Goal: Task Accomplishment & Management: Manage account settings

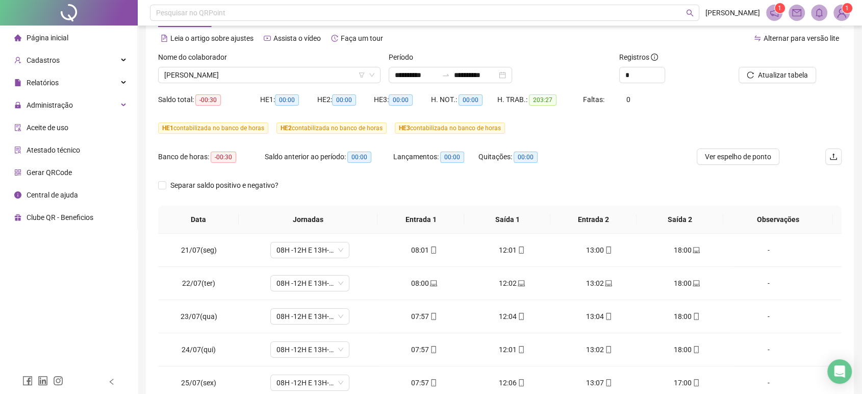
scroll to position [431, 0]
click at [77, 57] on div "Cadastros" at bounding box center [68, 60] width 133 height 20
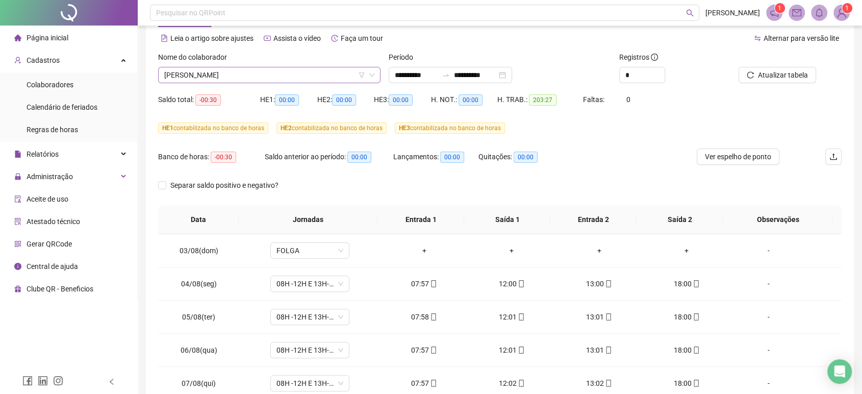
click at [206, 76] on span "[PERSON_NAME]" at bounding box center [269, 74] width 210 height 15
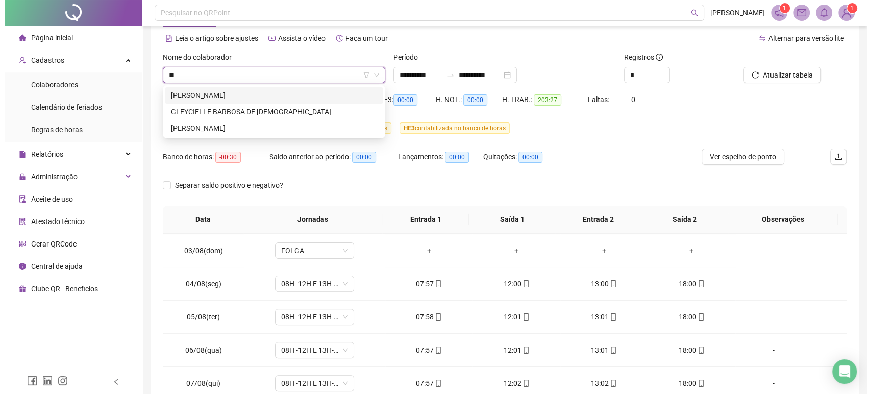
scroll to position [0, 0]
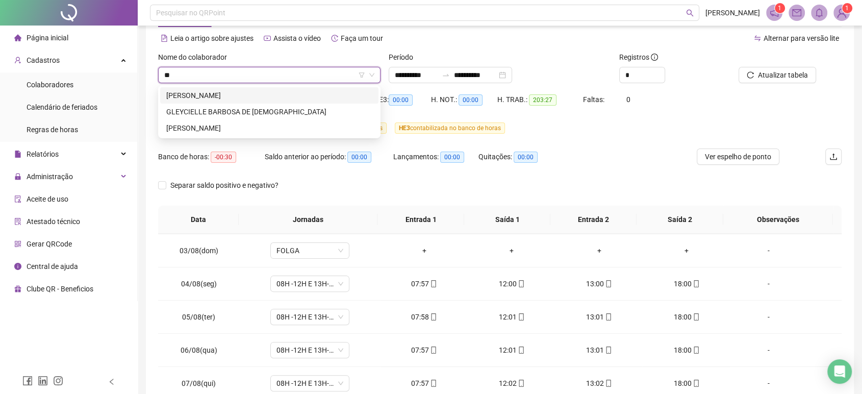
type input "***"
click at [239, 92] on div "[PERSON_NAME]" at bounding box center [269, 95] width 206 height 11
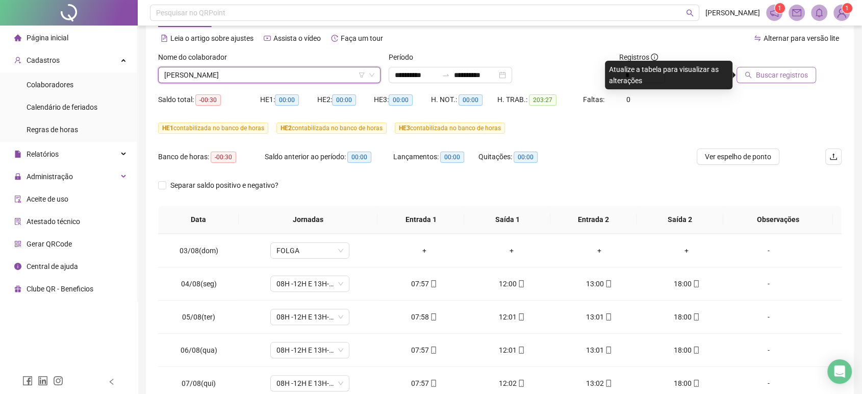
click at [765, 67] on button "Buscar registros" at bounding box center [777, 75] width 80 height 16
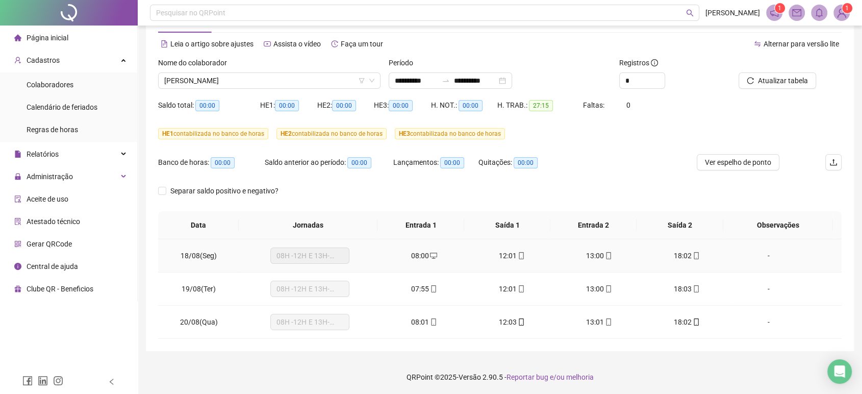
click at [776, 264] on td "-" at bounding box center [786, 255] width 111 height 33
click at [766, 257] on div "-" at bounding box center [769, 255] width 60 height 11
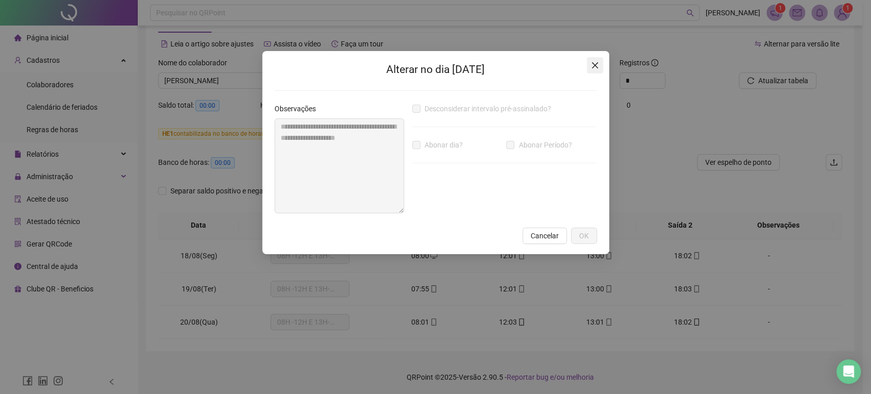
click at [598, 68] on icon "close" at bounding box center [595, 65] width 8 height 8
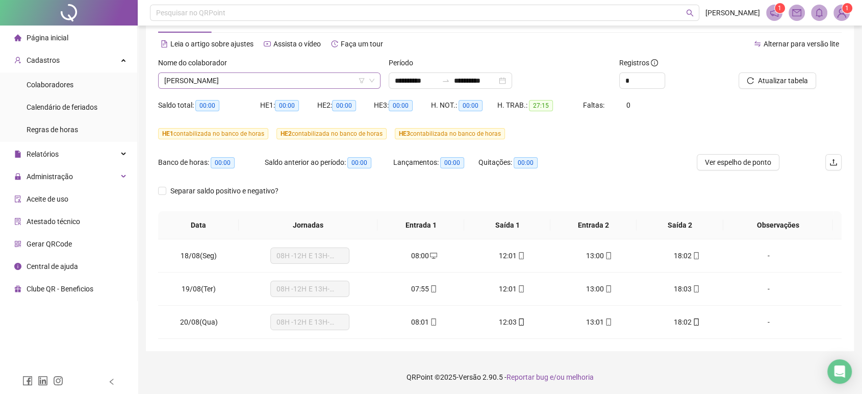
click at [293, 79] on span "[PERSON_NAME]" at bounding box center [269, 80] width 210 height 15
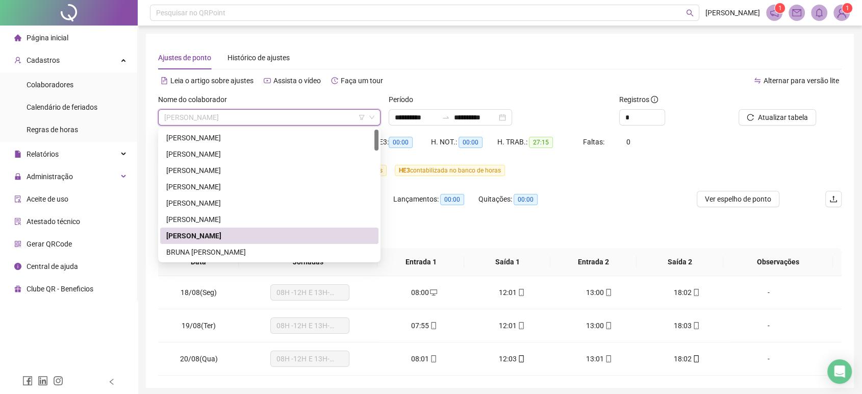
click at [276, 119] on span "[PERSON_NAME]" at bounding box center [269, 117] width 210 height 15
click at [250, 155] on div "[PERSON_NAME]" at bounding box center [269, 153] width 206 height 11
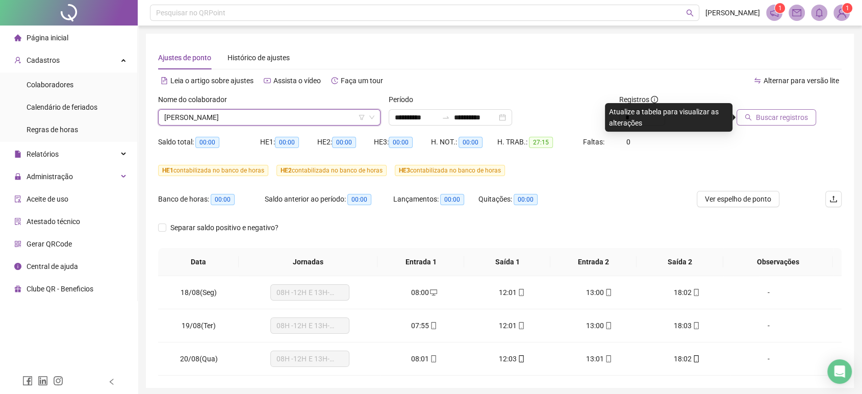
click at [793, 116] on span "Buscar registros" at bounding box center [782, 117] width 52 height 11
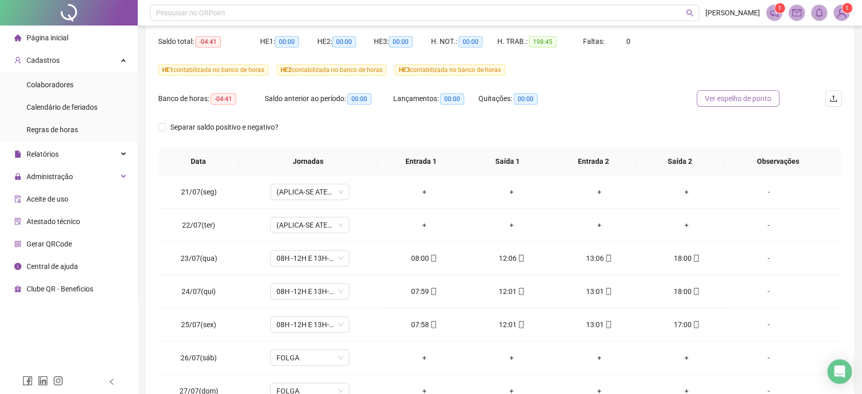
scroll to position [113, 0]
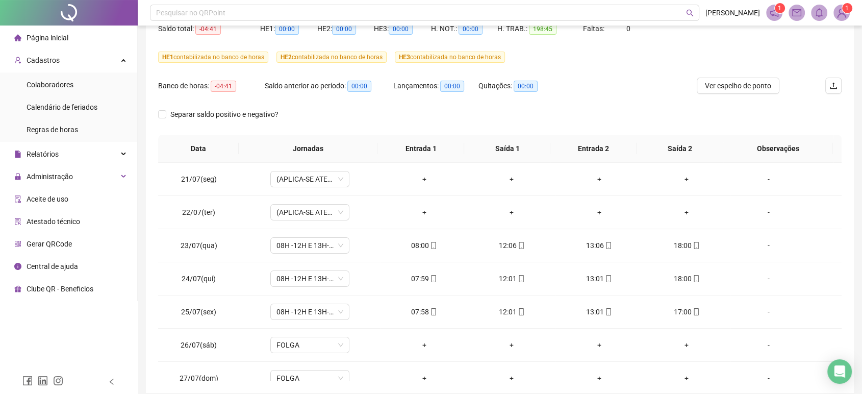
click at [721, 76] on div "HE 1 contabilizada no banco de horas HE 2 contabilizada no banco de horas HE 3 …" at bounding box center [500, 63] width 684 height 29
click at [726, 83] on span "Ver espelho de ponto" at bounding box center [738, 85] width 66 height 11
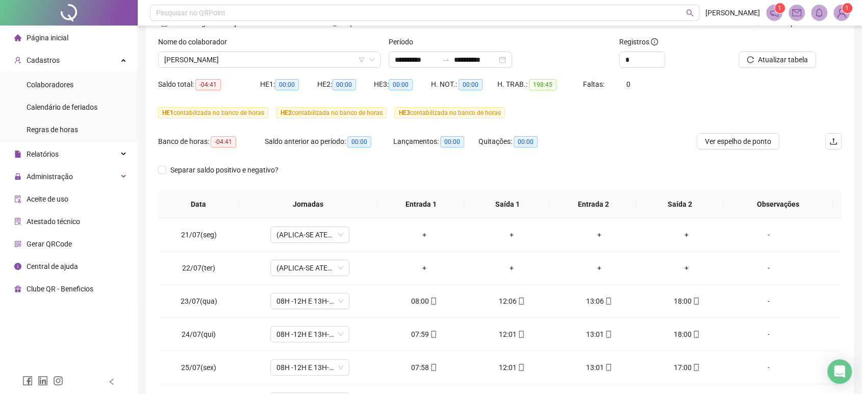
scroll to position [57, 0]
click at [240, 61] on span "[PERSON_NAME]" at bounding box center [269, 60] width 210 height 15
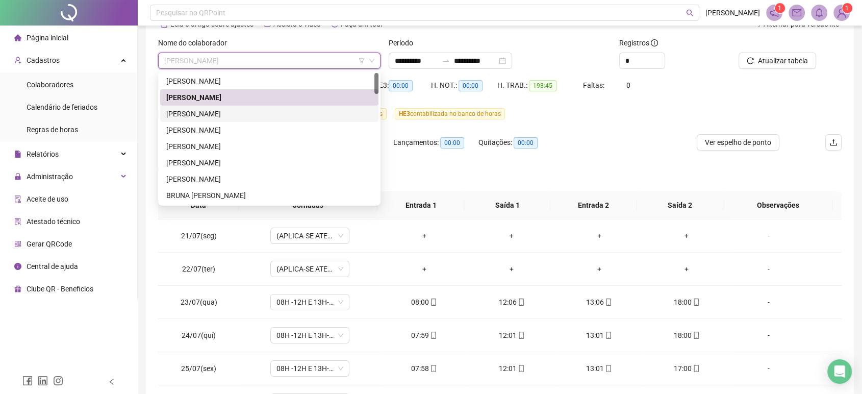
click at [234, 116] on div "[PERSON_NAME]" at bounding box center [269, 113] width 206 height 11
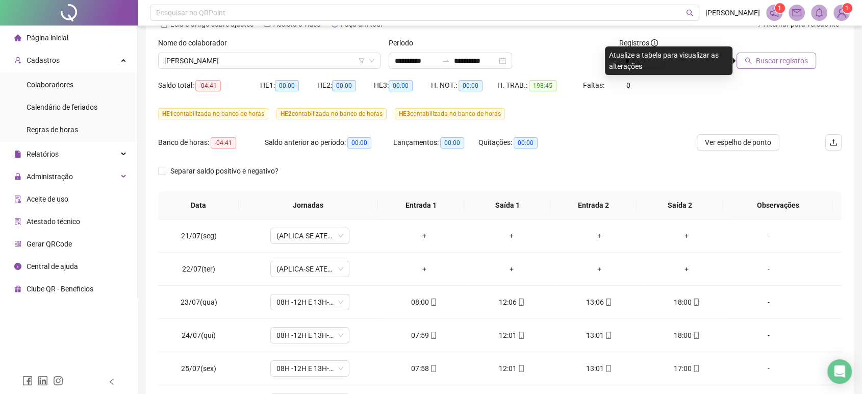
click at [746, 66] on button "Buscar registros" at bounding box center [777, 61] width 80 height 16
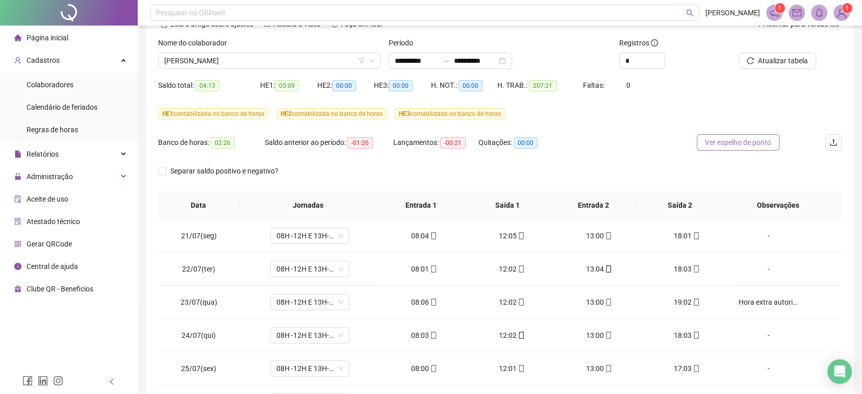
click at [724, 141] on span "Ver espelho de ponto" at bounding box center [738, 142] width 66 height 11
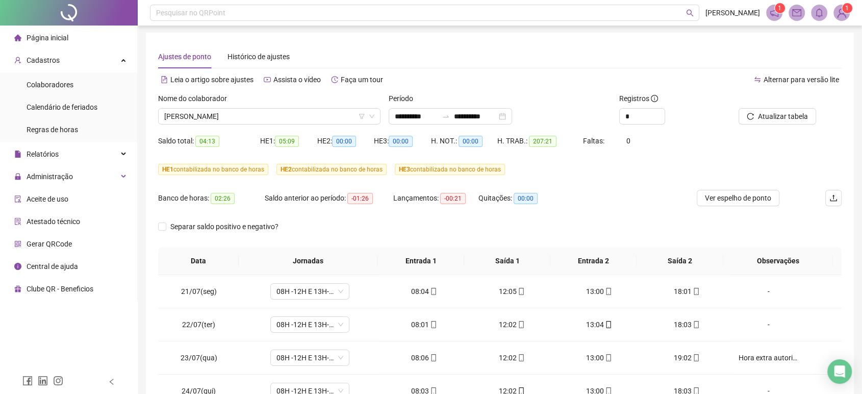
scroll to position [0, 0]
click at [266, 119] on span "[PERSON_NAME]" at bounding box center [269, 117] width 210 height 15
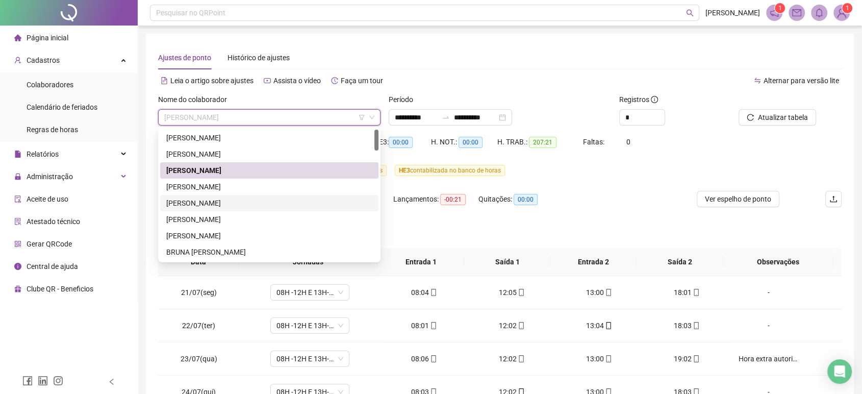
click at [243, 199] on div "[PERSON_NAME]" at bounding box center [269, 202] width 206 height 11
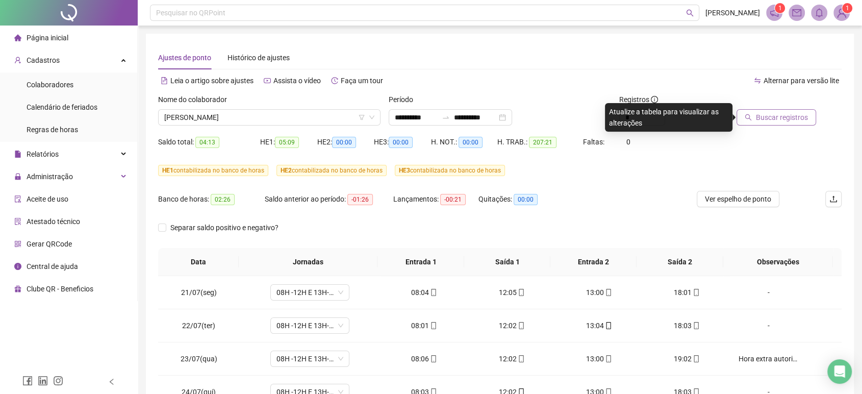
click at [759, 116] on span "Buscar registros" at bounding box center [782, 117] width 52 height 11
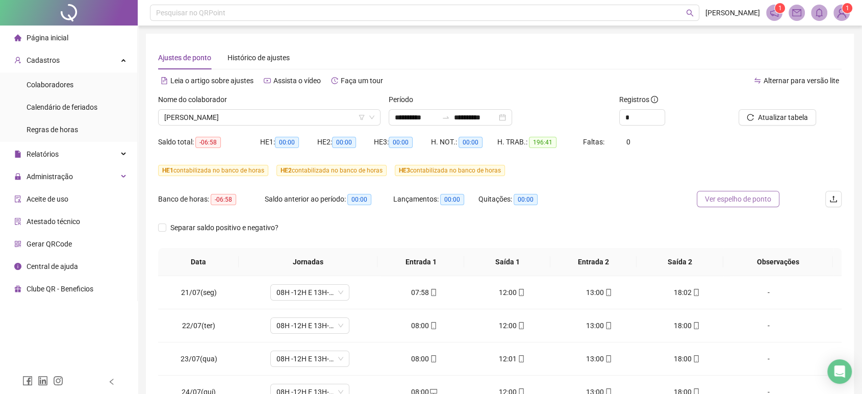
click at [735, 202] on span "Ver espelho de ponto" at bounding box center [738, 198] width 66 height 11
click at [275, 121] on span "[PERSON_NAME]" at bounding box center [269, 117] width 210 height 15
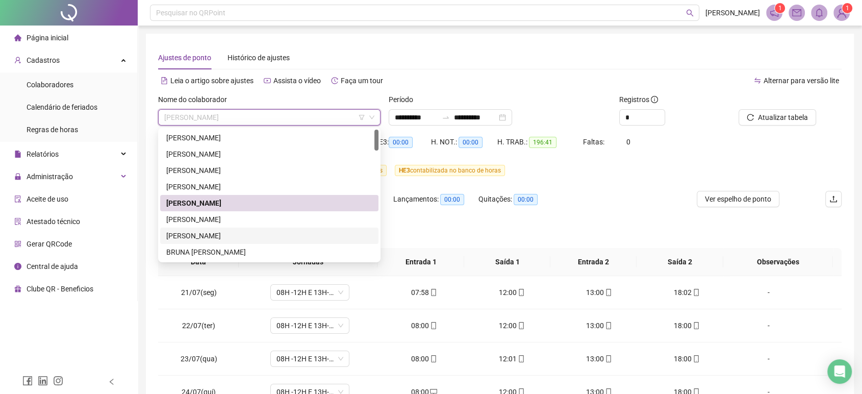
scroll to position [57, 0]
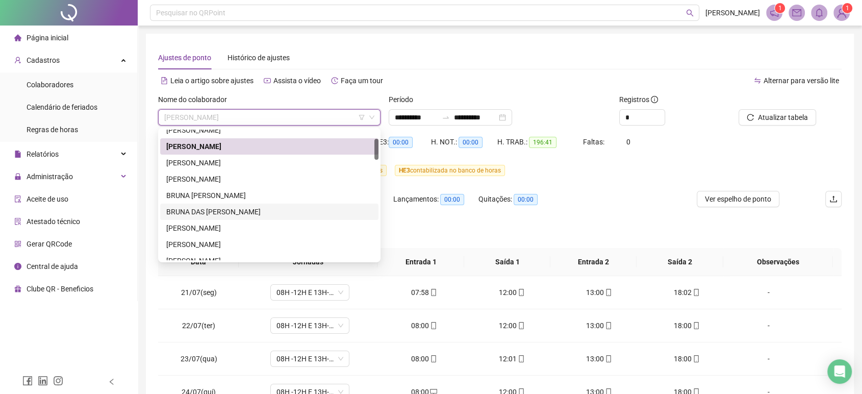
click at [245, 204] on div "BRUNA DAS [PERSON_NAME]" at bounding box center [269, 212] width 218 height 16
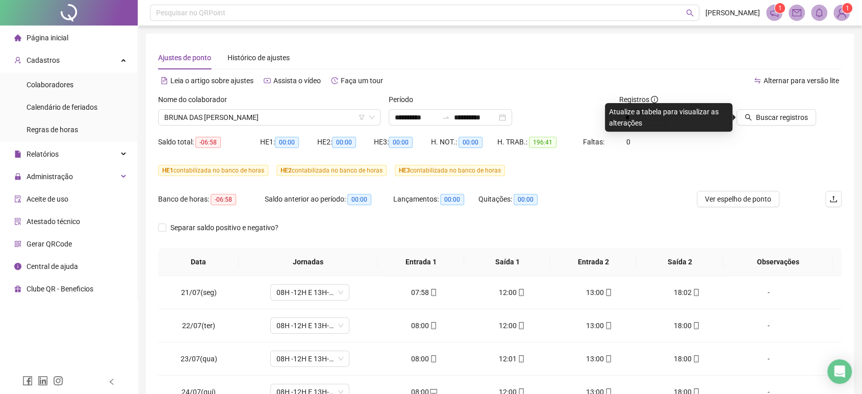
drag, startPoint x: 812, startPoint y: 114, endPoint x: 779, endPoint y: 141, distance: 42.9
click at [812, 114] on button "Buscar registros" at bounding box center [777, 117] width 80 height 16
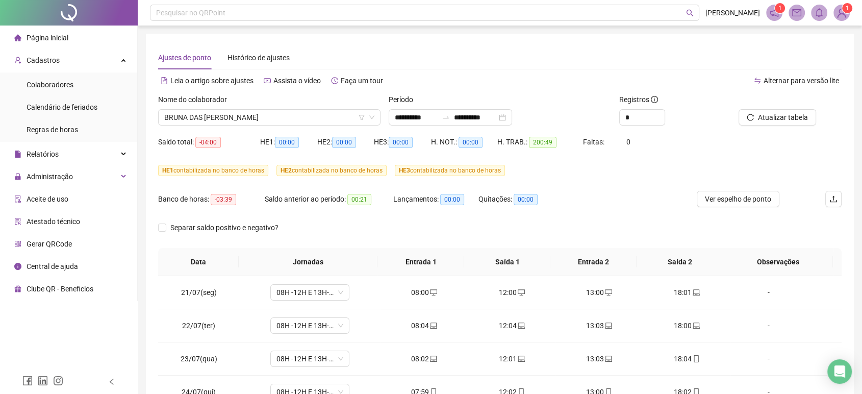
click at [740, 201] on span "Ver espelho de ponto" at bounding box center [738, 198] width 66 height 11
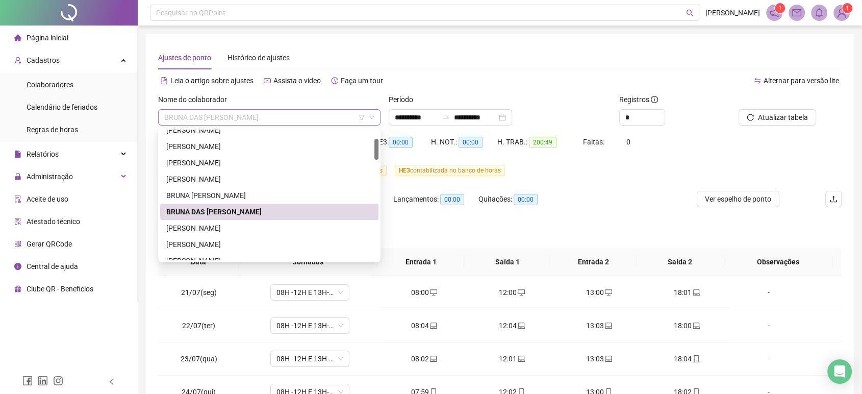
click at [220, 112] on span "BRUNA DAS [PERSON_NAME]" at bounding box center [269, 117] width 210 height 15
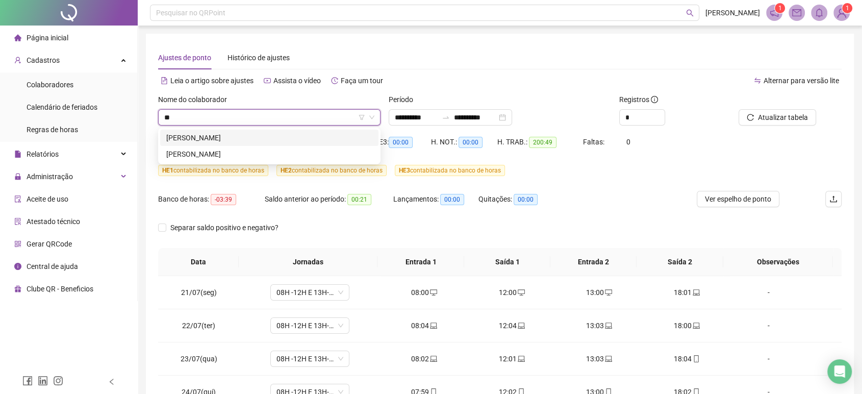
scroll to position [0, 0]
type input "***"
click at [232, 141] on div "[PERSON_NAME]" at bounding box center [269, 137] width 206 height 11
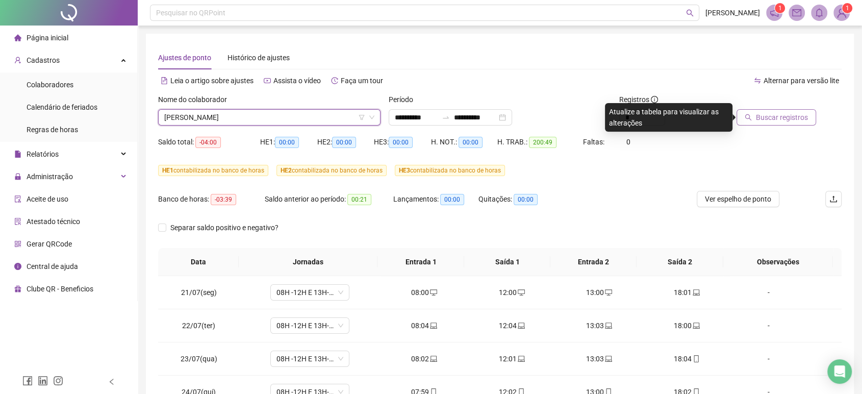
click at [776, 110] on button "Buscar registros" at bounding box center [777, 117] width 80 height 16
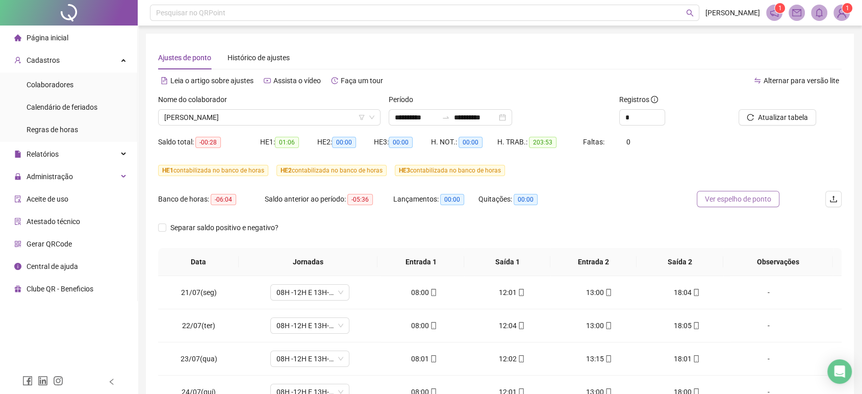
click at [751, 194] on span "Ver espelho de ponto" at bounding box center [738, 198] width 66 height 11
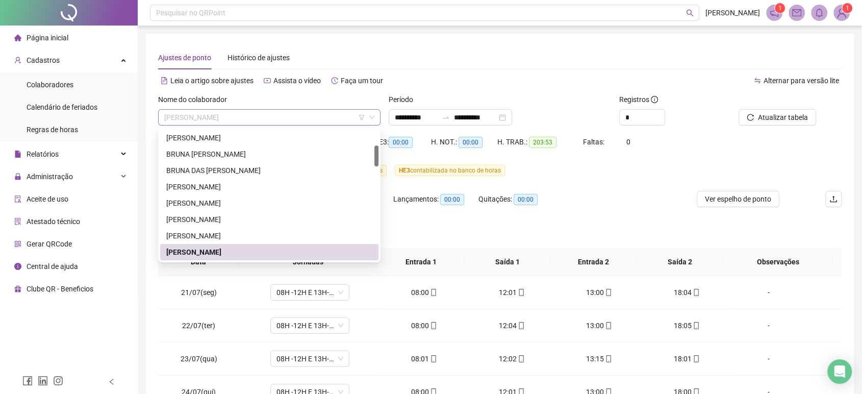
click at [232, 113] on span "[PERSON_NAME]" at bounding box center [269, 117] width 210 height 15
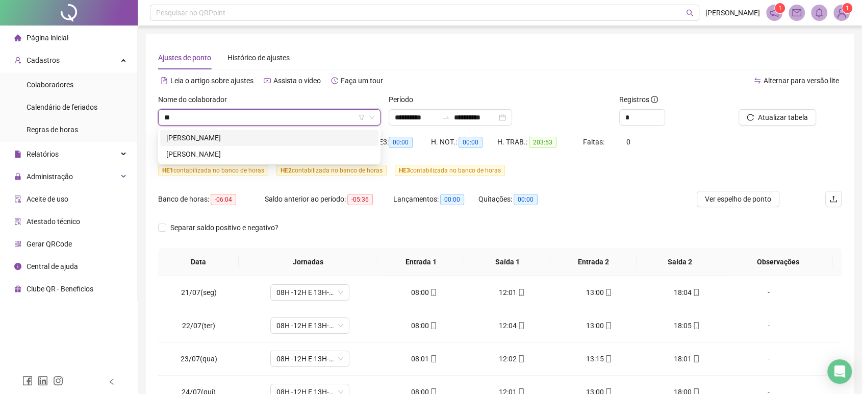
type input "***"
click at [234, 152] on div "[PERSON_NAME]" at bounding box center [269, 153] width 206 height 11
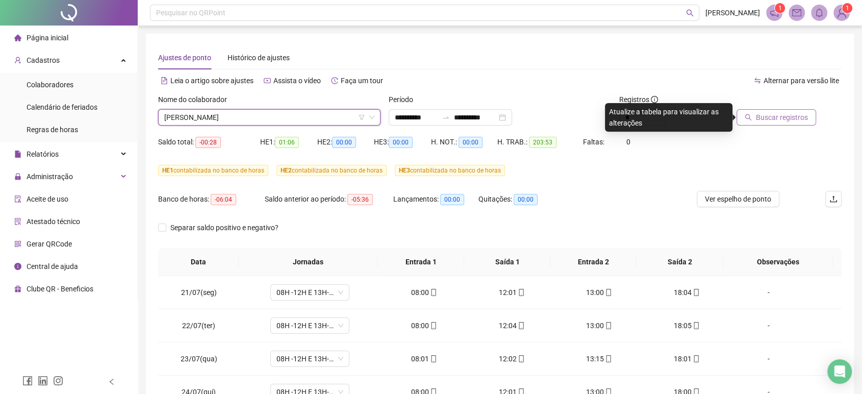
click at [758, 119] on button "Buscar registros" at bounding box center [777, 117] width 80 height 16
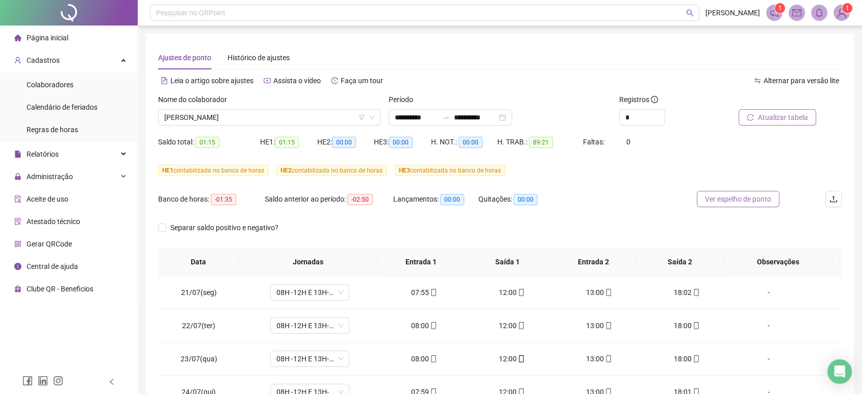
click at [770, 202] on span "Ver espelho de ponto" at bounding box center [738, 198] width 66 height 11
click at [278, 122] on span "[PERSON_NAME]" at bounding box center [269, 117] width 210 height 15
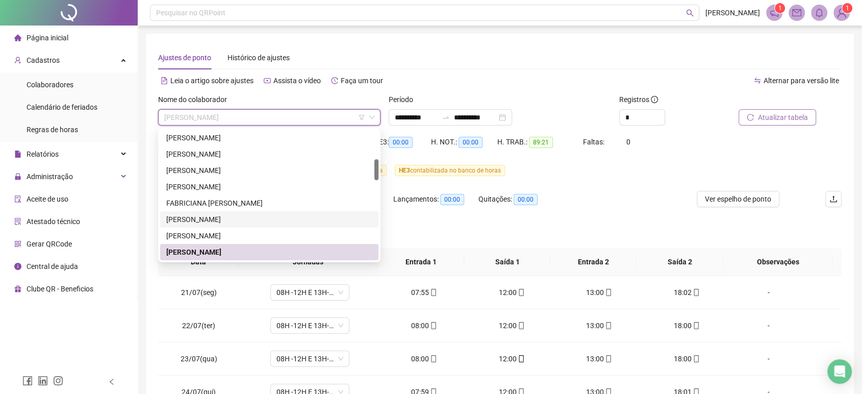
scroll to position [236, 0]
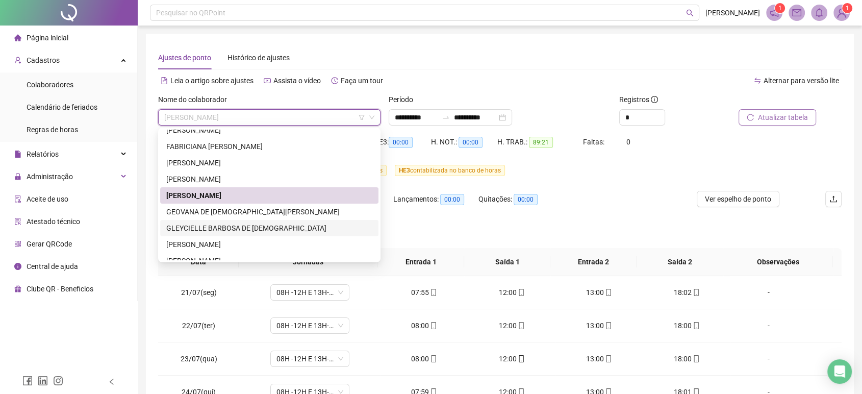
click at [229, 228] on div "GLEYCIELLE BARBOSA DE [DEMOGRAPHIC_DATA]" at bounding box center [269, 227] width 206 height 11
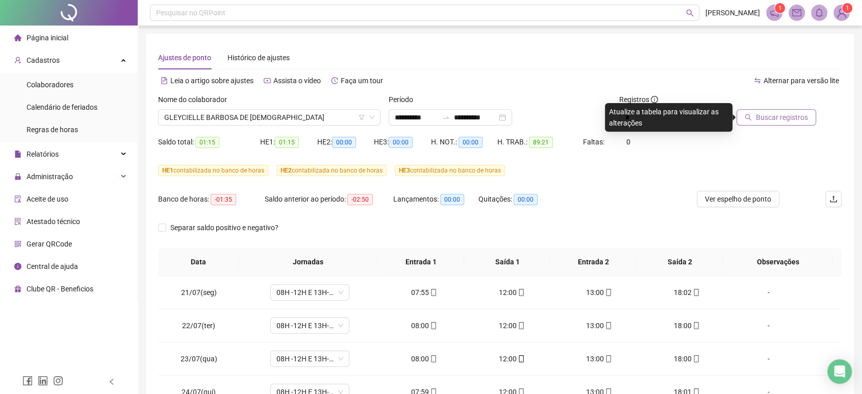
click at [760, 119] on span "Buscar registros" at bounding box center [782, 117] width 52 height 11
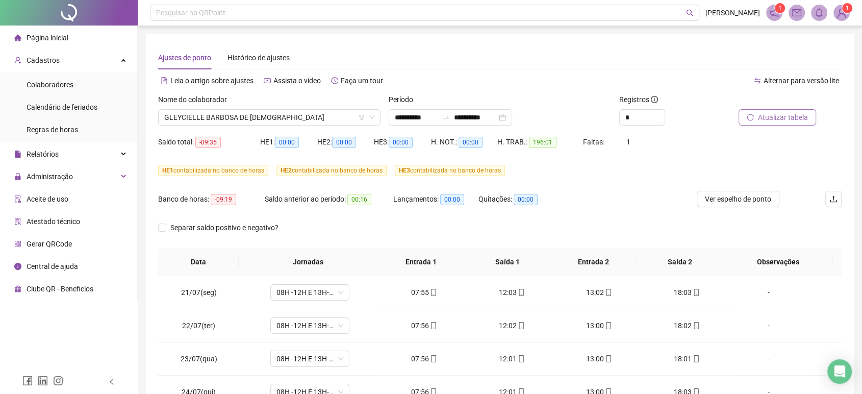
click at [739, 207] on div "Ver espelho de ponto" at bounding box center [748, 205] width 114 height 29
click at [740, 200] on span "Ver espelho de ponto" at bounding box center [738, 198] width 66 height 11
click at [269, 117] on span "GLEYCIELLE BARBOSA DE [DEMOGRAPHIC_DATA]" at bounding box center [269, 117] width 210 height 15
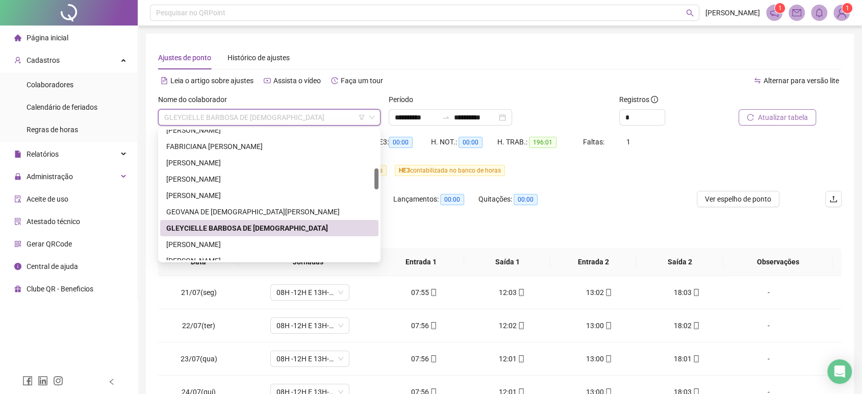
scroll to position [293, 0]
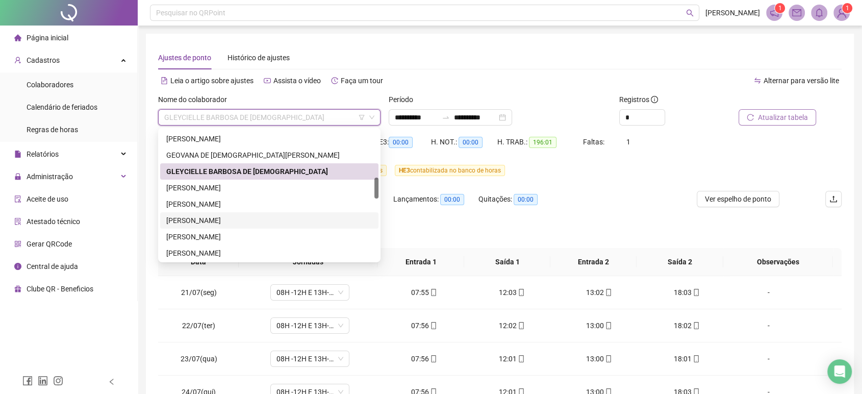
click at [225, 218] on div "[PERSON_NAME]" at bounding box center [269, 220] width 206 height 11
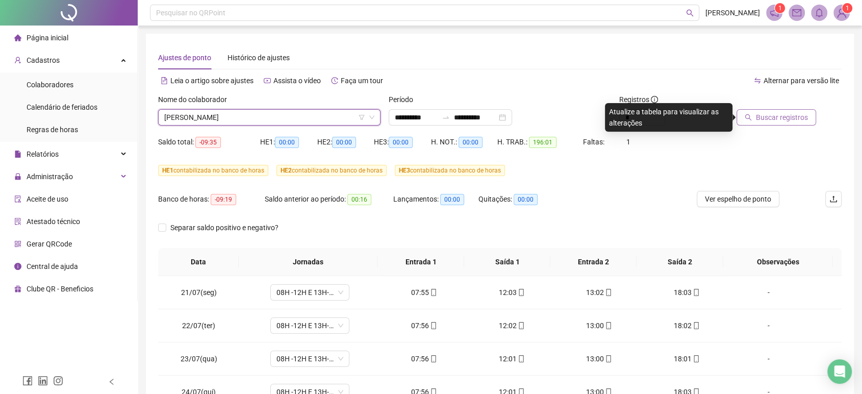
click at [763, 105] on div at bounding box center [776, 101] width 82 height 15
click at [768, 121] on span "Buscar registros" at bounding box center [782, 117] width 52 height 11
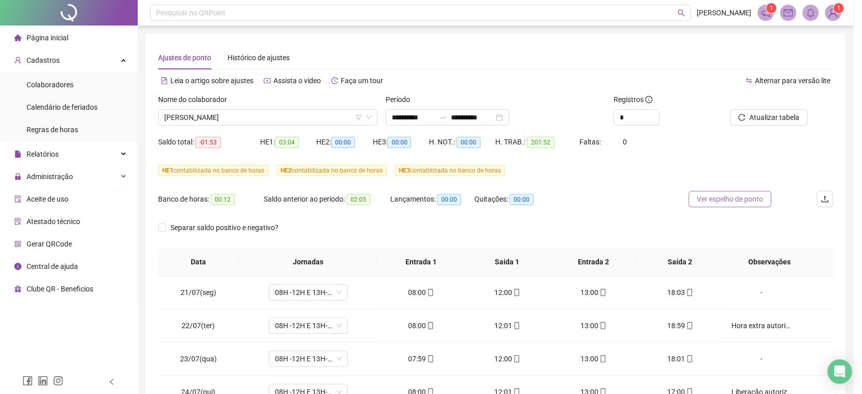
click at [739, 203] on span "Ver espelho de ponto" at bounding box center [730, 198] width 66 height 11
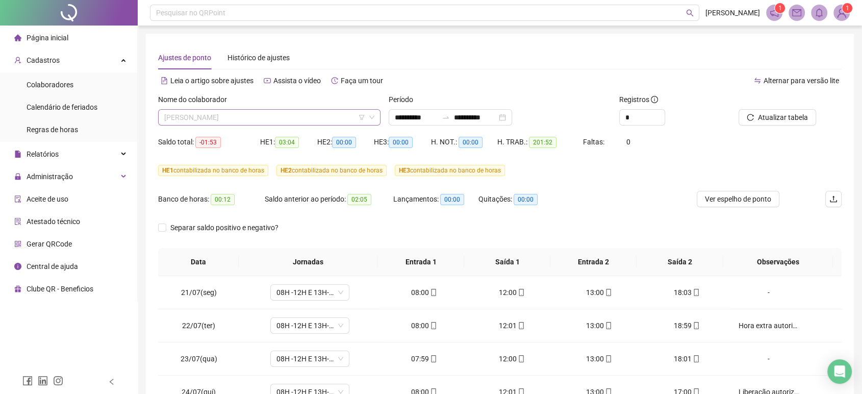
click at [238, 118] on span "[PERSON_NAME]" at bounding box center [269, 117] width 210 height 15
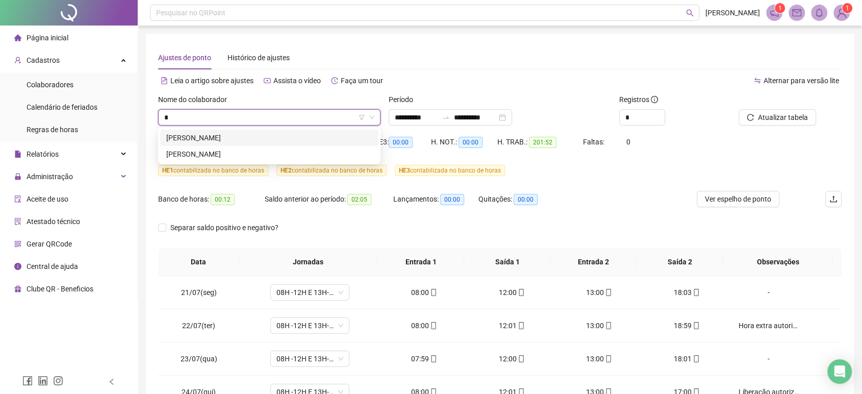
scroll to position [0, 0]
type input "***"
click at [215, 150] on div "[PERSON_NAME]" at bounding box center [269, 153] width 206 height 11
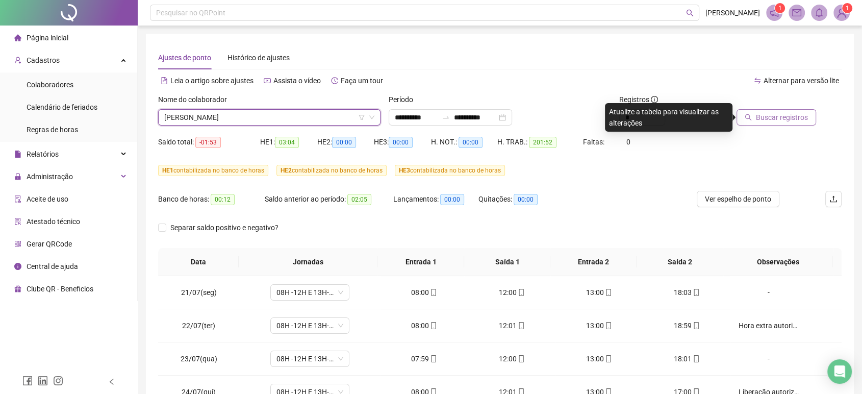
click at [764, 120] on span "Buscar registros" at bounding box center [782, 117] width 52 height 11
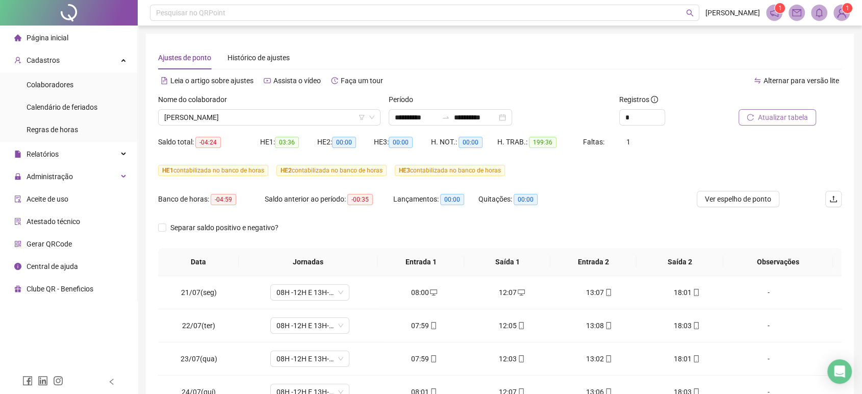
click at [740, 200] on span "Ver espelho de ponto" at bounding box center [738, 198] width 66 height 11
click at [263, 121] on span "[PERSON_NAME]" at bounding box center [269, 117] width 210 height 15
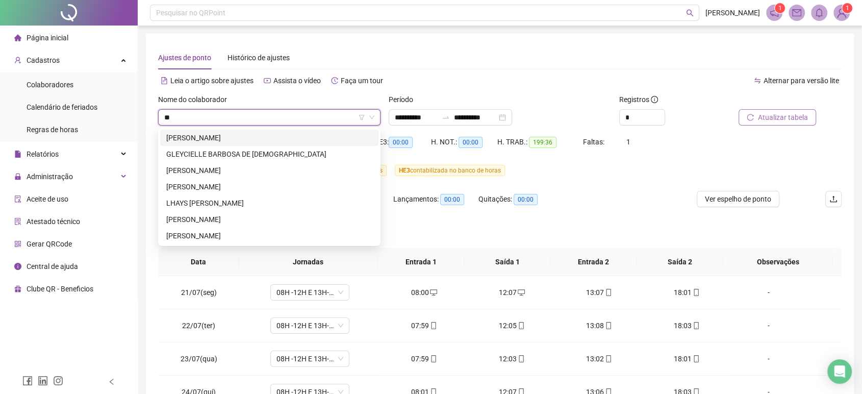
type input "***"
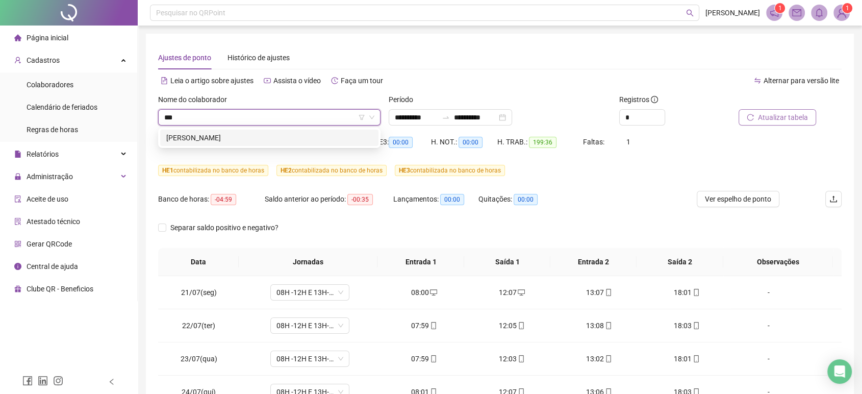
drag, startPoint x: 233, startPoint y: 141, endPoint x: 566, endPoint y: 121, distance: 334.2
click at [234, 141] on div "[PERSON_NAME]" at bounding box center [269, 137] width 206 height 11
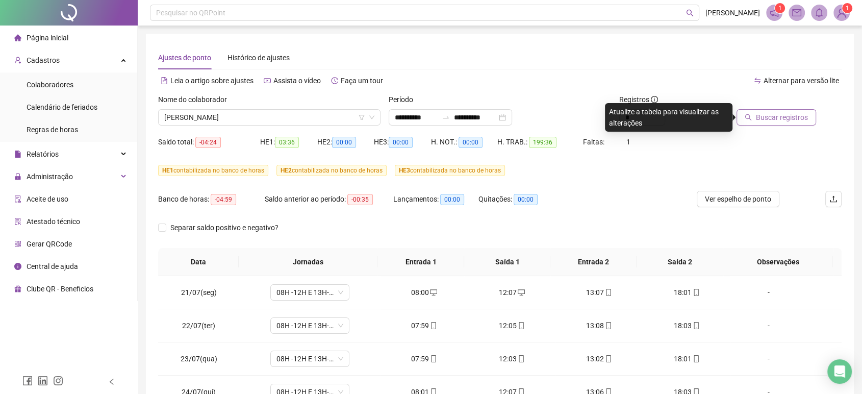
click at [805, 115] on span "Buscar registros" at bounding box center [782, 117] width 52 height 11
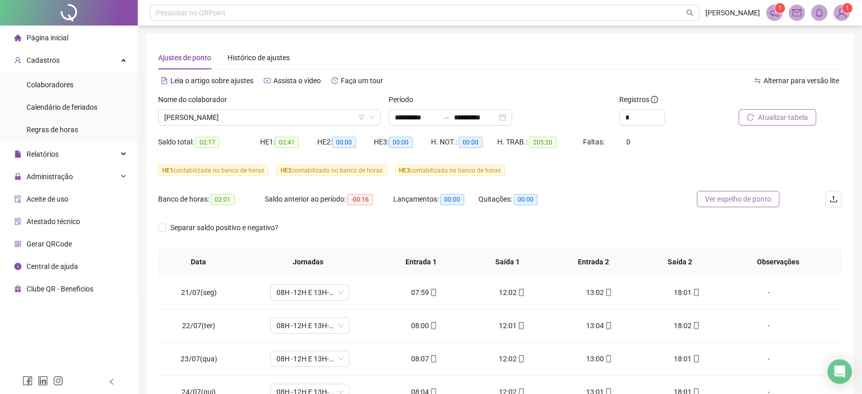
click at [728, 199] on span "Ver espelho de ponto" at bounding box center [738, 198] width 66 height 11
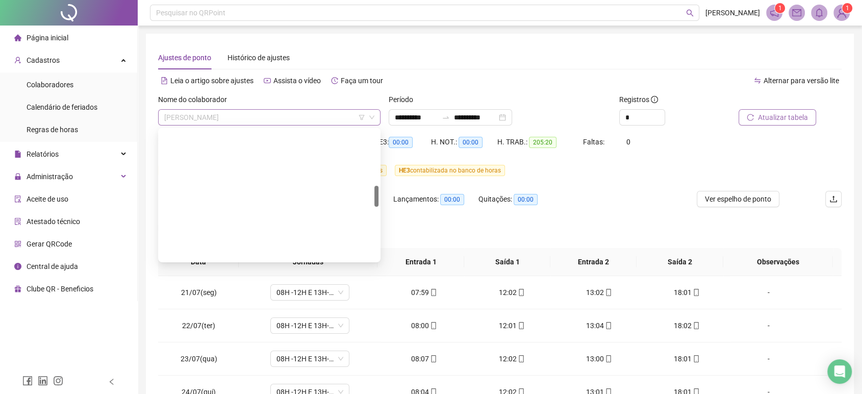
click at [225, 122] on span "[PERSON_NAME]" at bounding box center [269, 117] width 210 height 15
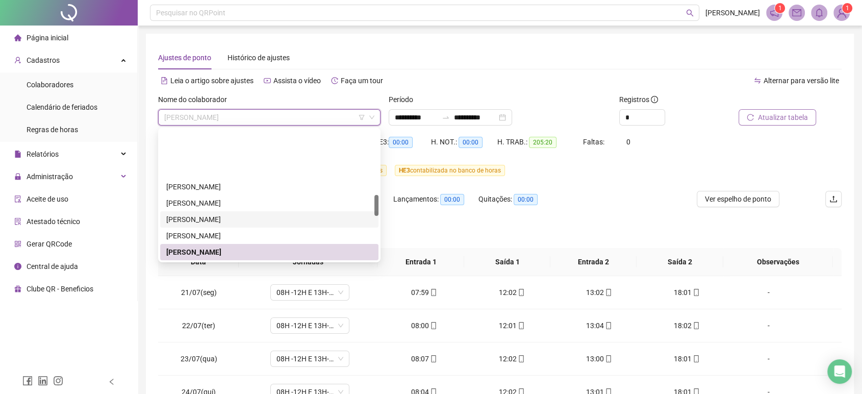
scroll to position [399, 0]
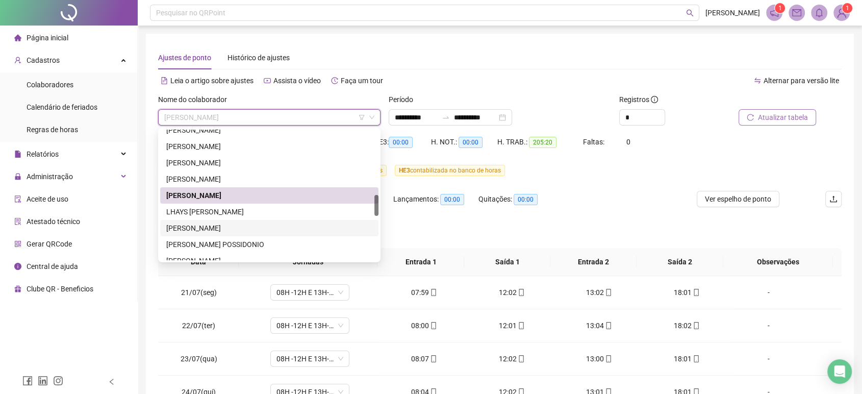
click at [213, 236] on div "[PERSON_NAME]" at bounding box center [269, 228] width 218 height 16
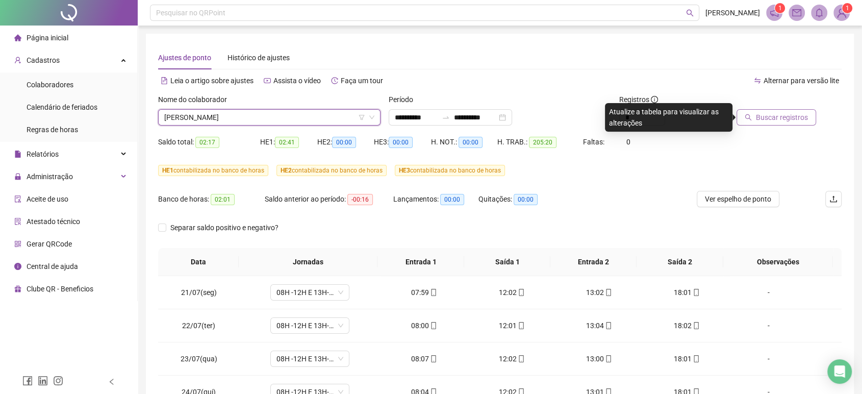
click at [740, 119] on button "Buscar registros" at bounding box center [777, 117] width 80 height 16
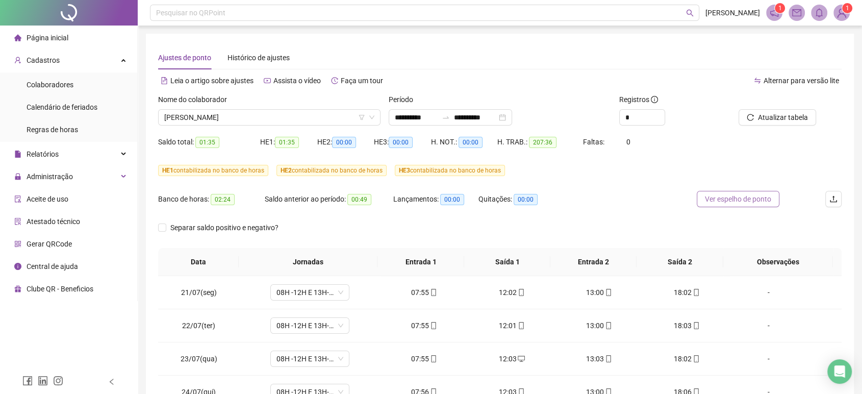
click at [754, 202] on span "Ver espelho de ponto" at bounding box center [738, 198] width 66 height 11
click at [240, 113] on span "[PERSON_NAME]" at bounding box center [269, 117] width 210 height 15
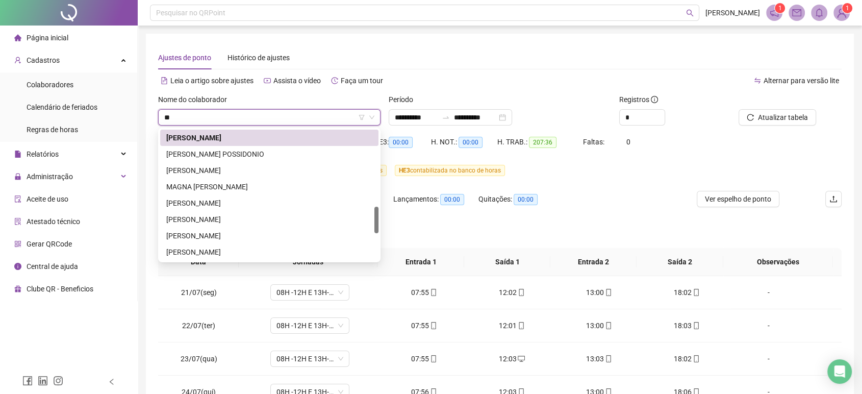
scroll to position [0, 0]
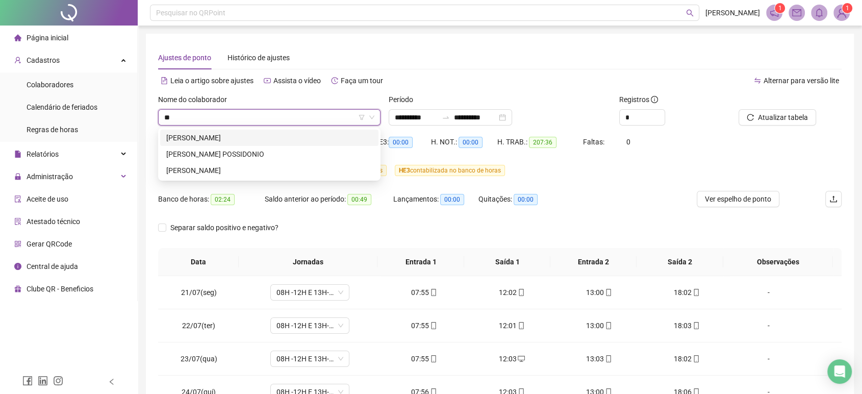
type input "***"
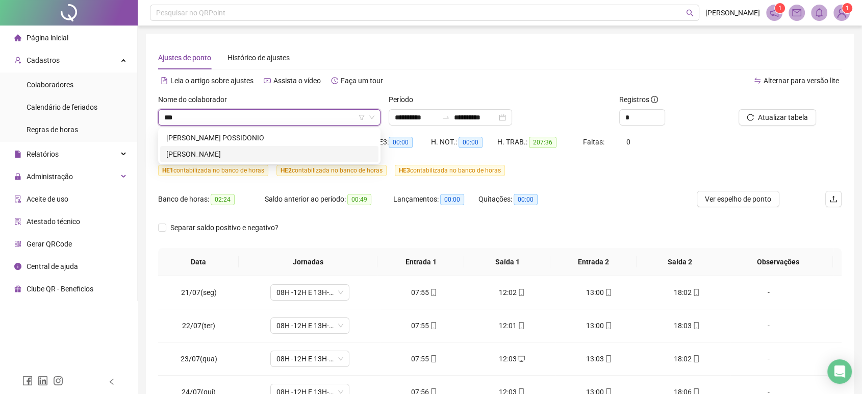
click at [247, 154] on div "[PERSON_NAME]" at bounding box center [269, 153] width 206 height 11
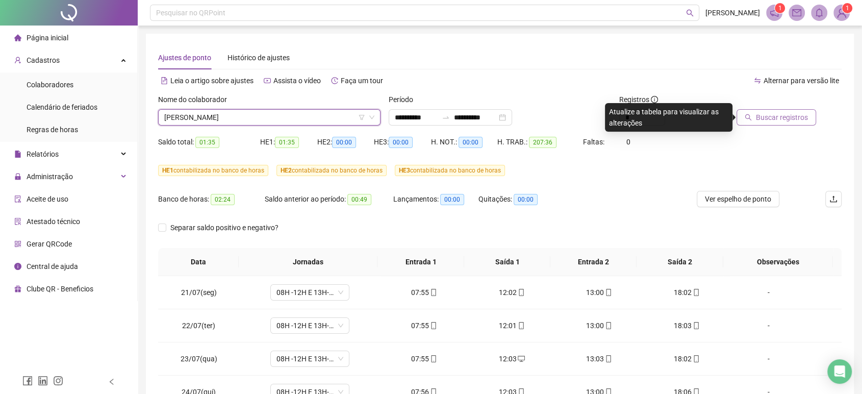
click at [791, 118] on span "Buscar registros" at bounding box center [782, 117] width 52 height 11
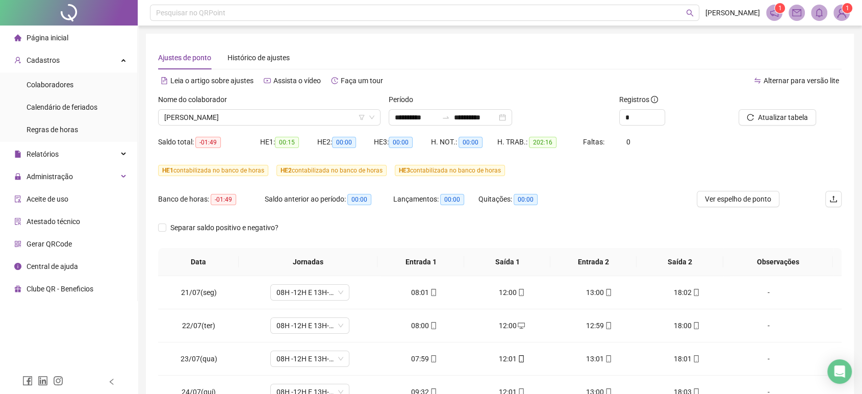
click at [739, 203] on span "Ver espelho de ponto" at bounding box center [738, 198] width 66 height 11
click at [230, 117] on span "[PERSON_NAME]" at bounding box center [269, 117] width 210 height 15
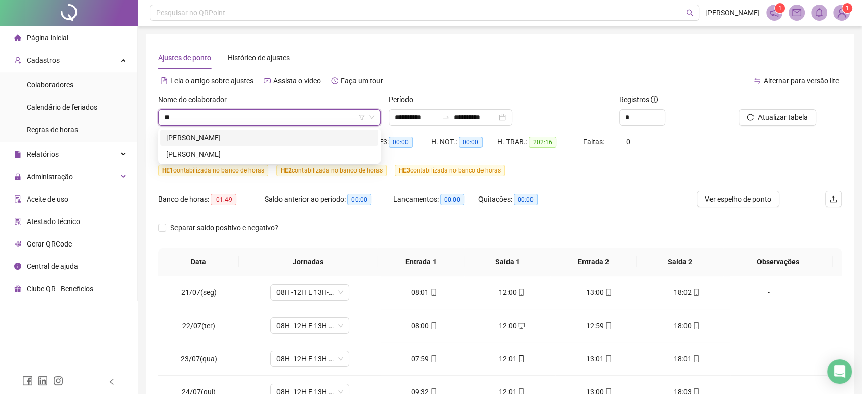
type input "***"
click at [275, 155] on div "[PERSON_NAME]" at bounding box center [269, 153] width 206 height 11
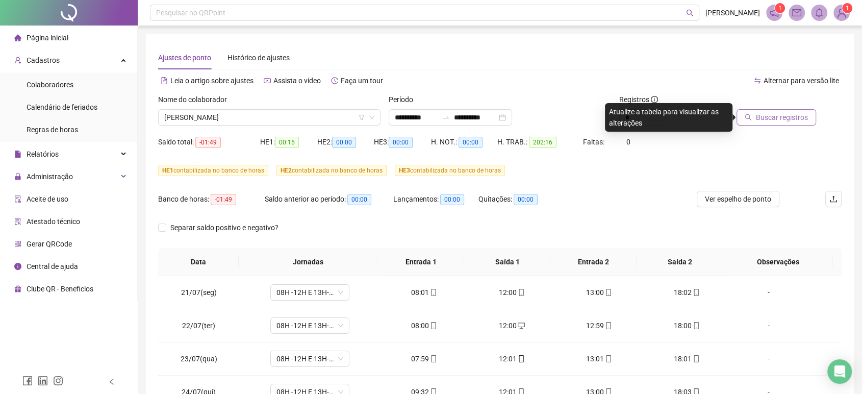
click at [808, 118] on span "Buscar registros" at bounding box center [782, 117] width 52 height 11
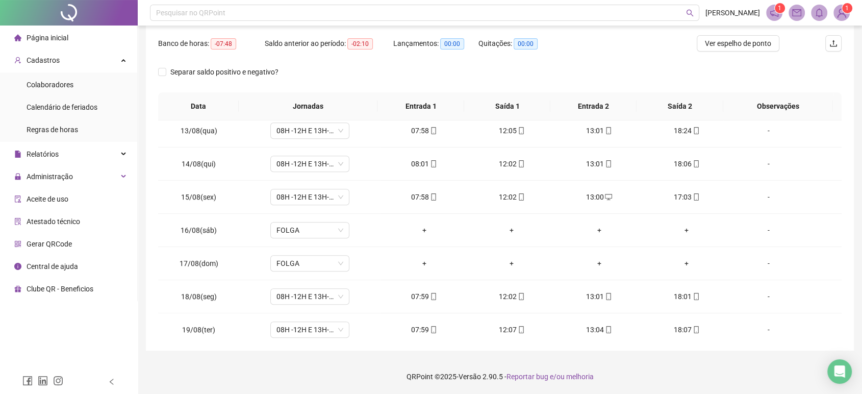
scroll to position [808, 0]
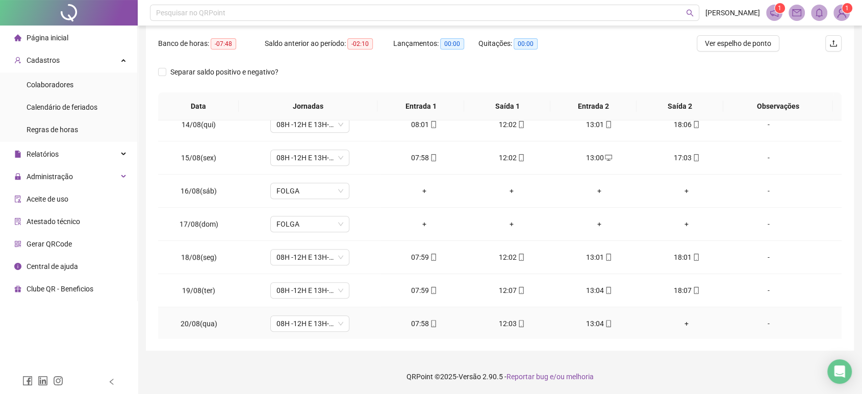
click at [688, 322] on div "+" at bounding box center [686, 323] width 71 height 11
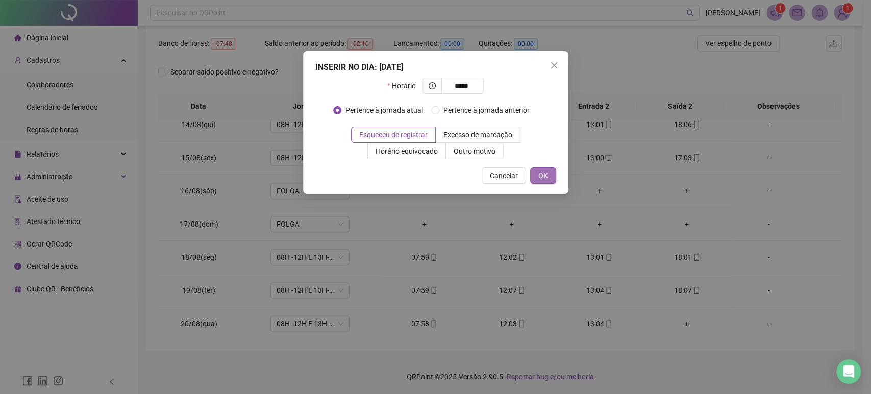
type input "*****"
click at [544, 168] on button "OK" at bounding box center [543, 175] width 26 height 16
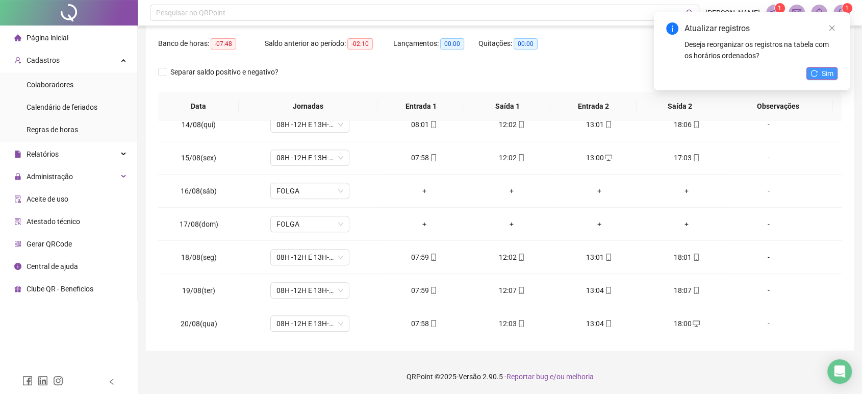
click at [818, 72] on button "Sim" at bounding box center [822, 73] width 31 height 12
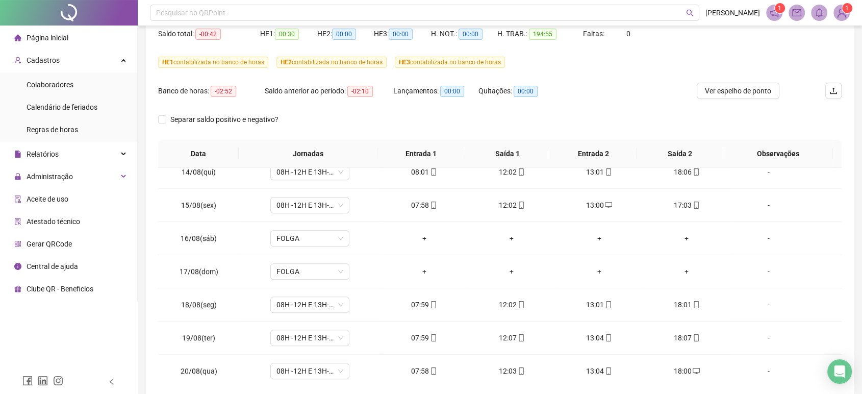
scroll to position [99, 0]
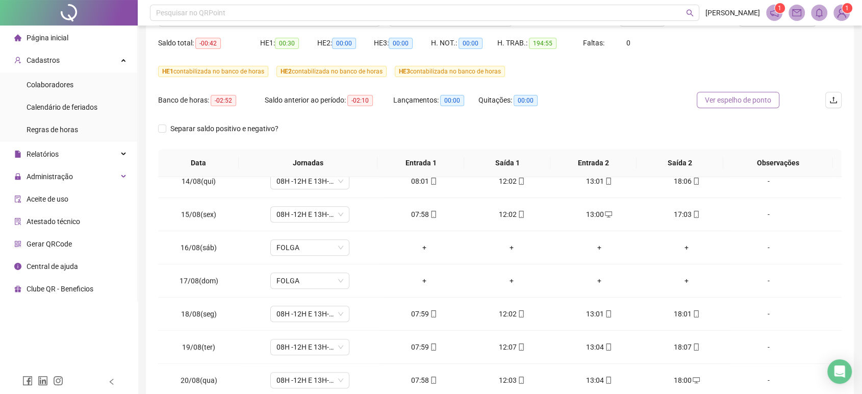
click at [765, 104] on span "Ver espelho de ponto" at bounding box center [738, 99] width 66 height 11
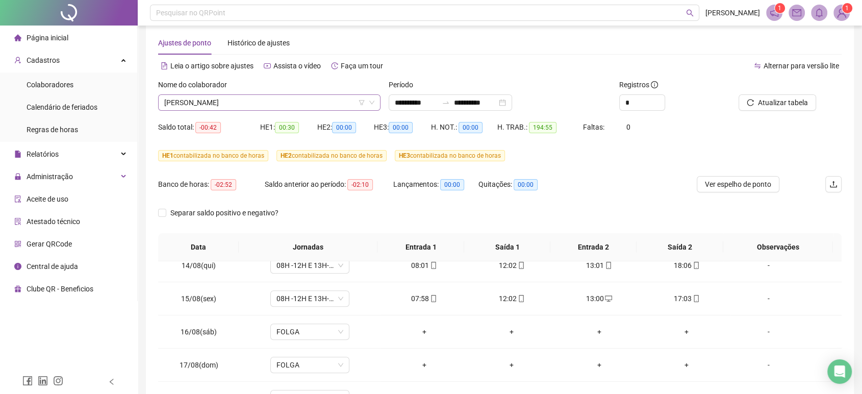
scroll to position [0, 0]
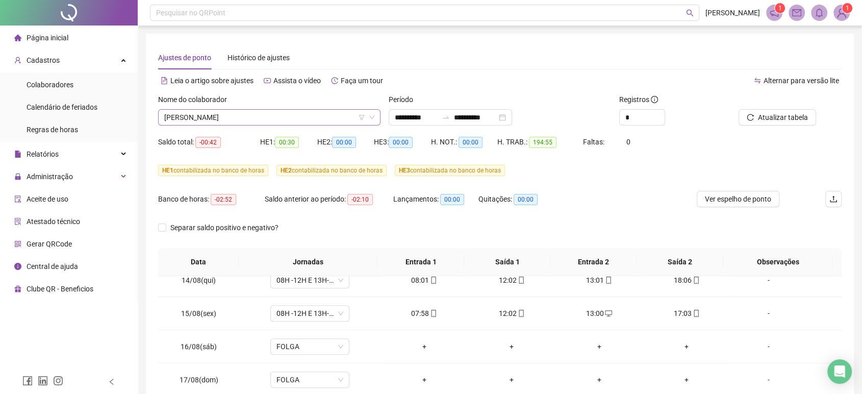
click at [218, 111] on span "[PERSON_NAME]" at bounding box center [269, 117] width 210 height 15
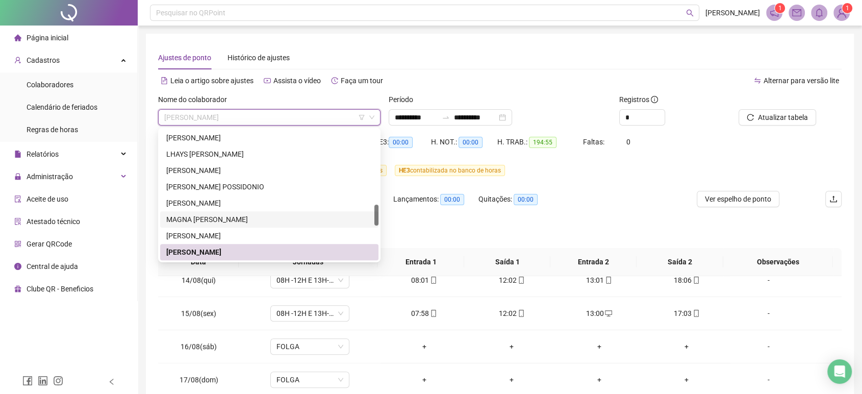
scroll to position [514, 0]
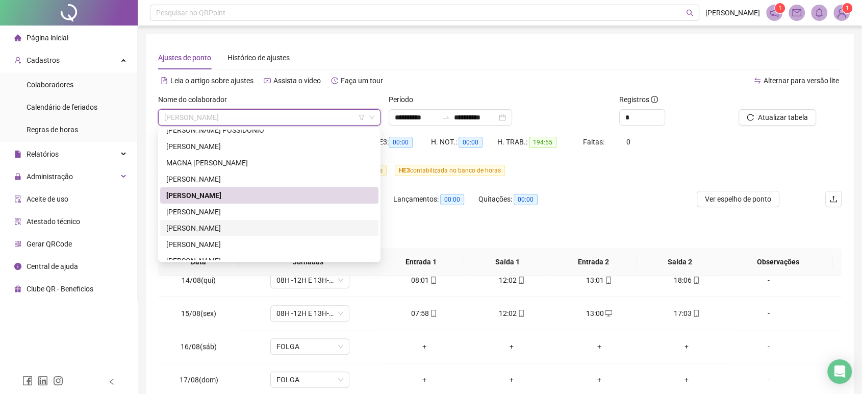
click at [227, 224] on div "[PERSON_NAME]" at bounding box center [269, 227] width 206 height 11
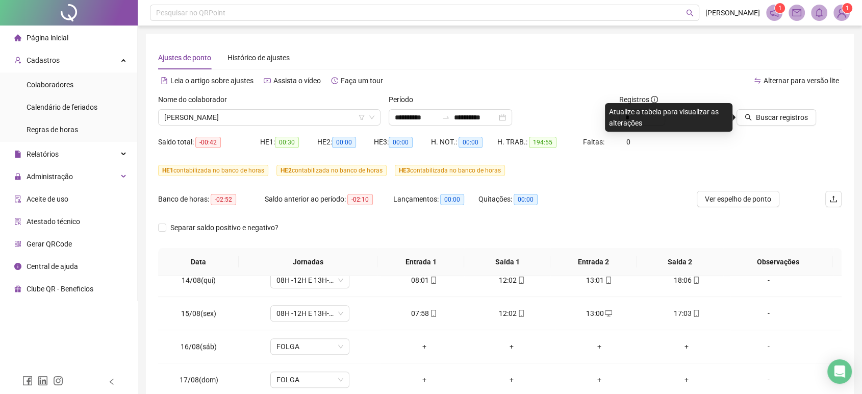
click at [731, 117] on div "Atualize a tabela para visualizar as alterações" at bounding box center [669, 117] width 128 height 29
click at [775, 109] on button "Buscar registros" at bounding box center [777, 117] width 80 height 16
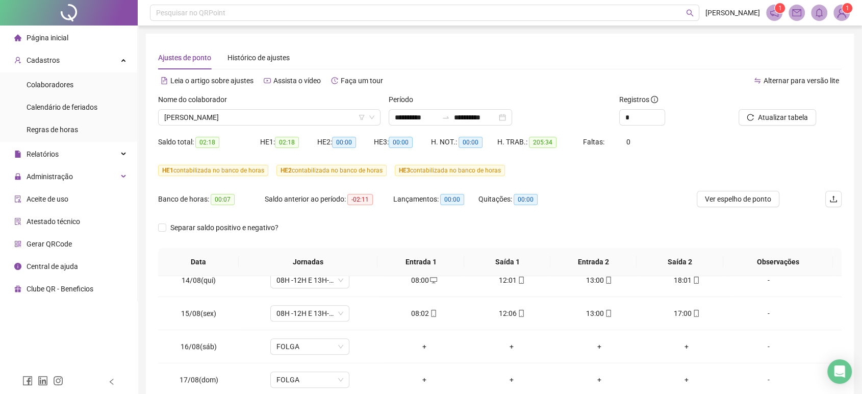
click at [733, 201] on span "Ver espelho de ponto" at bounding box center [738, 198] width 66 height 11
click at [227, 122] on span "[PERSON_NAME]" at bounding box center [269, 117] width 210 height 15
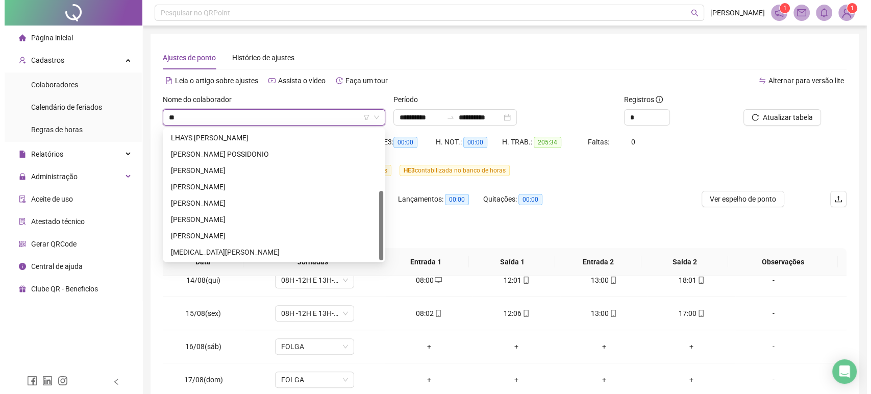
scroll to position [0, 0]
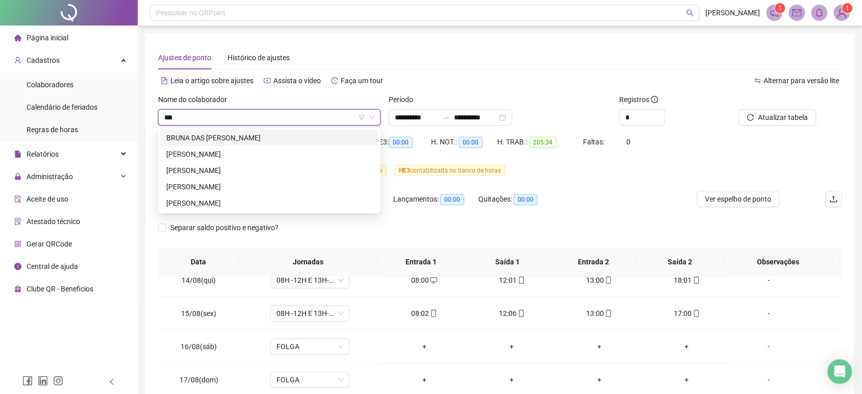
type input "****"
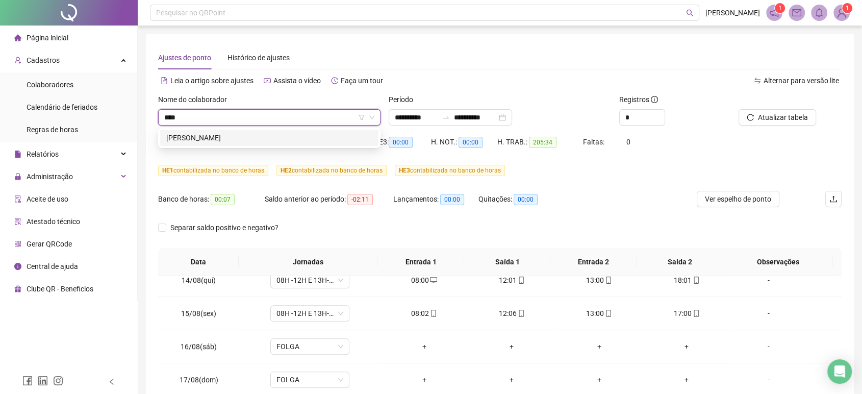
click at [240, 144] on div "[PERSON_NAME]" at bounding box center [269, 138] width 218 height 16
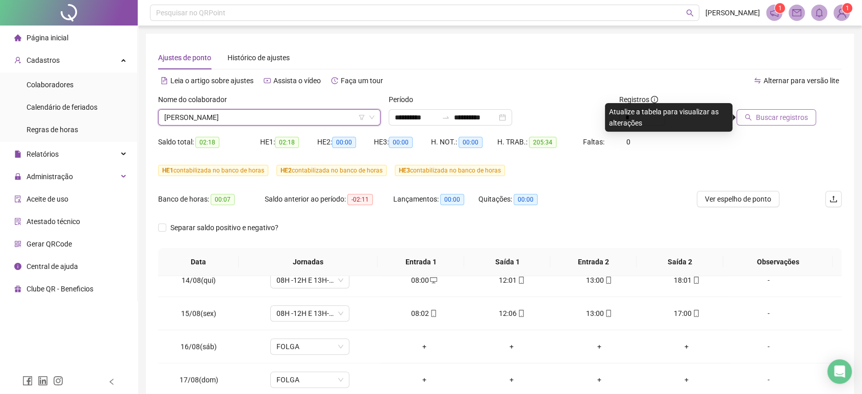
click at [779, 115] on span "Buscar registros" at bounding box center [782, 117] width 52 height 11
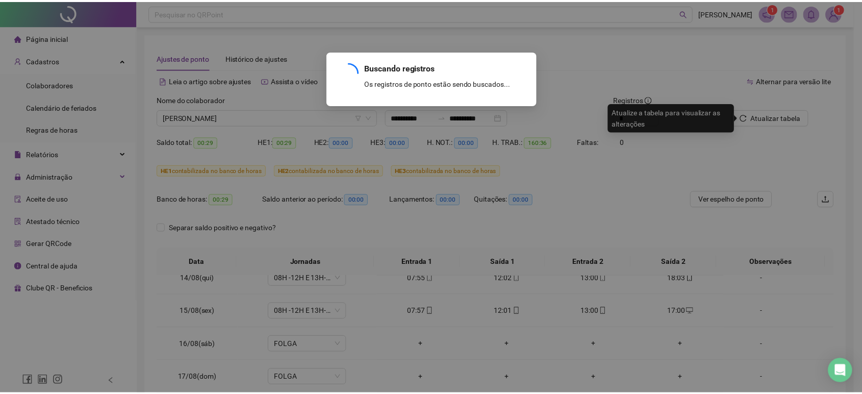
scroll to position [577, 0]
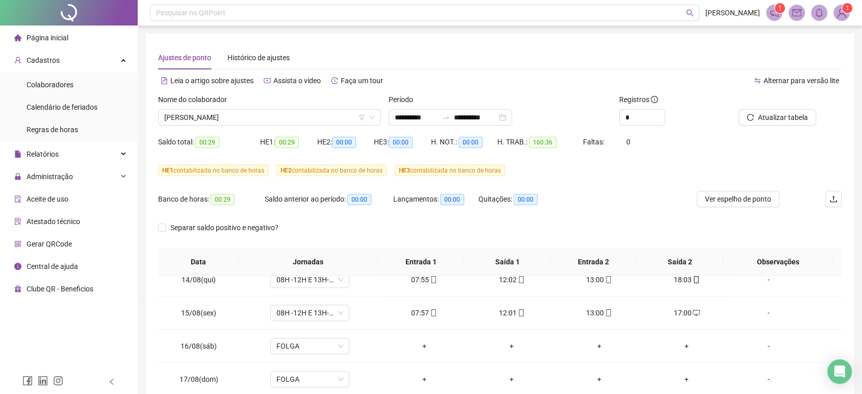
click at [734, 185] on div "HE 1 contabilizada no banco de horas HE 2 contabilizada no banco de horas HE 3 …" at bounding box center [500, 176] width 684 height 29
click at [735, 197] on span "Ver espelho de ponto" at bounding box center [738, 198] width 66 height 11
click at [263, 120] on span "[PERSON_NAME]" at bounding box center [269, 117] width 210 height 15
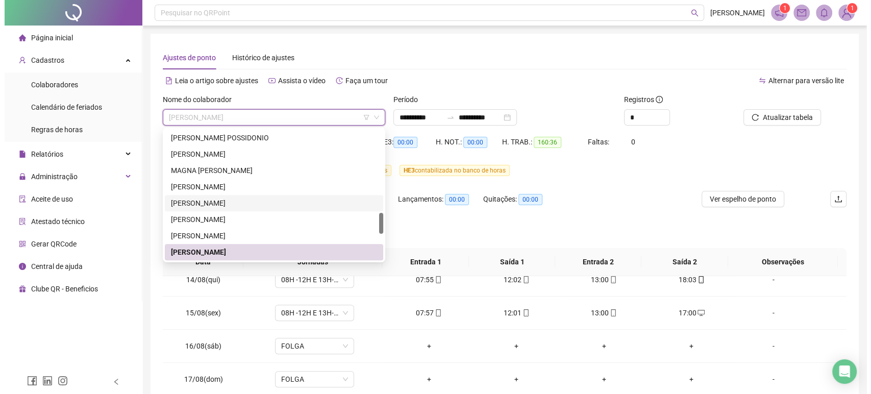
scroll to position [563, 0]
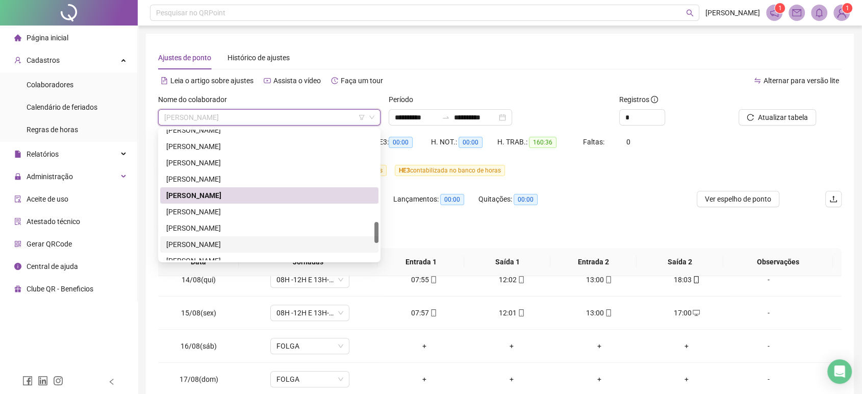
click at [230, 239] on div "[PERSON_NAME]" at bounding box center [269, 244] width 206 height 11
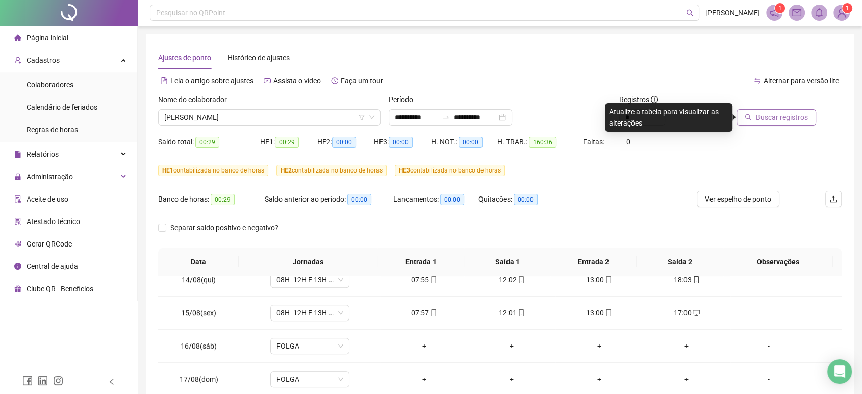
click at [765, 120] on span "Buscar registros" at bounding box center [782, 117] width 52 height 11
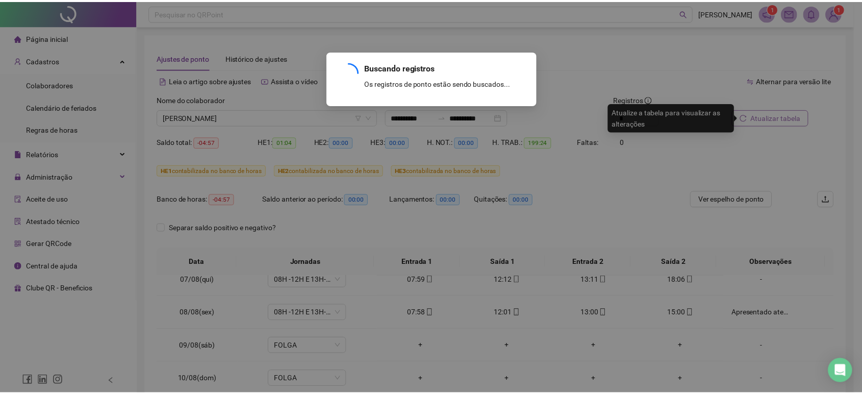
scroll to position [808, 0]
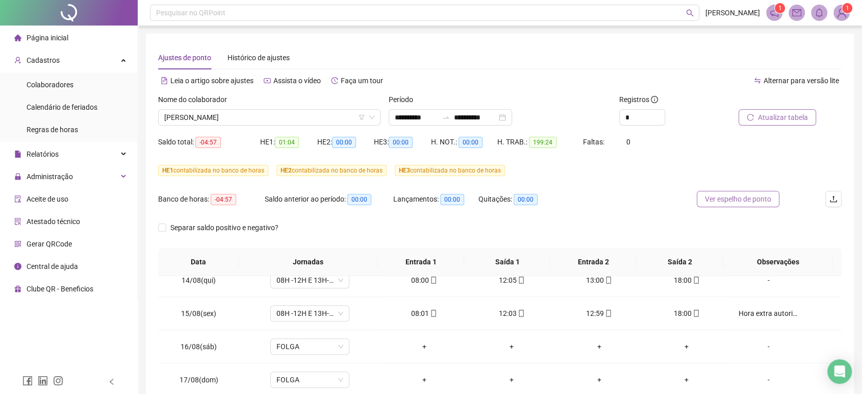
click at [741, 201] on span "Ver espelho de ponto" at bounding box center [738, 198] width 66 height 11
click at [230, 122] on span "[PERSON_NAME]" at bounding box center [269, 117] width 210 height 15
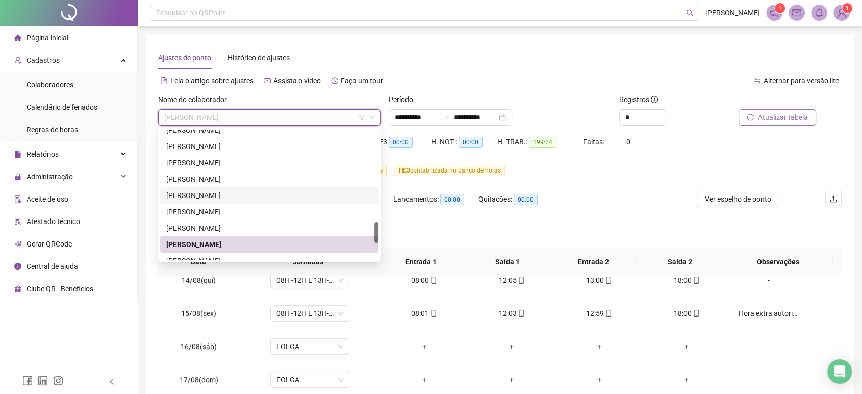
scroll to position [619, 0]
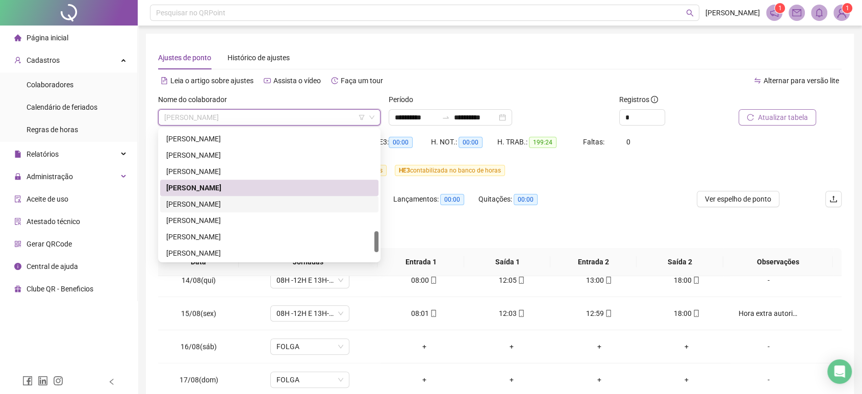
click at [234, 206] on div "[PERSON_NAME]" at bounding box center [269, 203] width 206 height 11
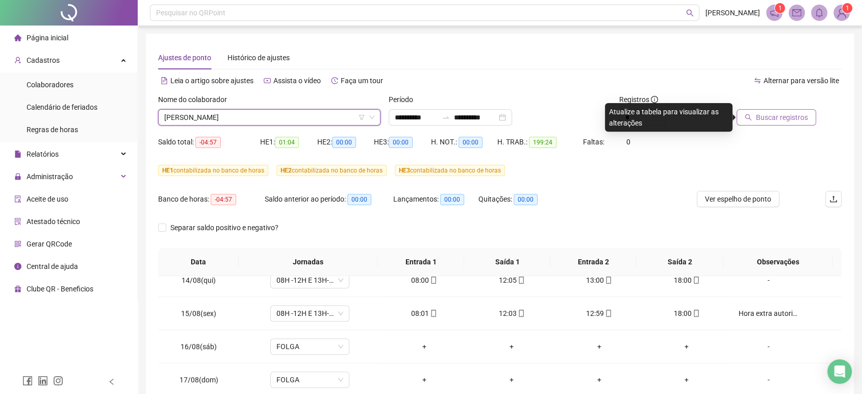
click at [758, 107] on div at bounding box center [776, 101] width 82 height 15
click at [761, 113] on span "Buscar registros" at bounding box center [782, 117] width 52 height 11
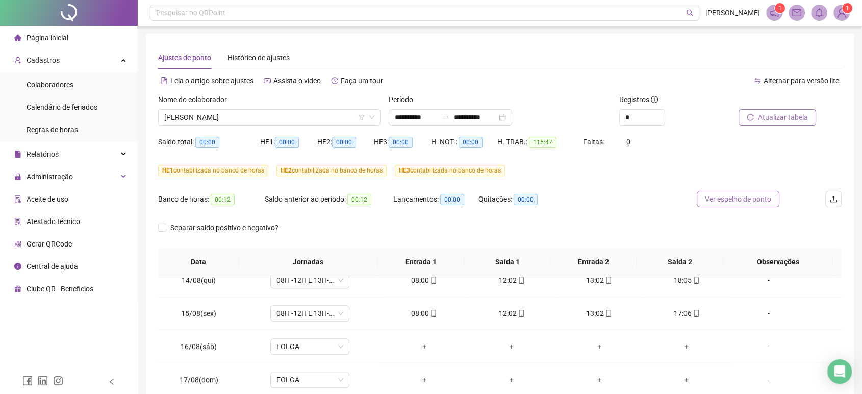
click at [734, 192] on button "Ver espelho de ponto" at bounding box center [738, 199] width 83 height 16
click at [216, 114] on span "[PERSON_NAME]" at bounding box center [269, 117] width 210 height 15
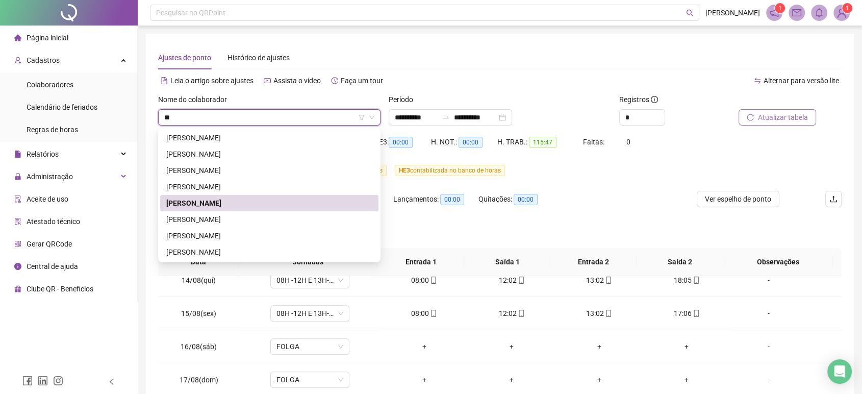
scroll to position [0, 0]
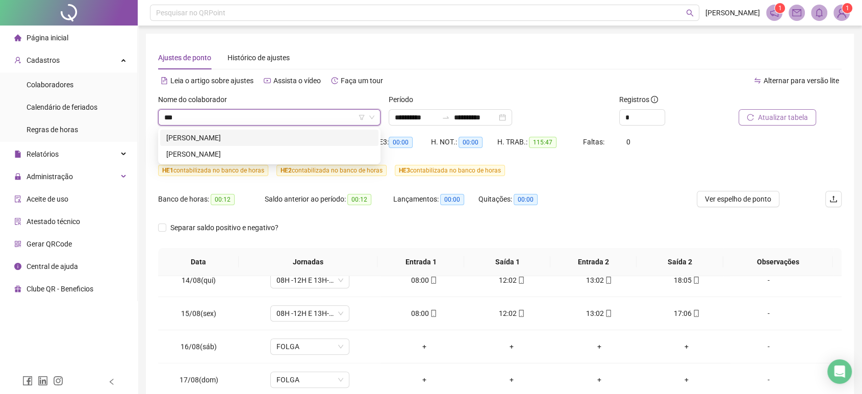
type input "****"
click at [269, 156] on div "[PERSON_NAME]" at bounding box center [269, 153] width 206 height 11
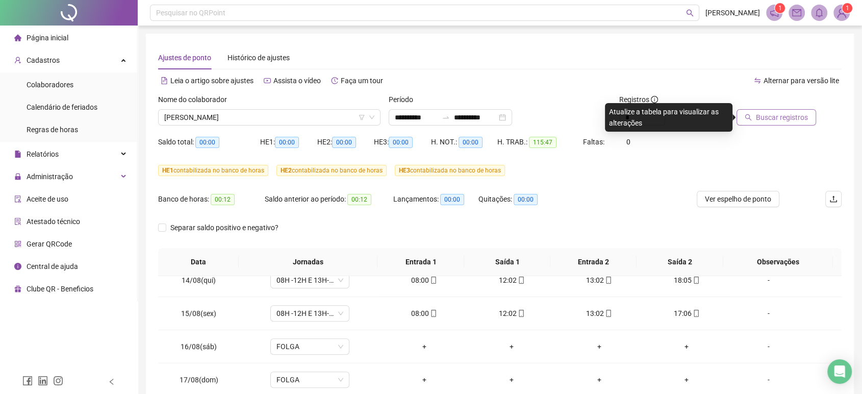
click at [782, 116] on span "Buscar registros" at bounding box center [782, 117] width 52 height 11
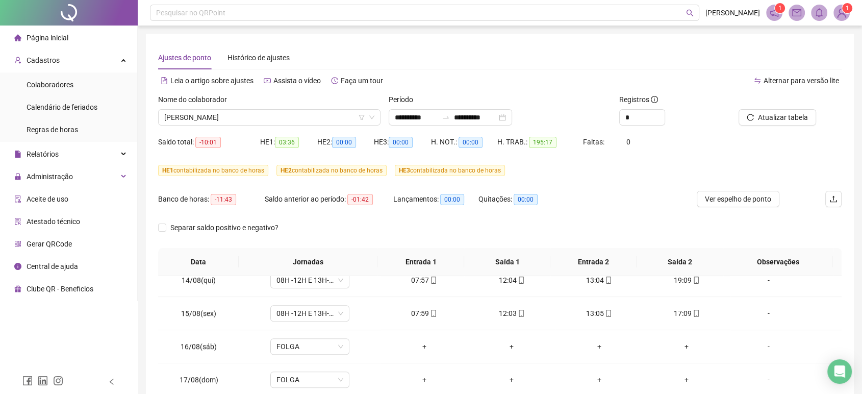
click at [742, 200] on span "Ver espelho de ponto" at bounding box center [738, 198] width 66 height 11
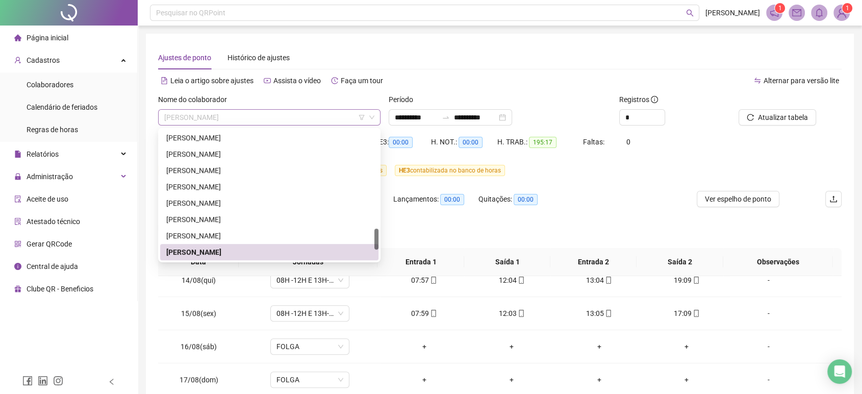
click at [249, 122] on span "[PERSON_NAME]" at bounding box center [269, 117] width 210 height 15
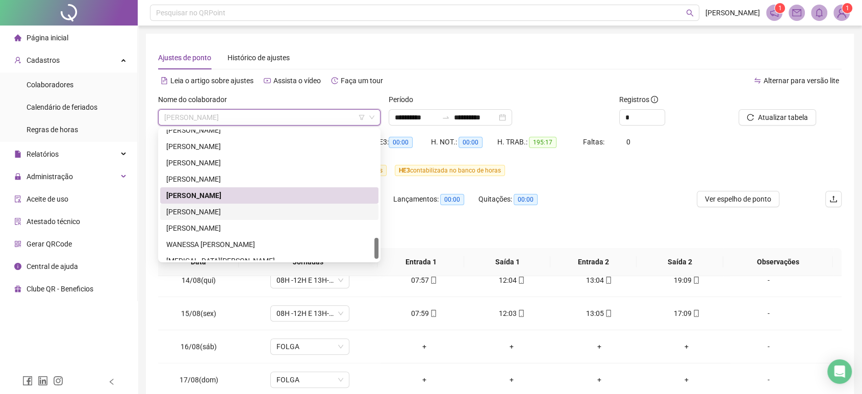
click at [263, 215] on div "[PERSON_NAME]" at bounding box center [269, 211] width 206 height 11
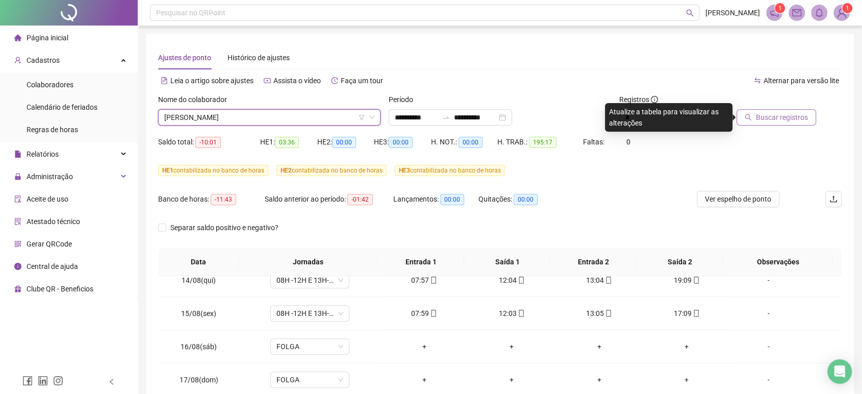
click at [801, 112] on span "Buscar registros" at bounding box center [782, 117] width 52 height 11
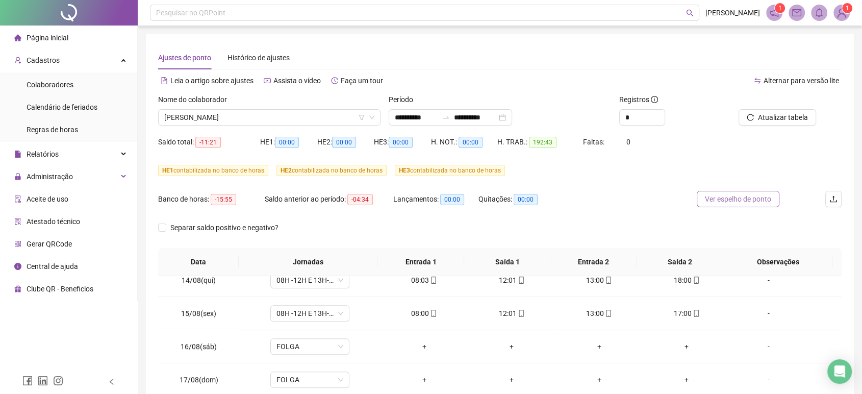
click at [755, 207] on button "Ver espelho de ponto" at bounding box center [738, 199] width 83 height 16
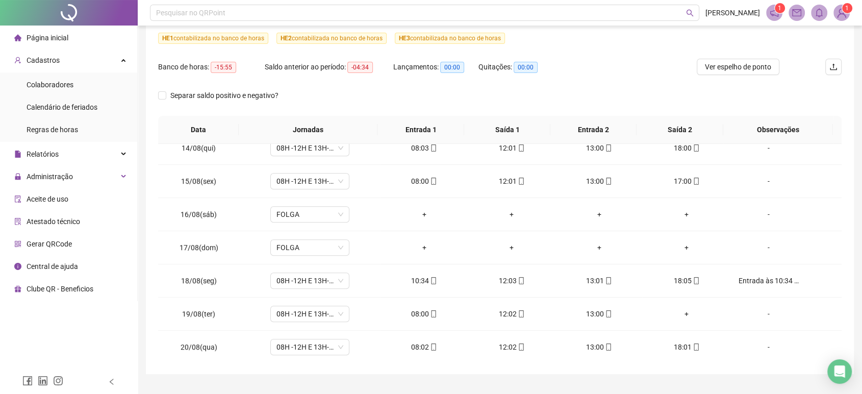
scroll to position [156, 0]
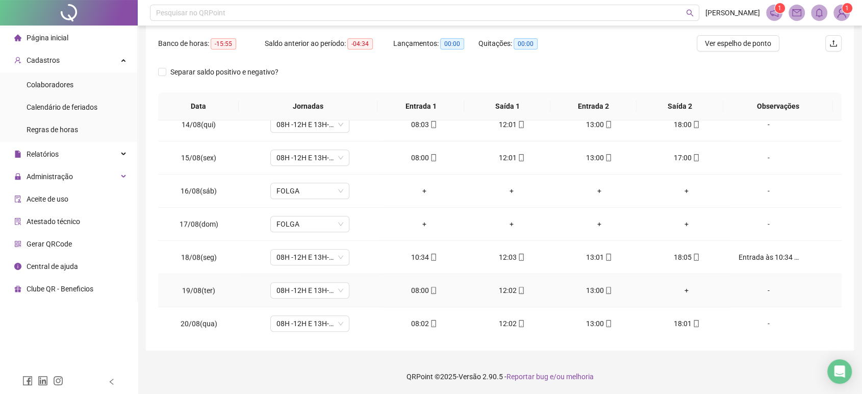
click at [675, 287] on div "+" at bounding box center [686, 290] width 71 height 11
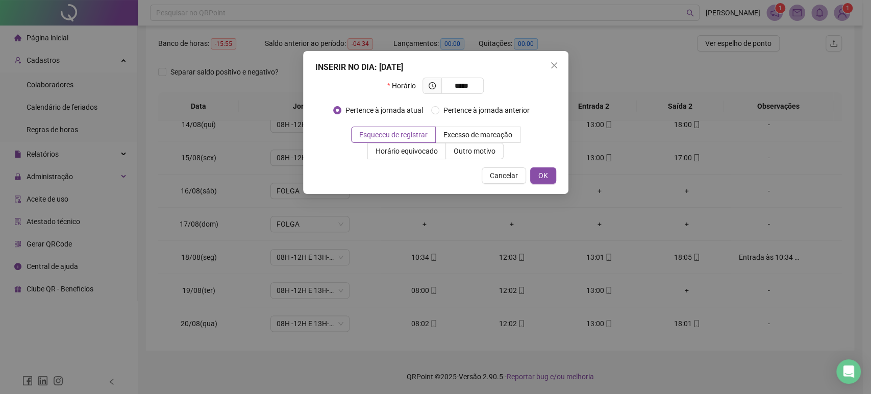
type input "*****"
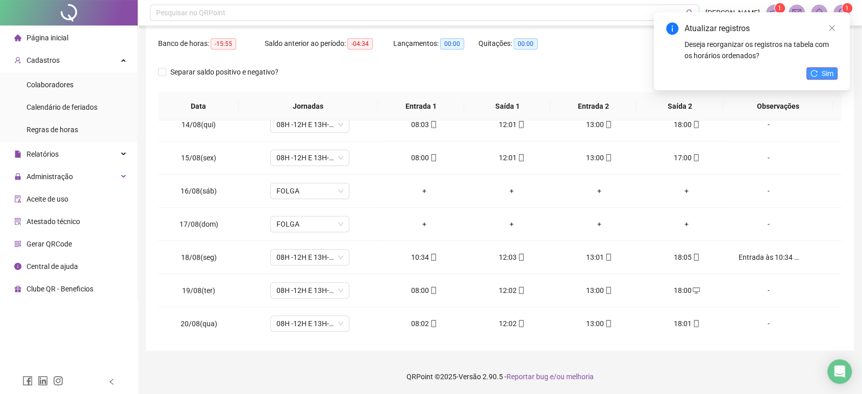
drag, startPoint x: 821, startPoint y: 83, endPoint x: 824, endPoint y: 73, distance: 9.9
click at [821, 81] on div "Atualizar registros Deseja reorganizar os registros na tabela com os horários o…" at bounding box center [752, 51] width 196 height 78
click at [824, 73] on span "Sim" at bounding box center [828, 73] width 12 height 11
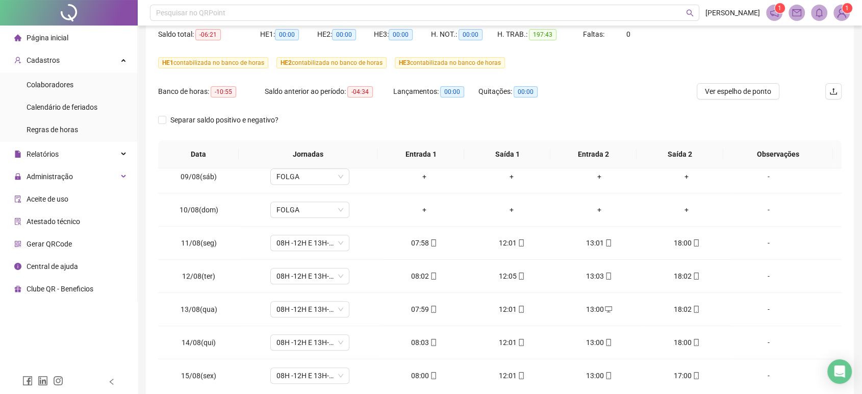
scroll to position [0, 0]
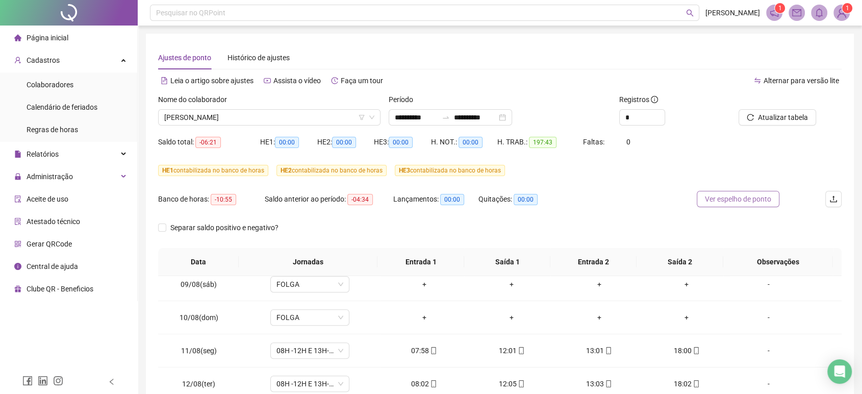
click at [720, 201] on span "Ver espelho de ponto" at bounding box center [738, 198] width 66 height 11
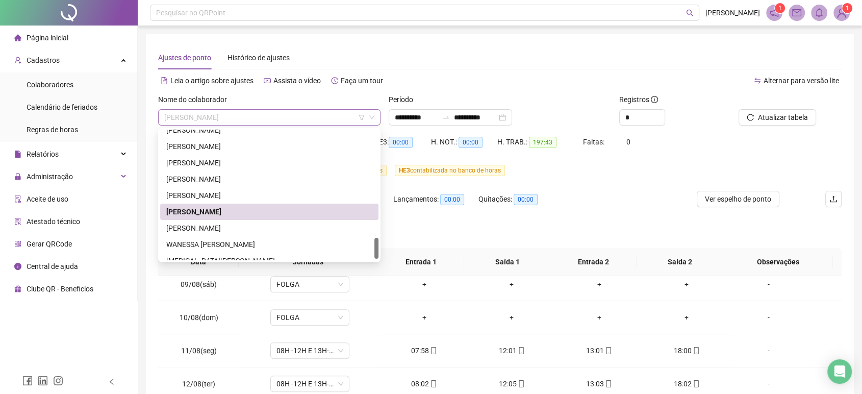
click at [255, 117] on span "[PERSON_NAME]" at bounding box center [269, 117] width 210 height 15
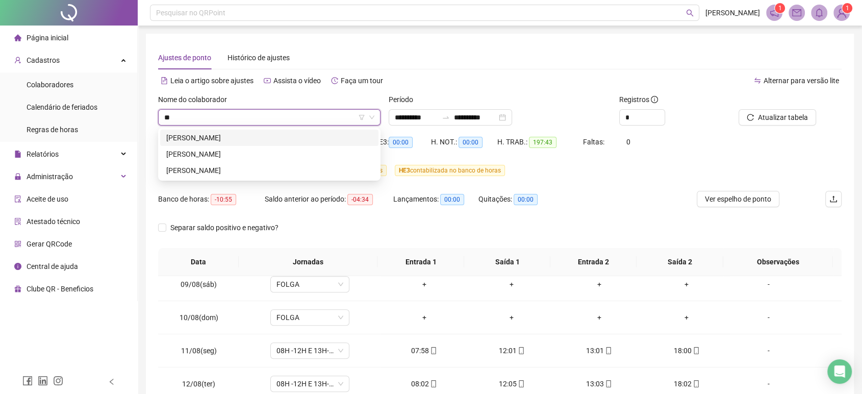
type input "***"
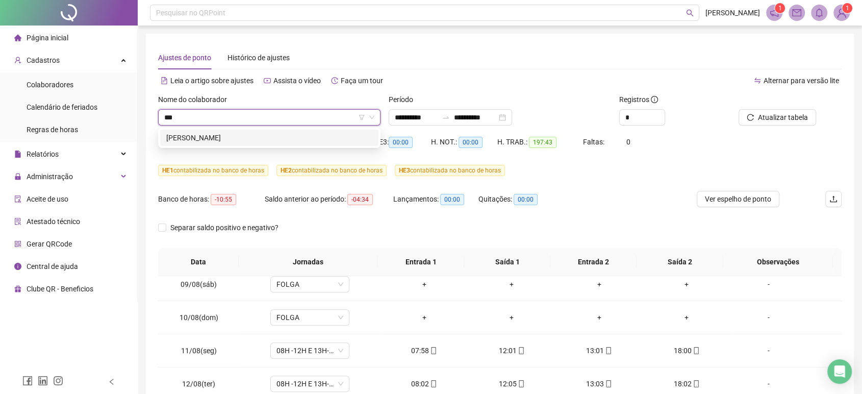
click at [308, 139] on div "[PERSON_NAME]" at bounding box center [269, 137] width 206 height 11
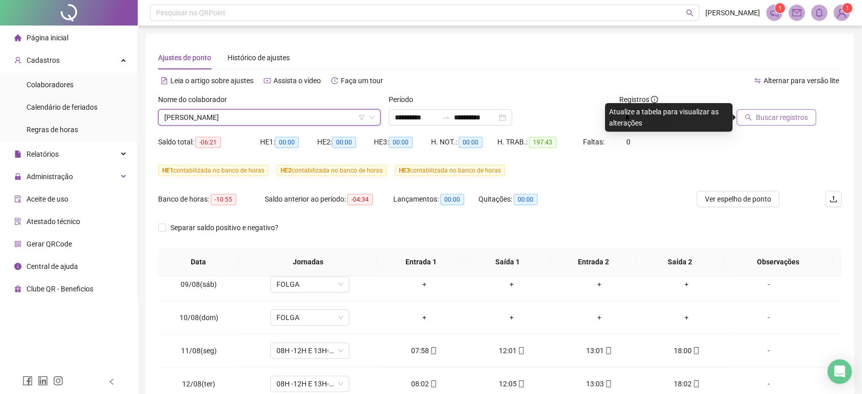
click at [752, 118] on icon "search" at bounding box center [748, 117] width 7 height 7
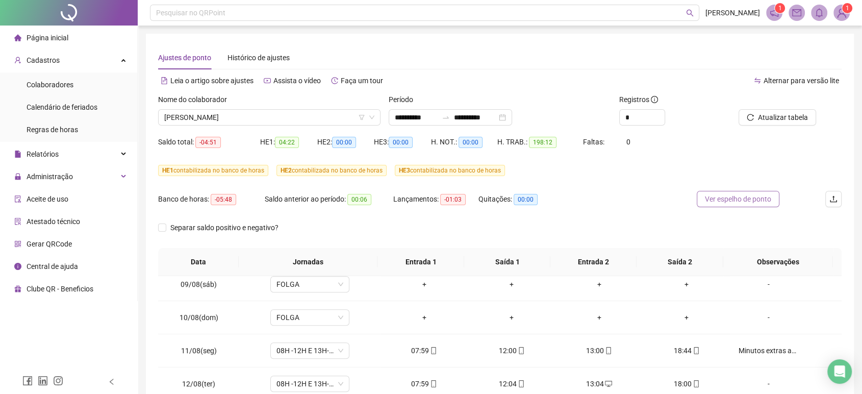
click at [766, 203] on span "Ver espelho de ponto" at bounding box center [738, 198] width 66 height 11
click at [800, 117] on span "Atualizar tabela" at bounding box center [783, 117] width 50 height 11
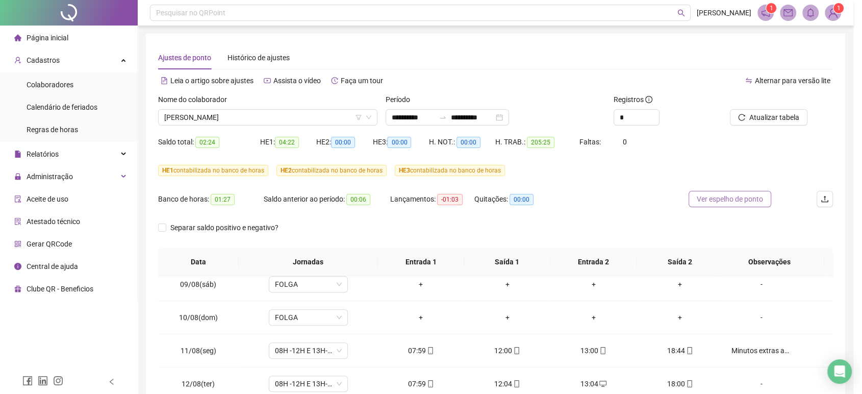
click at [755, 197] on span "Ver espelho de ponto" at bounding box center [730, 198] width 66 height 11
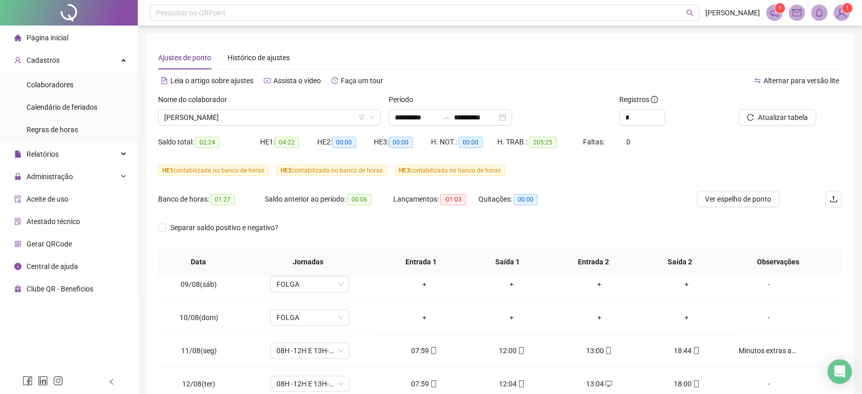
click at [221, 126] on div "Nome do colaborador VICTÓRIA MORAIS LOPES COSTA" at bounding box center [269, 114] width 231 height 40
click at [221, 123] on span "[PERSON_NAME]" at bounding box center [269, 117] width 210 height 15
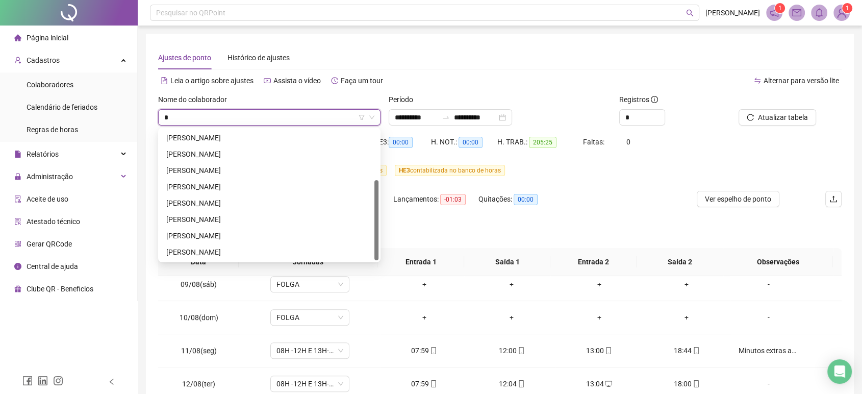
scroll to position [0, 0]
type input "***"
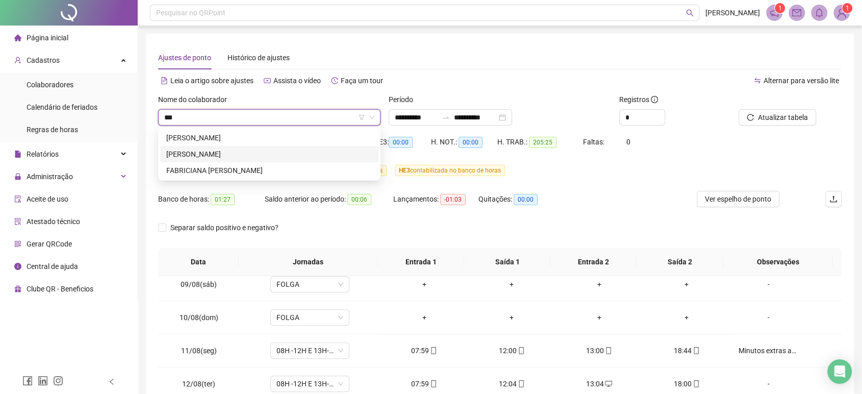
click at [237, 152] on div "[PERSON_NAME]" at bounding box center [269, 153] width 206 height 11
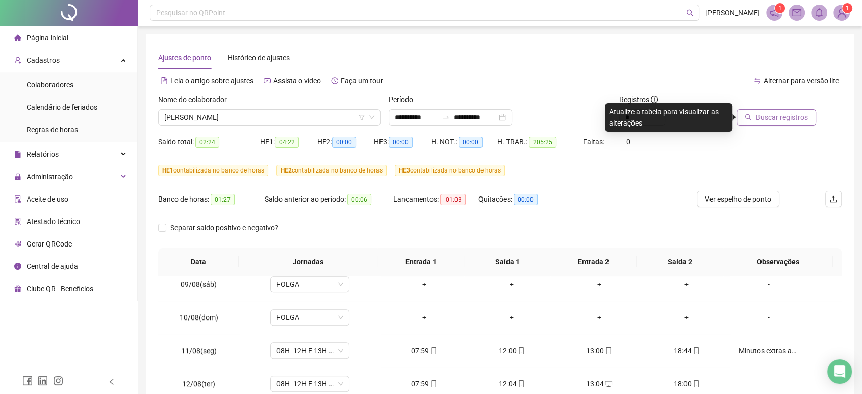
click at [769, 114] on span "Buscar registros" at bounding box center [782, 117] width 52 height 11
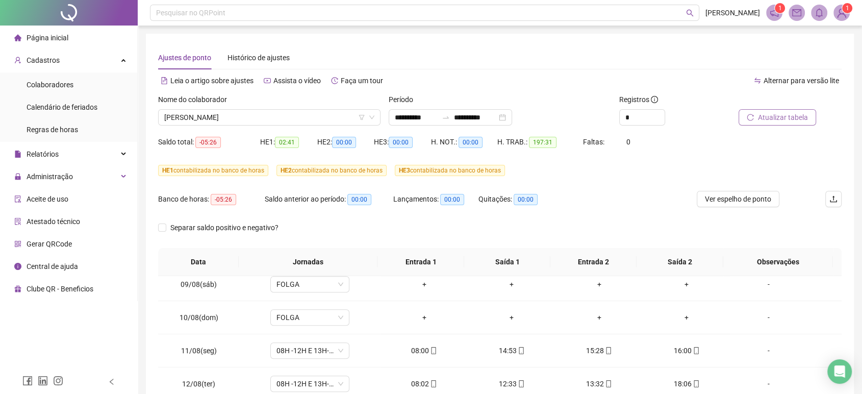
click at [802, 122] on span "Atualizar tabela" at bounding box center [783, 117] width 50 height 11
click at [732, 195] on span "Ver espelho de ponto" at bounding box center [738, 198] width 66 height 11
click at [754, 118] on icon "reload" at bounding box center [750, 117] width 7 height 7
click at [754, 202] on span "Ver espelho de ponto" at bounding box center [738, 198] width 66 height 11
click at [751, 109] on button "Atualizar tabela" at bounding box center [778, 117] width 78 height 16
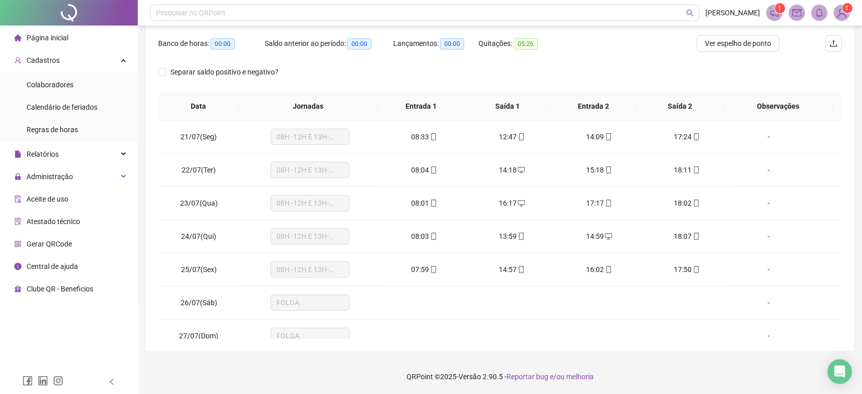
click at [70, 11] on div at bounding box center [69, 13] width 138 height 26
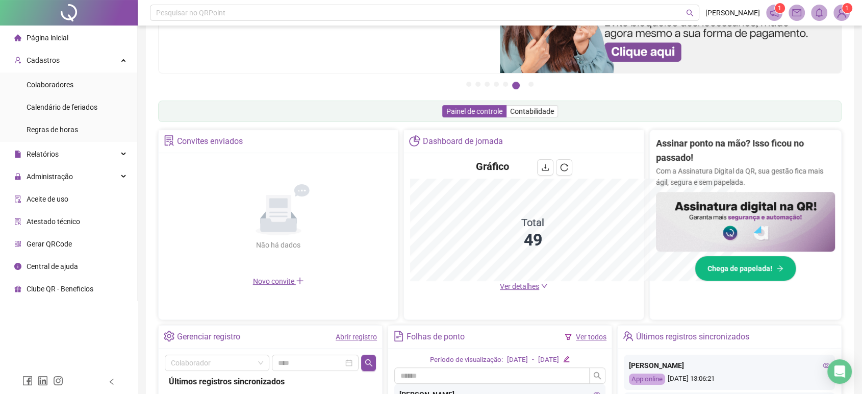
scroll to position [156, 0]
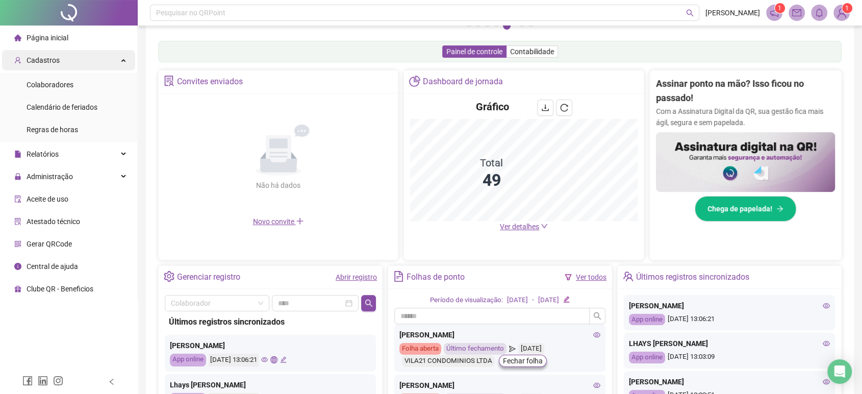
click at [112, 68] on div "Cadastros" at bounding box center [68, 60] width 133 height 20
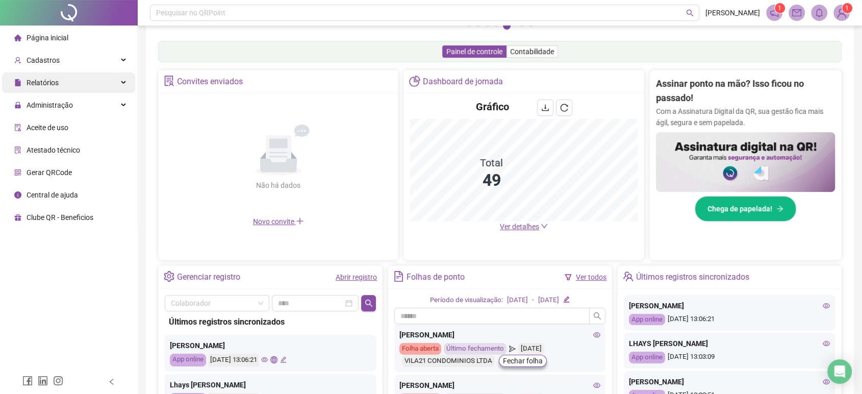
click at [98, 89] on div "Relatórios" at bounding box center [68, 82] width 133 height 20
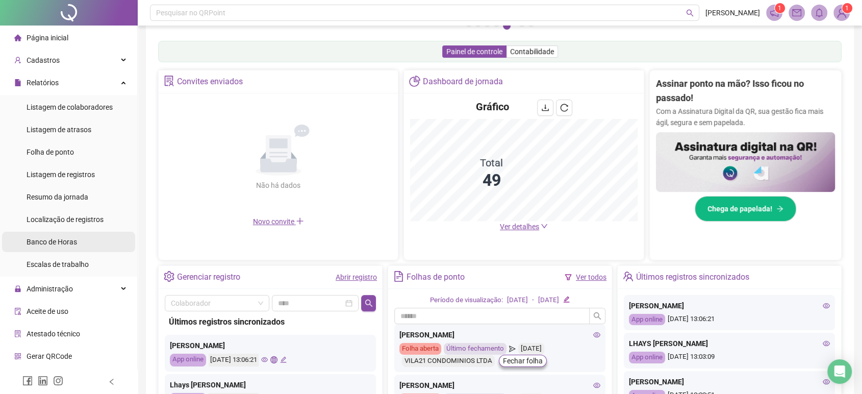
click at [78, 240] on li "Banco de Horas" at bounding box center [68, 242] width 133 height 20
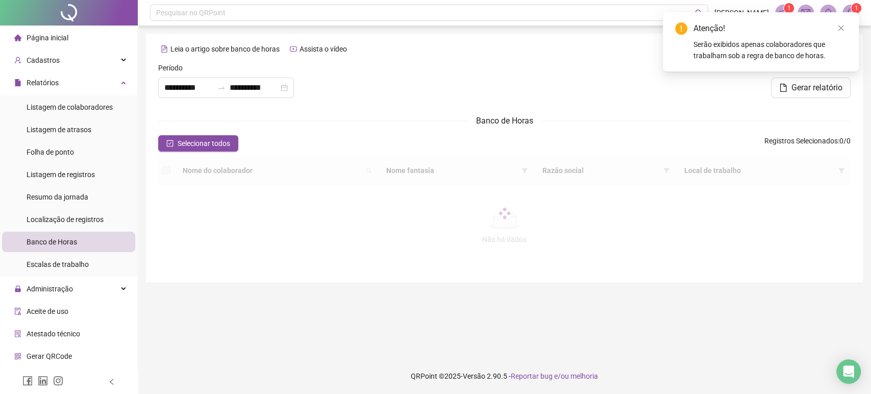
type input "**********"
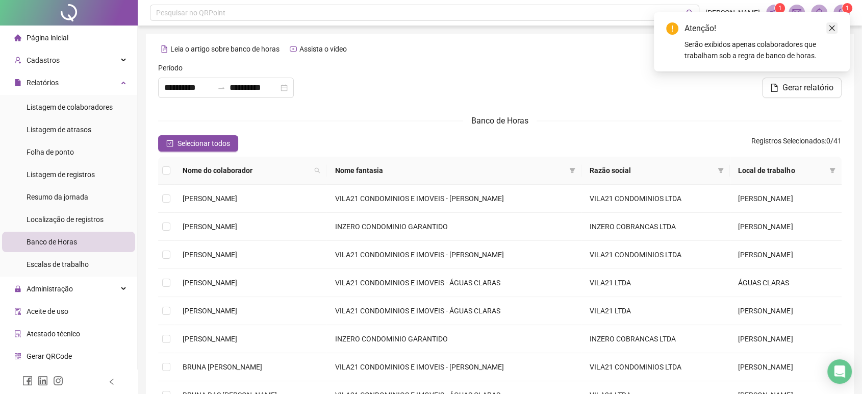
click at [830, 30] on icon "close" at bounding box center [833, 29] width 6 height 6
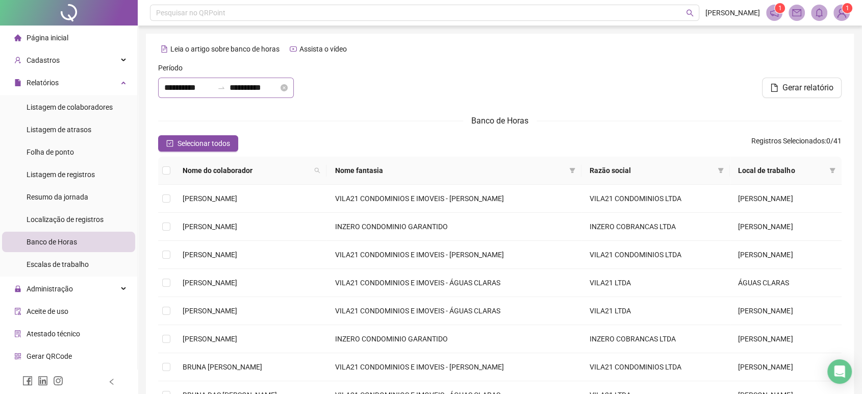
click at [263, 78] on div "**********" at bounding box center [226, 88] width 136 height 20
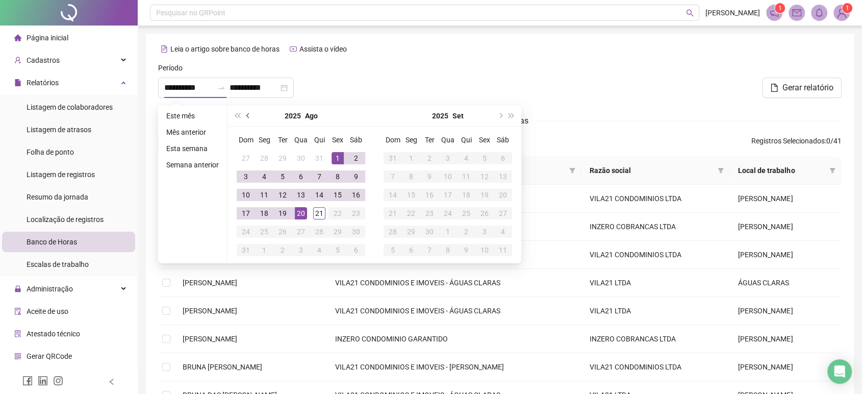
click at [245, 113] on button "prev-year" at bounding box center [248, 116] width 11 height 20
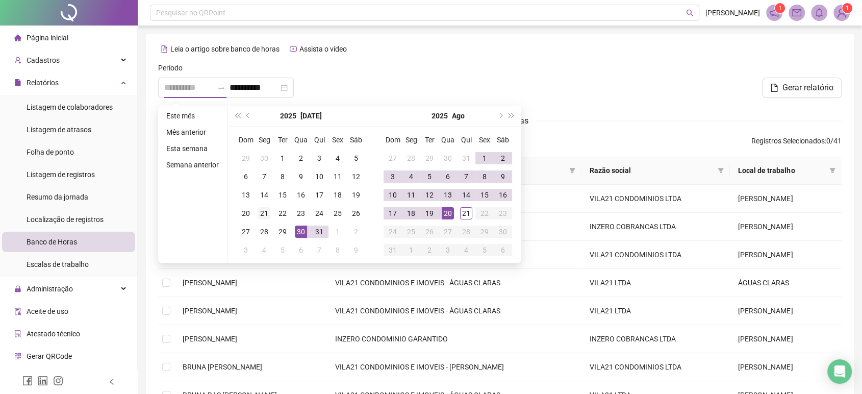
type input "**********"
click at [266, 215] on div "21" at bounding box center [264, 213] width 12 height 12
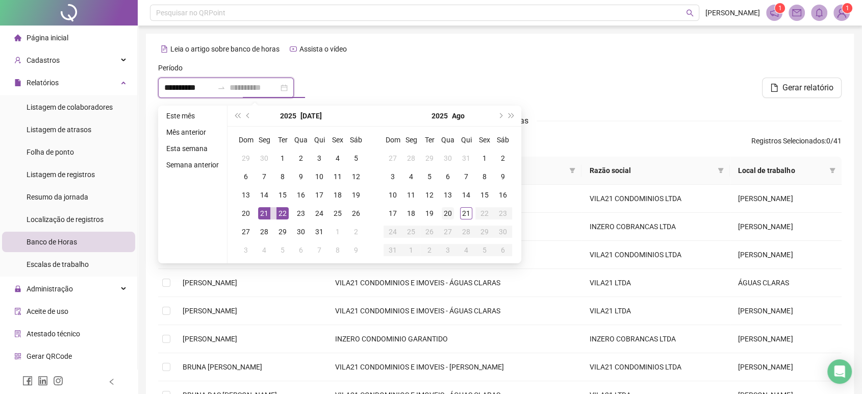
type input "**********"
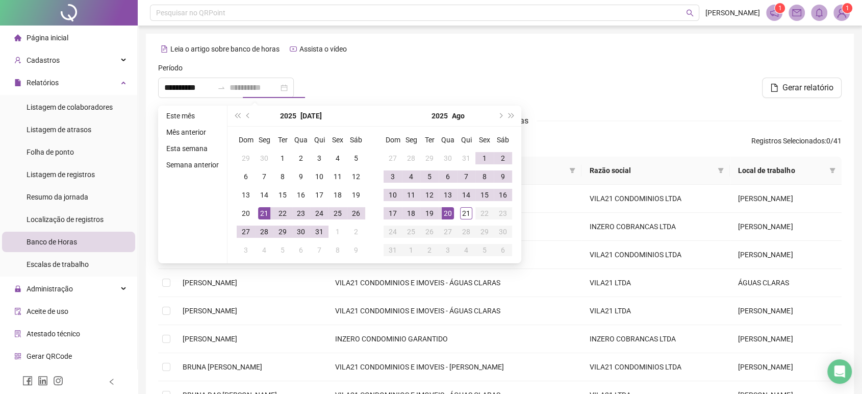
click at [443, 215] on div "20" at bounding box center [448, 213] width 12 height 12
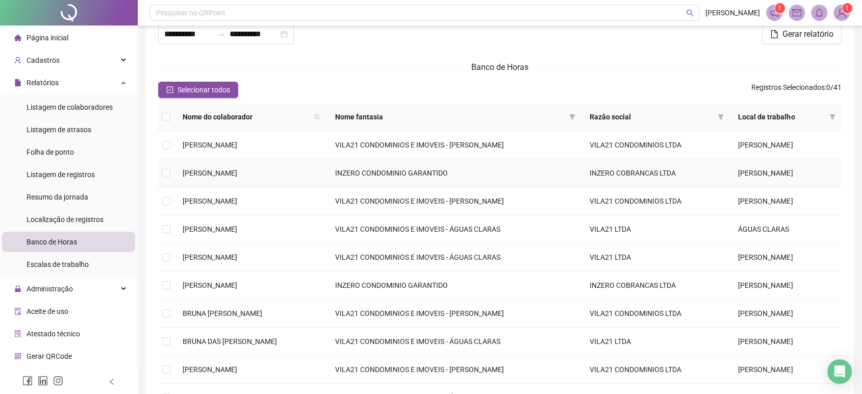
scroll to position [57, 0]
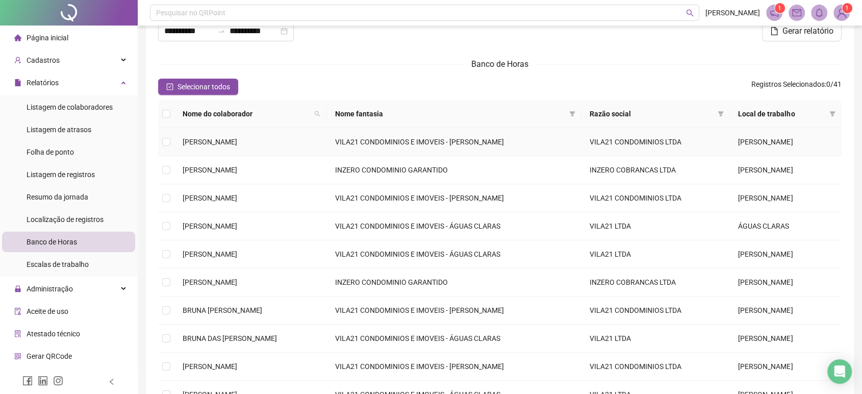
click at [220, 150] on td "[PERSON_NAME]" at bounding box center [250, 142] width 152 height 28
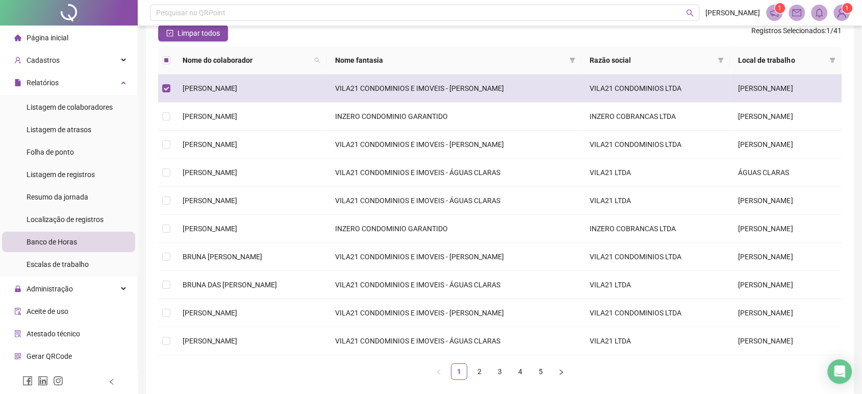
scroll to position [113, 0]
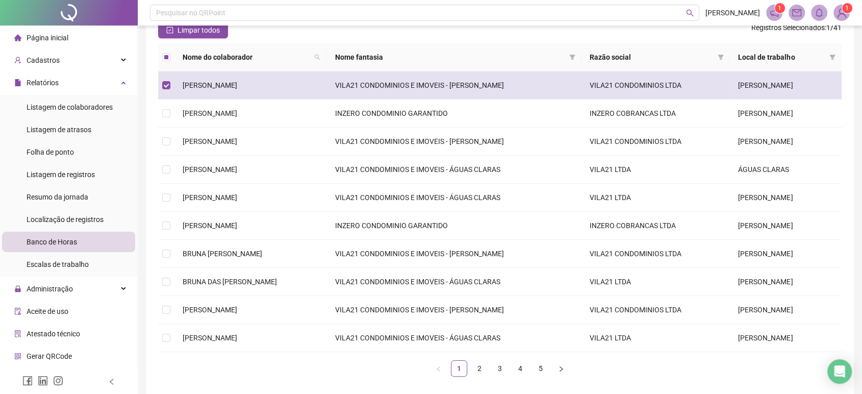
click at [445, 74] on td "VILA21 CONDOMINIOS E IMOVEIS - [PERSON_NAME]" at bounding box center [454, 85] width 255 height 28
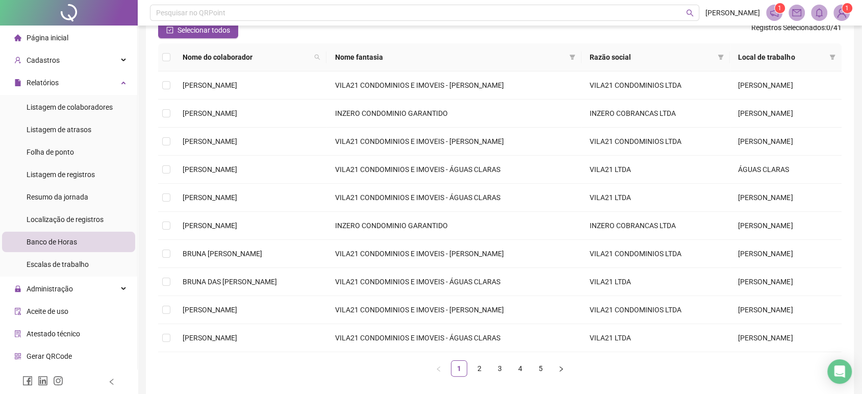
click at [838, 60] on th "Local de trabalho" at bounding box center [786, 57] width 112 height 28
click at [829, 62] on span at bounding box center [833, 56] width 10 height 15
click at [796, 80] on span "ÁGUAS CLARAS" at bounding box center [798, 77] width 55 height 8
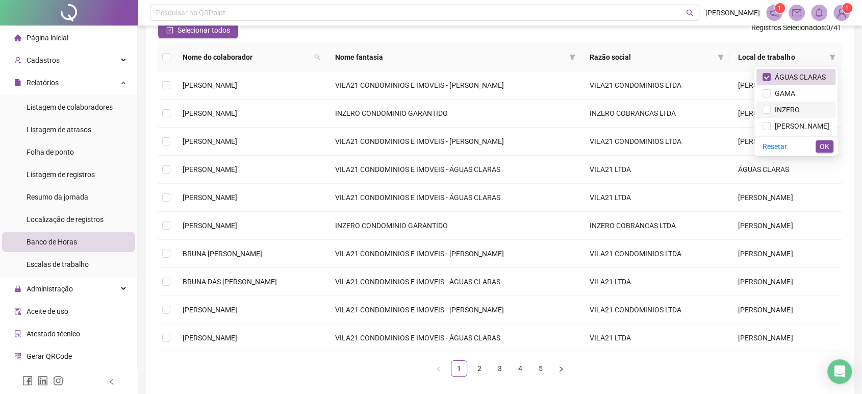
click at [787, 108] on span "INZERO" at bounding box center [785, 110] width 29 height 8
click at [784, 94] on span "GAMA" at bounding box center [783, 93] width 24 height 8
click at [785, 78] on span "ÁGUAS CLARAS" at bounding box center [798, 77] width 55 height 8
click at [791, 113] on span "INZERO" at bounding box center [785, 110] width 29 height 8
click at [822, 147] on span "OK" at bounding box center [825, 146] width 10 height 11
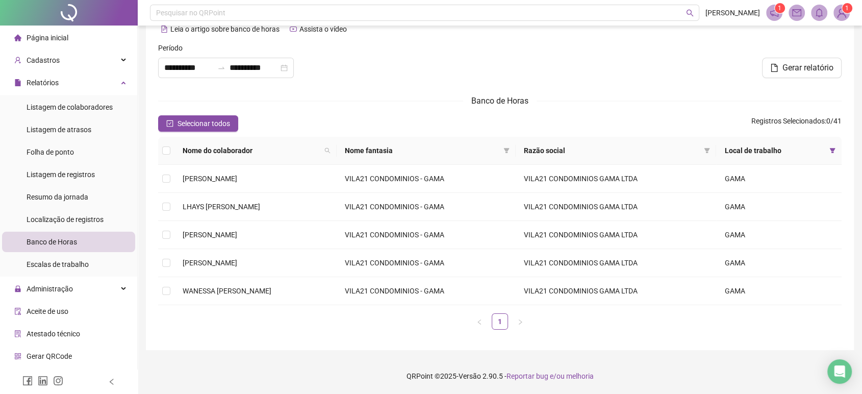
scroll to position [19, 0]
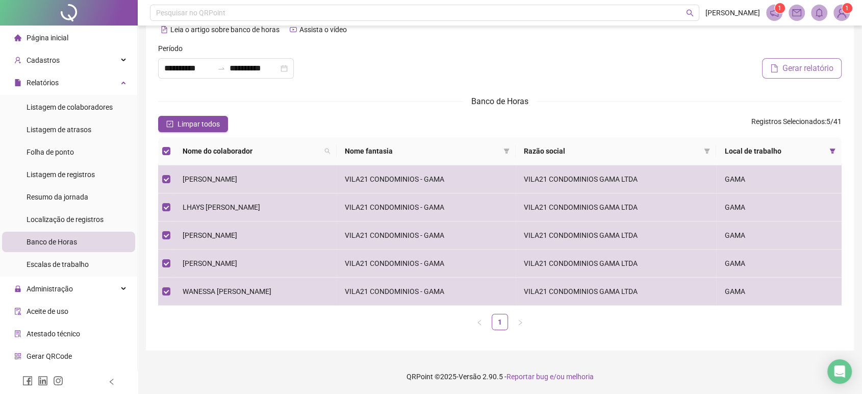
click at [821, 74] on span "Gerar relatório" at bounding box center [808, 68] width 51 height 12
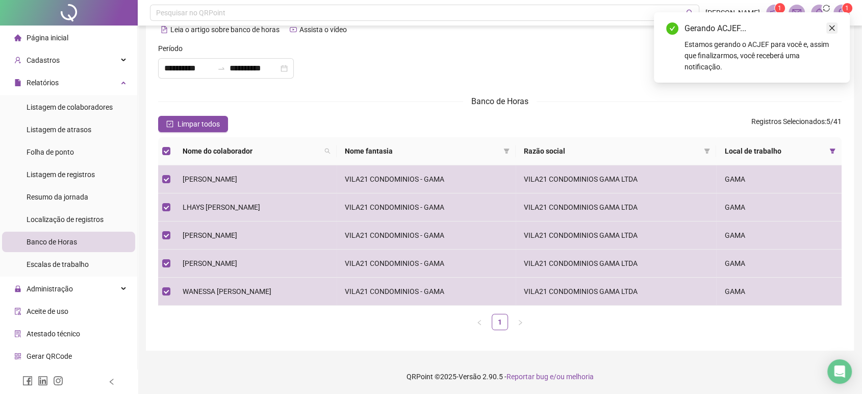
click at [830, 25] on icon "close" at bounding box center [832, 27] width 7 height 7
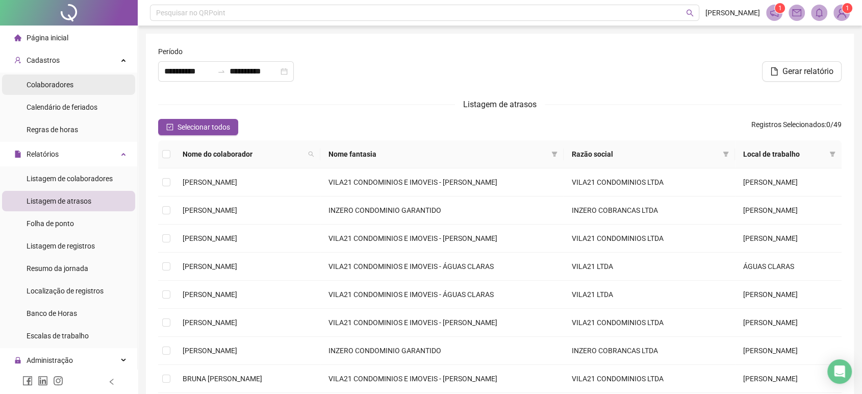
click at [72, 81] on span "Colaboradores" at bounding box center [50, 85] width 47 height 8
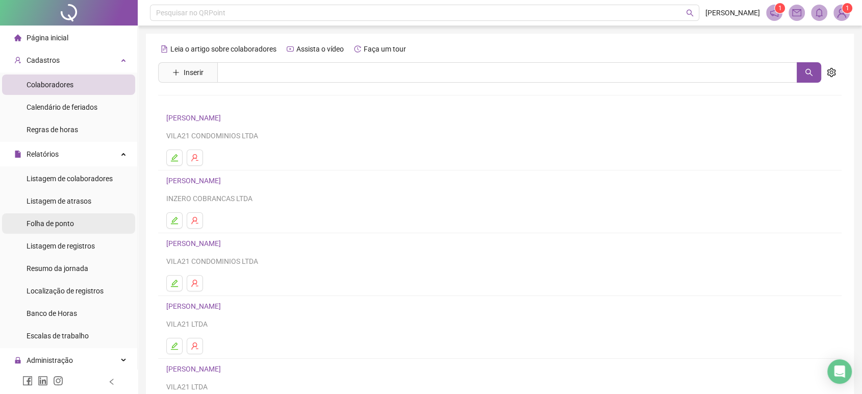
click at [73, 221] on span "Folha de ponto" at bounding box center [50, 223] width 47 height 8
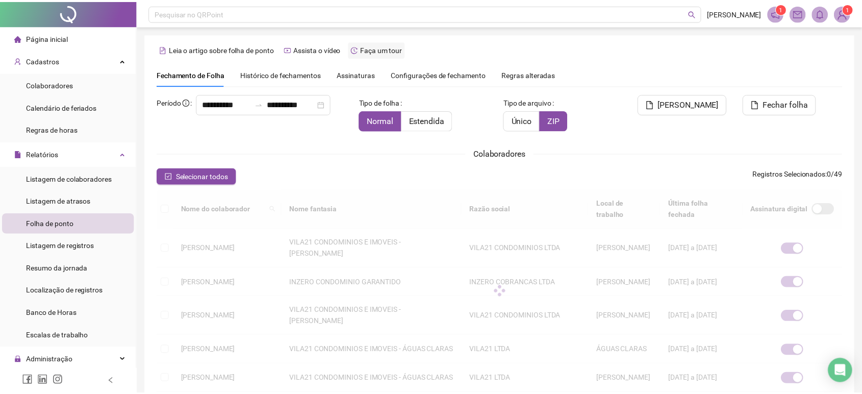
scroll to position [12, 0]
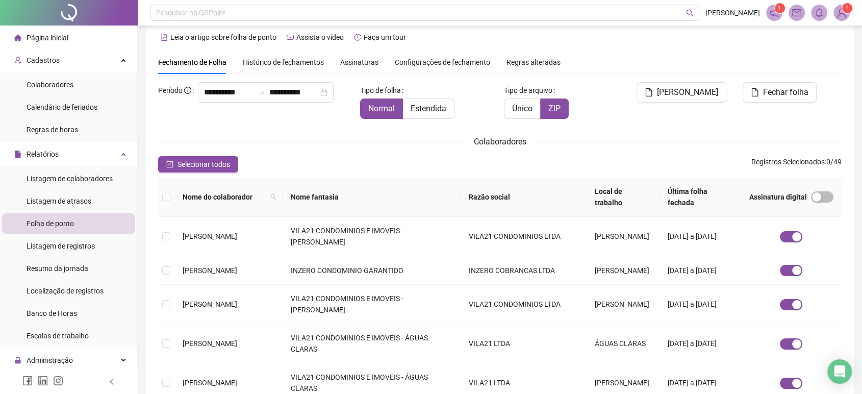
click at [341, 59] on span "Assinaturas" at bounding box center [359, 62] width 38 height 7
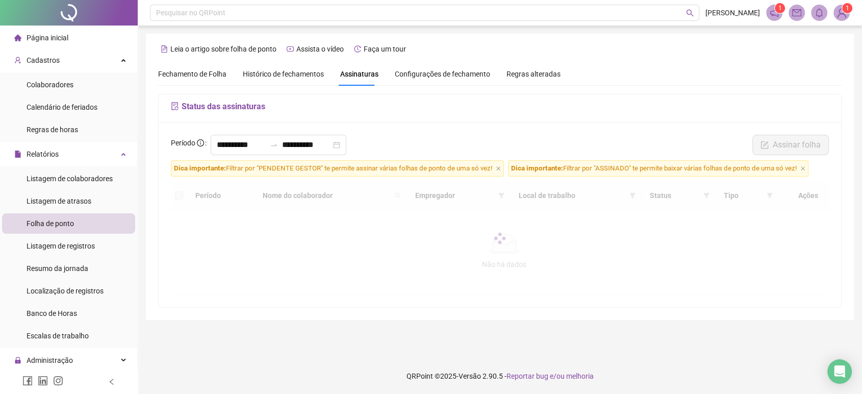
scroll to position [0, 0]
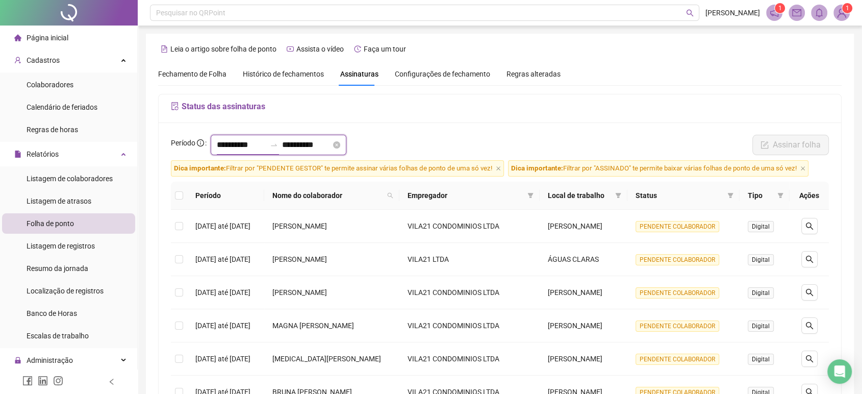
click at [266, 143] on input "**********" at bounding box center [241, 145] width 49 height 12
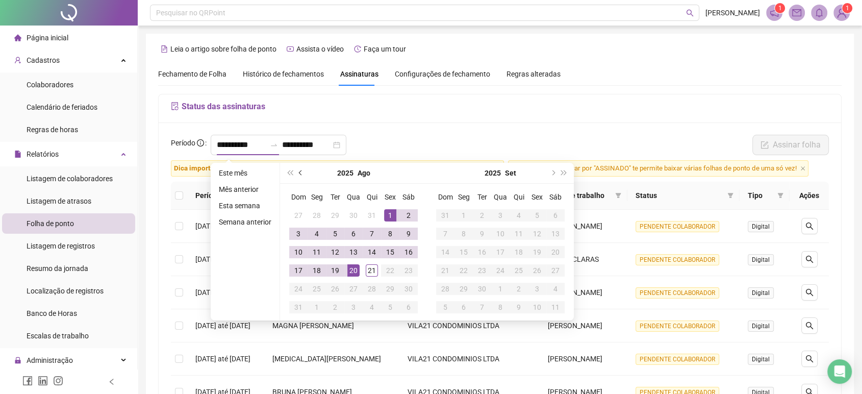
click at [295, 174] on button "prev-year" at bounding box center [300, 173] width 11 height 20
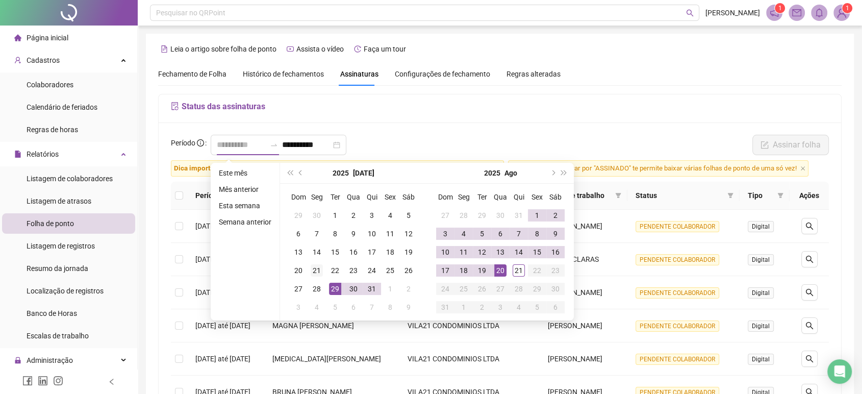
type input "**********"
click at [311, 266] on div "21" at bounding box center [317, 270] width 12 height 12
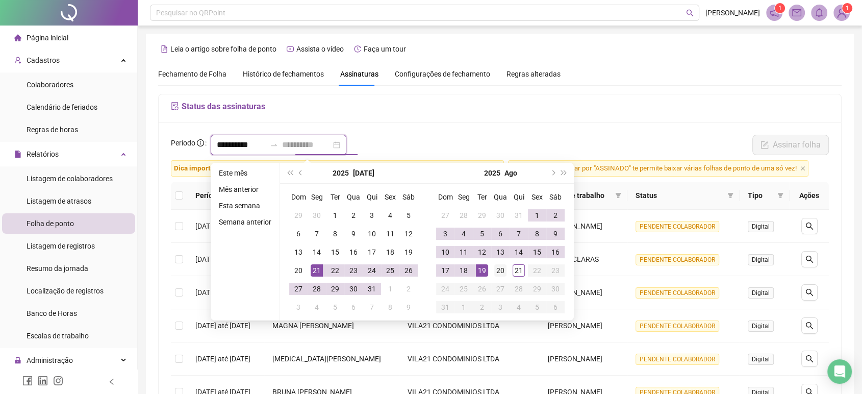
type input "**********"
click at [495, 276] on div "20" at bounding box center [500, 270] width 12 height 12
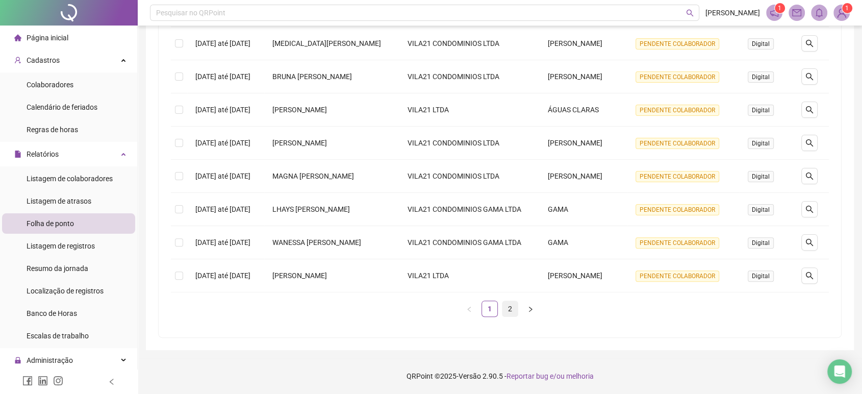
click at [503, 308] on link "2" at bounding box center [510, 308] width 15 height 15
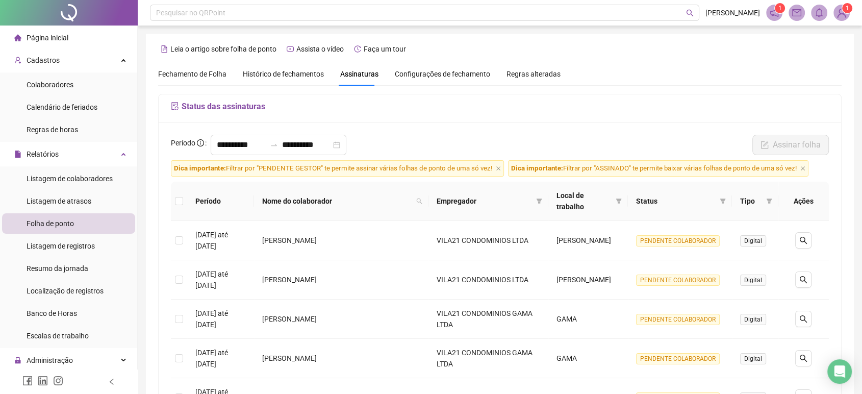
click at [266, 81] on div "Histórico de fechamentos" at bounding box center [283, 73] width 81 height 23
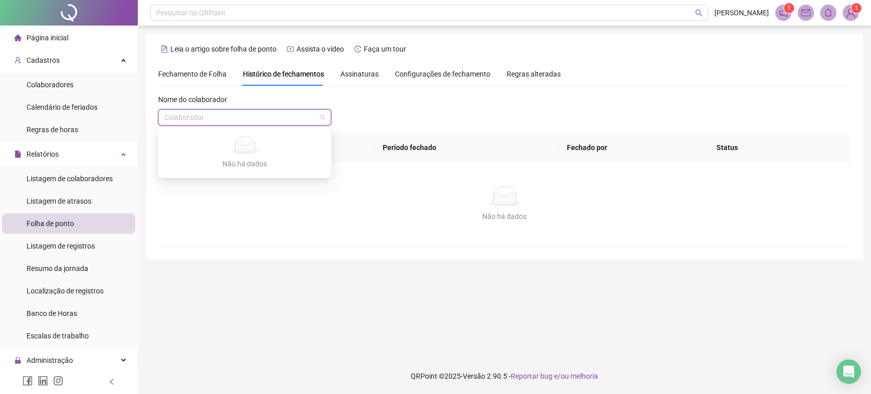
click at [268, 115] on input "search" at bounding box center [240, 117] width 152 height 15
type input "***"
click at [259, 138] on div "[PERSON_NAME]" at bounding box center [244, 137] width 157 height 11
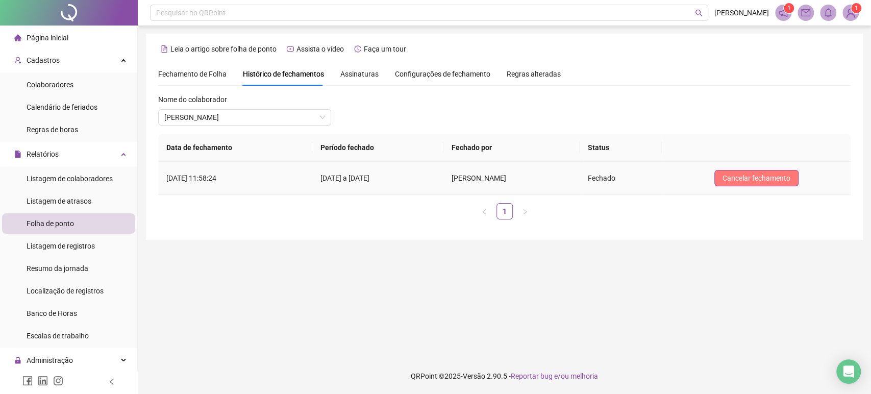
click at [774, 176] on span "Cancelar fechamento" at bounding box center [756, 177] width 68 height 11
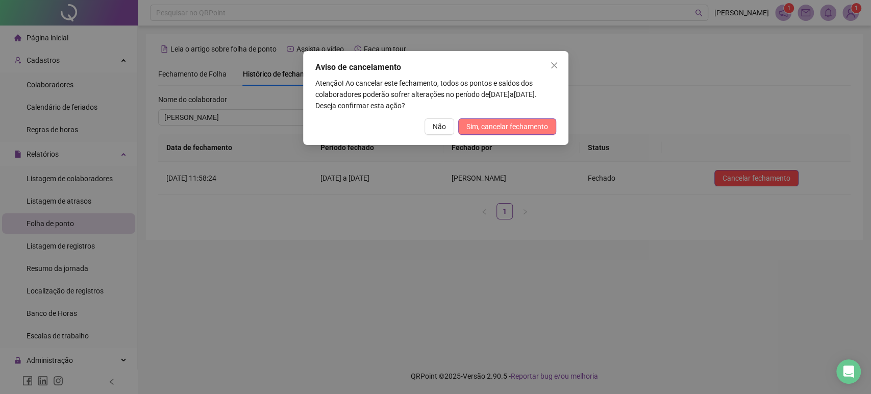
click at [512, 122] on span "Sim, cancelar fechamento" at bounding box center [507, 126] width 82 height 11
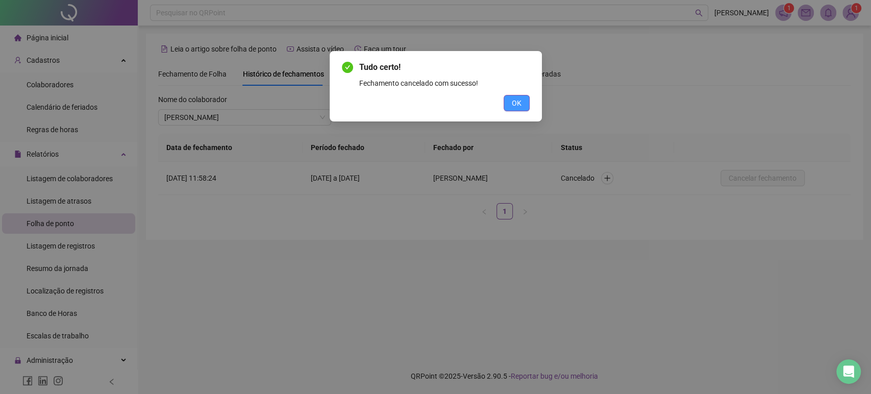
click at [525, 104] on button "OK" at bounding box center [517, 103] width 26 height 16
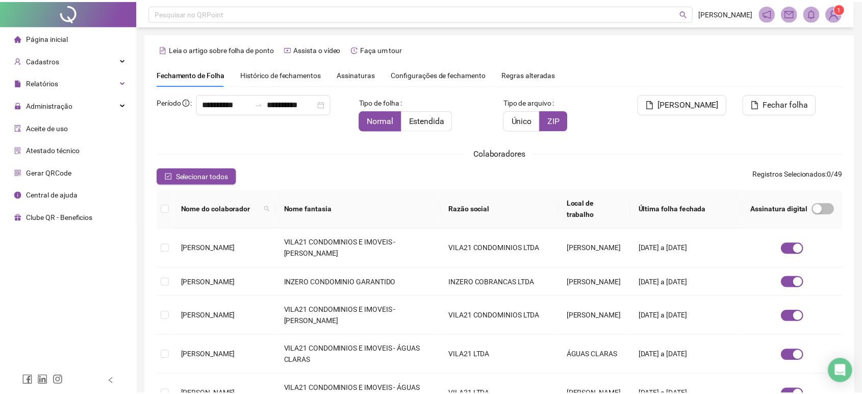
scroll to position [12, 0]
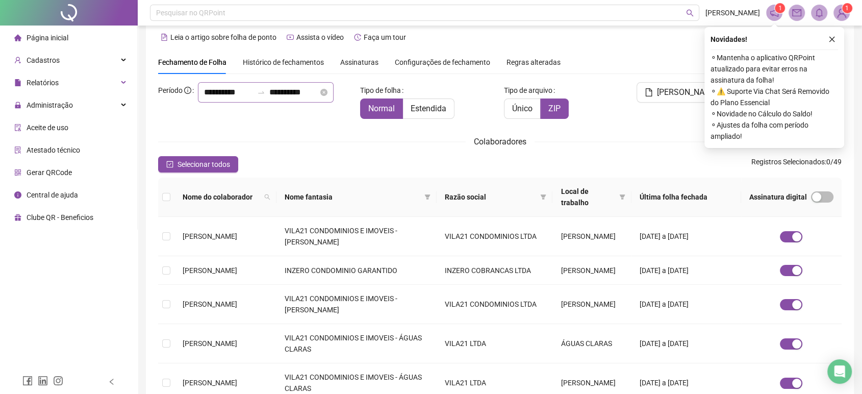
click at [253, 96] on div at bounding box center [261, 92] width 16 height 8
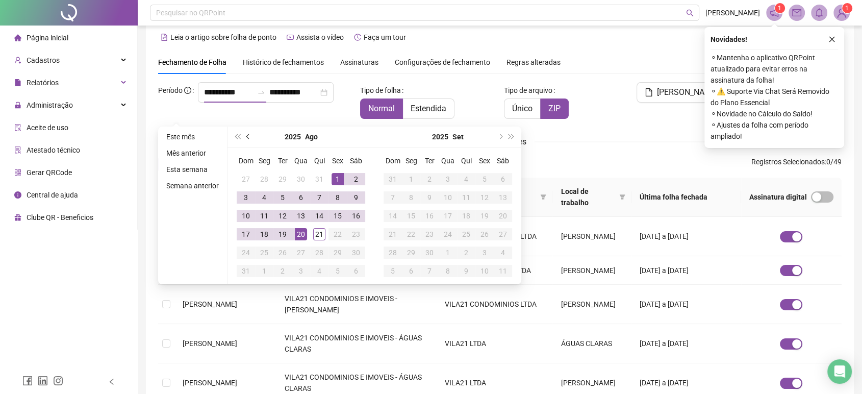
click at [250, 140] on button "prev-year" at bounding box center [248, 137] width 11 height 20
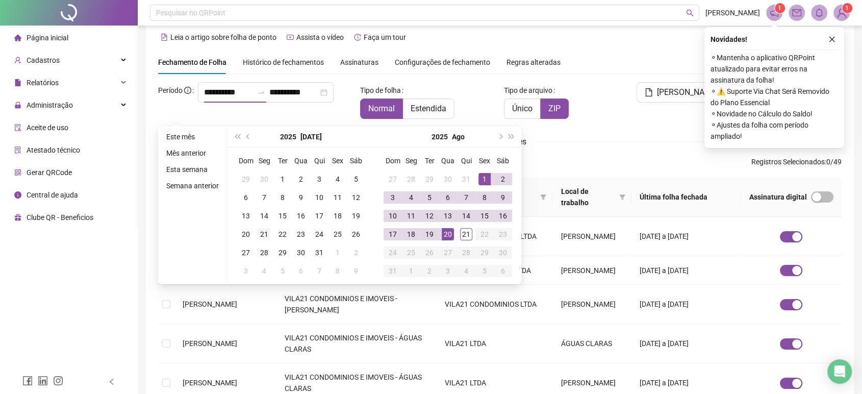
type input "**********"
click at [262, 234] on div "21" at bounding box center [264, 234] width 12 height 12
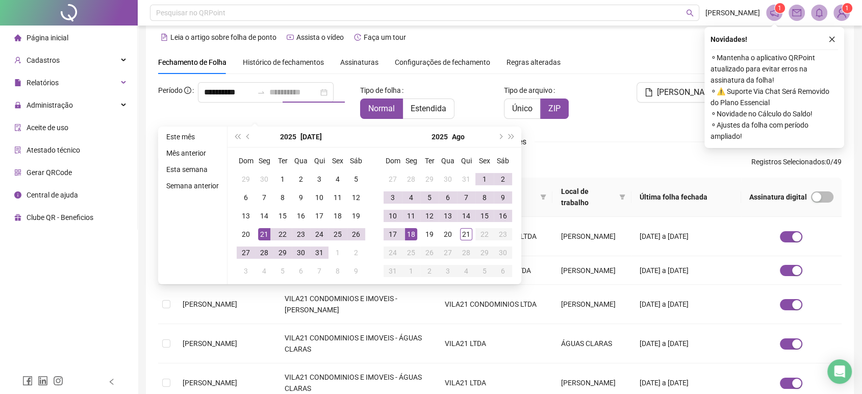
click at [413, 235] on div "18" at bounding box center [411, 234] width 12 height 12
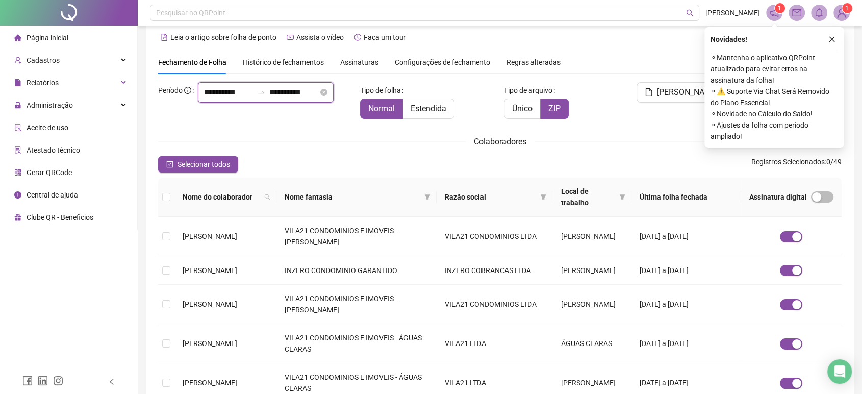
click at [281, 98] on input "**********" at bounding box center [293, 92] width 49 height 12
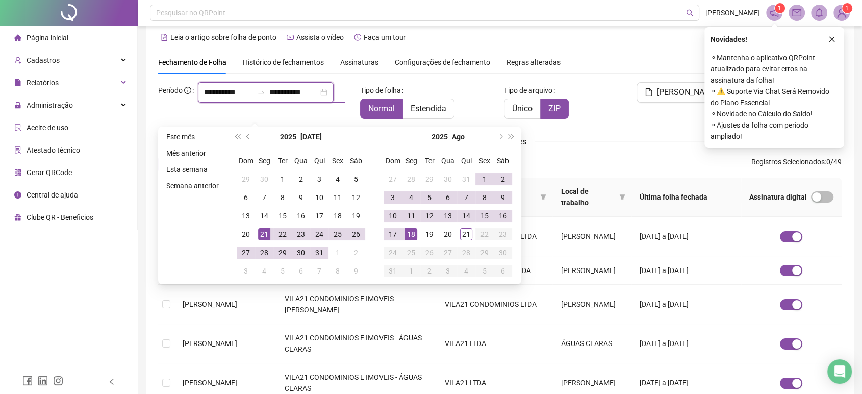
type input "**********"
click at [408, 234] on div "18" at bounding box center [411, 234] width 12 height 12
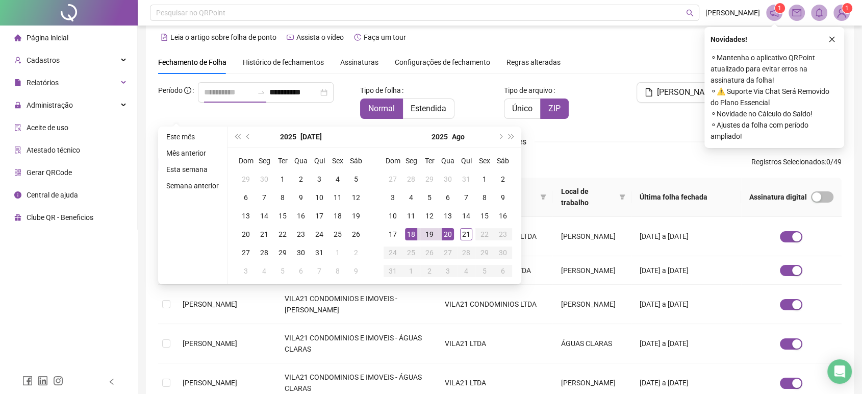
click at [444, 234] on div "20" at bounding box center [448, 234] width 12 height 12
type input "**********"
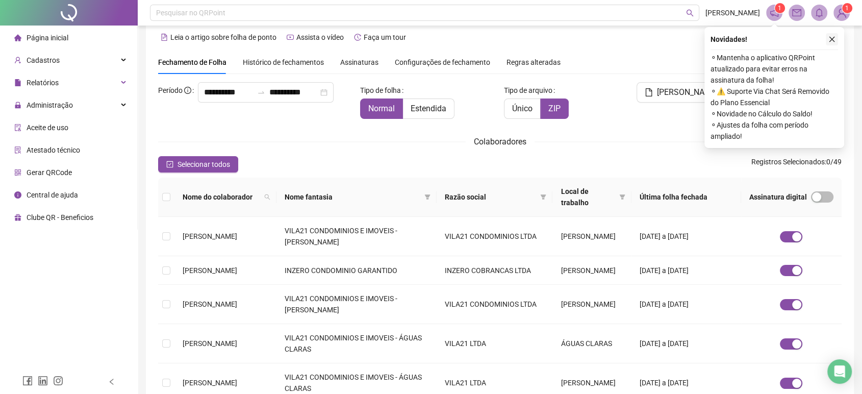
click at [836, 38] on button "button" at bounding box center [832, 39] width 12 height 12
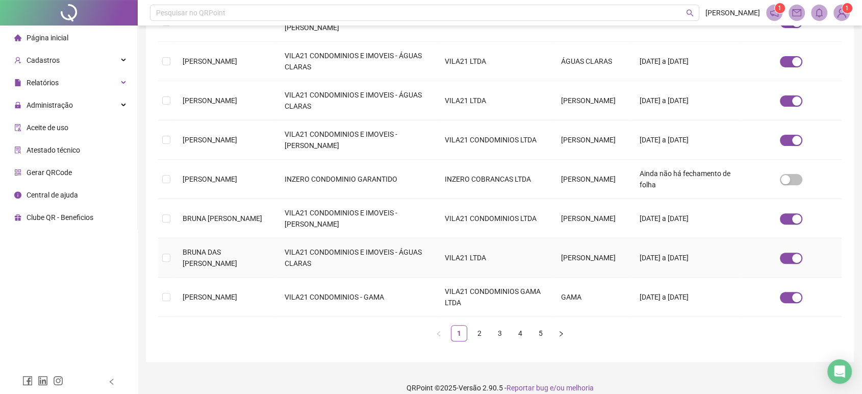
scroll to position [295, 0]
click at [790, 183] on div "button" at bounding box center [785, 178] width 9 height 9
click at [305, 198] on td "INZERO CONDOMINIO GARANTIDO" at bounding box center [357, 178] width 160 height 39
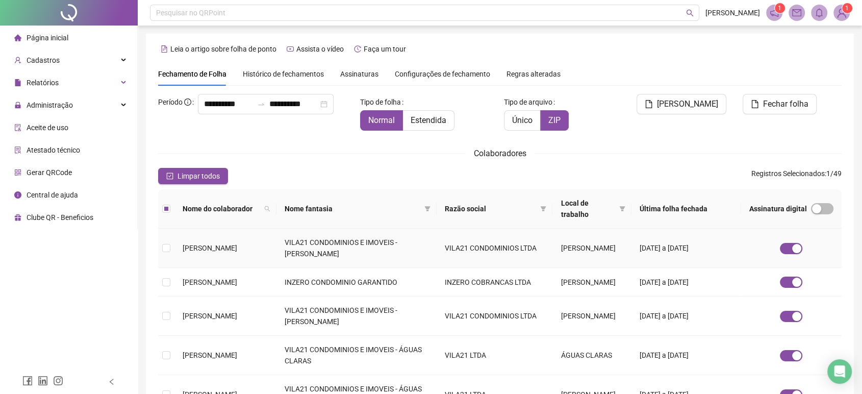
scroll to position [0, 0]
click at [767, 107] on span "Fechar folha" at bounding box center [785, 104] width 45 height 12
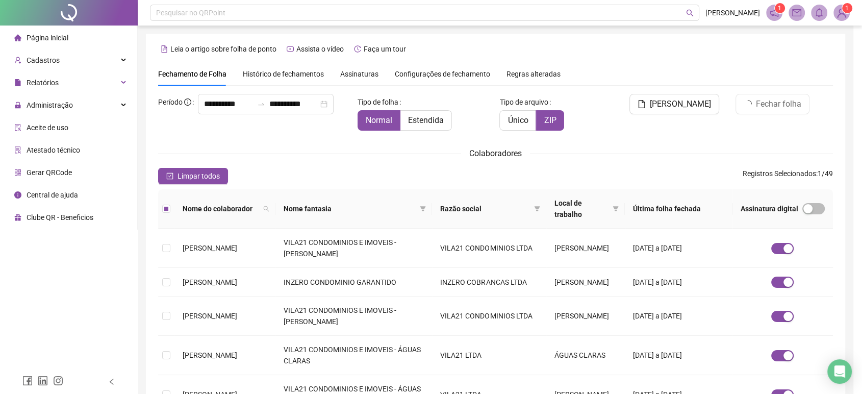
scroll to position [12, 0]
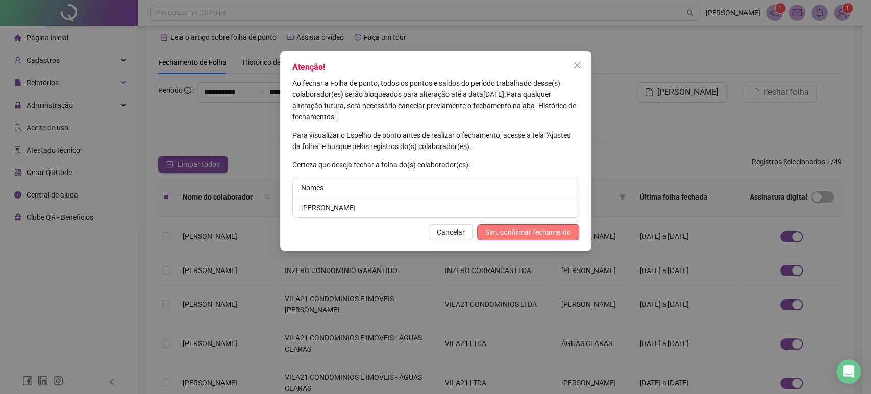
click at [559, 231] on span "Sim, confirmar fechamento" at bounding box center [528, 232] width 86 height 11
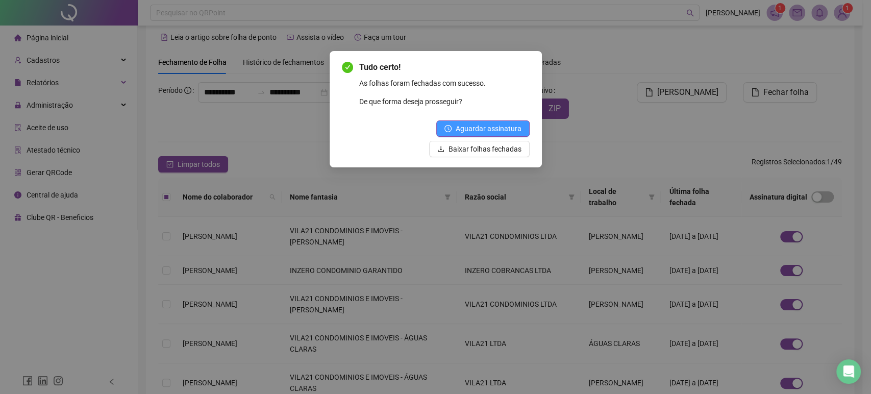
click at [465, 126] on span "Aguardar assinatura" at bounding box center [489, 128] width 66 height 11
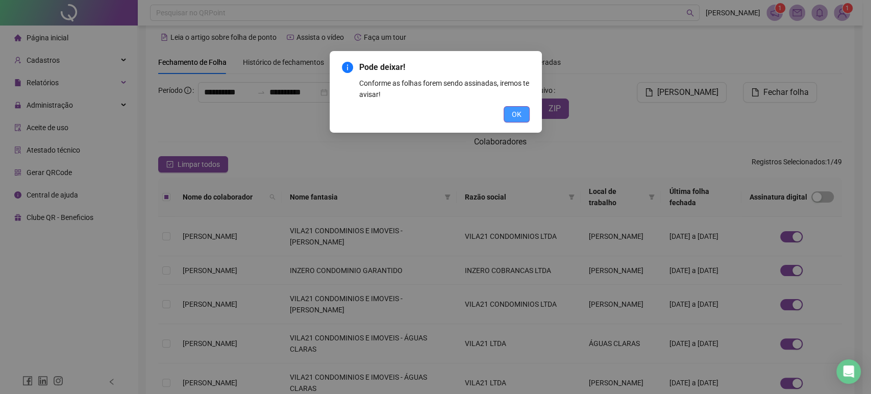
click at [512, 108] on button "OK" at bounding box center [517, 114] width 26 height 16
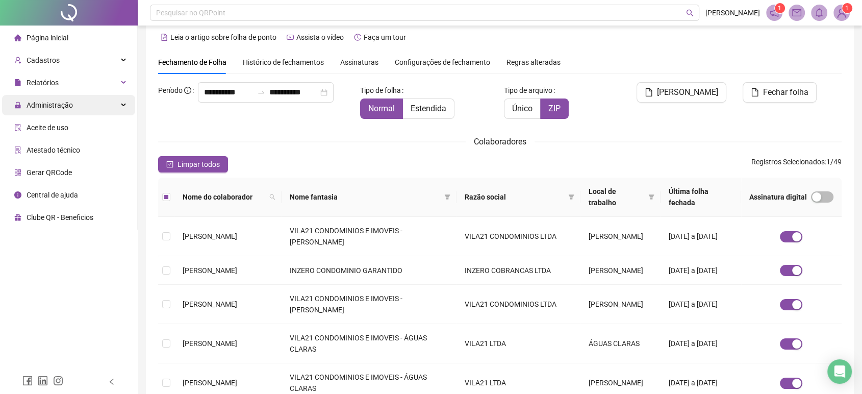
click at [79, 102] on div "Administração" at bounding box center [68, 105] width 133 height 20
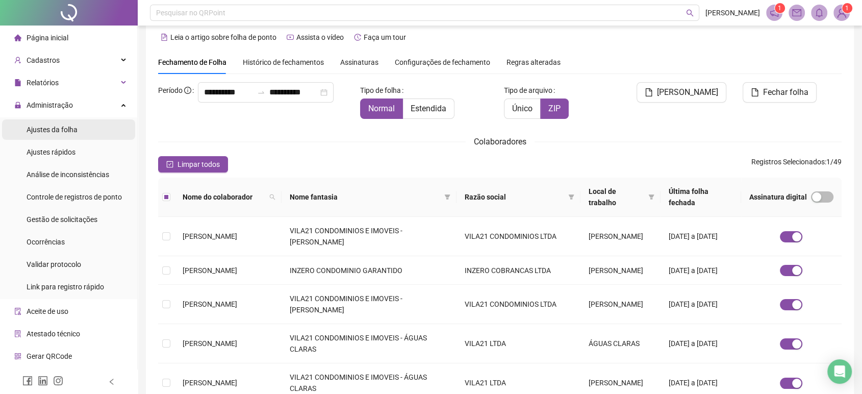
click at [77, 129] on span "Ajustes da folha" at bounding box center [52, 130] width 51 height 8
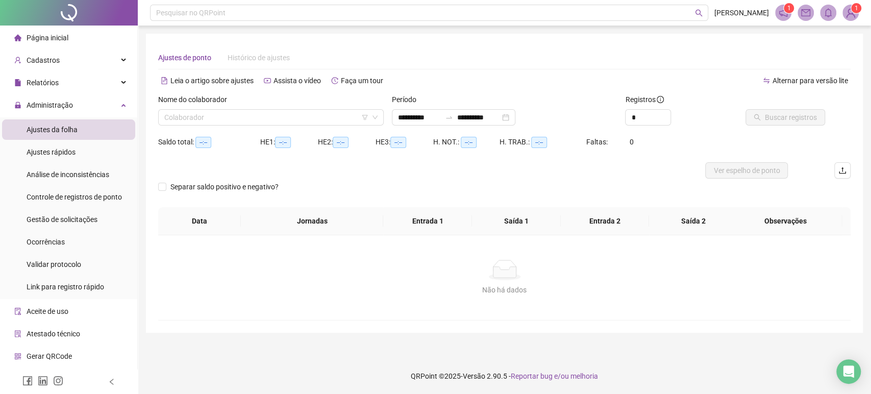
type input "**********"
click at [68, 96] on span "Administração" at bounding box center [43, 105] width 59 height 20
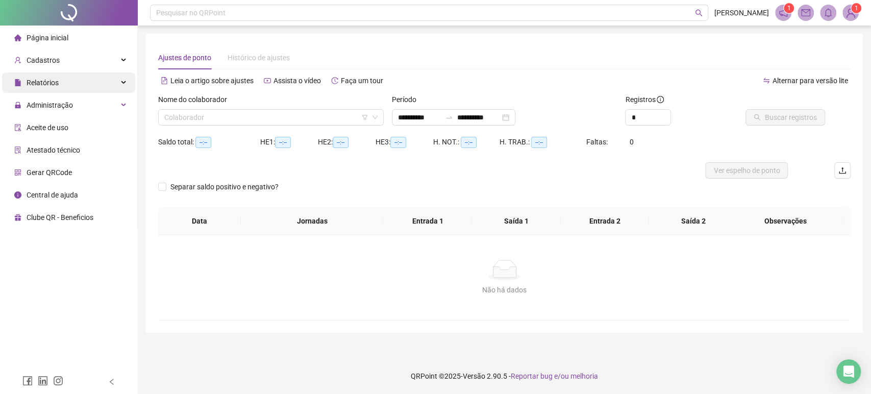
click at [97, 77] on div "Relatórios" at bounding box center [68, 82] width 133 height 20
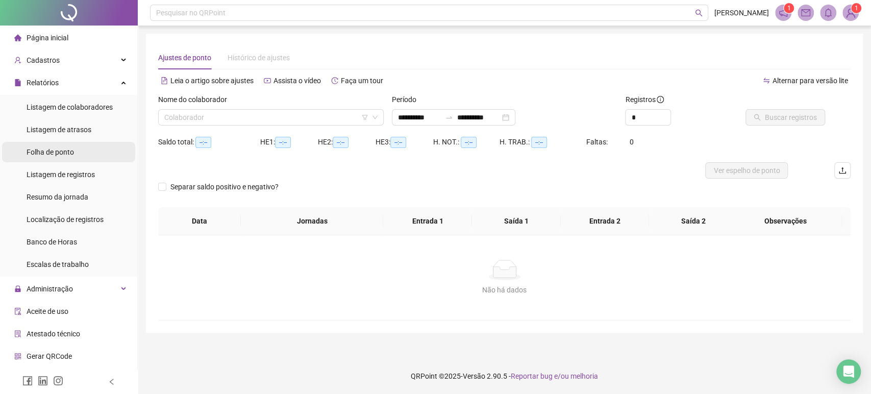
click at [71, 152] on span "Folha de ponto" at bounding box center [50, 152] width 47 height 8
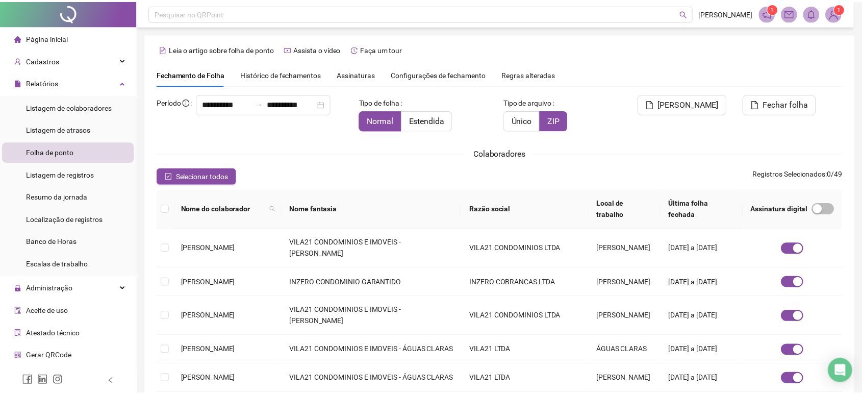
scroll to position [12, 0]
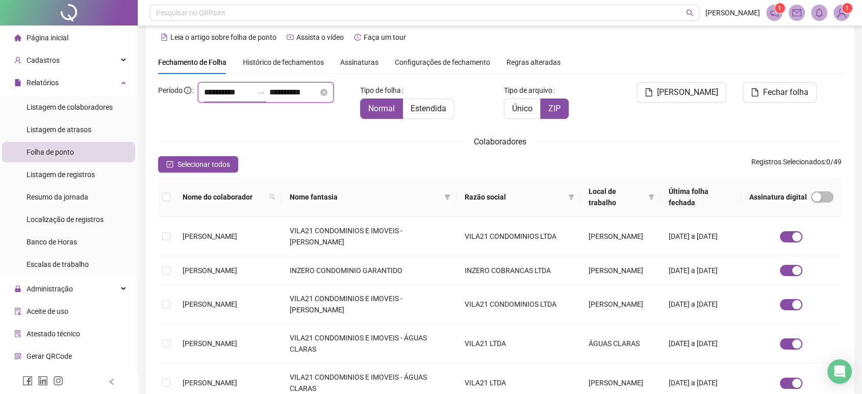
click at [221, 98] on input "**********" at bounding box center [228, 92] width 49 height 12
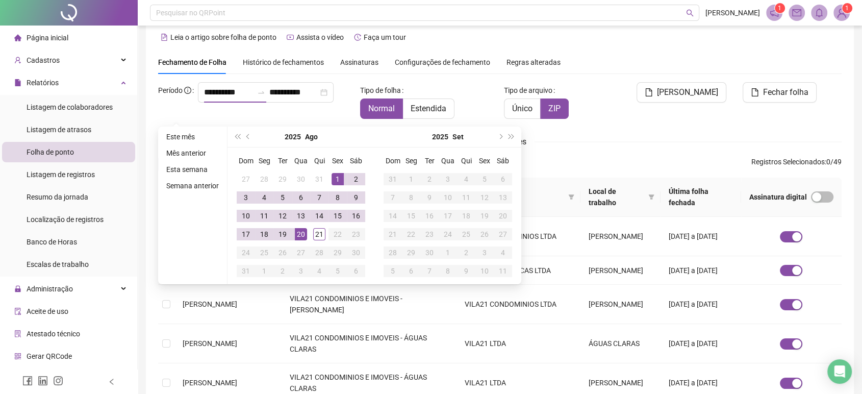
drag, startPoint x: 246, startPoint y: 138, endPoint x: 255, endPoint y: 163, distance: 26.9
click at [247, 138] on button "prev-year" at bounding box center [248, 137] width 11 height 20
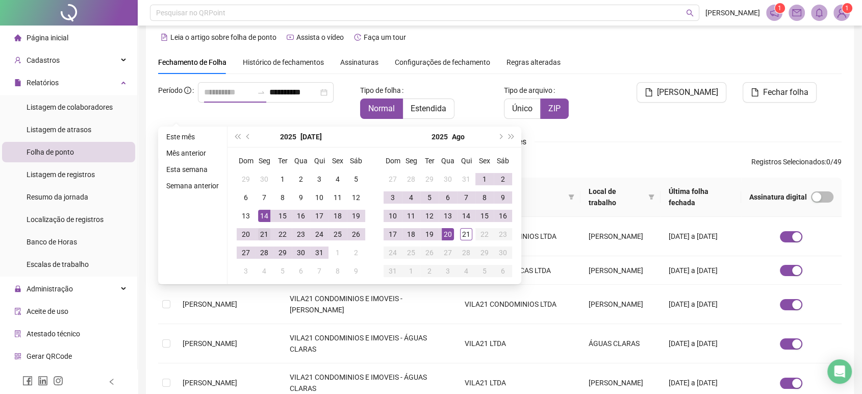
type input "**********"
click at [258, 234] on div "21" at bounding box center [264, 234] width 12 height 12
type input "**********"
click at [449, 233] on div "20" at bounding box center [448, 234] width 12 height 12
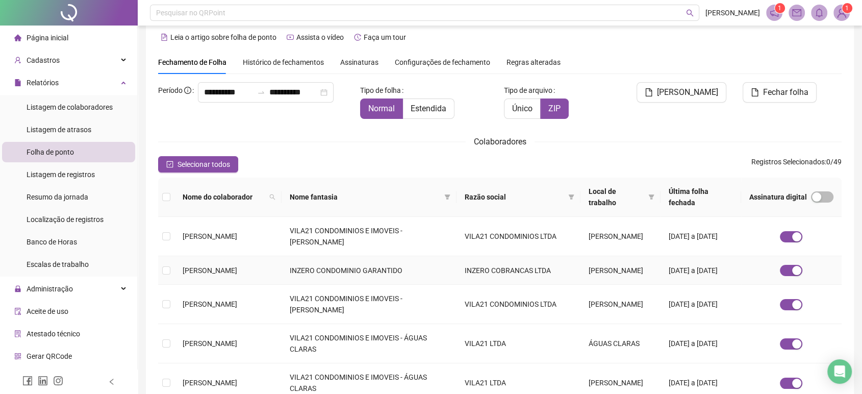
click at [219, 266] on span "[PERSON_NAME]" at bounding box center [210, 270] width 55 height 8
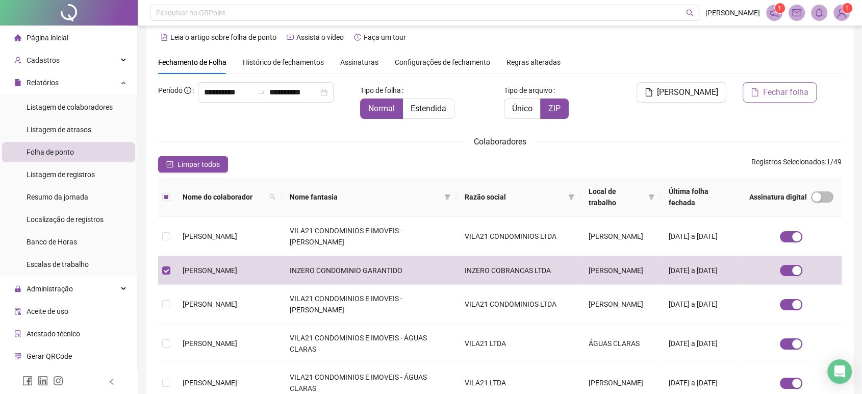
click at [811, 93] on button "Fechar folha" at bounding box center [780, 92] width 74 height 20
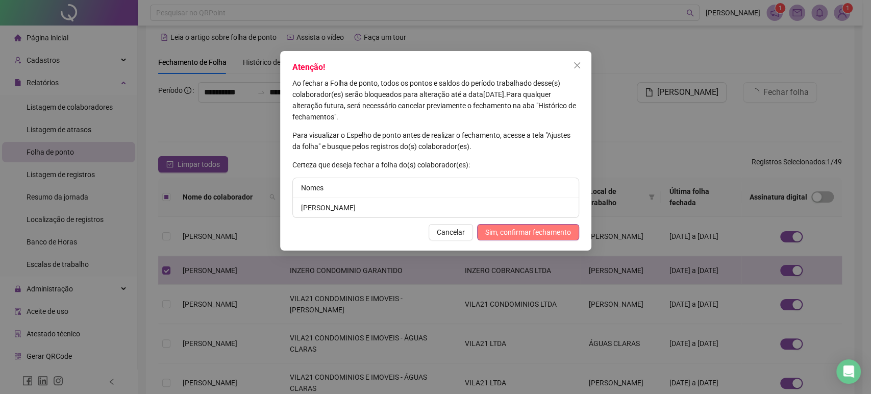
click at [554, 234] on span "Sim, confirmar fechamento" at bounding box center [528, 232] width 86 height 11
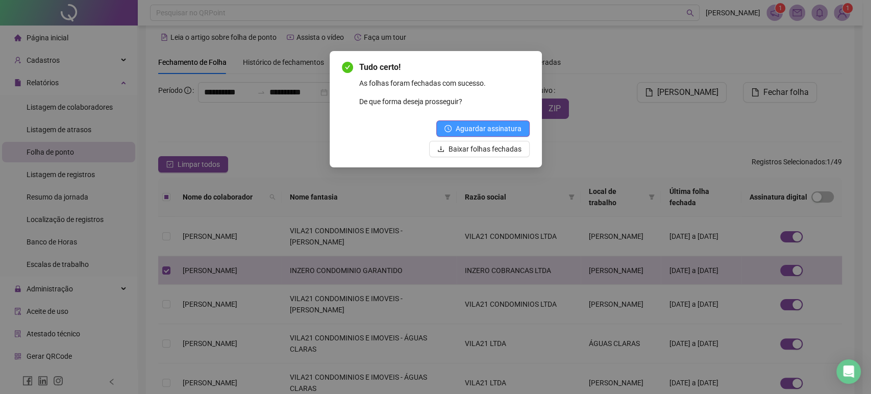
click at [510, 130] on span "Aguardar assinatura" at bounding box center [489, 128] width 66 height 11
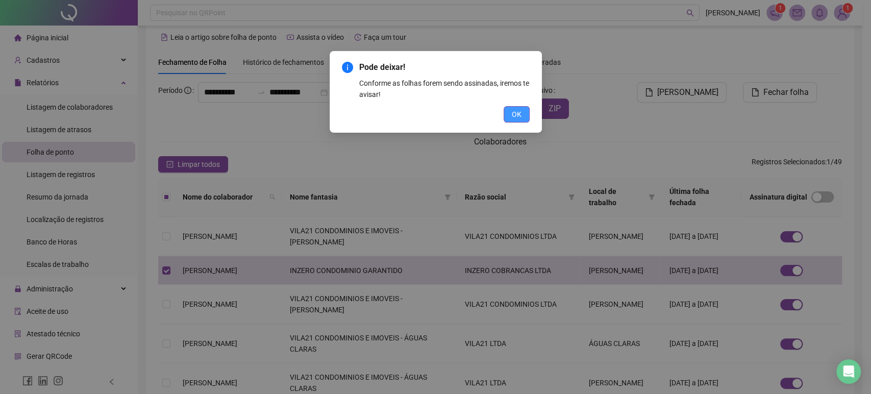
click at [513, 117] on span "OK" at bounding box center [517, 114] width 10 height 11
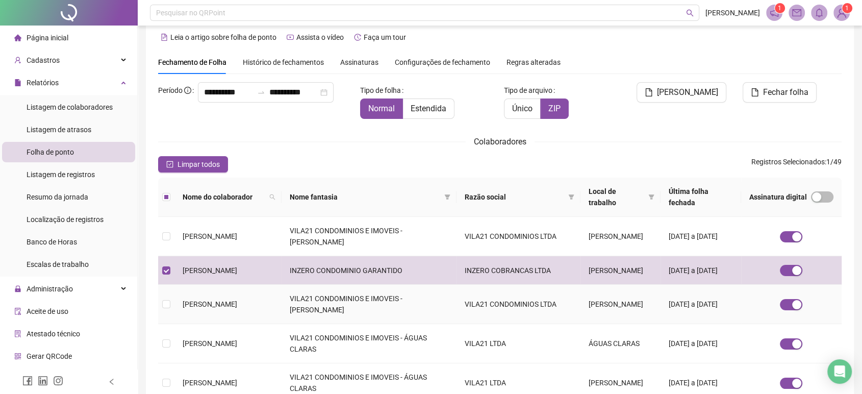
click at [207, 308] on td "[PERSON_NAME]" at bounding box center [227, 304] width 107 height 39
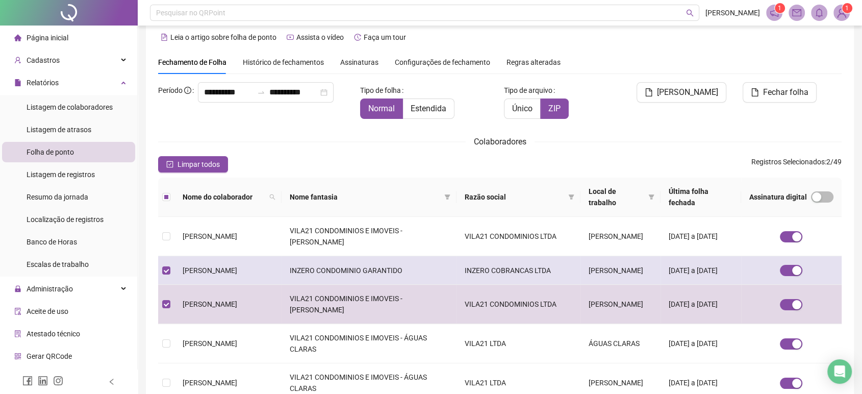
click at [217, 274] on span "[PERSON_NAME]" at bounding box center [210, 270] width 55 height 8
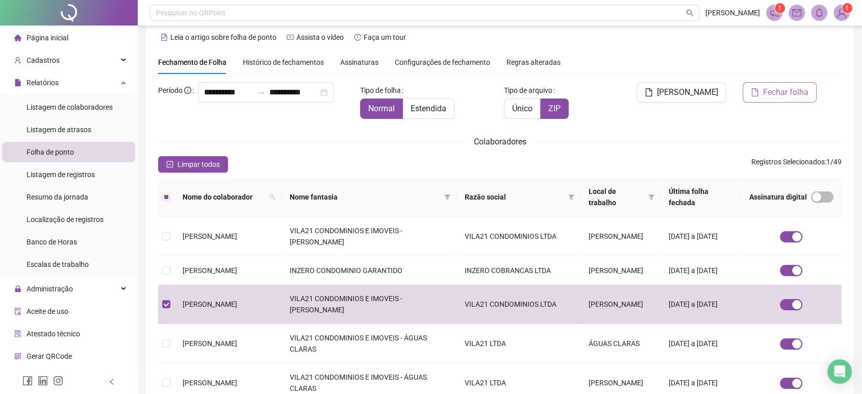
click at [768, 94] on span "Fechar folha" at bounding box center [785, 92] width 45 height 12
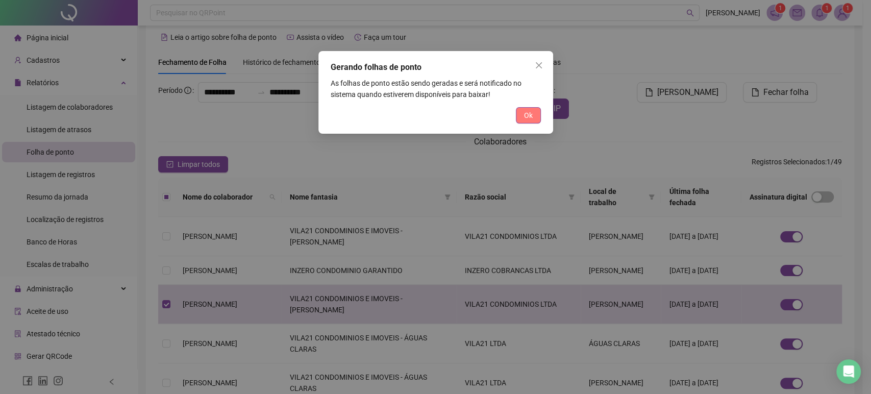
click at [524, 122] on button "Ok" at bounding box center [528, 115] width 25 height 16
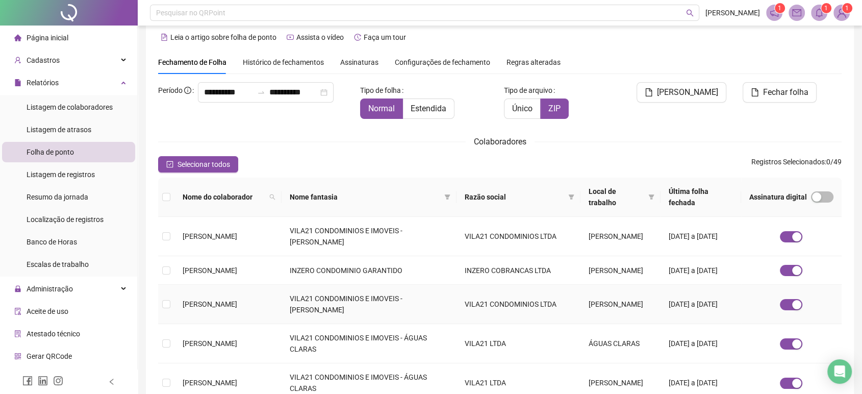
click at [237, 308] on span "[PERSON_NAME]" at bounding box center [210, 304] width 55 height 8
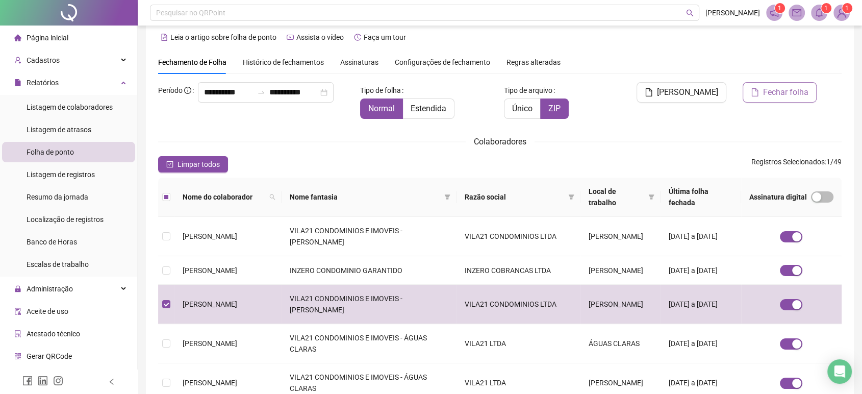
click at [763, 92] on button "Fechar folha" at bounding box center [780, 92] width 74 height 20
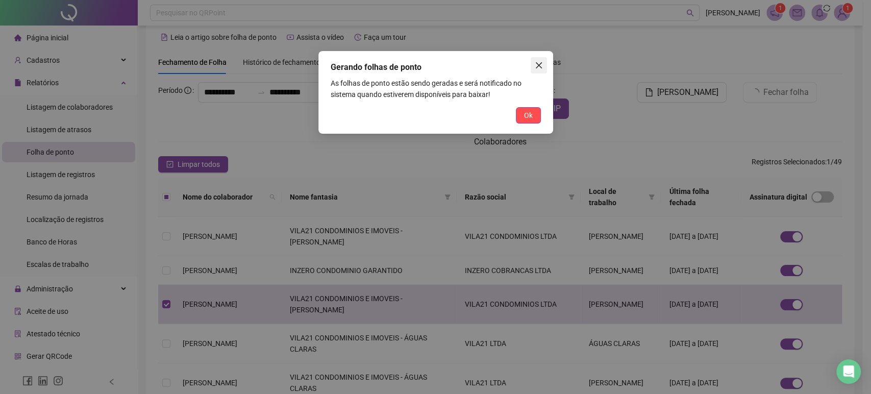
click at [542, 64] on icon "close" at bounding box center [539, 65] width 8 height 8
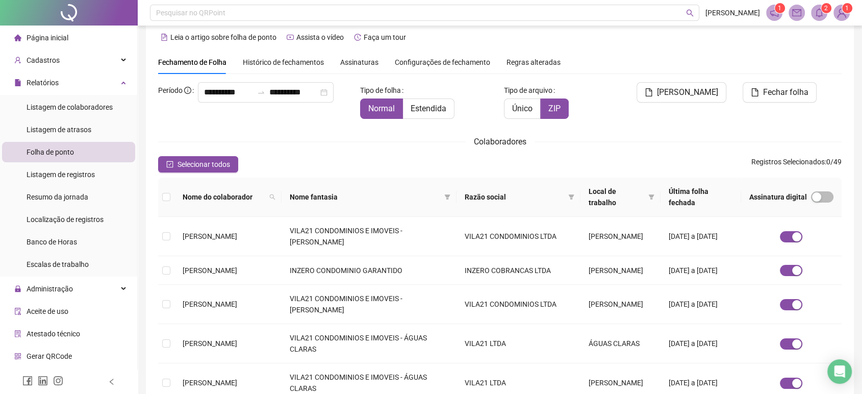
click at [356, 62] on span "Assinaturas" at bounding box center [359, 62] width 38 height 7
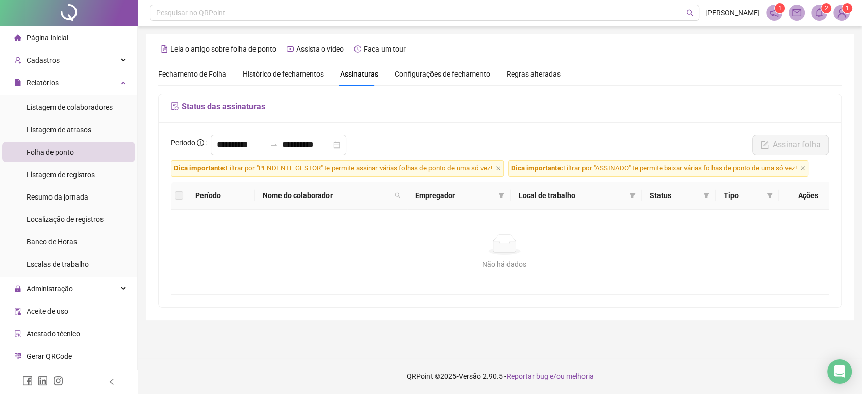
scroll to position [0, 0]
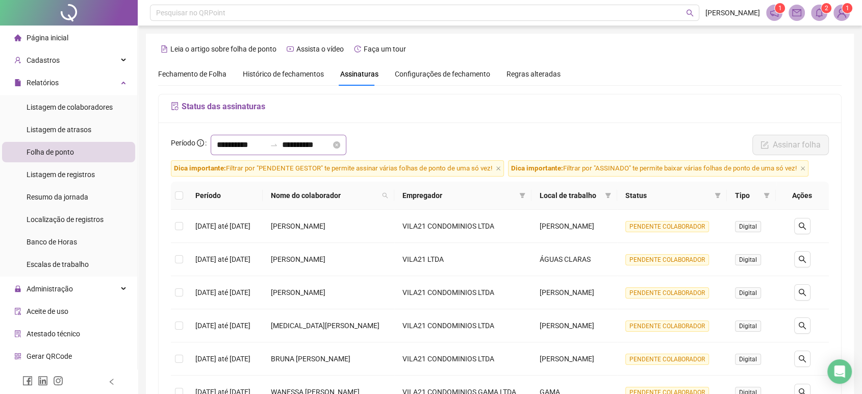
click at [277, 137] on div "**********" at bounding box center [279, 145] width 136 height 20
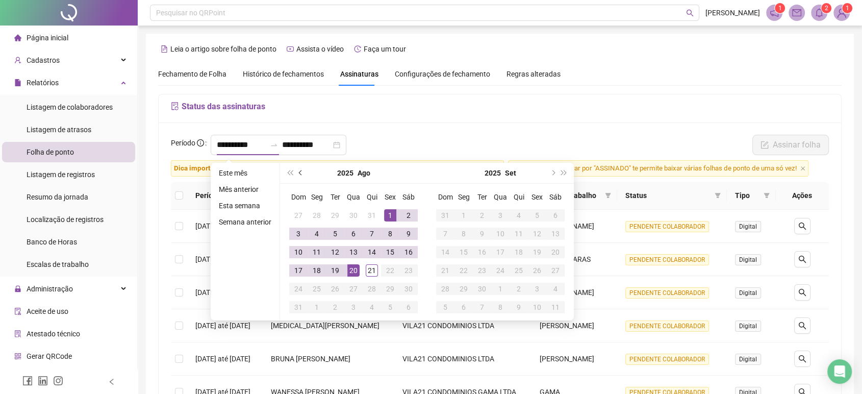
click at [300, 174] on span "prev-year" at bounding box center [301, 172] width 5 height 5
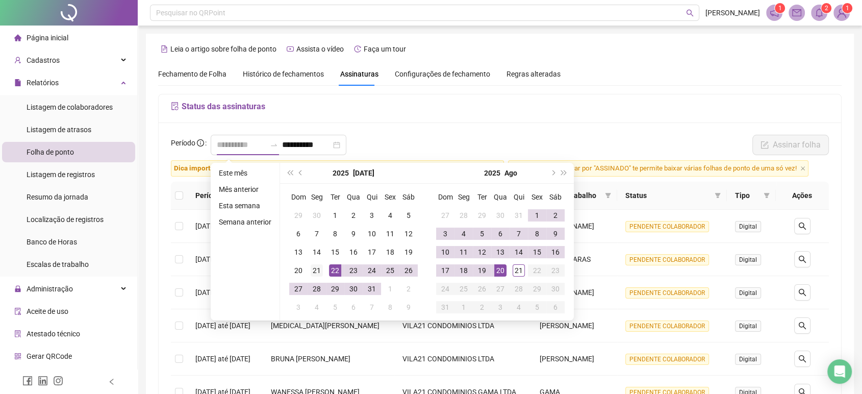
type input "**********"
click at [316, 274] on div "21" at bounding box center [317, 270] width 12 height 12
type input "**********"
click at [498, 273] on div "20" at bounding box center [500, 270] width 12 height 12
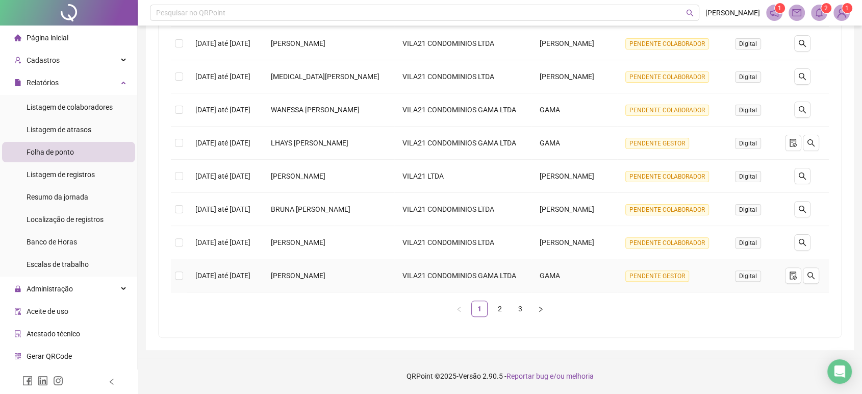
scroll to position [320, 0]
click at [508, 308] on li "2" at bounding box center [500, 308] width 16 height 16
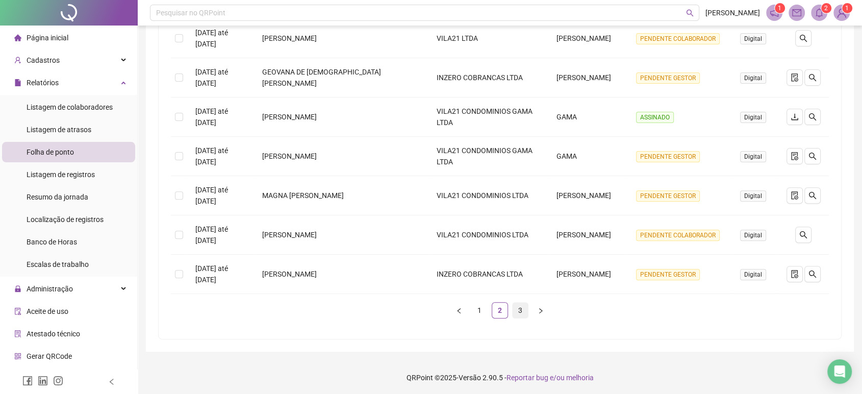
click at [519, 310] on link "3" at bounding box center [520, 310] width 15 height 15
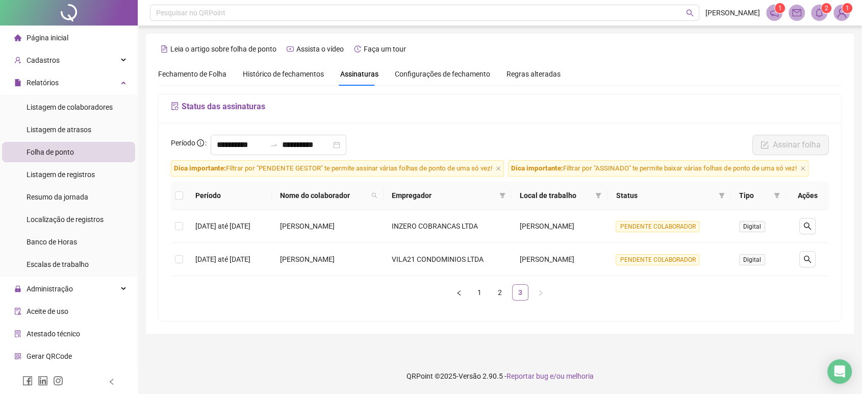
scroll to position [0, 0]
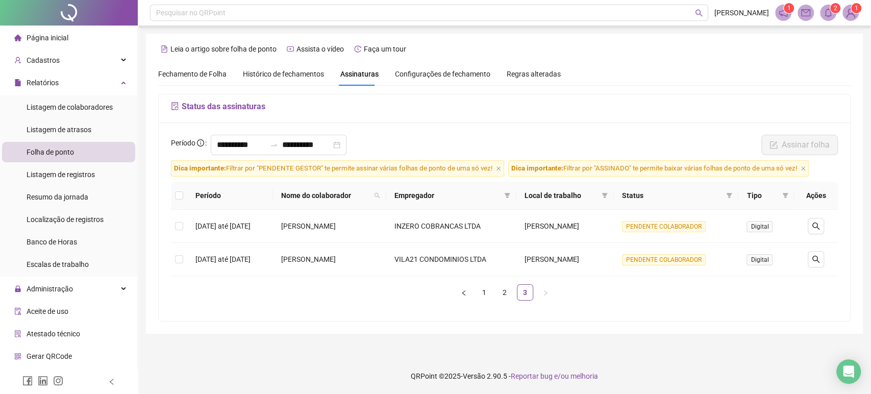
click at [201, 81] on div "Fechamento de Folha" at bounding box center [192, 73] width 68 height 23
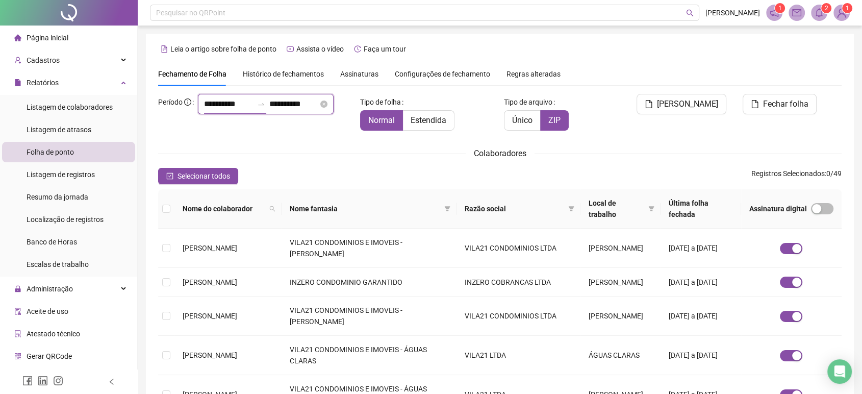
click at [219, 110] on input "**********" at bounding box center [228, 104] width 49 height 12
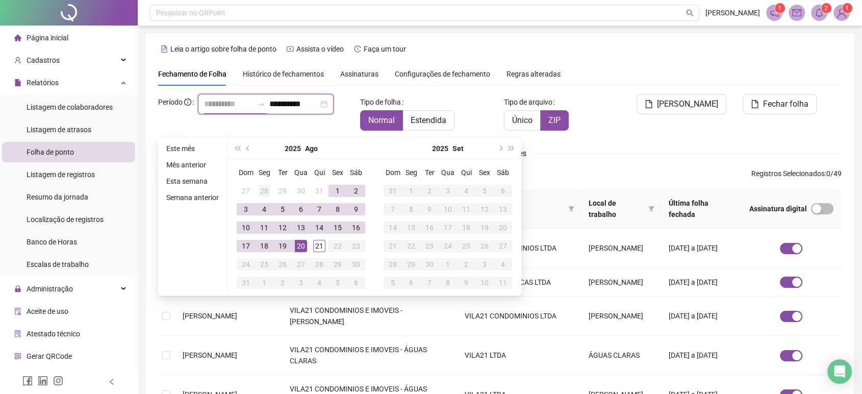
scroll to position [12, 0]
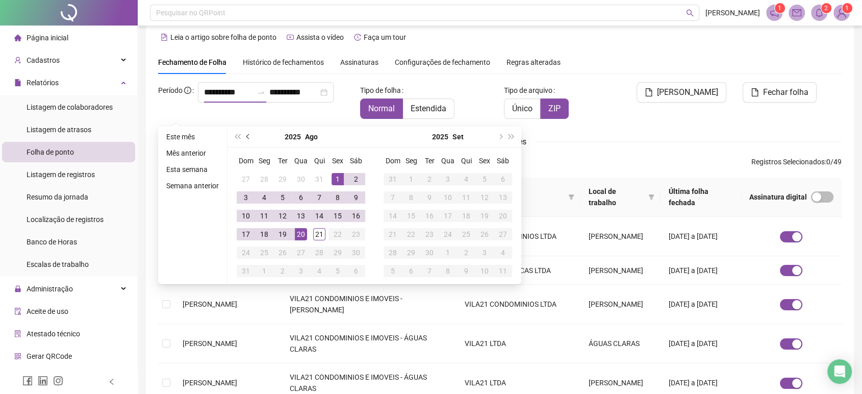
click at [243, 135] on button "prev-year" at bounding box center [248, 137] width 11 height 20
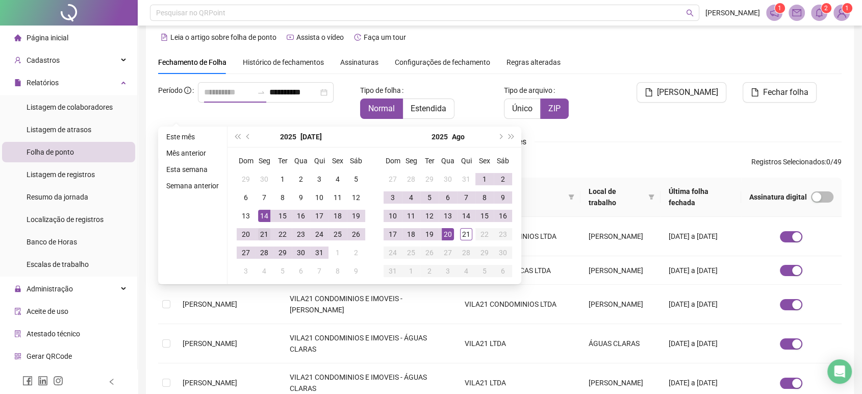
type input "**********"
click at [260, 234] on div "21" at bounding box center [264, 234] width 12 height 12
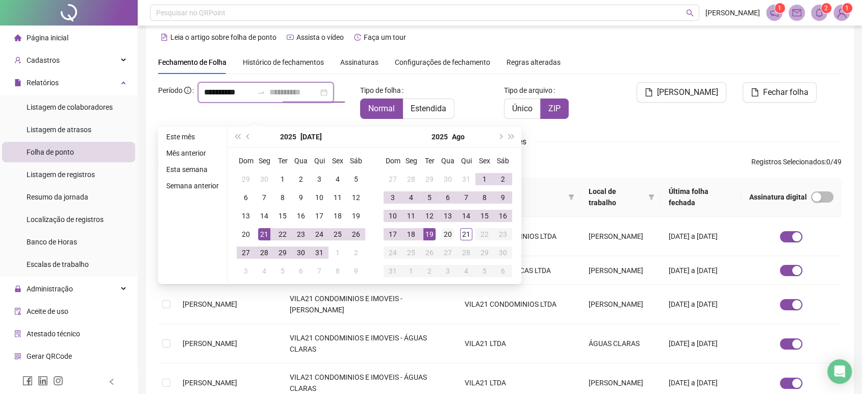
type input "**********"
click at [448, 236] on div "20" at bounding box center [448, 234] width 12 height 12
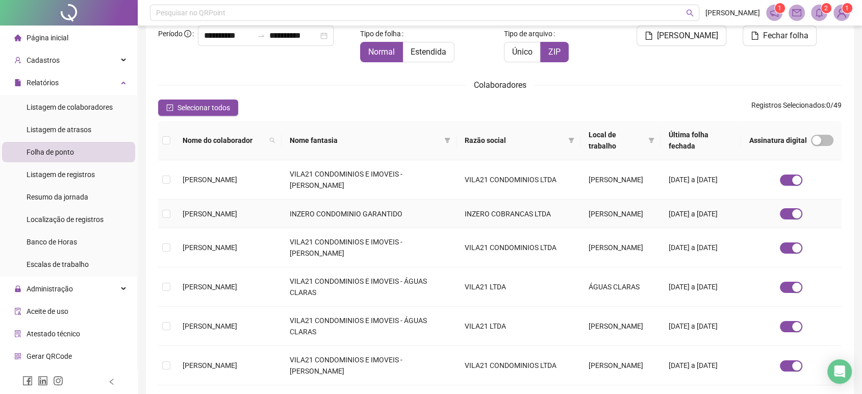
scroll to position [125, 0]
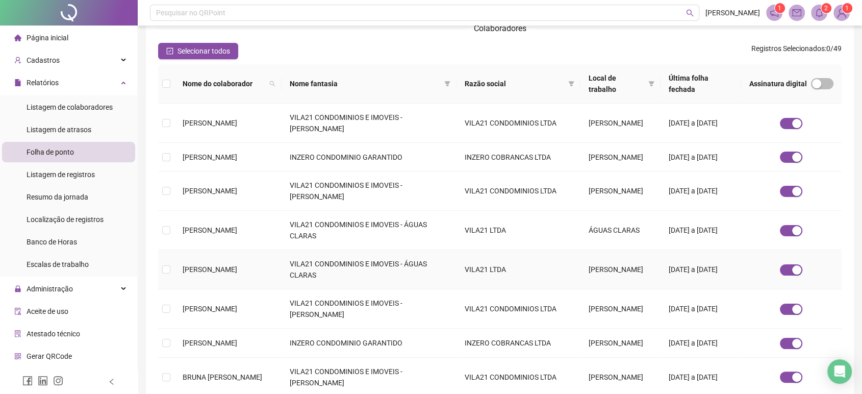
click at [237, 273] on span "[PERSON_NAME]" at bounding box center [210, 269] width 55 height 8
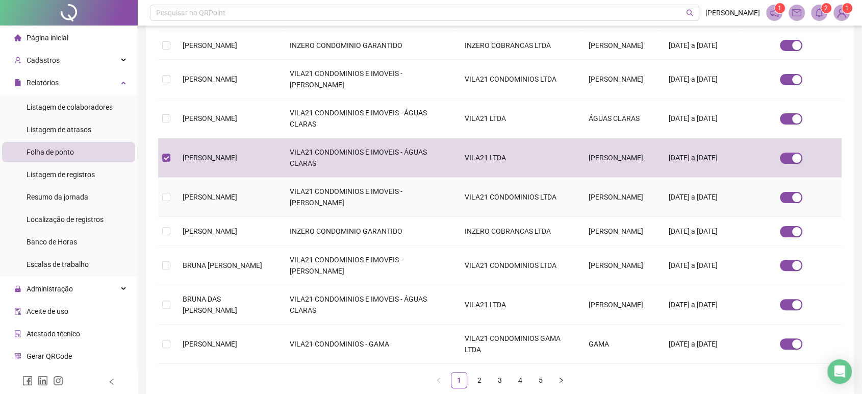
scroll to position [238, 0]
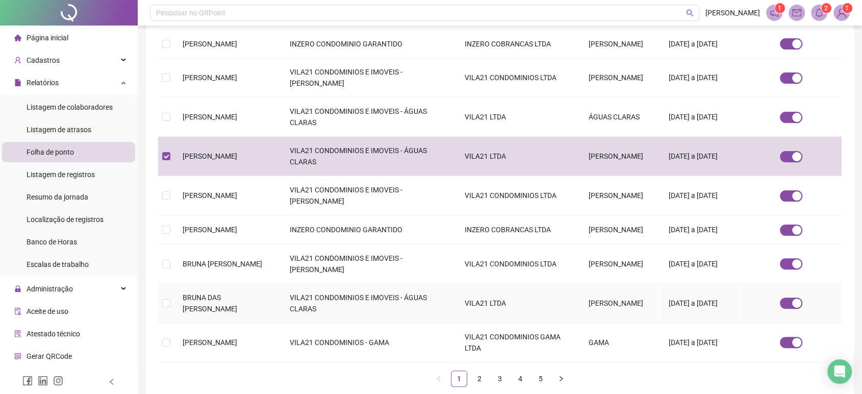
click at [227, 323] on td "BRUNA DAS [PERSON_NAME]" at bounding box center [227, 303] width 107 height 39
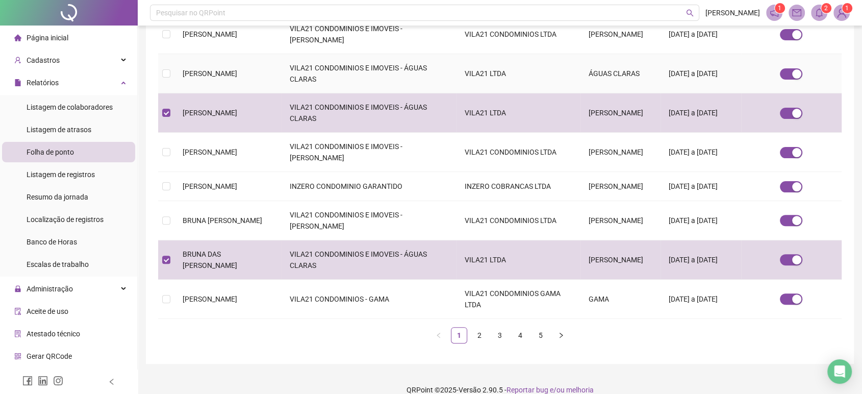
scroll to position [295, 0]
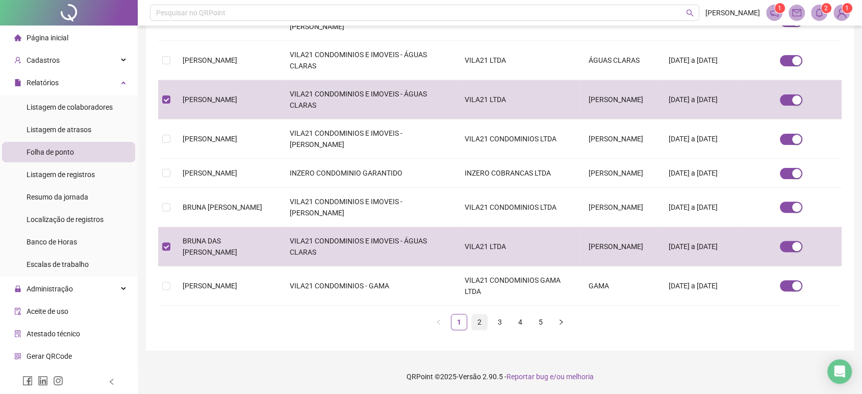
click at [484, 330] on link "2" at bounding box center [479, 321] width 15 height 15
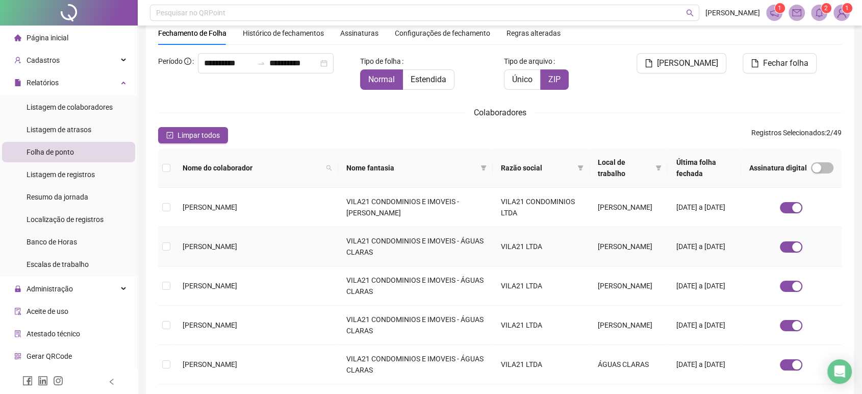
scroll to position [68, 0]
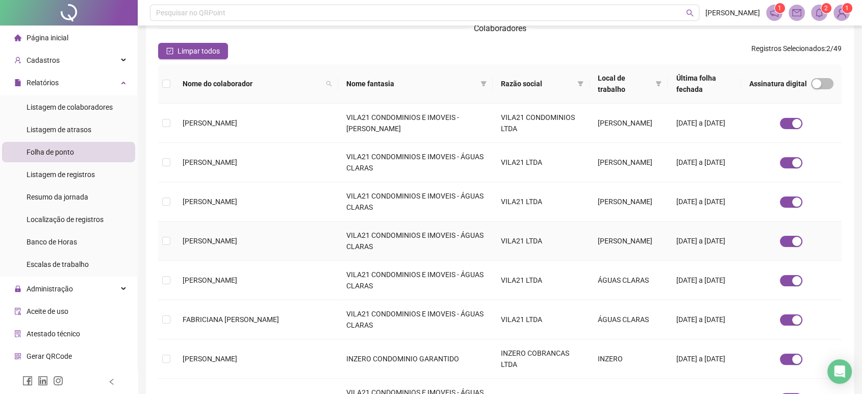
click at [242, 243] on td "[PERSON_NAME]" at bounding box center [256, 240] width 164 height 39
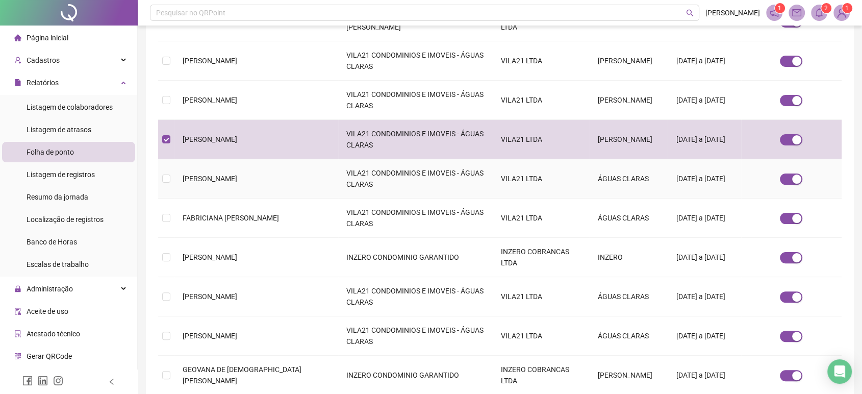
scroll to position [238, 0]
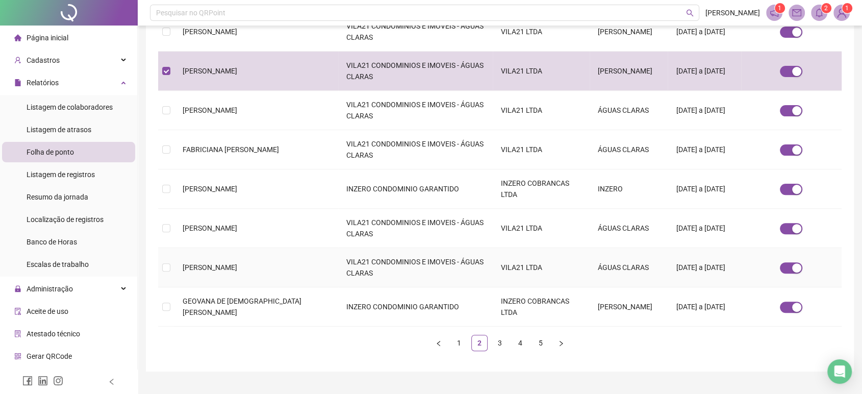
click at [269, 275] on td "[PERSON_NAME]" at bounding box center [256, 267] width 164 height 39
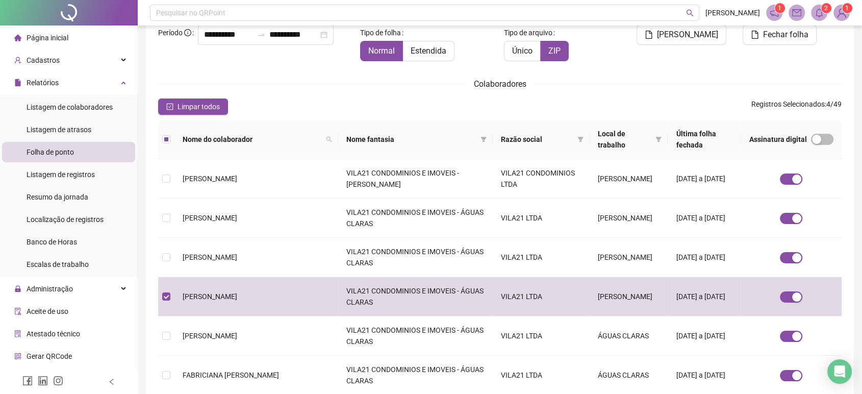
scroll to position [68, 0]
click at [780, 31] on span "Fechar folha" at bounding box center [785, 36] width 45 height 12
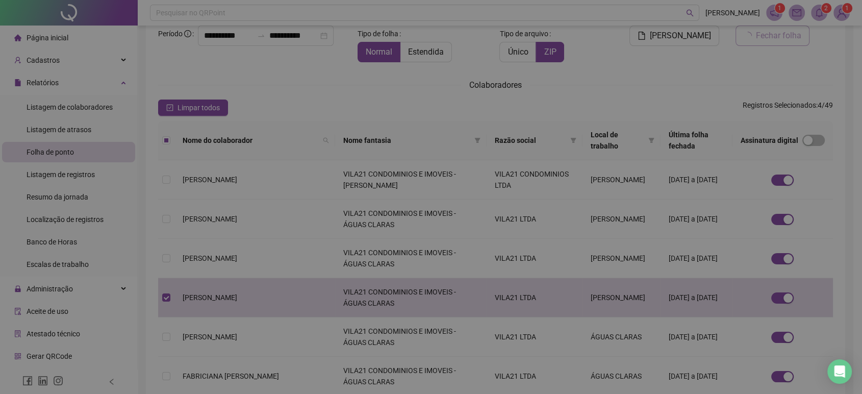
scroll to position [12, 0]
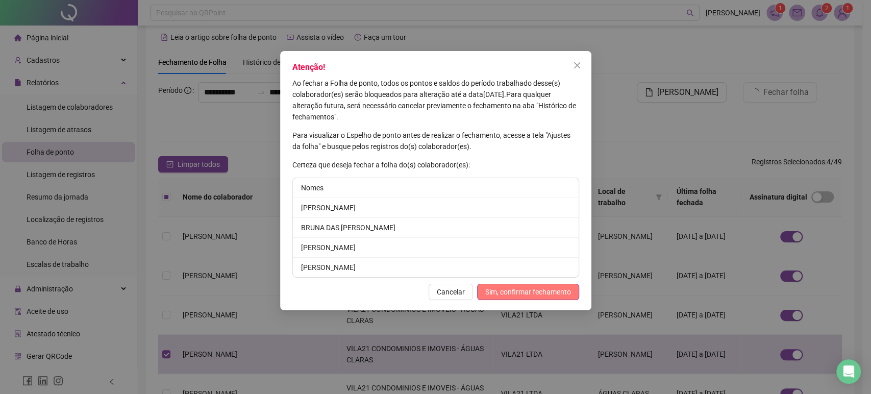
click at [542, 294] on span "Sim, confirmar fechamento" at bounding box center [528, 291] width 86 height 11
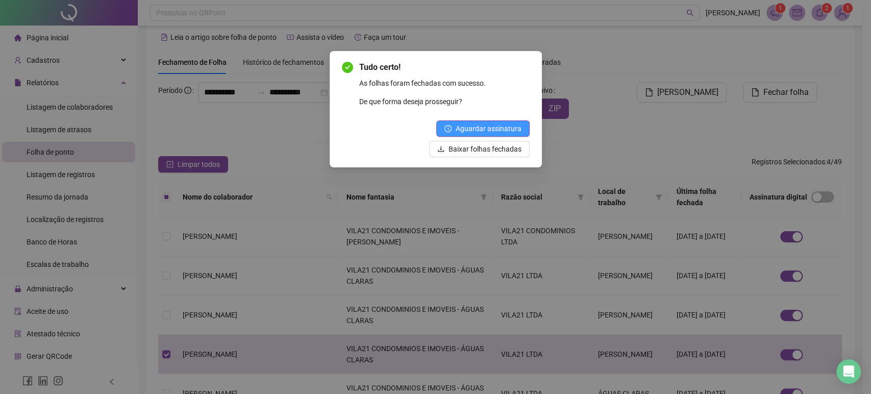
click at [473, 127] on span "Aguardar assinatura" at bounding box center [489, 128] width 66 height 11
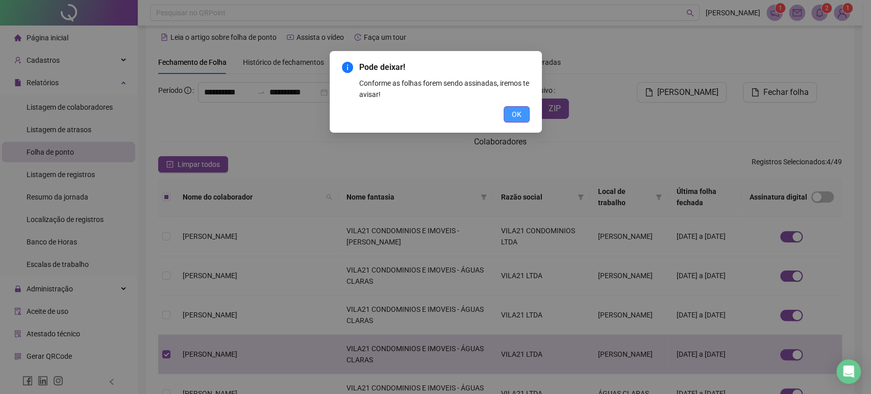
click at [507, 114] on button "OK" at bounding box center [517, 114] width 26 height 16
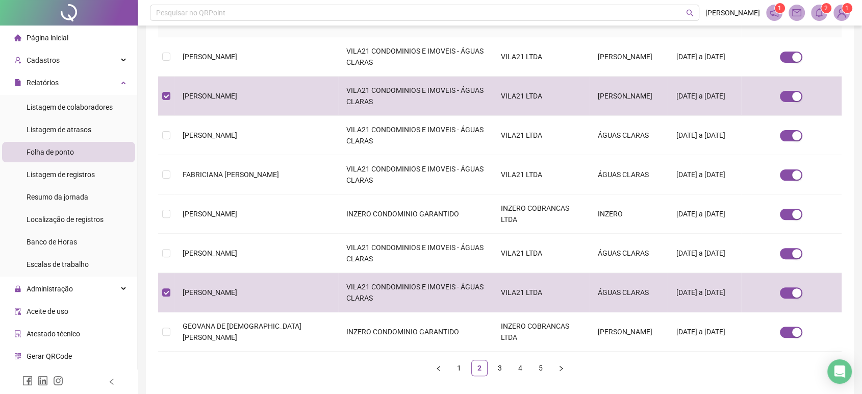
scroll to position [89, 0]
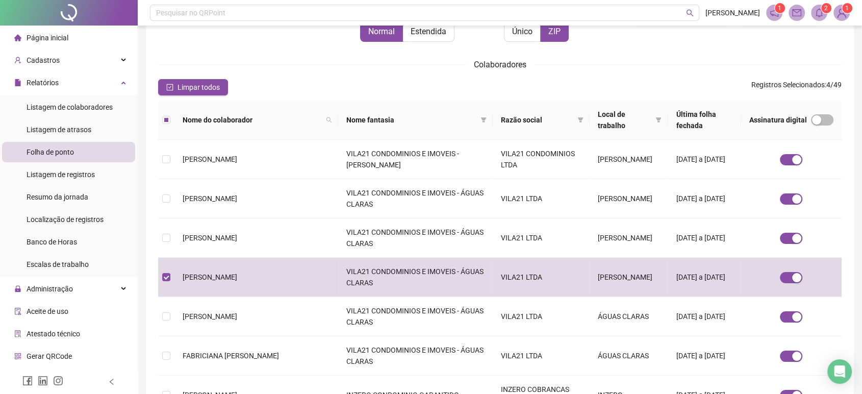
click at [160, 114] on th at bounding box center [166, 120] width 16 height 39
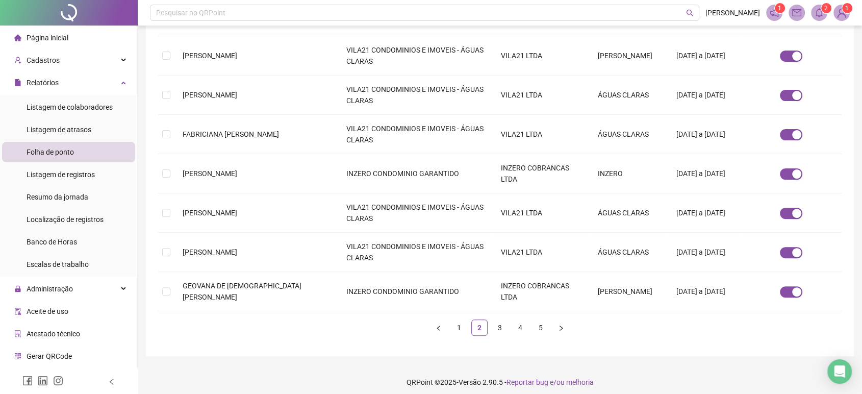
scroll to position [315, 0]
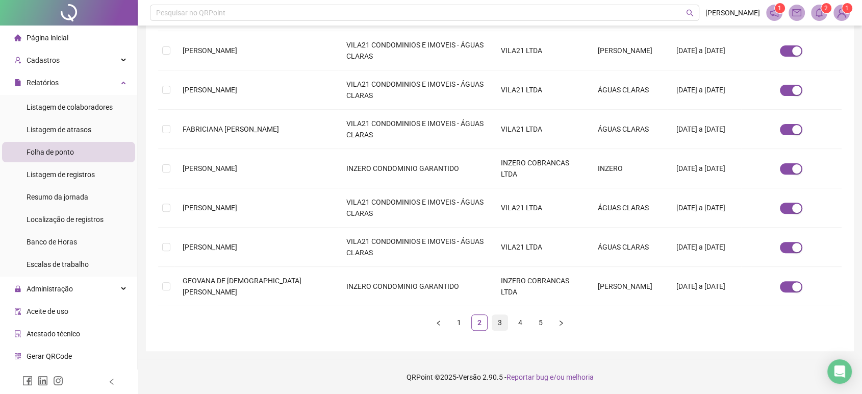
click at [498, 321] on link "3" at bounding box center [499, 322] width 15 height 15
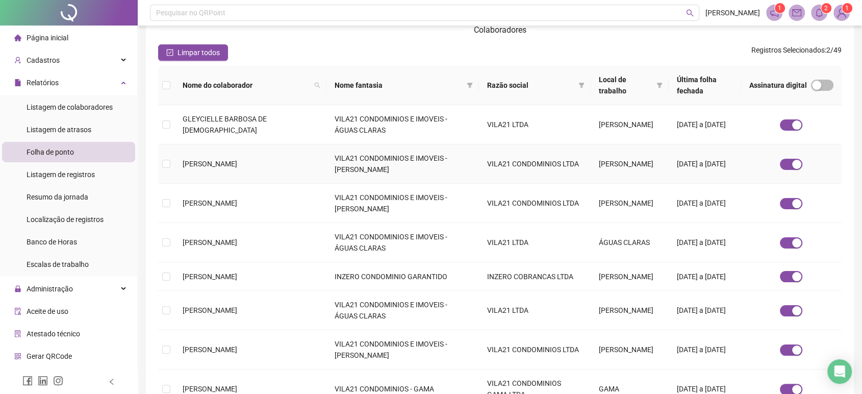
scroll to position [125, 0]
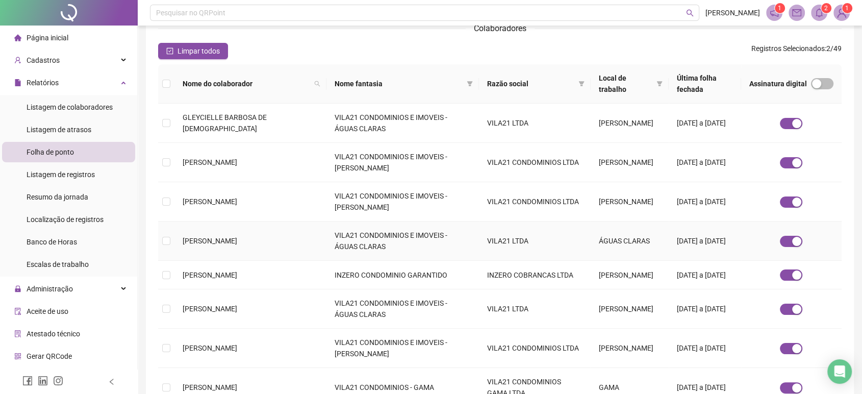
click at [237, 240] on span "[PERSON_NAME]" at bounding box center [210, 241] width 55 height 8
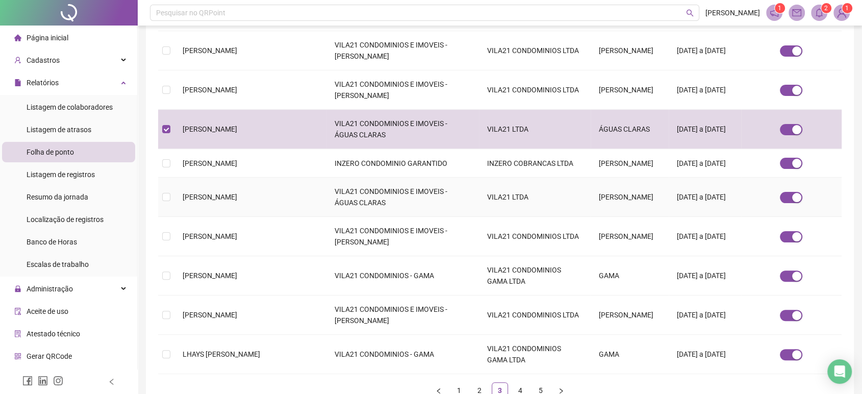
scroll to position [238, 0]
click at [293, 214] on td "[PERSON_NAME]" at bounding box center [250, 195] width 152 height 39
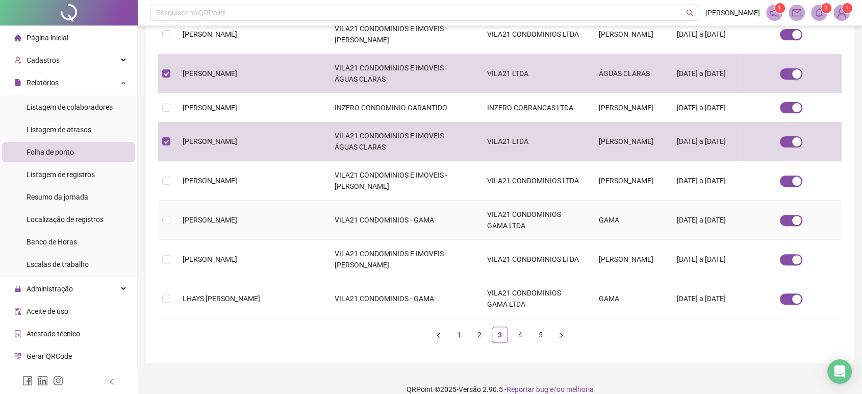
scroll to position [295, 0]
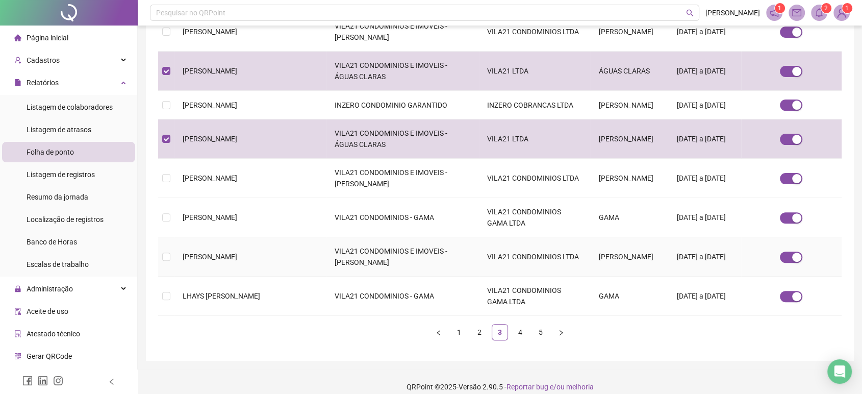
click at [237, 261] on span "[PERSON_NAME]" at bounding box center [210, 257] width 55 height 8
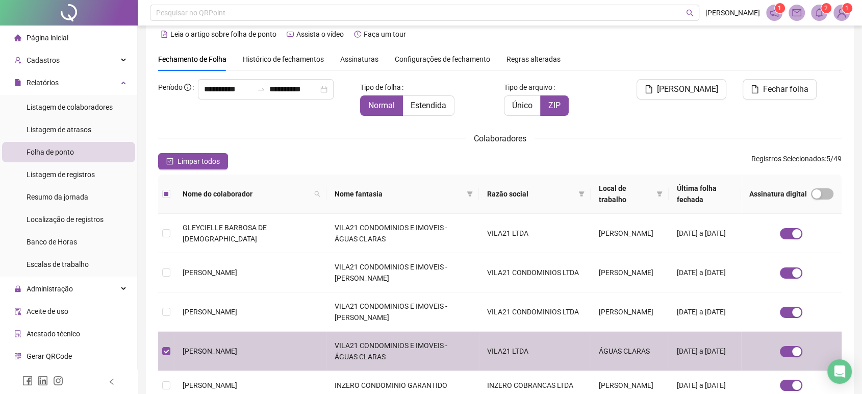
scroll to position [12, 0]
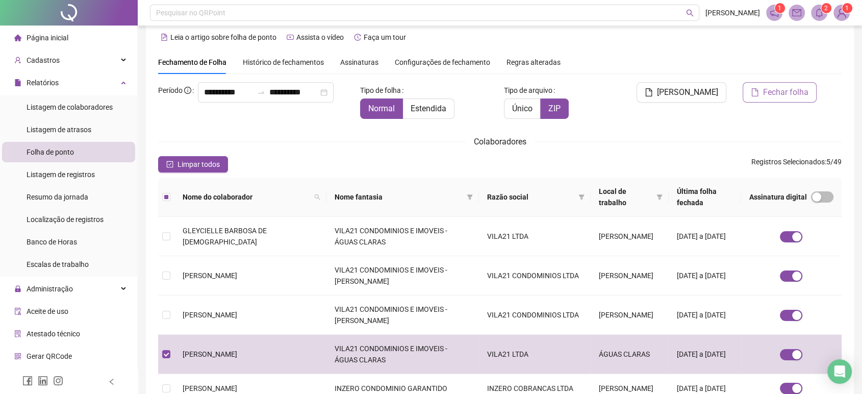
click at [781, 89] on span "Fechar folha" at bounding box center [785, 92] width 45 height 12
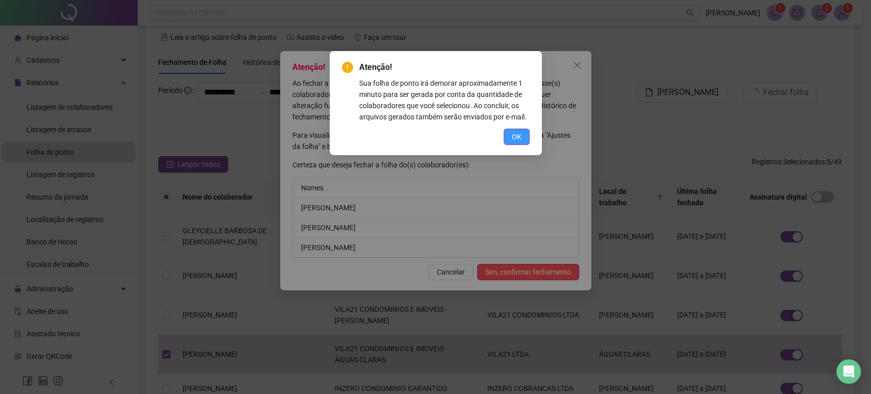
click at [509, 132] on button "OK" at bounding box center [517, 137] width 26 height 16
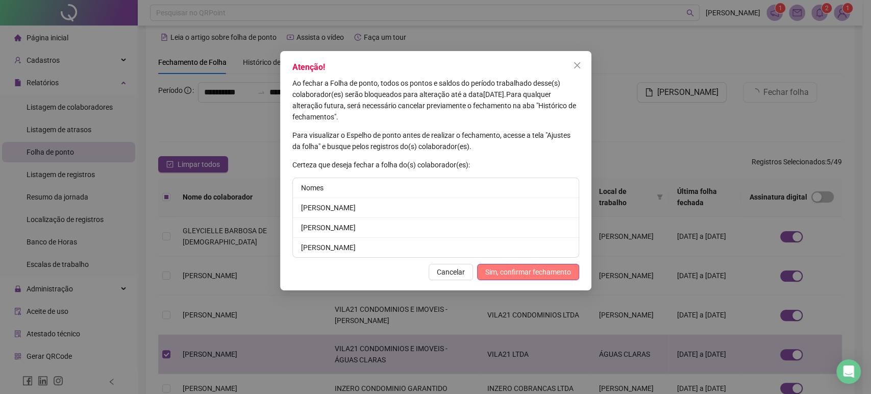
click at [548, 271] on span "Sim, confirmar fechamento" at bounding box center [528, 271] width 86 height 11
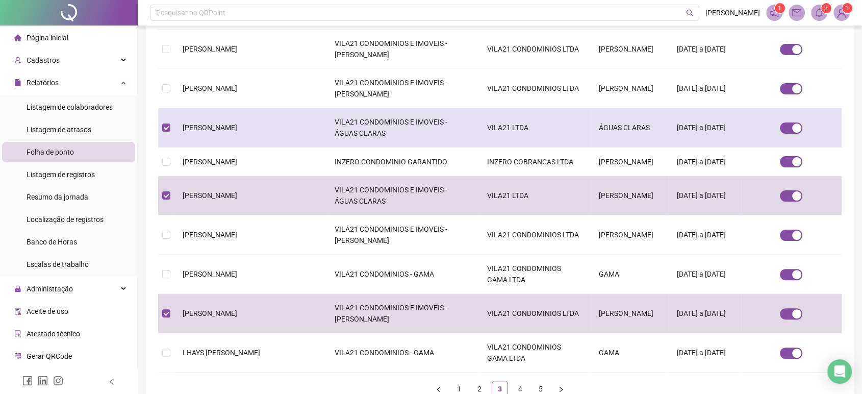
click at [263, 133] on td "[PERSON_NAME]" at bounding box center [250, 127] width 152 height 39
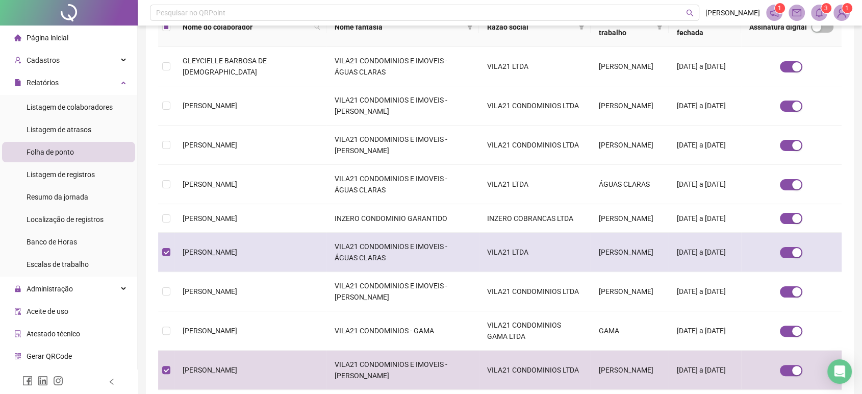
click at [237, 256] on span "[PERSON_NAME]" at bounding box center [210, 252] width 55 height 8
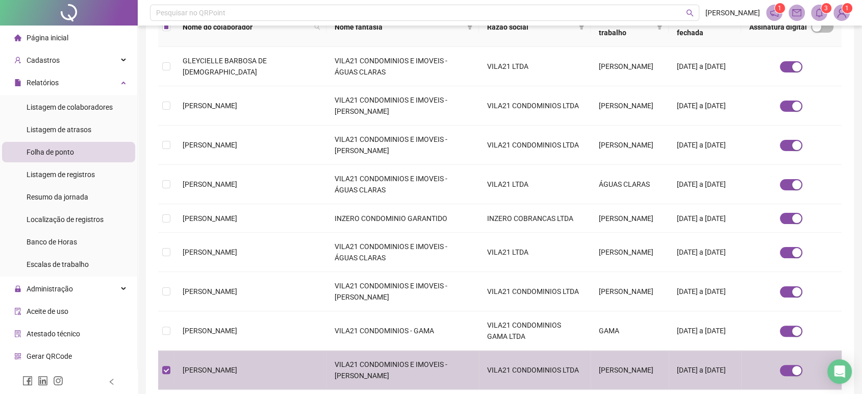
drag, startPoint x: 252, startPoint y: 375, endPoint x: 604, endPoint y: 380, distance: 352.6
click at [237, 374] on span "[PERSON_NAME]" at bounding box center [210, 370] width 55 height 8
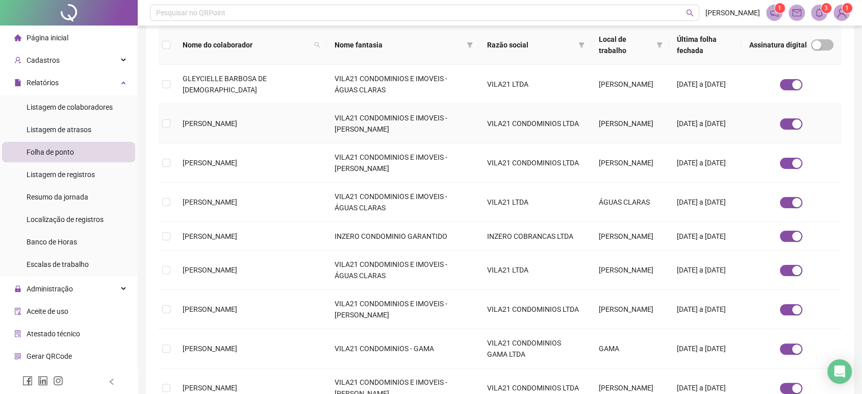
scroll to position [295, 0]
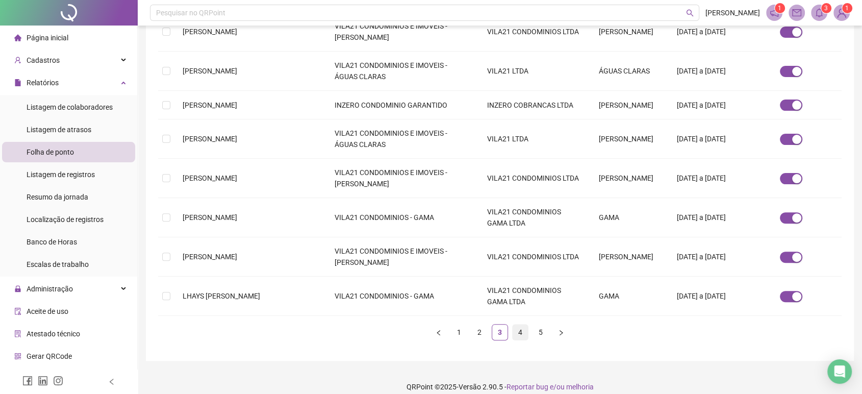
click at [524, 340] on link "4" at bounding box center [520, 331] width 15 height 15
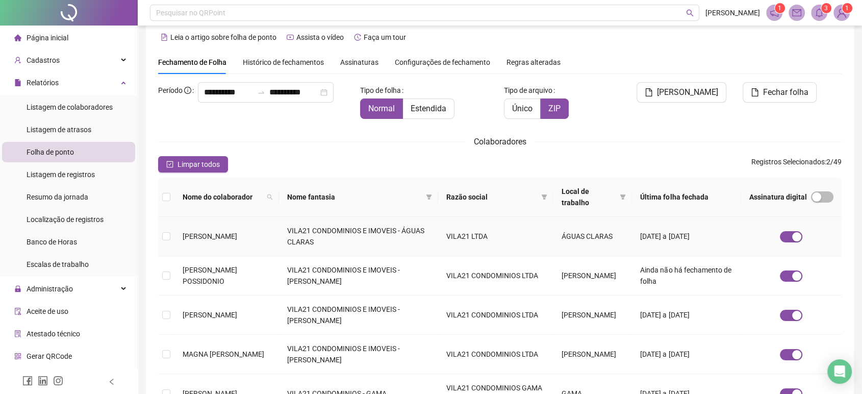
click at [279, 230] on td "[PERSON_NAME]" at bounding box center [226, 236] width 105 height 39
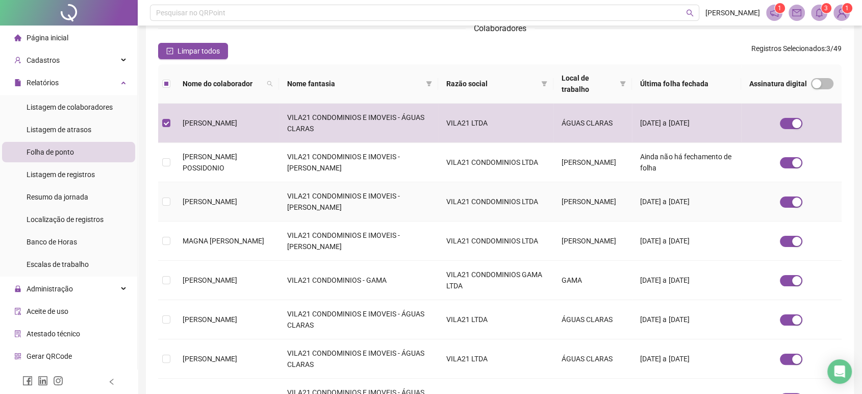
click at [279, 215] on td "[PERSON_NAME]" at bounding box center [226, 201] width 105 height 39
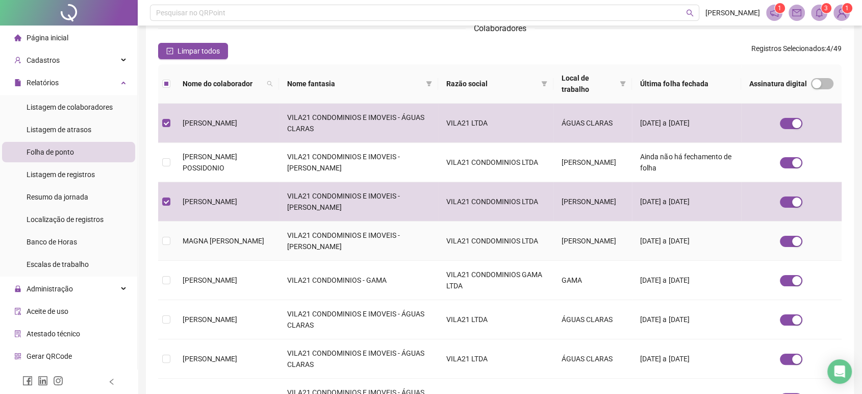
scroll to position [182, 0]
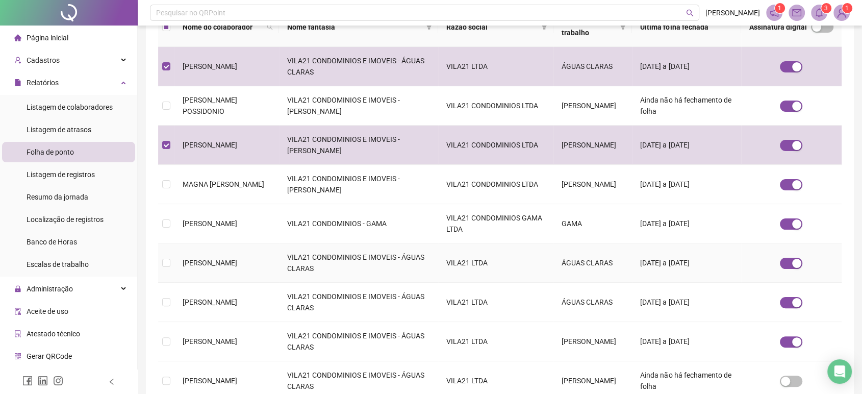
click at [257, 269] on td "[PERSON_NAME]" at bounding box center [226, 262] width 105 height 39
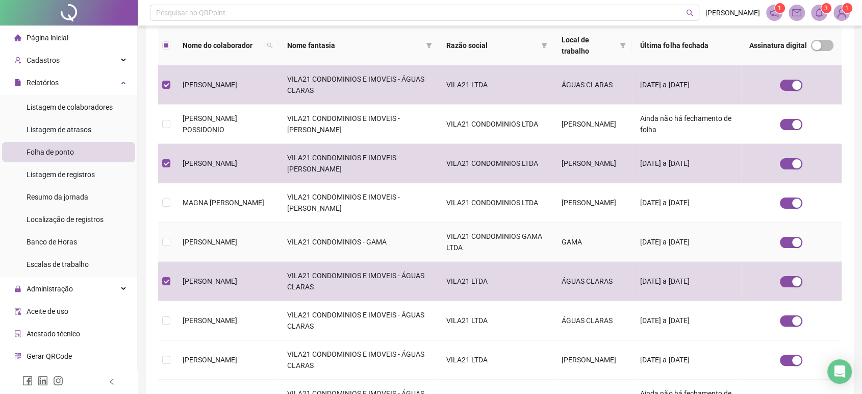
scroll to position [238, 0]
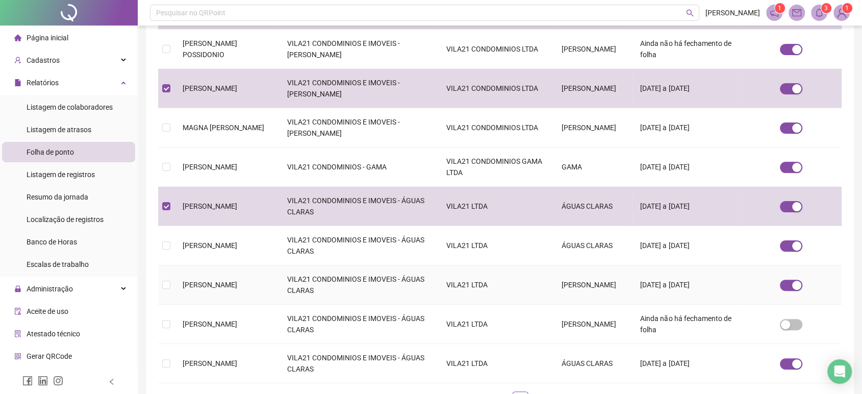
click at [237, 285] on span "[PERSON_NAME]" at bounding box center [210, 285] width 55 height 8
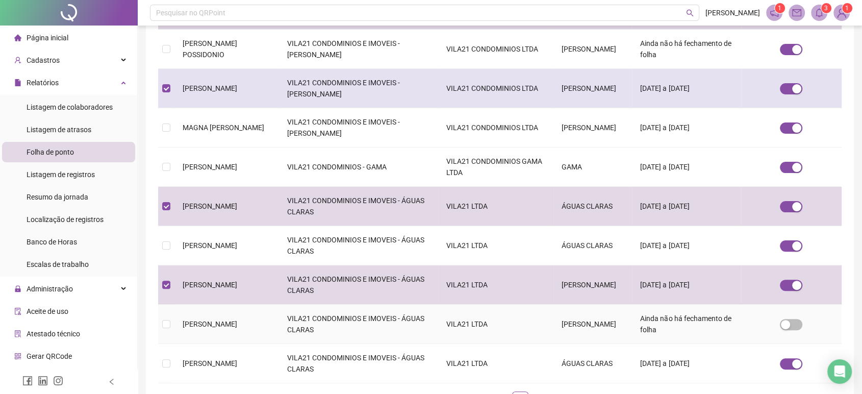
click at [229, 330] on td "[PERSON_NAME]" at bounding box center [226, 324] width 105 height 39
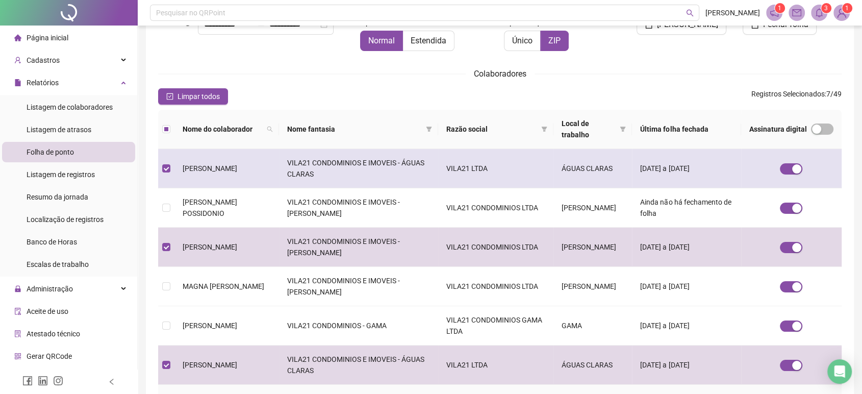
scroll to position [32, 0]
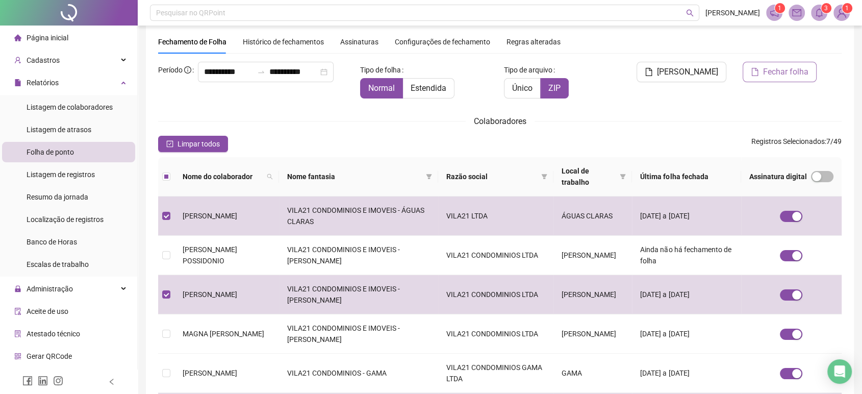
click at [790, 73] on span "Fechar folha" at bounding box center [785, 72] width 45 height 12
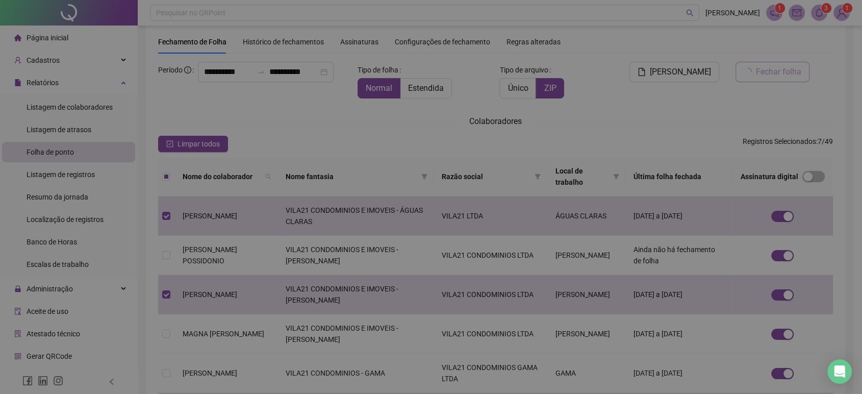
scroll to position [12, 0]
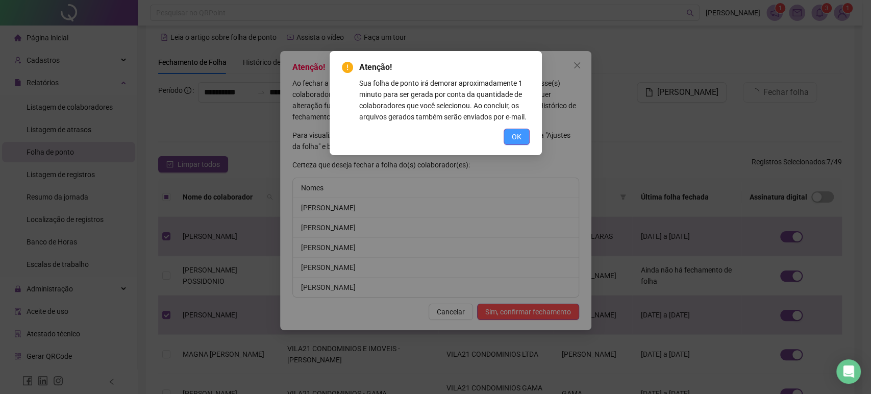
click at [517, 134] on span "OK" at bounding box center [517, 136] width 10 height 11
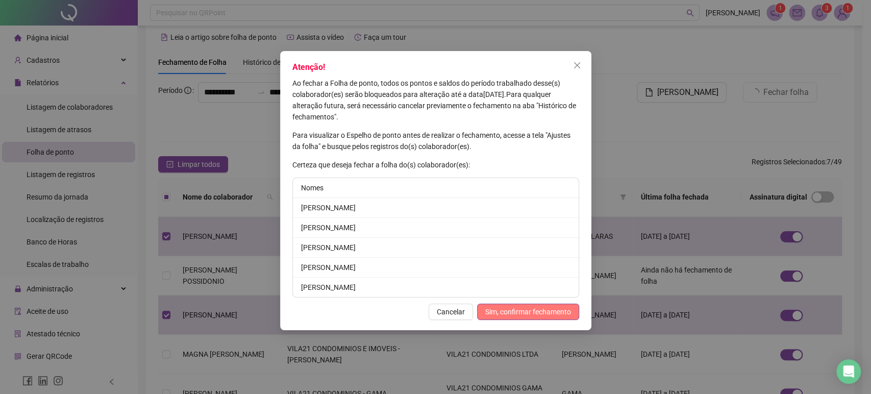
click at [488, 309] on span "Sim, confirmar fechamento" at bounding box center [528, 311] width 86 height 11
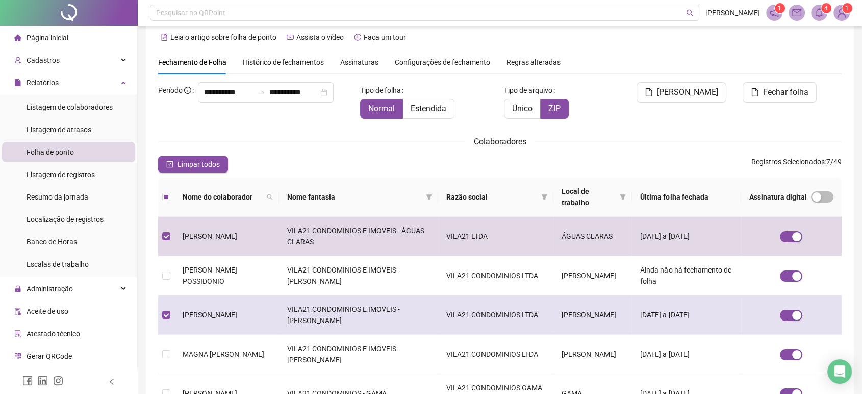
scroll to position [315, 0]
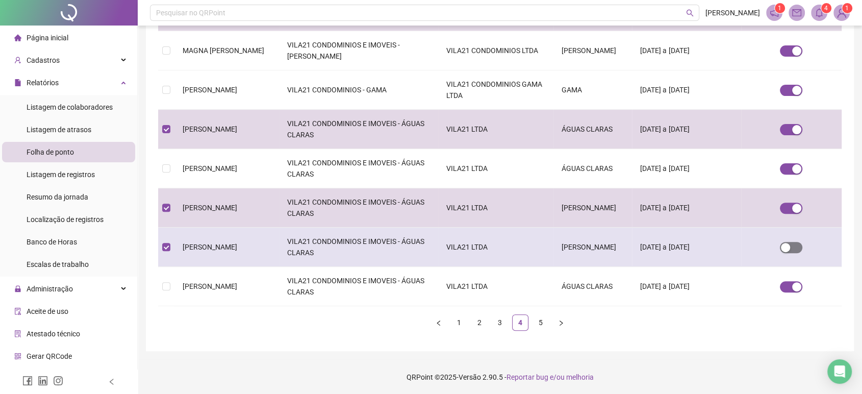
click at [792, 248] on button "button" at bounding box center [791, 247] width 22 height 11
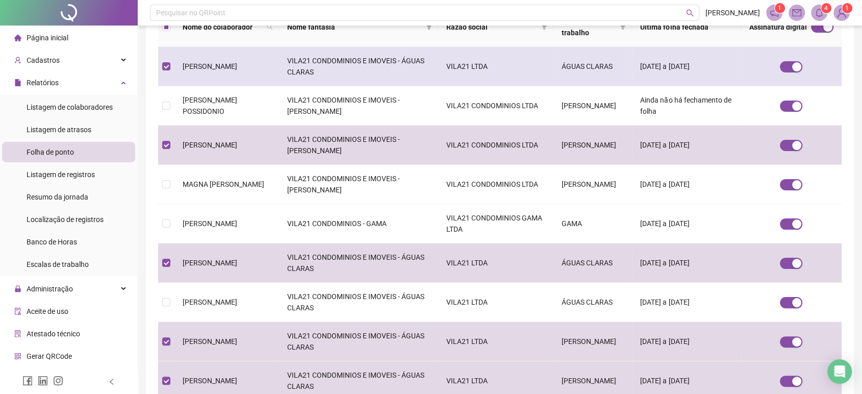
click at [180, 61] on td "[PERSON_NAME]" at bounding box center [226, 66] width 105 height 39
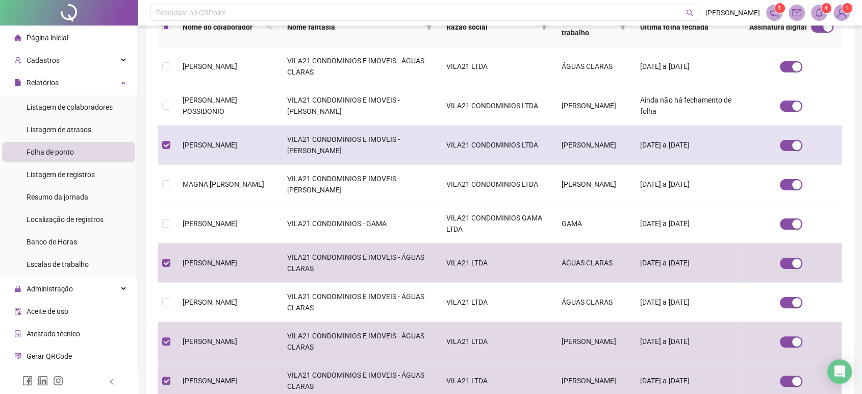
click at [217, 150] on td "[PERSON_NAME]" at bounding box center [226, 145] width 105 height 39
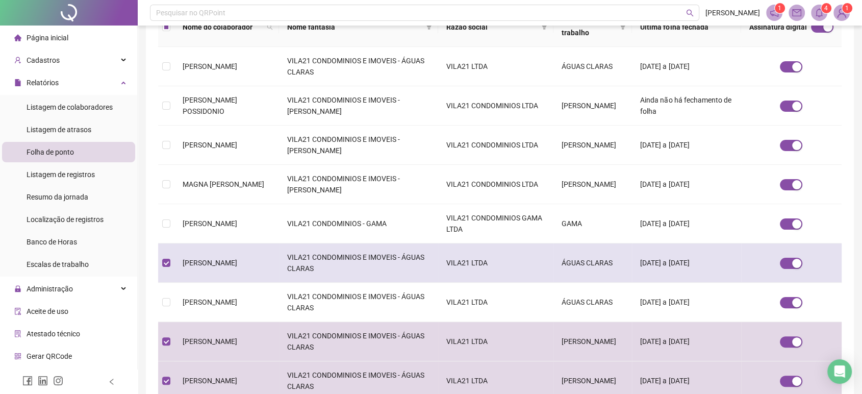
click at [249, 256] on td "[PERSON_NAME]" at bounding box center [226, 262] width 105 height 39
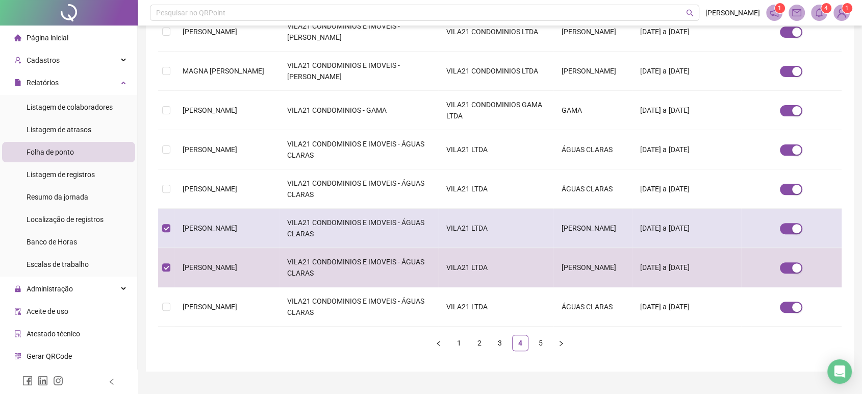
click at [237, 229] on span "[PERSON_NAME]" at bounding box center [210, 228] width 55 height 8
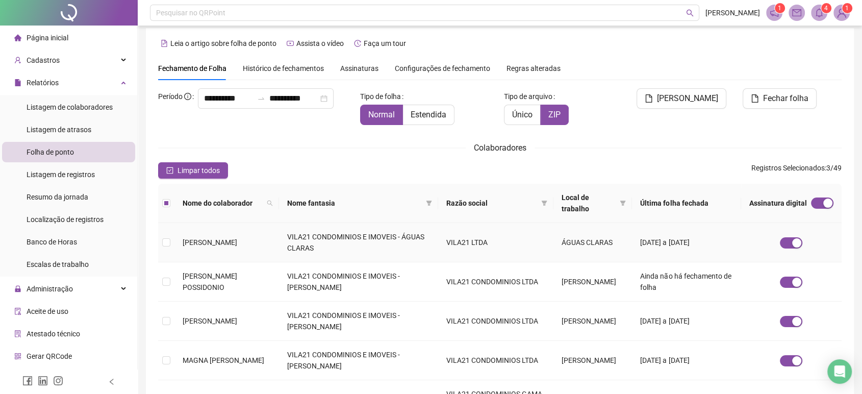
scroll to position [0, 0]
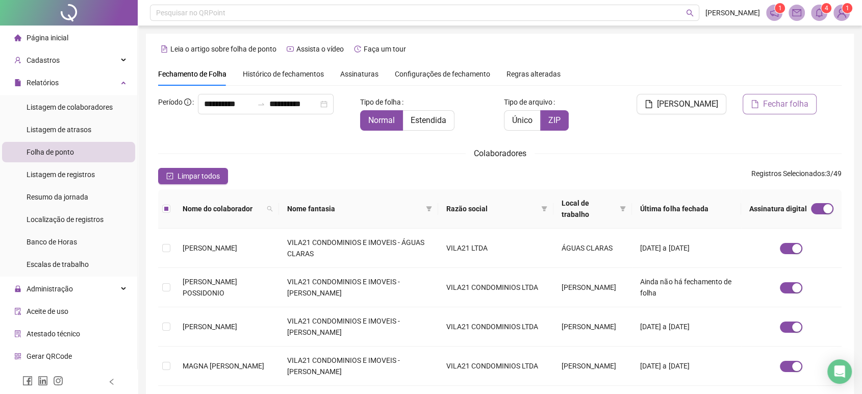
click at [784, 106] on span "Fechar folha" at bounding box center [785, 104] width 45 height 12
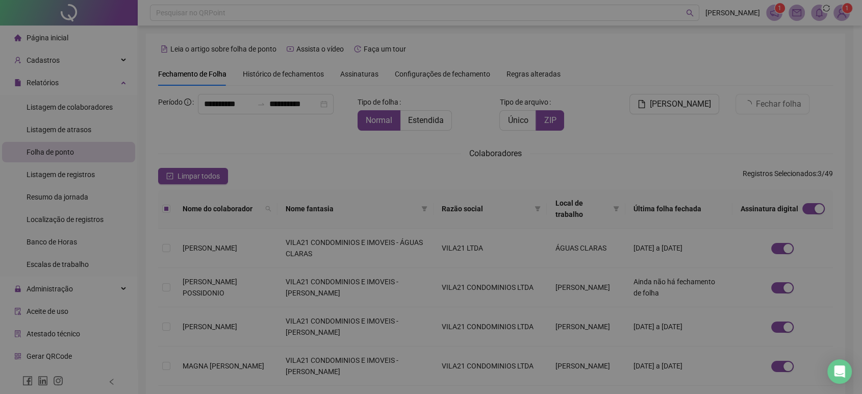
scroll to position [12, 0]
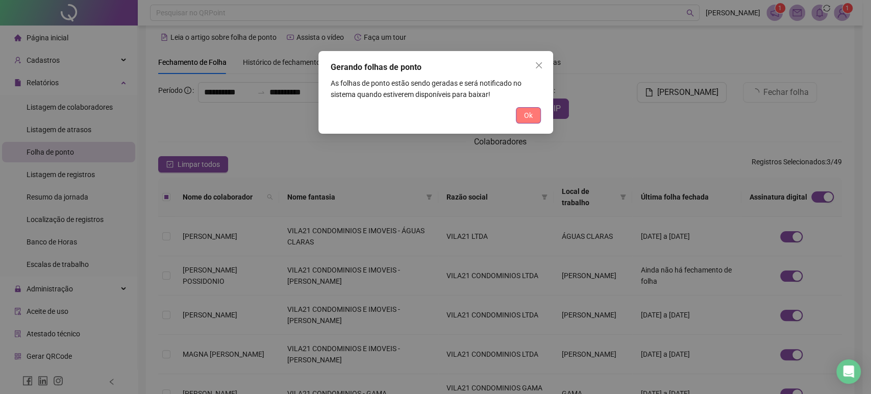
click at [521, 117] on button "Ok" at bounding box center [528, 115] width 25 height 16
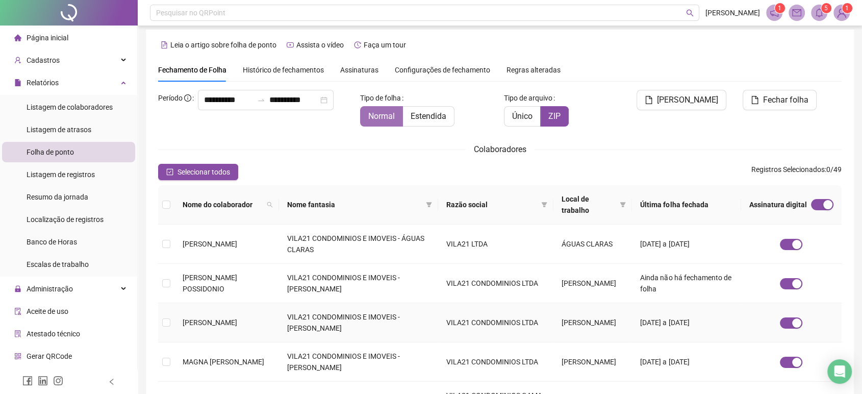
scroll to position [0, 0]
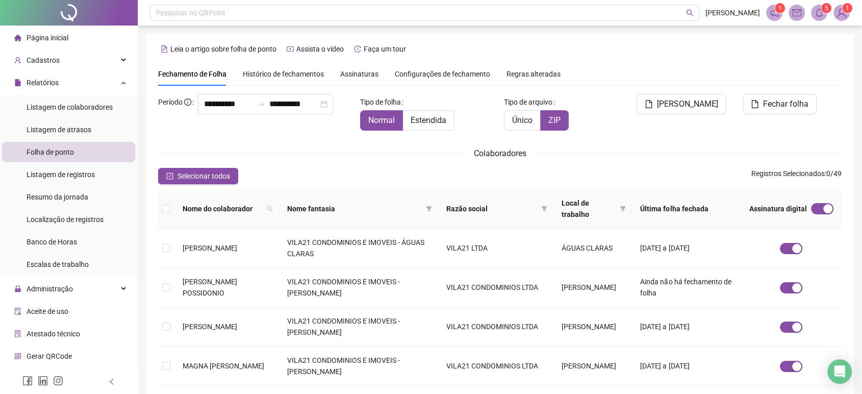
click at [359, 72] on span "Assinaturas" at bounding box center [359, 73] width 38 height 7
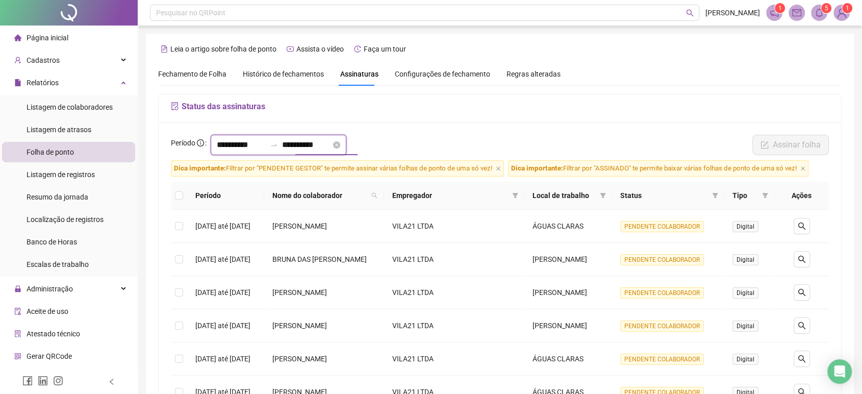
click at [323, 148] on input "**********" at bounding box center [306, 145] width 49 height 12
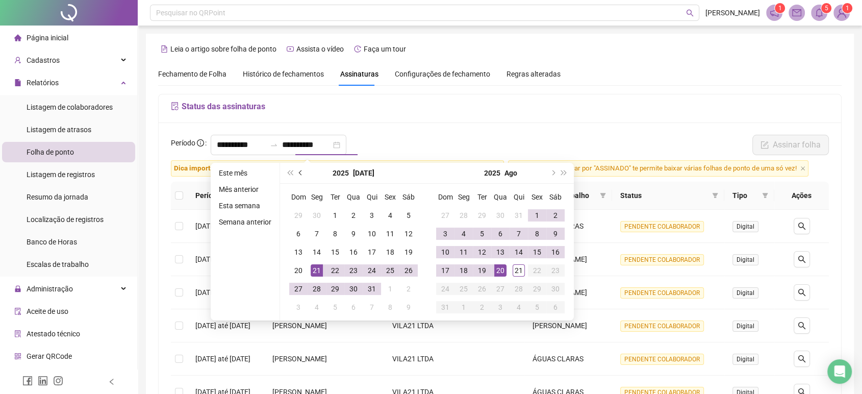
click at [300, 176] on button "prev-year" at bounding box center [300, 173] width 11 height 20
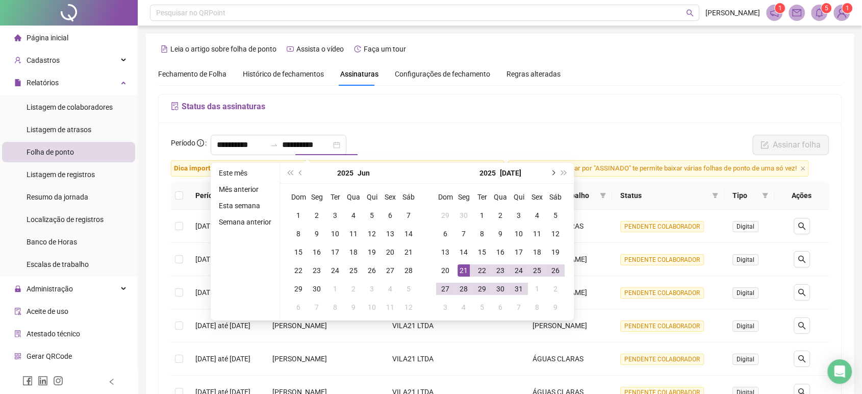
click at [549, 176] on button "next-year" at bounding box center [552, 173] width 11 height 20
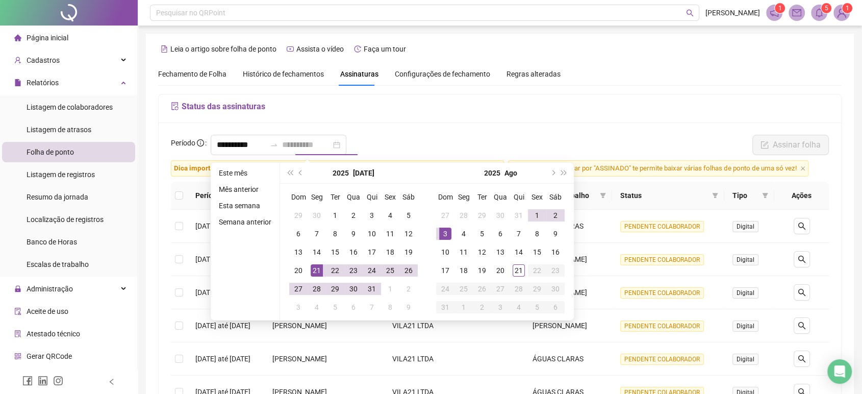
type input "**********"
click at [323, 270] on td "21" at bounding box center [317, 270] width 18 height 18
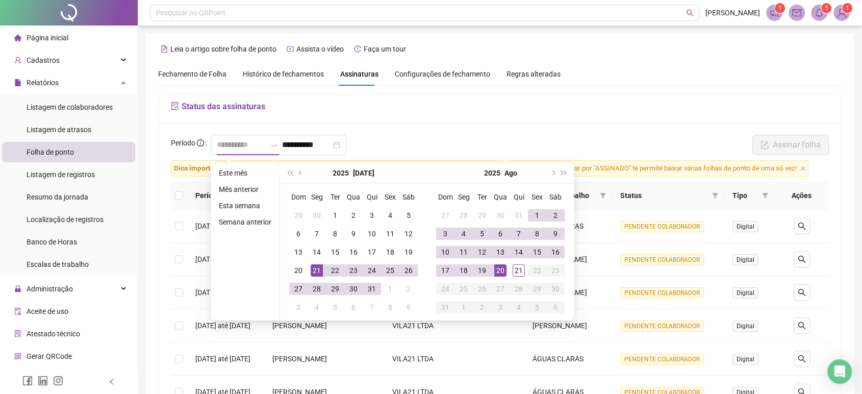
click at [492, 272] on td "20" at bounding box center [500, 270] width 18 height 18
type input "**********"
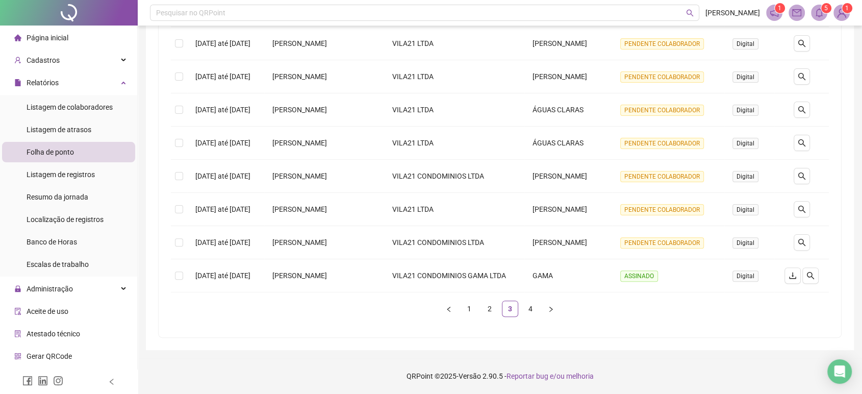
scroll to position [320, 0]
click at [529, 316] on link "4" at bounding box center [530, 308] width 15 height 15
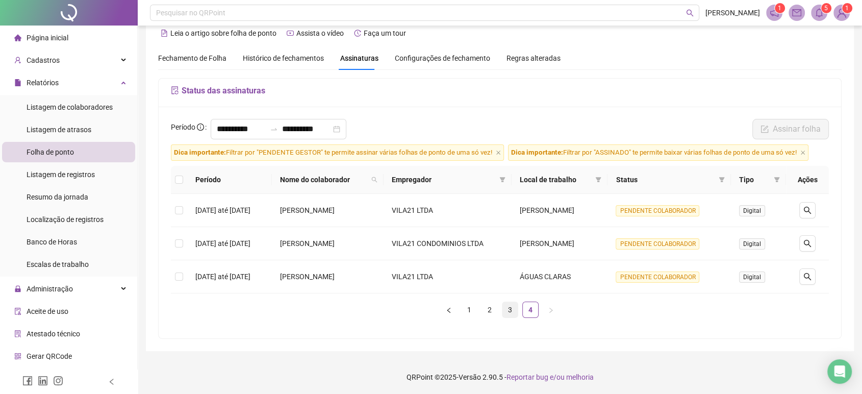
click at [508, 311] on link "3" at bounding box center [510, 309] width 15 height 15
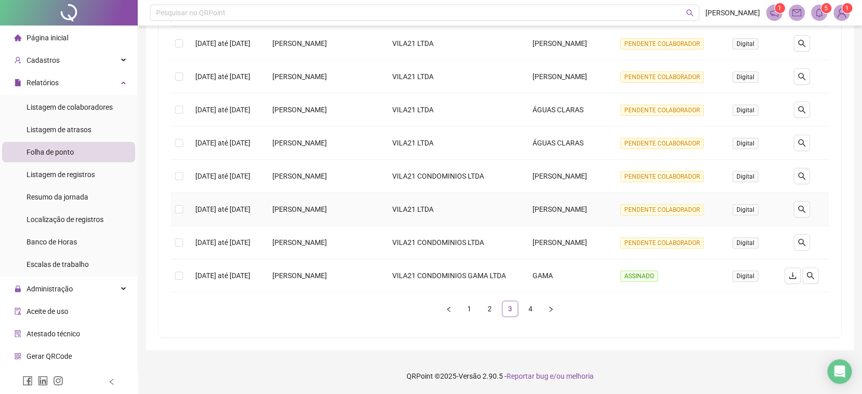
scroll to position [320, 0]
click at [497, 309] on link "2" at bounding box center [489, 308] width 15 height 15
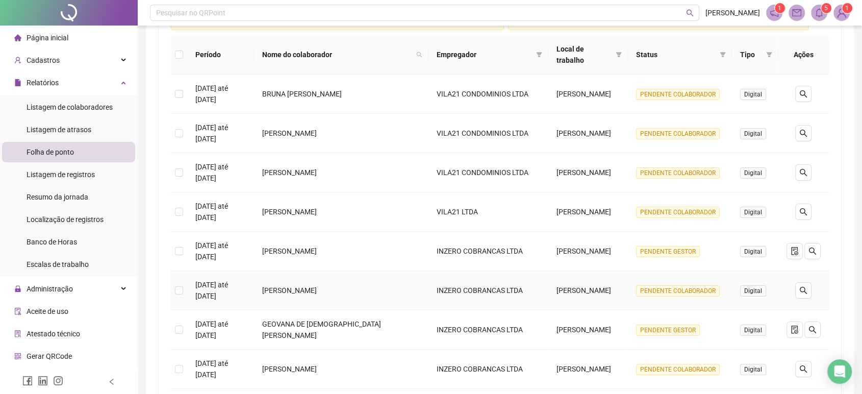
scroll to position [93, 0]
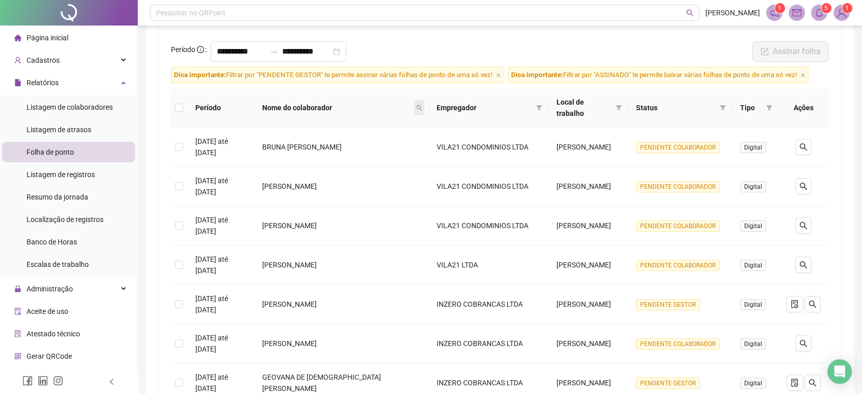
click at [422, 109] on icon "search" at bounding box center [419, 108] width 6 height 6
click at [408, 123] on input "text" at bounding box center [383, 129] width 96 height 16
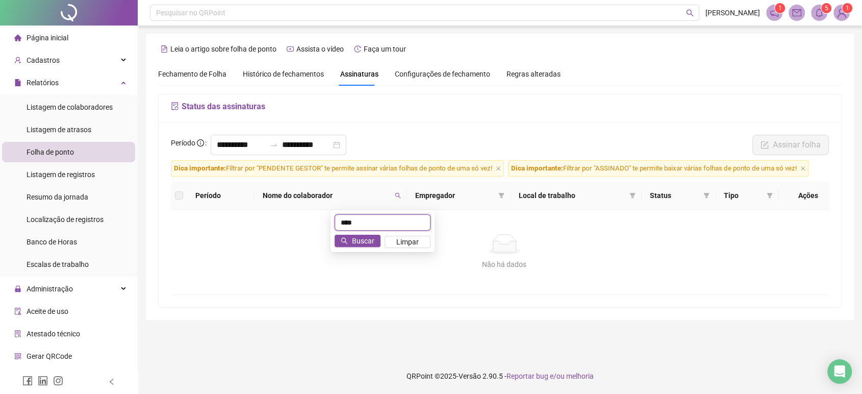
scroll to position [0, 0]
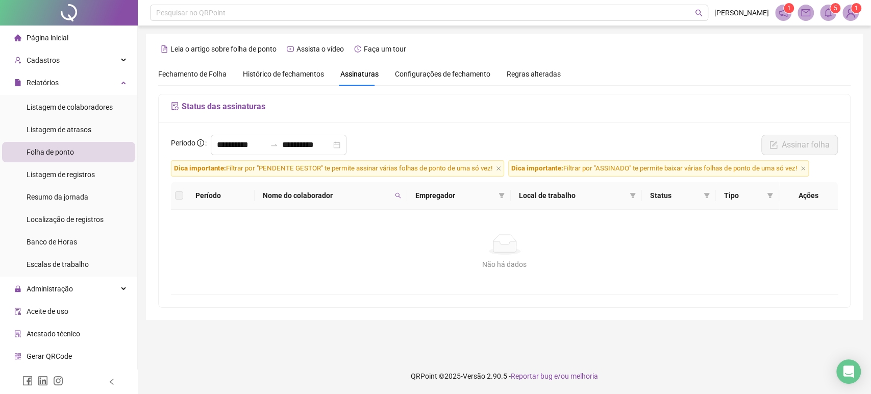
click at [406, 195] on th "Nome do colaborador" at bounding box center [331, 196] width 153 height 28
click at [401, 195] on icon "search" at bounding box center [398, 196] width 6 height 6
drag, startPoint x: 336, startPoint y: 218, endPoint x: 296, endPoint y: 220, distance: 39.3
click at [296, 220] on body "**********" at bounding box center [435, 197] width 871 height 394
type input "***"
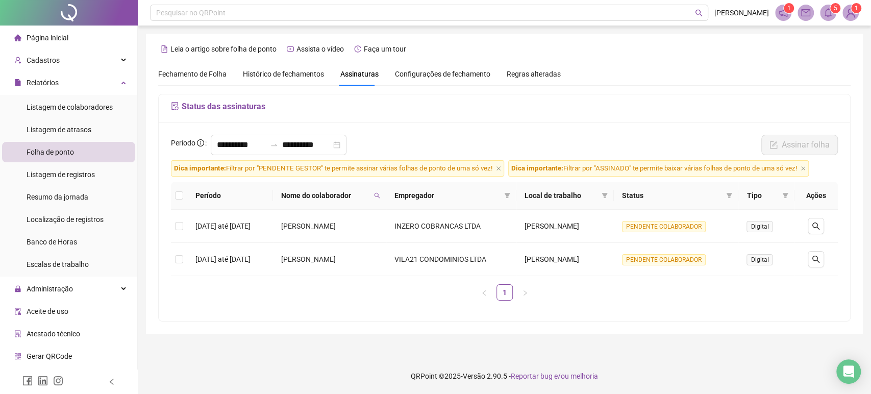
click at [208, 70] on span "Fechamento de Folha" at bounding box center [192, 74] width 68 height 8
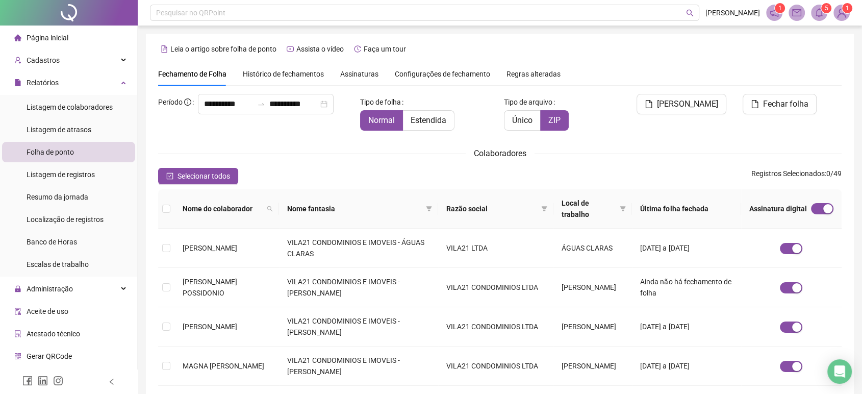
click at [269, 74] on div "**********" at bounding box center [500, 358] width 684 height 592
type input "**********"
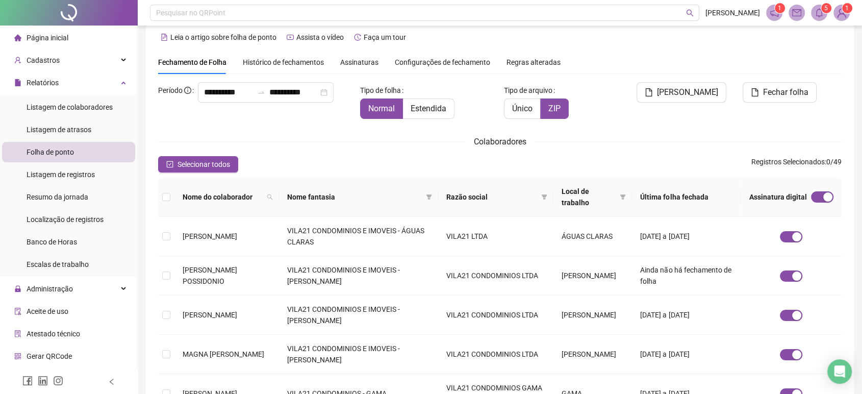
click at [304, 61] on span "Histórico de fechamentos" at bounding box center [283, 62] width 81 height 8
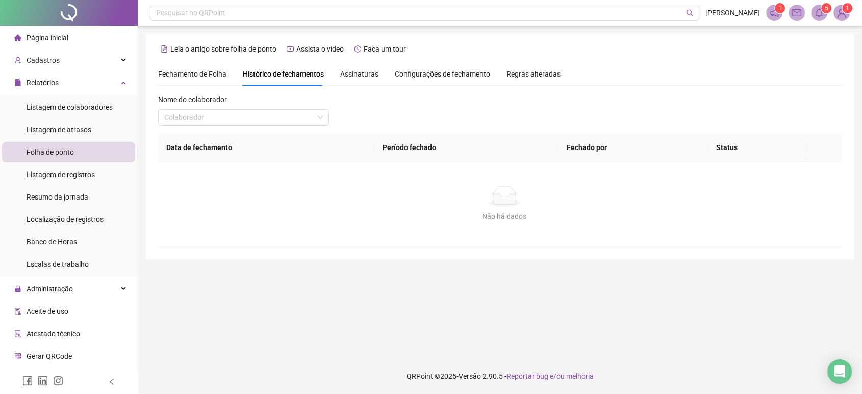
scroll to position [0, 0]
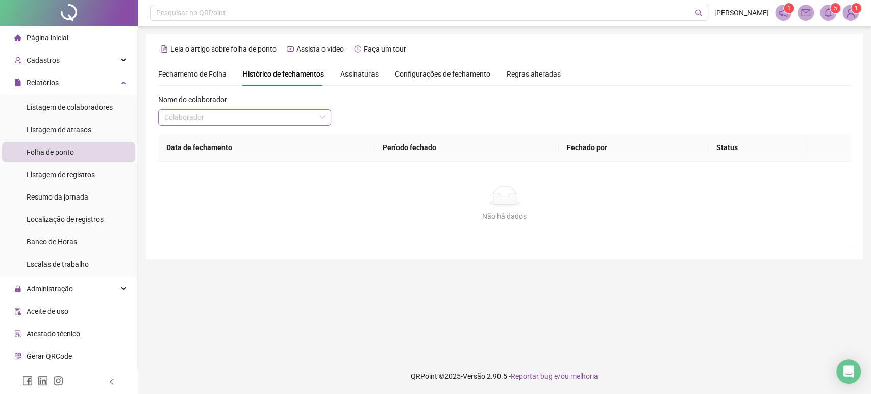
click at [267, 116] on input "search" at bounding box center [240, 117] width 152 height 15
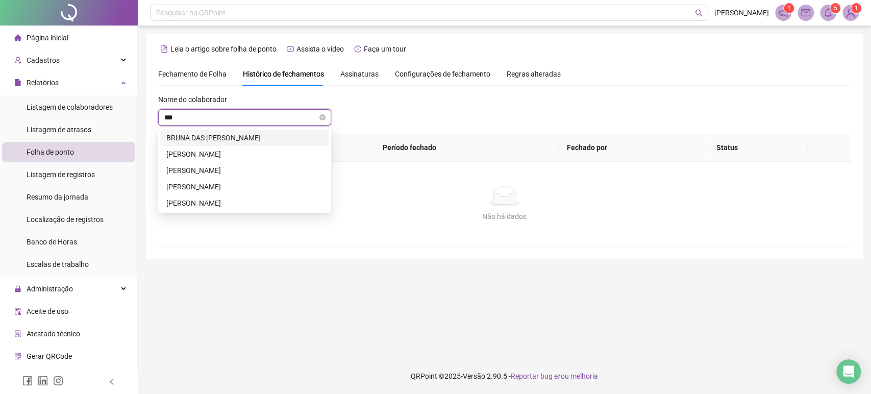
type input "****"
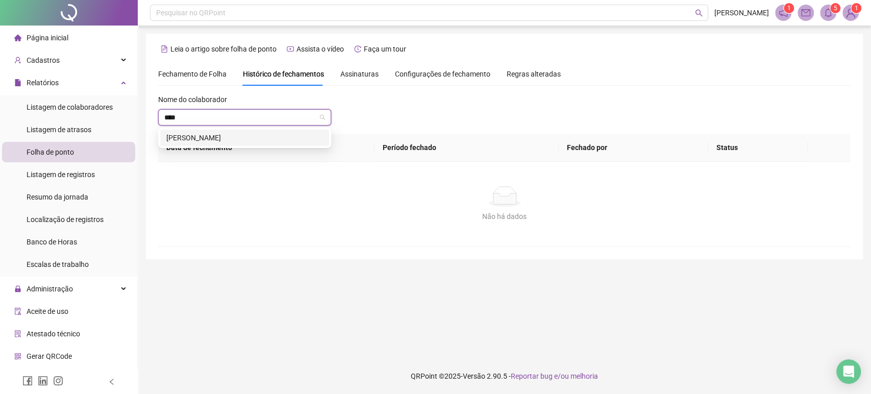
click at [260, 143] on div "[PERSON_NAME]" at bounding box center [244, 138] width 169 height 16
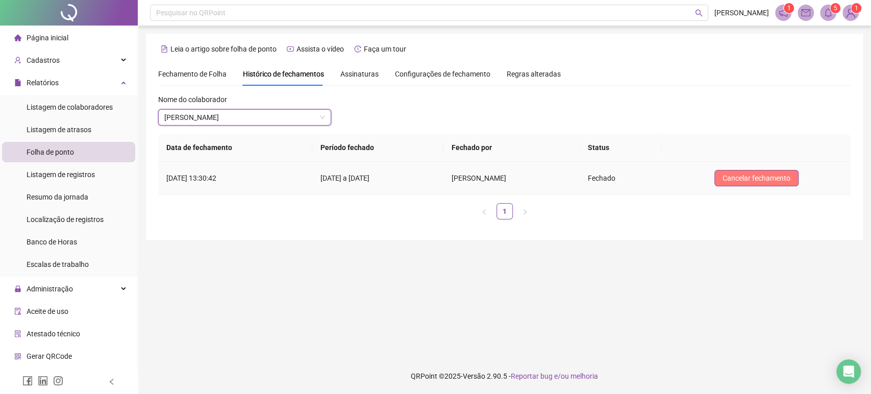
click at [757, 172] on span "Cancelar fechamento" at bounding box center [756, 177] width 68 height 11
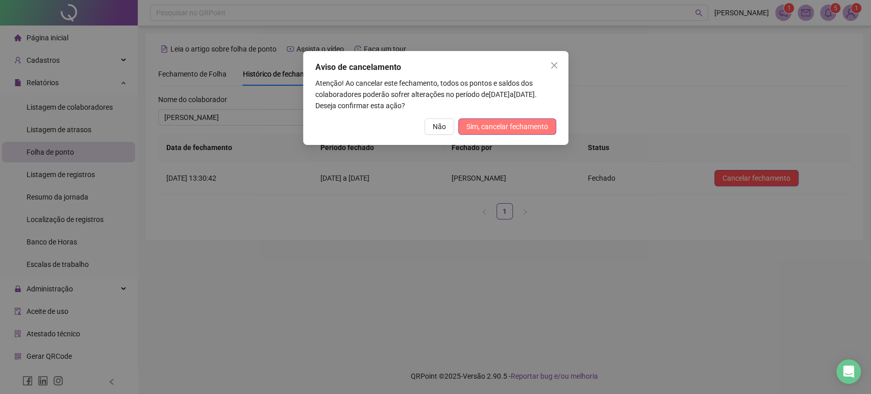
click at [549, 129] on button "Sim, cancelar fechamento" at bounding box center [507, 126] width 98 height 16
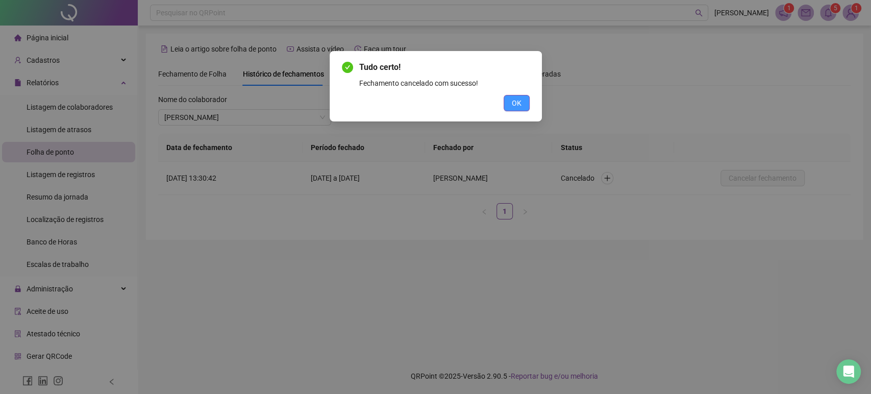
click at [515, 102] on span "OK" at bounding box center [517, 102] width 10 height 11
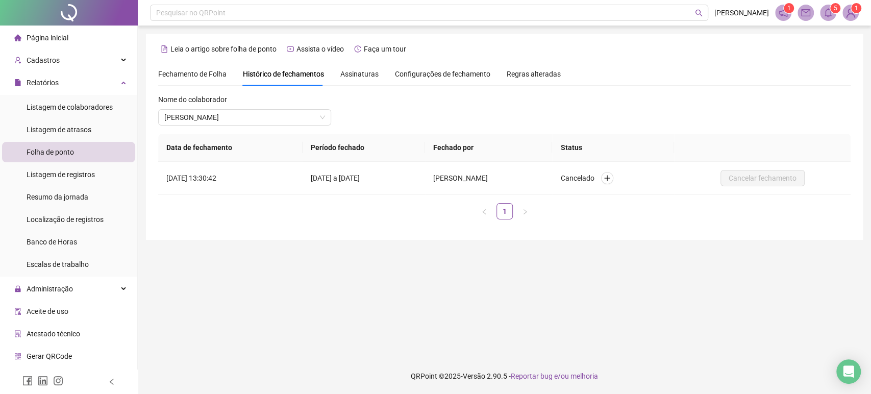
click at [186, 80] on div "Fechamento de Folha" at bounding box center [192, 73] width 68 height 23
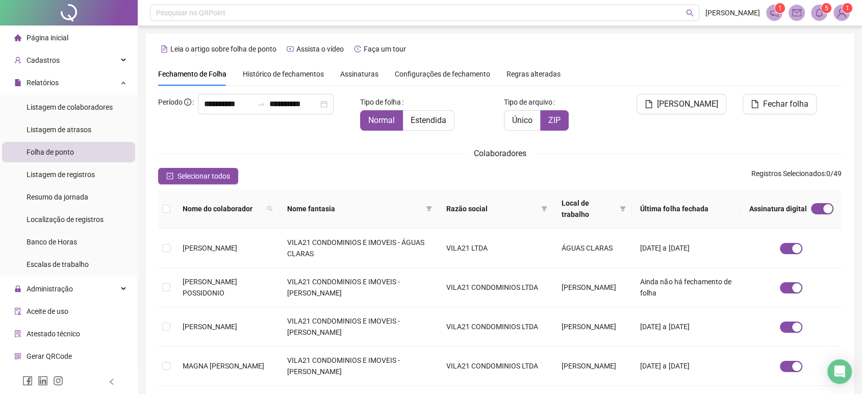
scroll to position [12, 0]
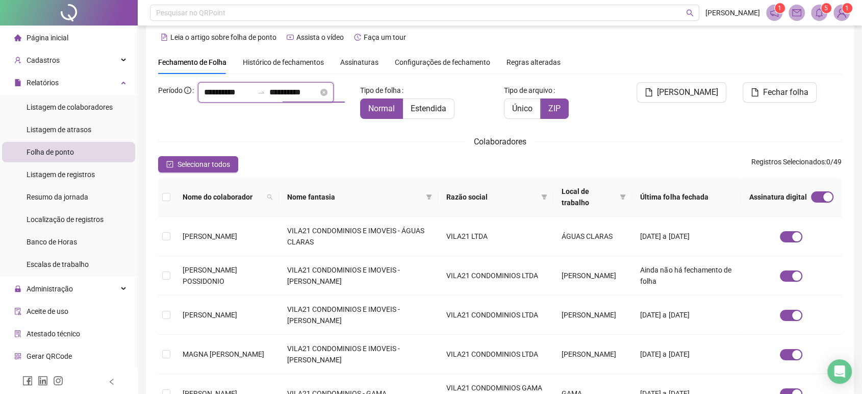
click at [269, 98] on input "**********" at bounding box center [293, 92] width 49 height 12
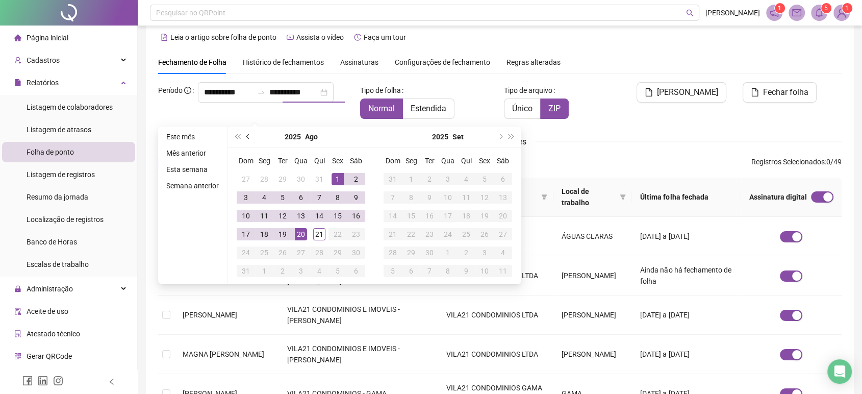
click at [244, 137] on button "prev-year" at bounding box center [248, 137] width 11 height 20
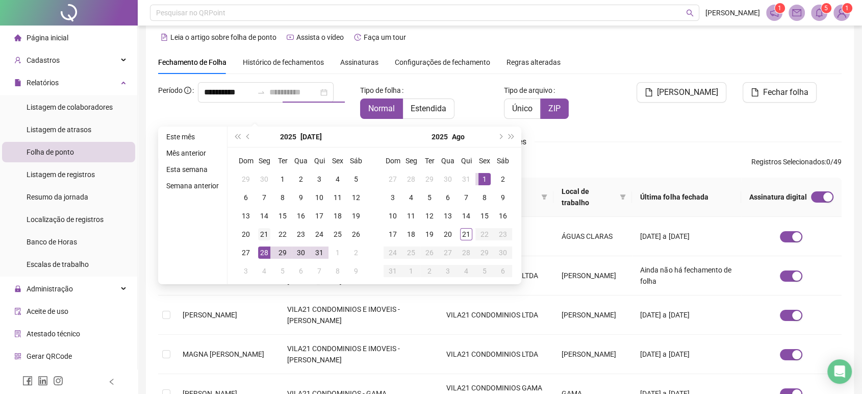
type input "**********"
click at [261, 239] on div "21" at bounding box center [264, 234] width 12 height 12
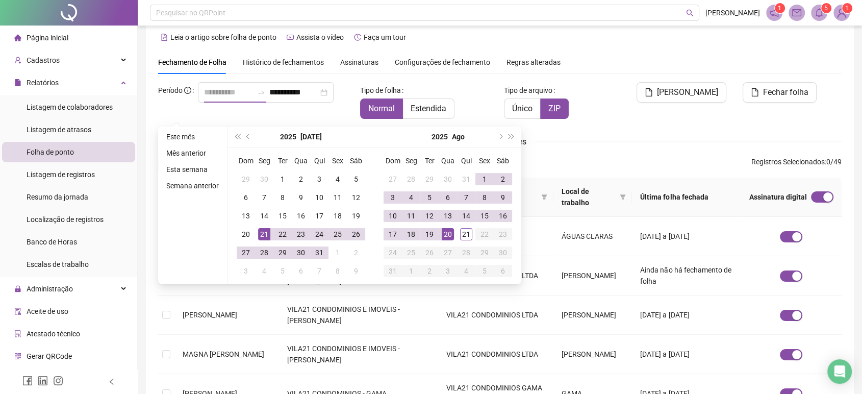
click at [447, 236] on div "20" at bounding box center [448, 234] width 12 height 12
type input "**********"
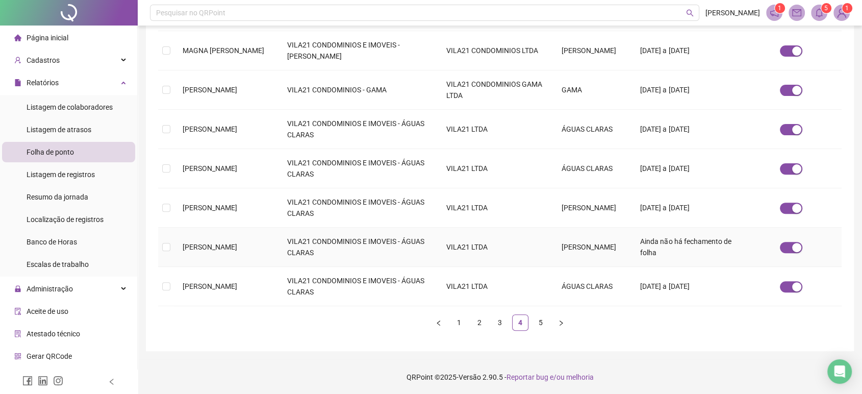
click at [237, 247] on span "[PERSON_NAME]" at bounding box center [210, 247] width 55 height 8
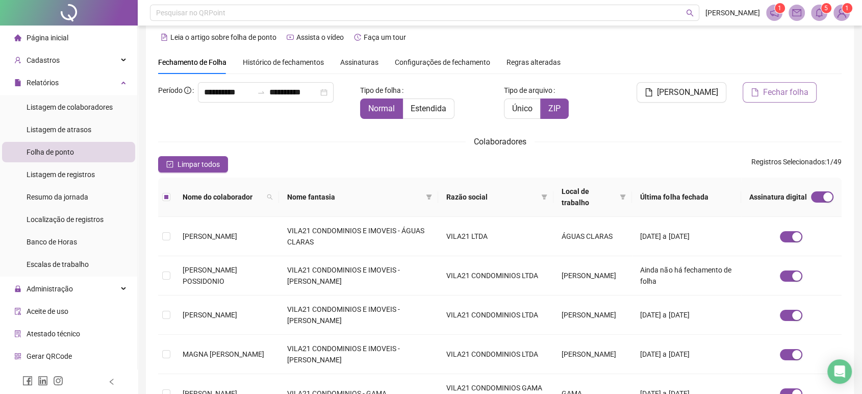
click at [756, 96] on button "Fechar folha" at bounding box center [780, 92] width 74 height 20
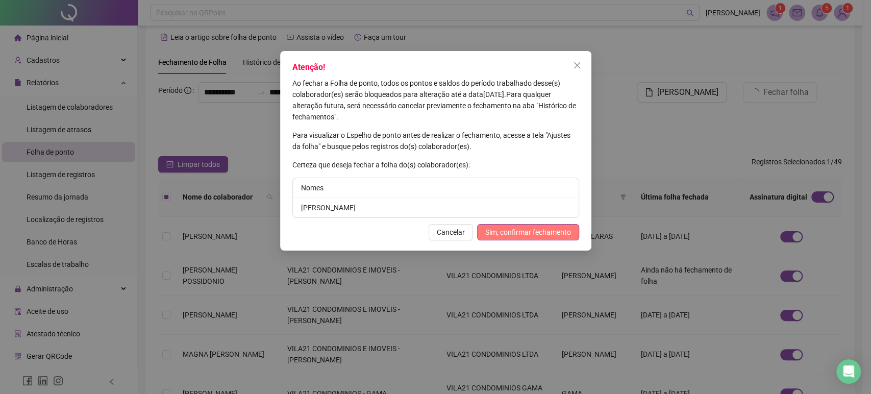
click at [542, 228] on span "Sim, confirmar fechamento" at bounding box center [528, 232] width 86 height 11
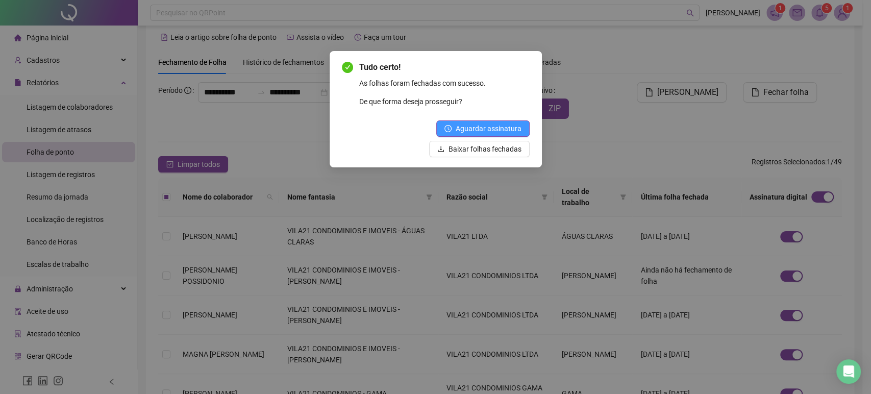
click at [502, 130] on span "Aguardar assinatura" at bounding box center [489, 128] width 66 height 11
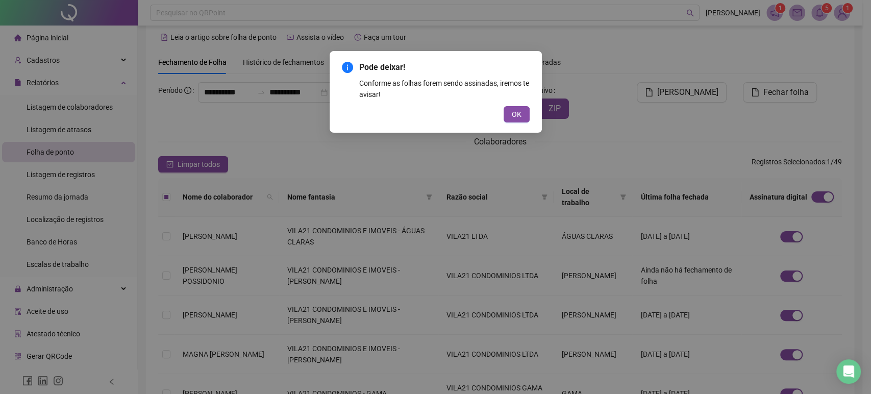
click at [515, 104] on div "Pode deixar! Conforme as folhas forem sendo assinadas, iremos te avisar! OK" at bounding box center [436, 91] width 188 height 61
click at [516, 112] on span "OK" at bounding box center [517, 114] width 10 height 11
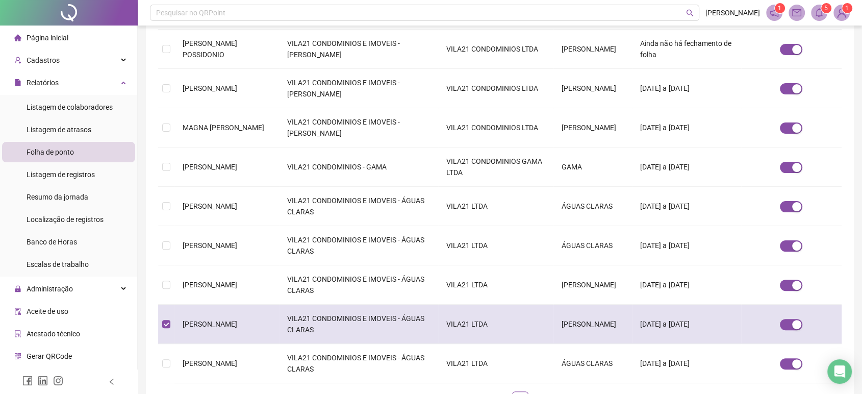
click at [212, 312] on td "[PERSON_NAME]" at bounding box center [226, 324] width 105 height 39
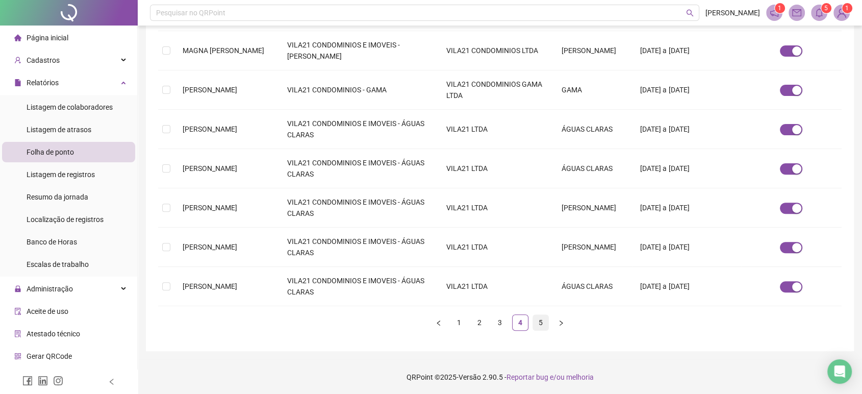
click at [535, 321] on link "5" at bounding box center [540, 322] width 15 height 15
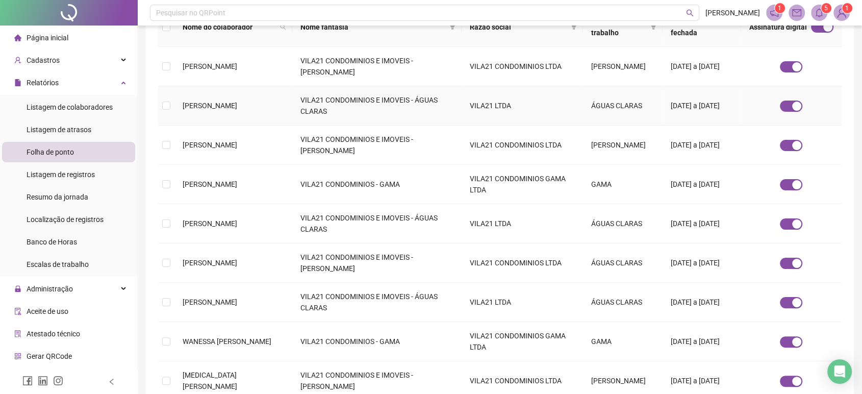
click at [247, 112] on td "[PERSON_NAME]" at bounding box center [233, 105] width 118 height 39
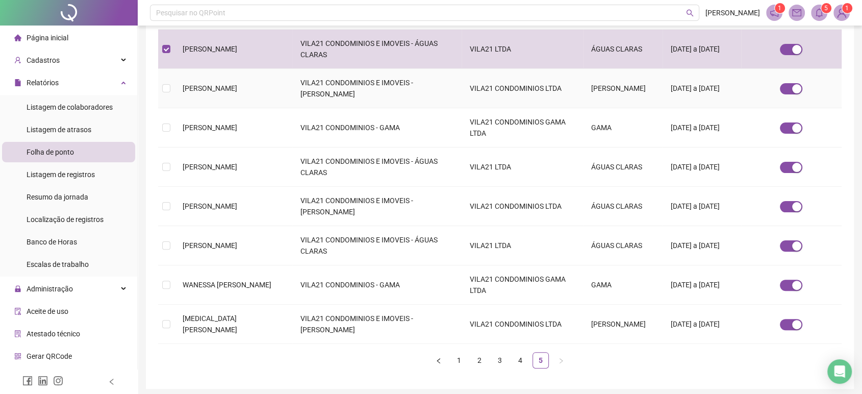
click at [263, 93] on td "[PERSON_NAME]" at bounding box center [233, 88] width 118 height 39
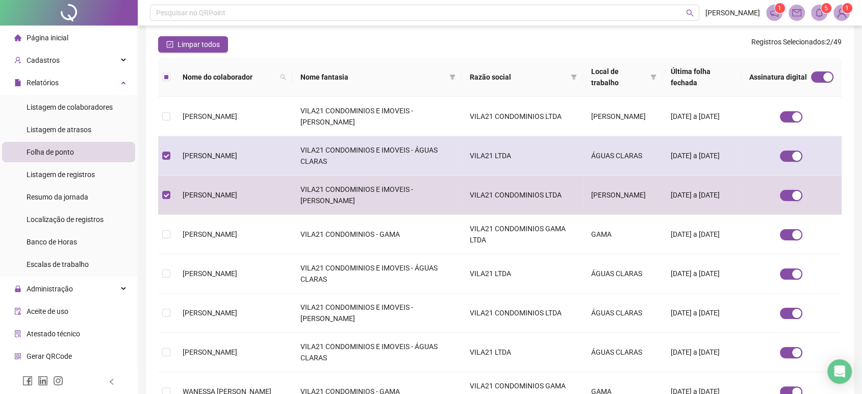
scroll to position [276, 0]
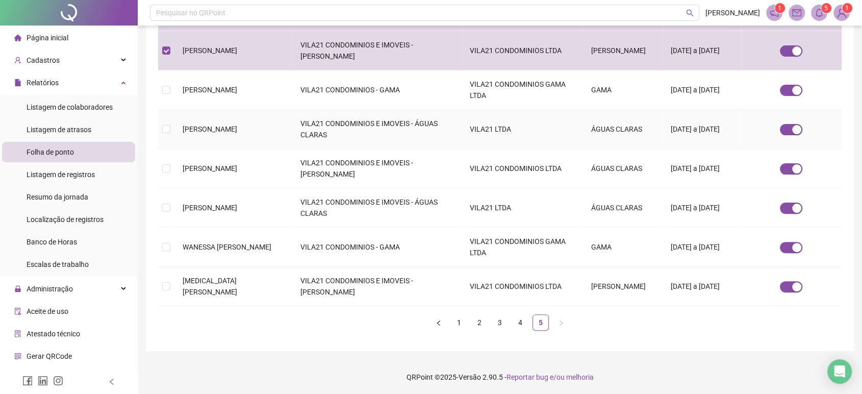
click at [263, 129] on td "[PERSON_NAME]" at bounding box center [233, 129] width 118 height 39
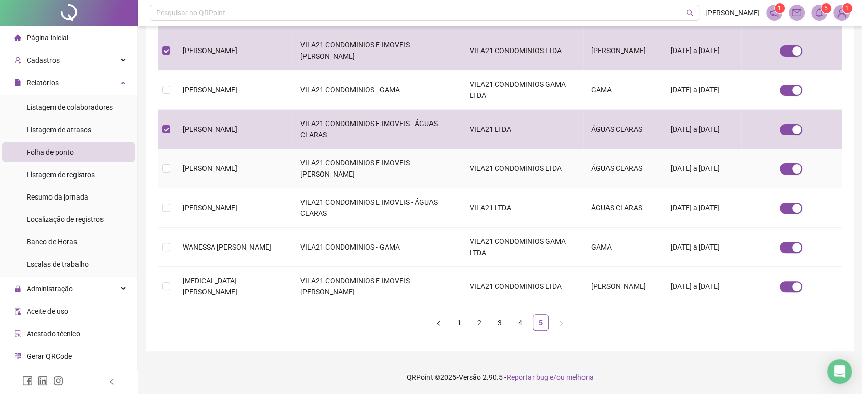
click at [260, 158] on td "[PERSON_NAME]" at bounding box center [233, 168] width 118 height 39
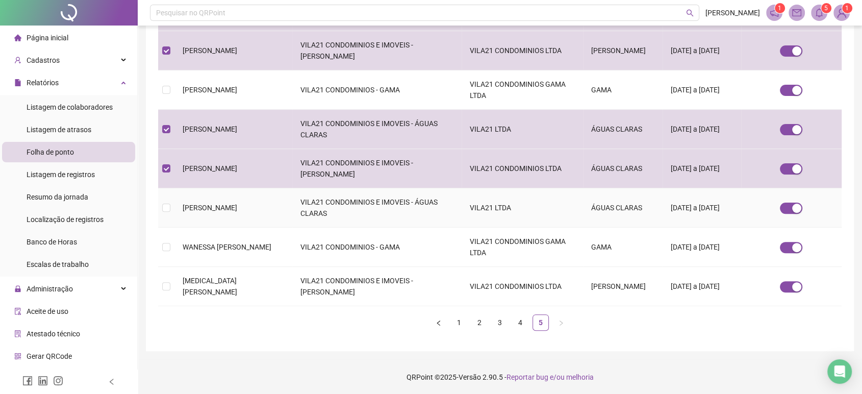
click at [252, 217] on td "[PERSON_NAME]" at bounding box center [233, 207] width 118 height 39
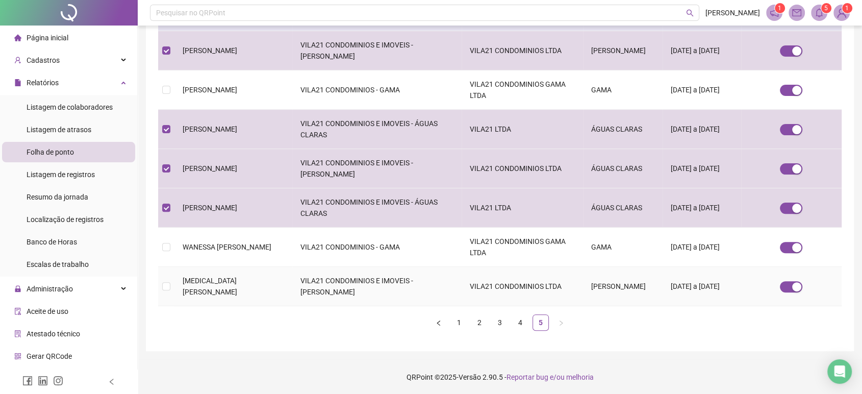
click at [265, 292] on td "[MEDICAL_DATA][PERSON_NAME]" at bounding box center [233, 286] width 118 height 39
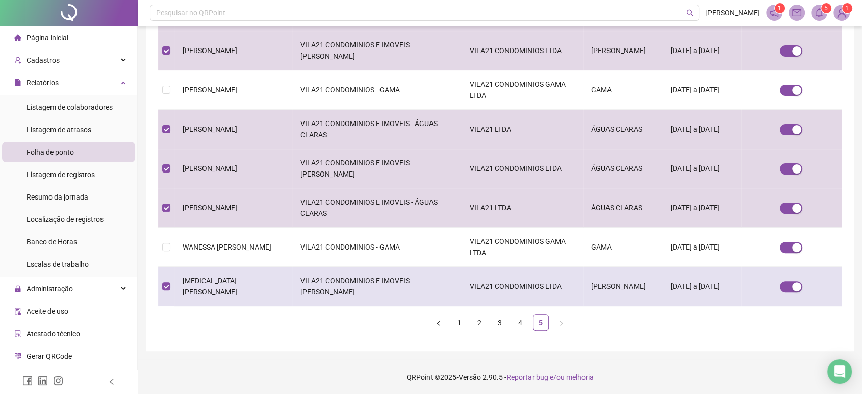
click at [275, 294] on td "[MEDICAL_DATA][PERSON_NAME]" at bounding box center [233, 286] width 118 height 39
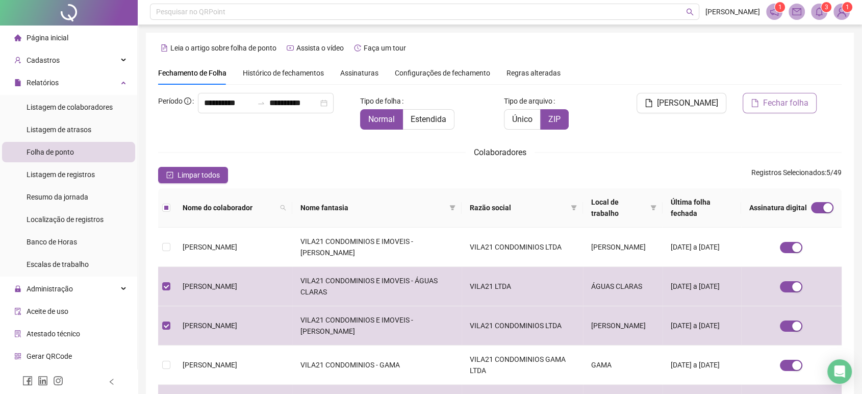
scroll to position [0, 0]
click at [804, 104] on span "Fechar folha" at bounding box center [785, 104] width 45 height 12
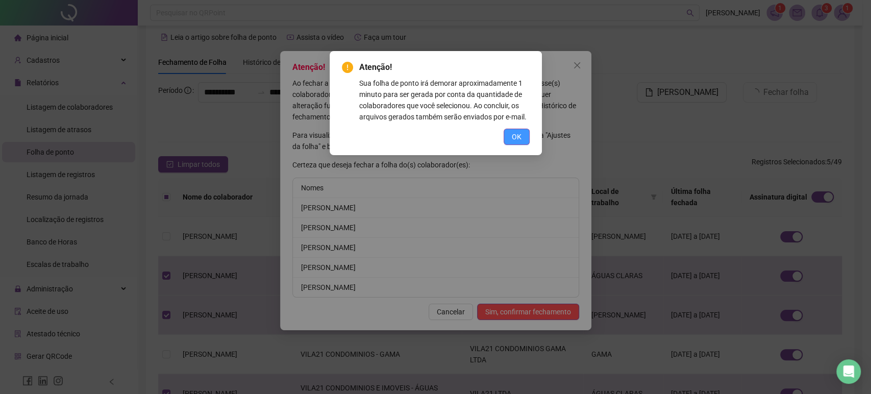
click at [510, 134] on button "OK" at bounding box center [517, 137] width 26 height 16
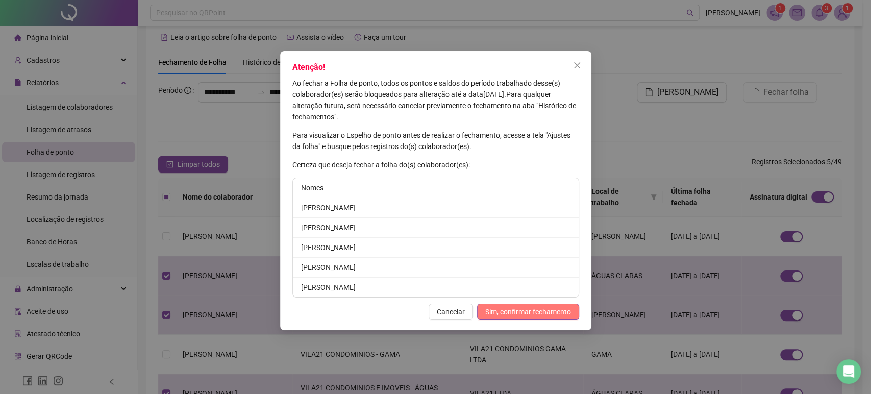
click at [522, 316] on span "Sim, confirmar fechamento" at bounding box center [528, 311] width 86 height 11
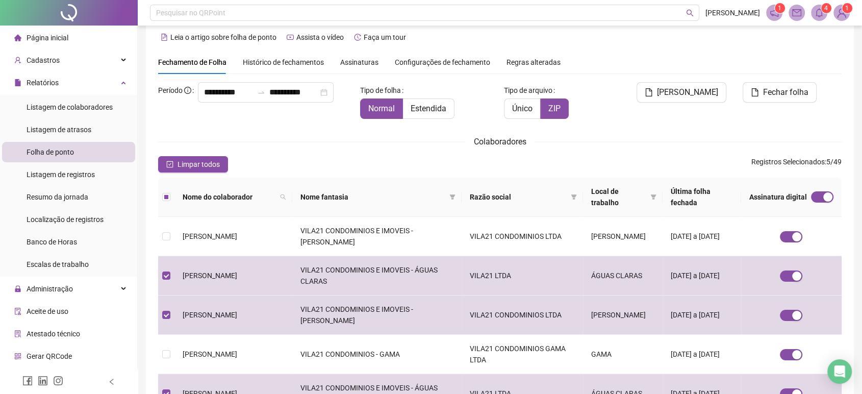
drag, startPoint x: 192, startPoint y: 194, endPoint x: 171, endPoint y: 195, distance: 20.4
click at [189, 197] on span "Nome do colaborador" at bounding box center [229, 196] width 93 height 11
click at [171, 194] on th at bounding box center [166, 197] width 16 height 39
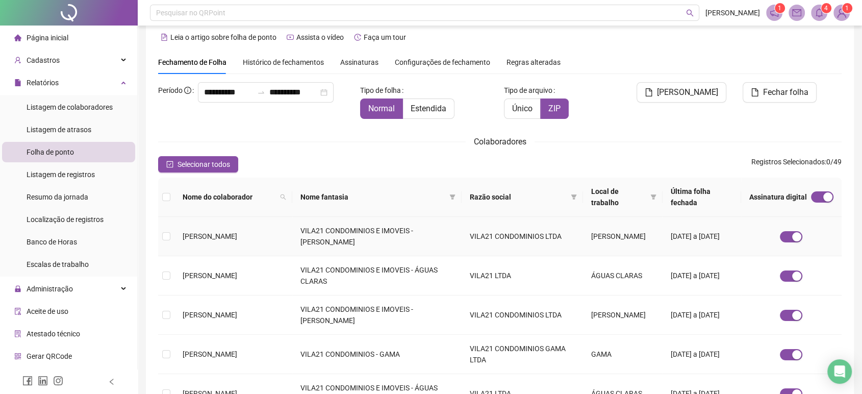
scroll to position [276, 0]
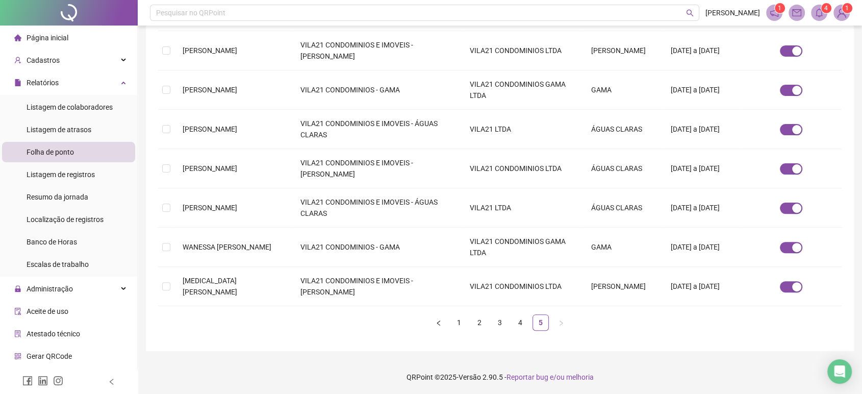
click at [491, 325] on ul "1 2 3 4 5" at bounding box center [500, 322] width 684 height 16
click at [482, 322] on link "2" at bounding box center [479, 322] width 15 height 15
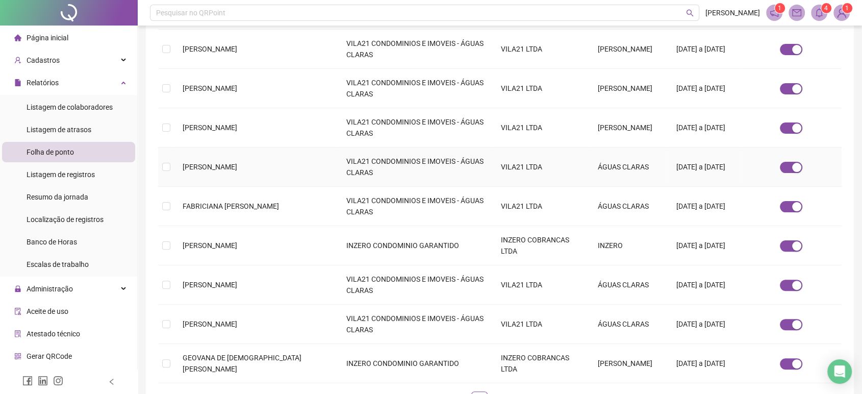
click at [297, 170] on td "[PERSON_NAME]" at bounding box center [256, 166] width 164 height 39
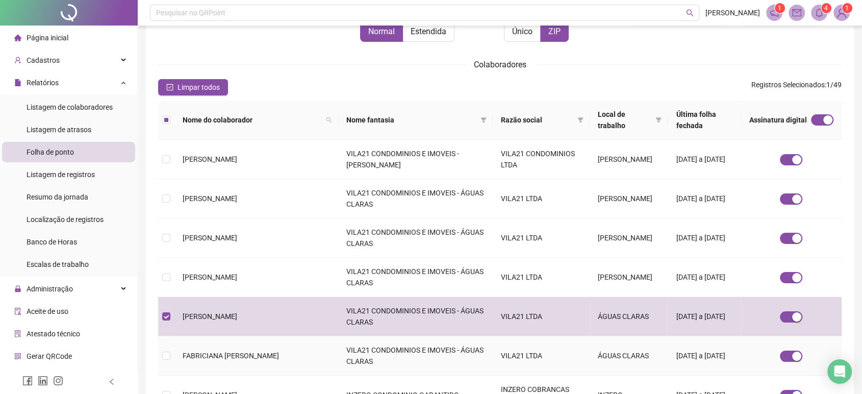
scroll to position [0, 0]
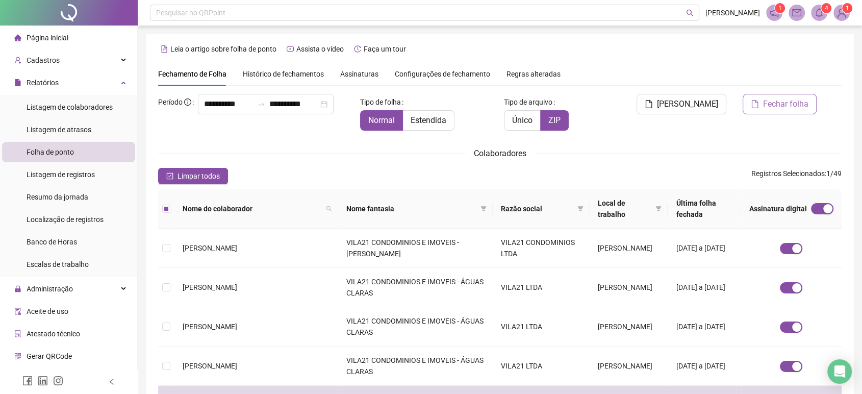
click at [787, 103] on span "Fechar folha" at bounding box center [785, 104] width 45 height 12
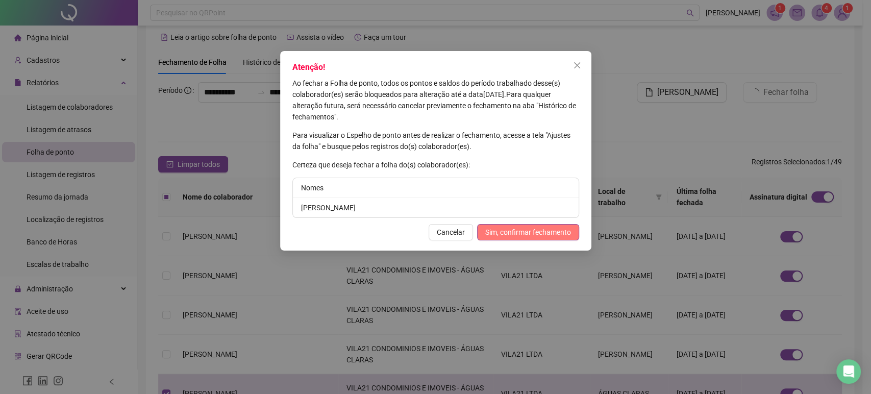
click at [535, 227] on span "Sim, confirmar fechamento" at bounding box center [528, 232] width 86 height 11
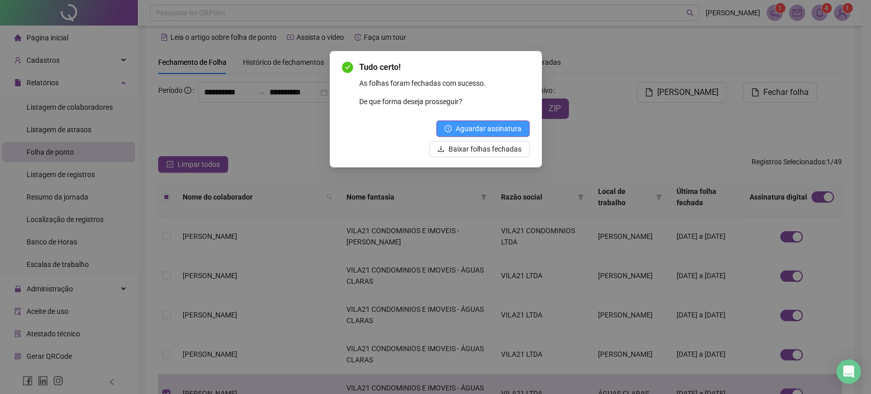
click at [499, 122] on button "Aguardar assinatura" at bounding box center [482, 128] width 93 height 16
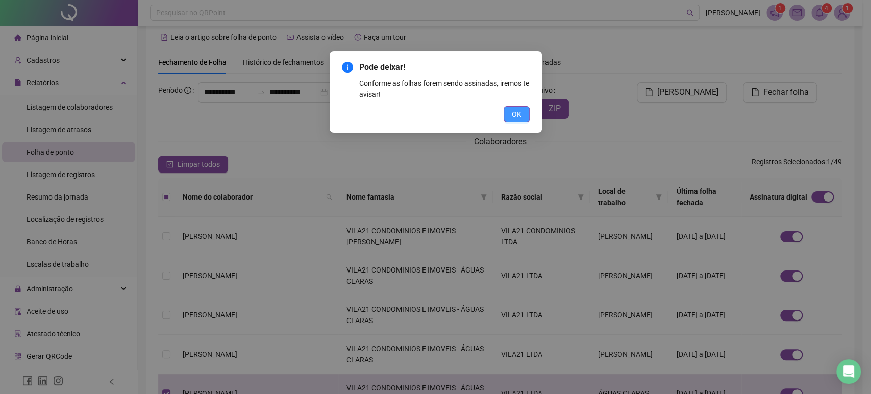
click at [512, 113] on span "OK" at bounding box center [517, 114] width 10 height 11
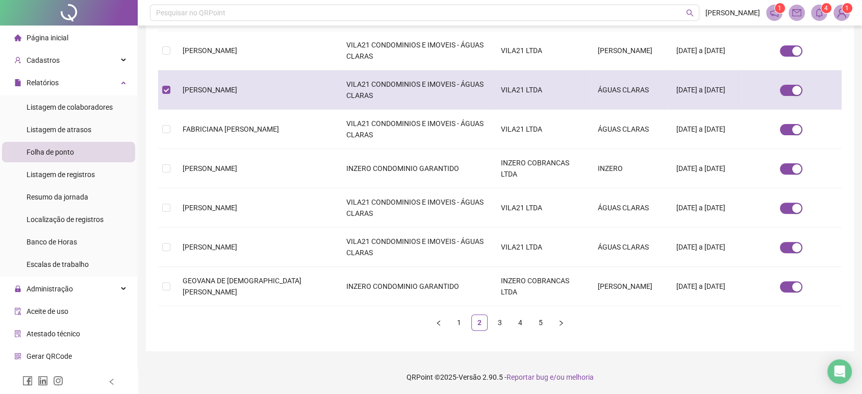
click at [265, 84] on td "[PERSON_NAME]" at bounding box center [256, 89] width 164 height 39
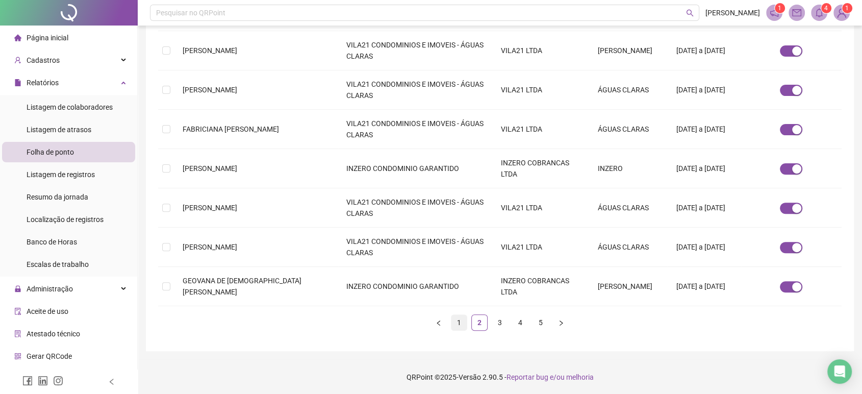
click at [457, 323] on link "1" at bounding box center [459, 322] width 15 height 15
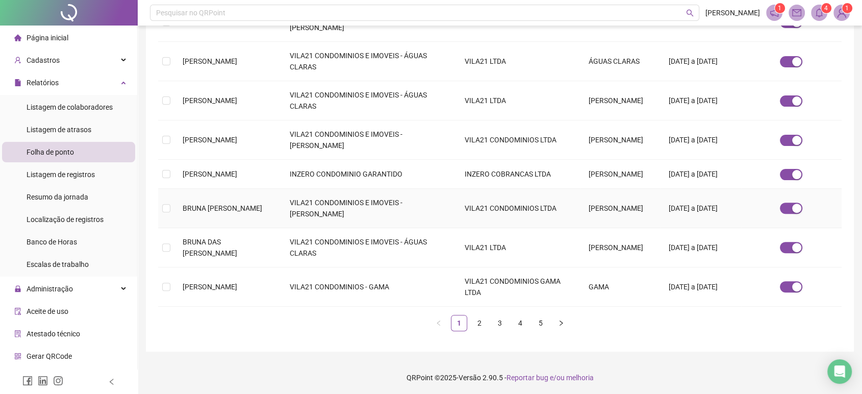
scroll to position [295, 0]
click at [482, 330] on link "2" at bounding box center [479, 321] width 15 height 15
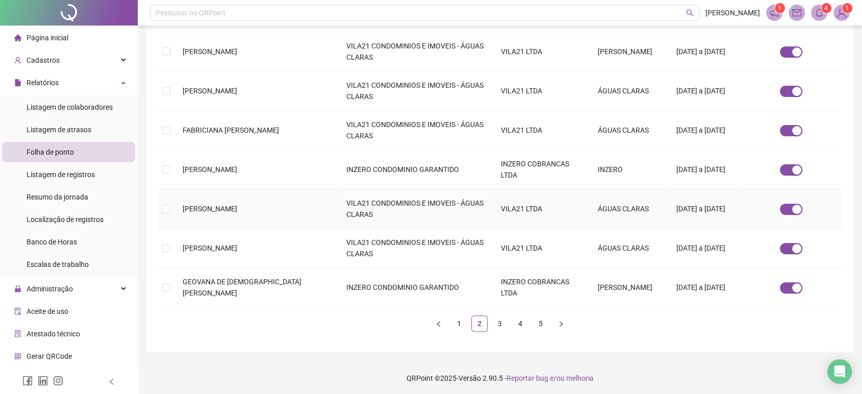
scroll to position [315, 0]
click at [625, 355] on div "**********" at bounding box center [500, 40] width 724 height 710
click at [494, 320] on link "3" at bounding box center [499, 322] width 15 height 15
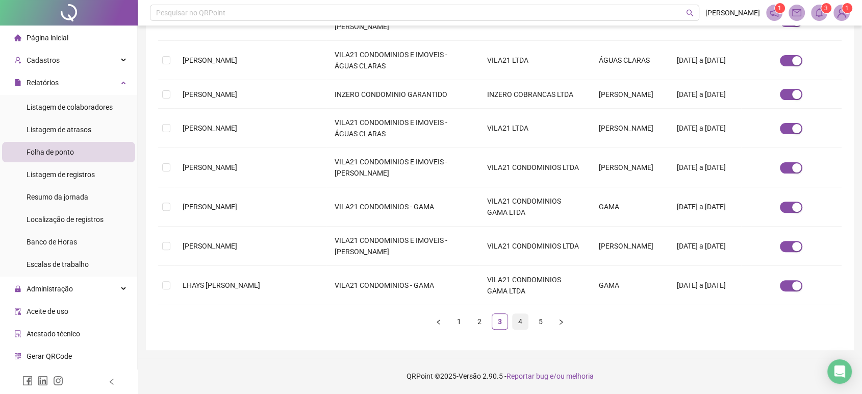
click at [523, 324] on link "4" at bounding box center [520, 321] width 15 height 15
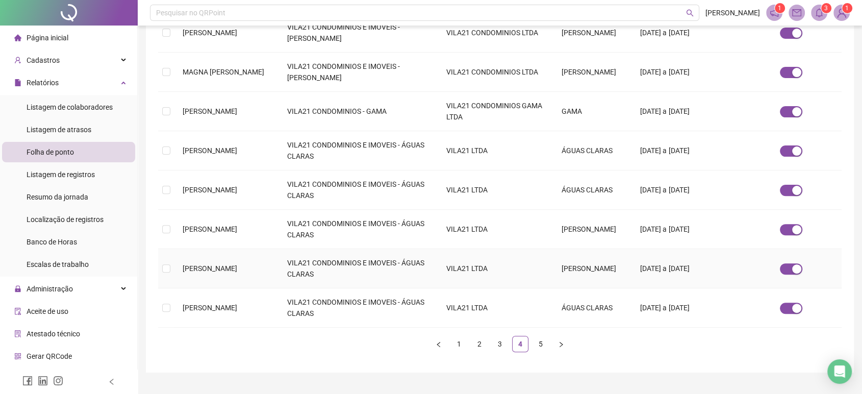
scroll to position [295, 0]
click at [536, 342] on link "5" at bounding box center [540, 342] width 15 height 15
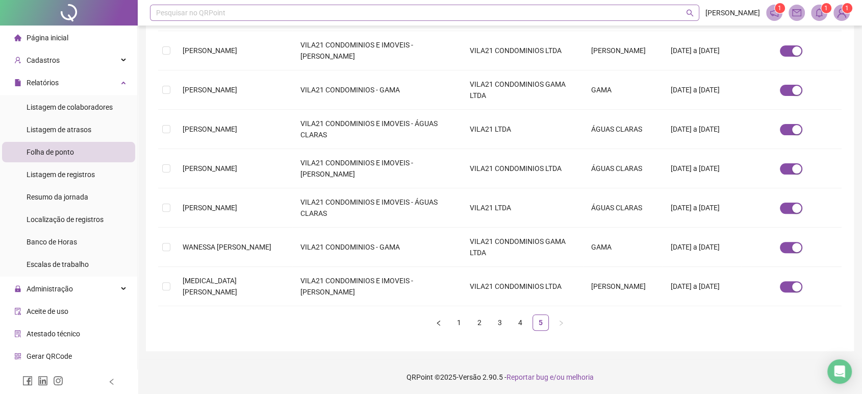
scroll to position [12, 0]
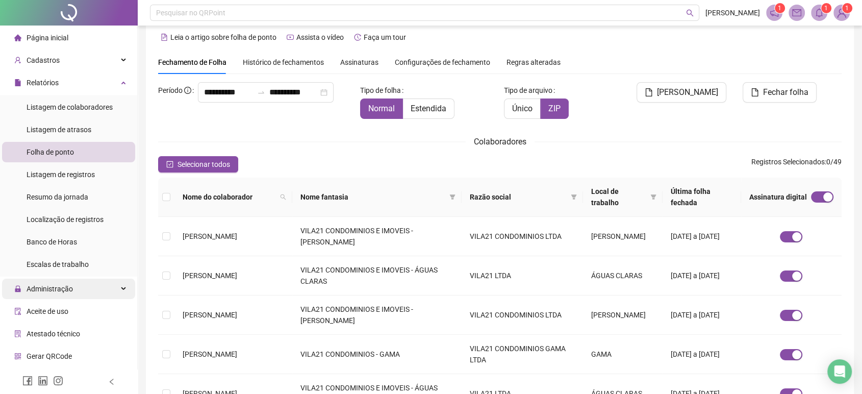
click at [66, 286] on span "Administração" at bounding box center [50, 289] width 46 height 8
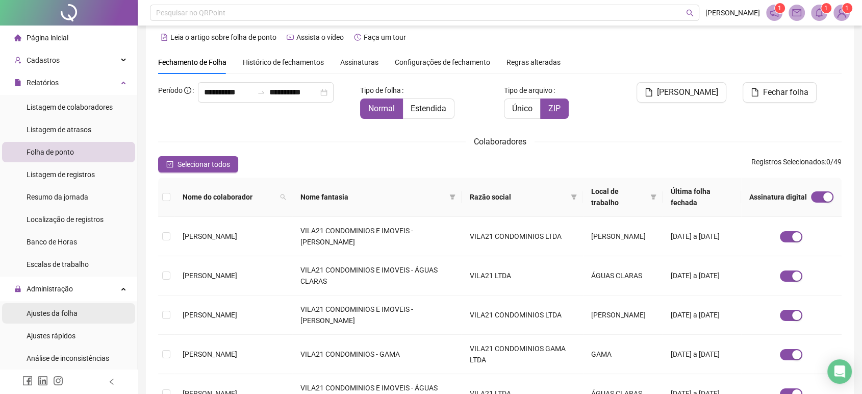
click at [76, 312] on span "Ajustes da folha" at bounding box center [52, 313] width 51 height 8
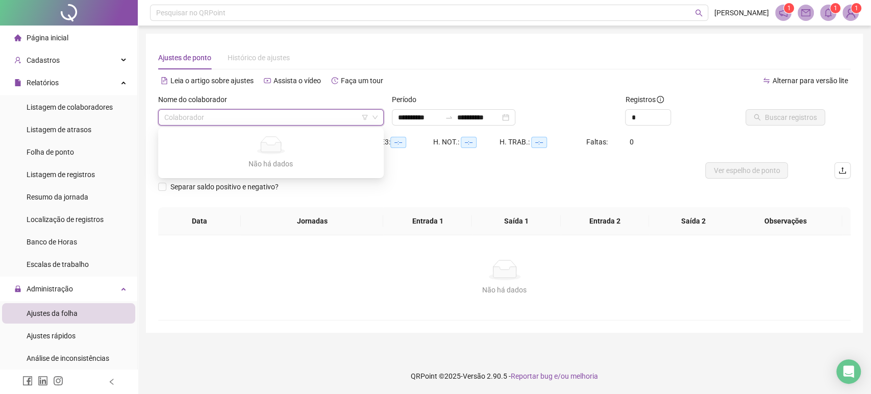
click at [246, 122] on input "search" at bounding box center [266, 117] width 204 height 15
type input "**********"
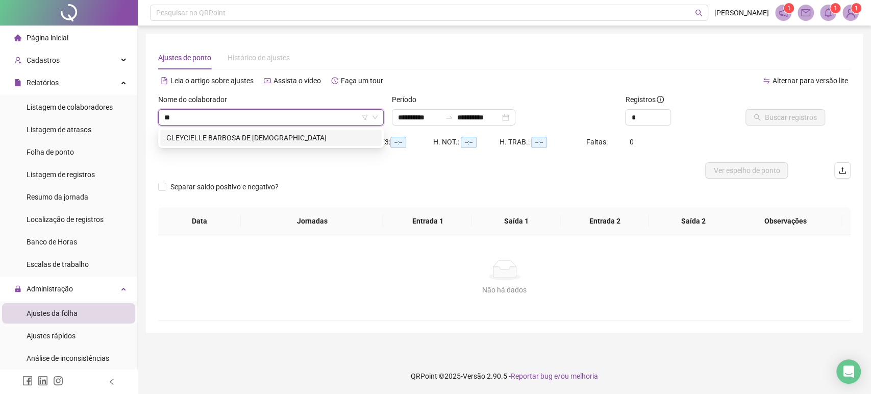
type input "***"
click at [254, 133] on div "GLEYCIELLE BARBOSA DE [DEMOGRAPHIC_DATA]" at bounding box center [270, 137] width 209 height 11
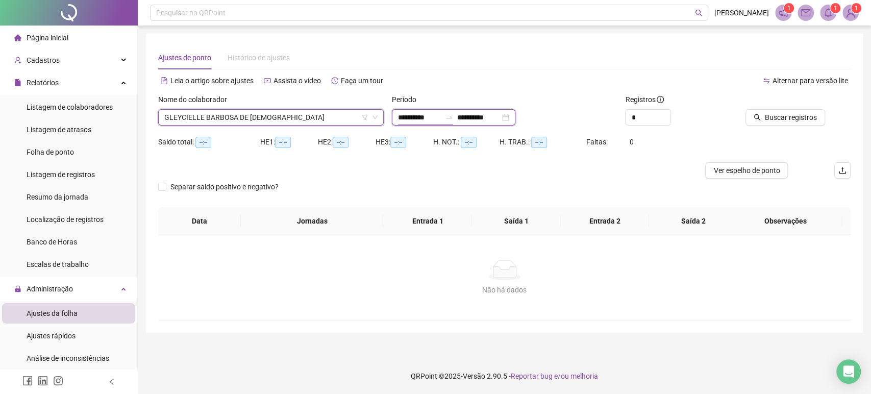
click at [441, 118] on input "**********" at bounding box center [419, 117] width 43 height 11
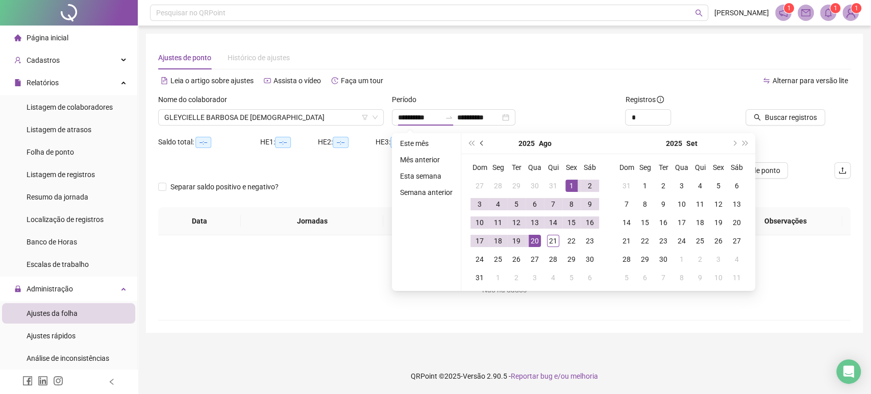
click at [482, 143] on span "prev-year" at bounding box center [482, 143] width 5 height 5
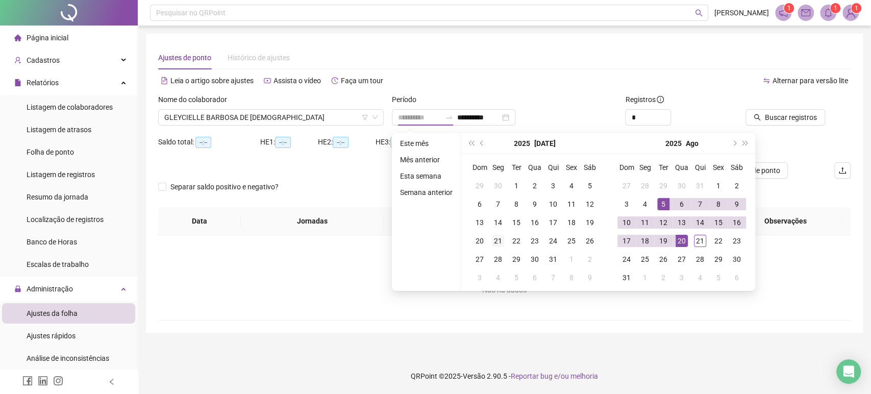
type input "**********"
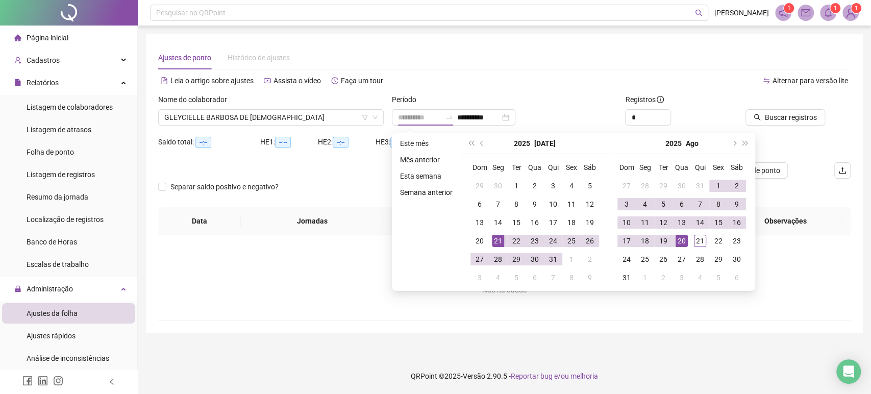
click at [496, 244] on div "21" at bounding box center [498, 241] width 12 height 12
type input "**********"
click at [686, 245] on td "20" at bounding box center [681, 241] width 18 height 18
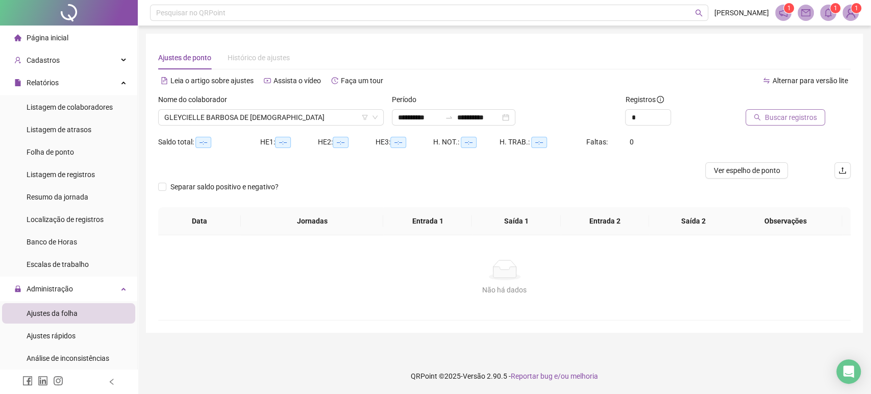
click at [771, 123] on button "Buscar registros" at bounding box center [785, 117] width 80 height 16
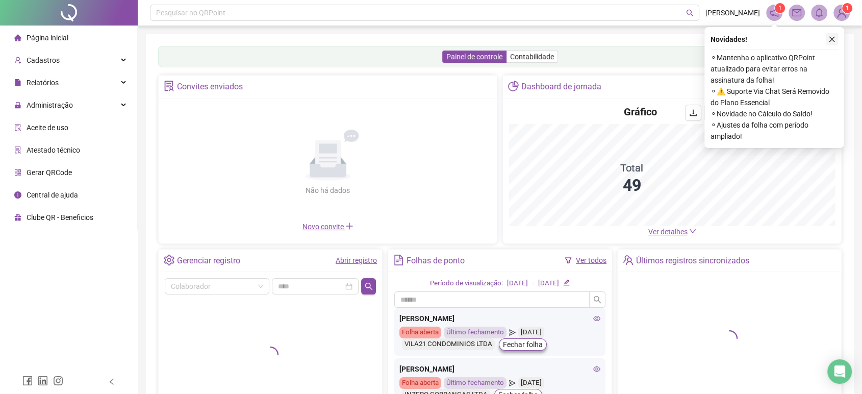
click at [829, 40] on icon "close" at bounding box center [832, 39] width 7 height 7
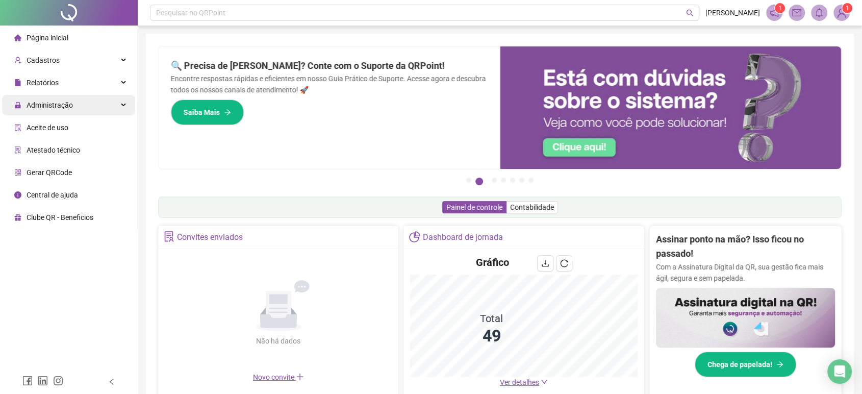
click at [74, 103] on div "Administração" at bounding box center [68, 105] width 133 height 20
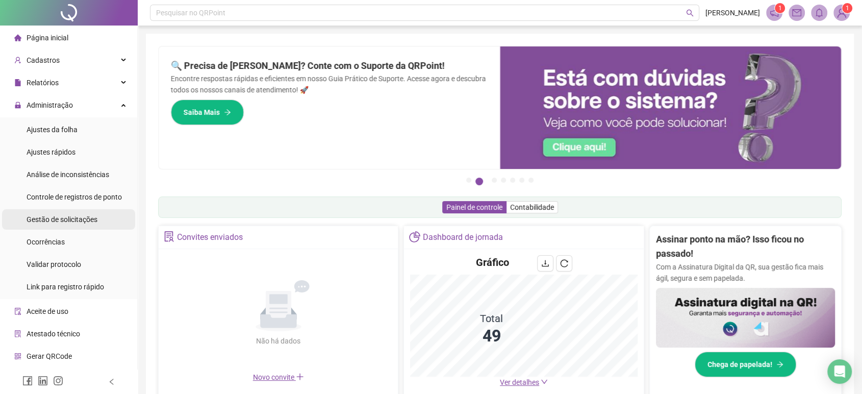
click at [87, 217] on span "Gestão de solicitações" at bounding box center [62, 219] width 71 height 8
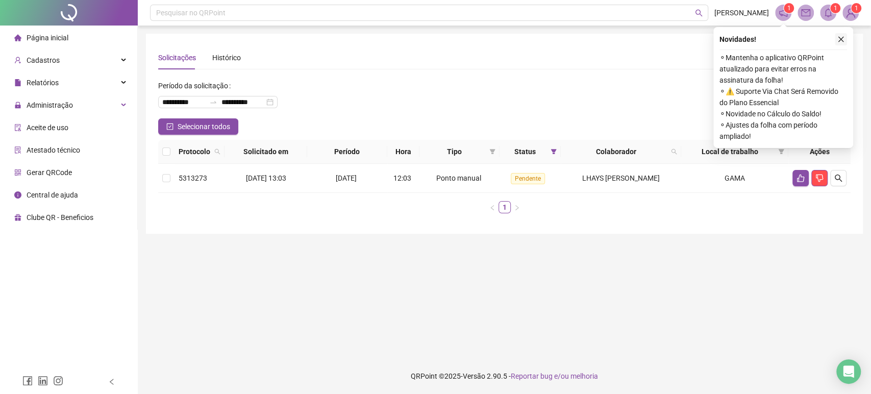
click at [845, 36] on button "button" at bounding box center [841, 39] width 12 height 12
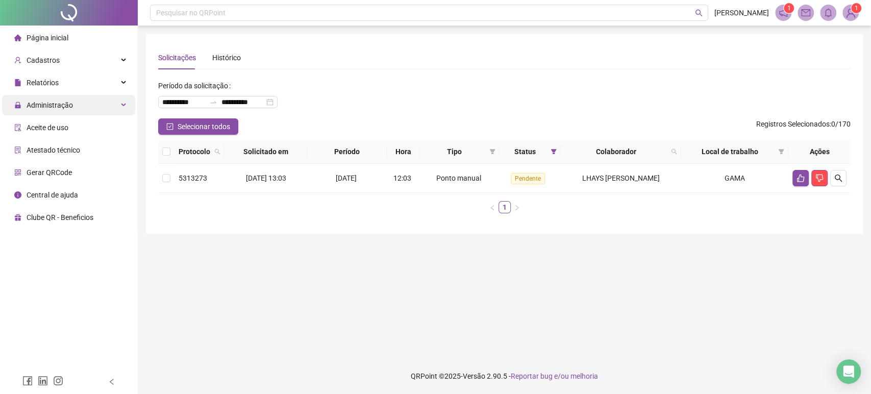
click at [63, 109] on span "Administração" at bounding box center [50, 105] width 46 height 8
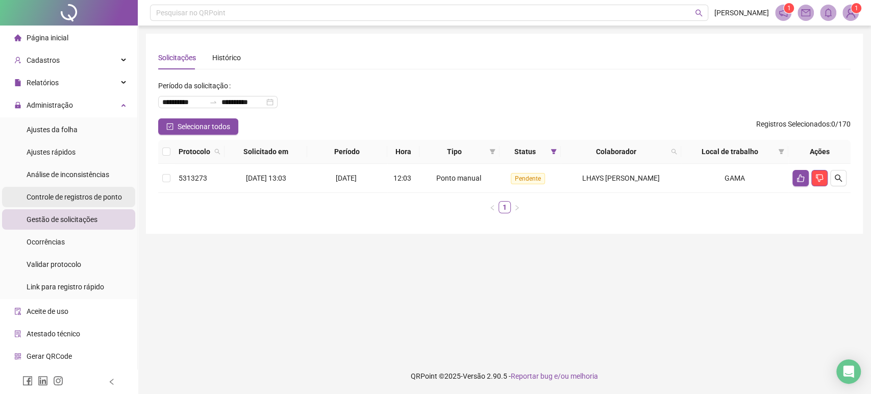
click at [112, 197] on span "Controle de registros de ponto" at bounding box center [74, 197] width 95 height 8
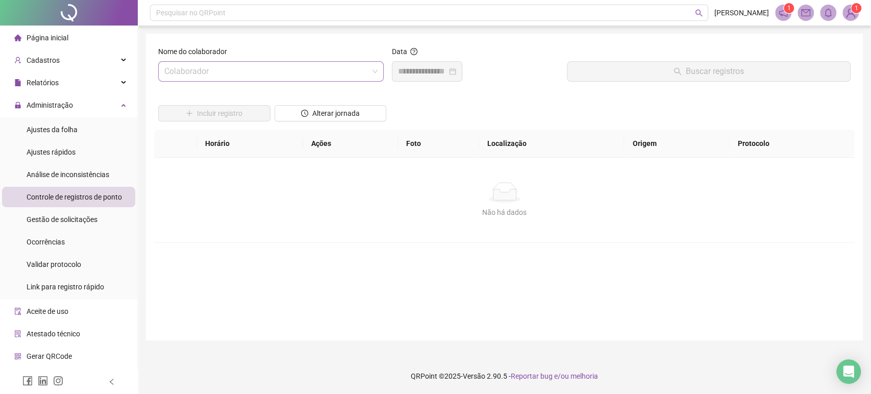
click at [218, 64] on input "search" at bounding box center [266, 71] width 204 height 19
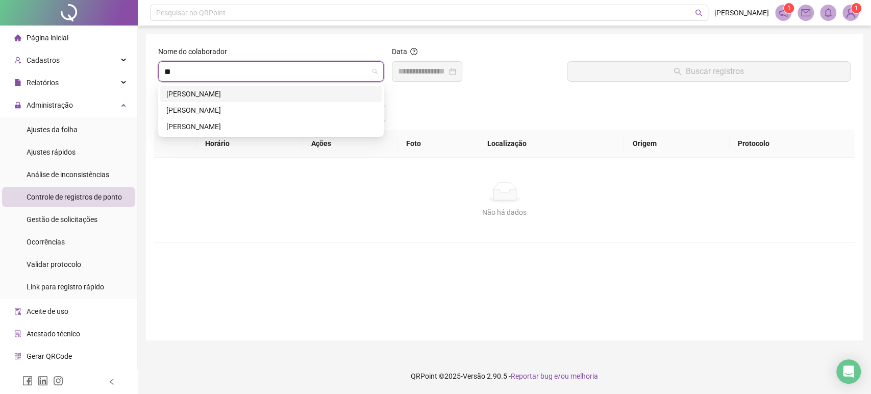
type input "***"
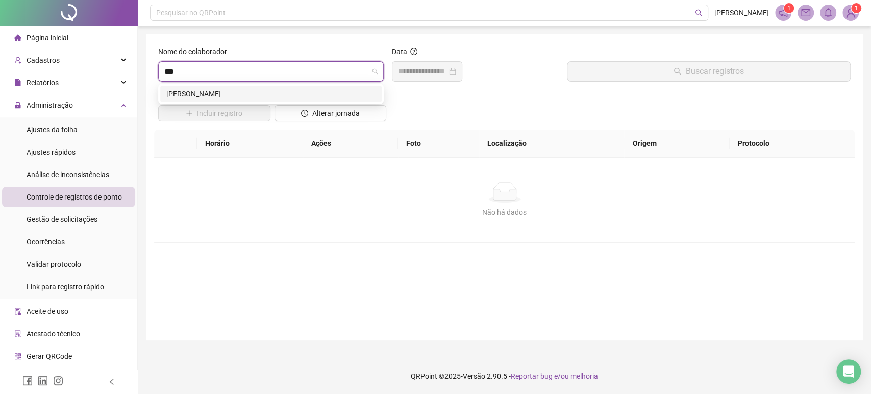
click at [251, 95] on div "[PERSON_NAME]" at bounding box center [270, 93] width 209 height 11
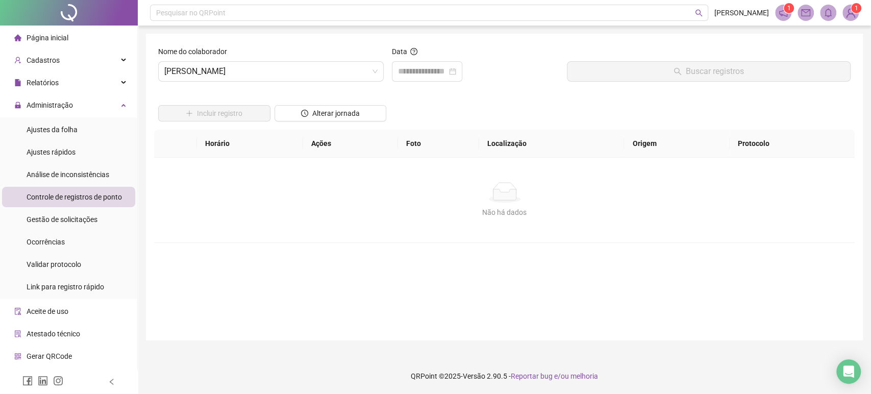
click at [407, 60] on div "Data" at bounding box center [475, 53] width 167 height 15
click at [441, 74] on input at bounding box center [422, 71] width 49 height 12
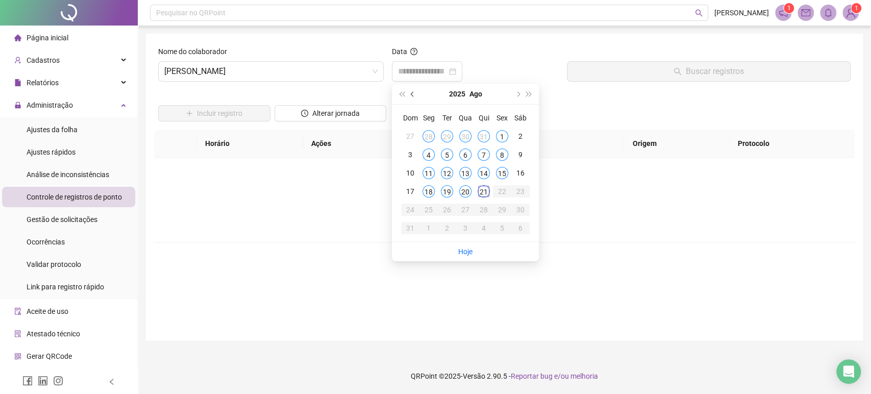
click at [413, 93] on span "prev-year" at bounding box center [413, 93] width 5 height 5
type input "**********"
click at [431, 191] on div "21" at bounding box center [428, 191] width 12 height 12
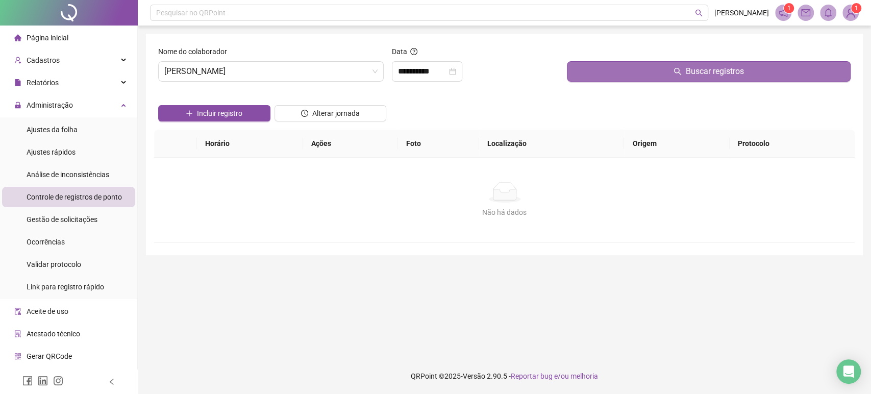
click at [598, 76] on button "Buscar registros" at bounding box center [709, 71] width 284 height 20
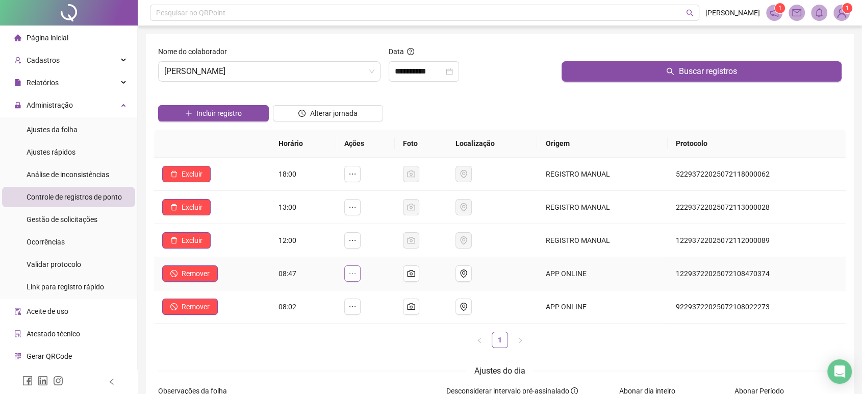
click at [353, 278] on button "button" at bounding box center [352, 273] width 16 height 16
click at [302, 270] on span "Desconsiderar registro" at bounding box center [277, 266] width 71 height 8
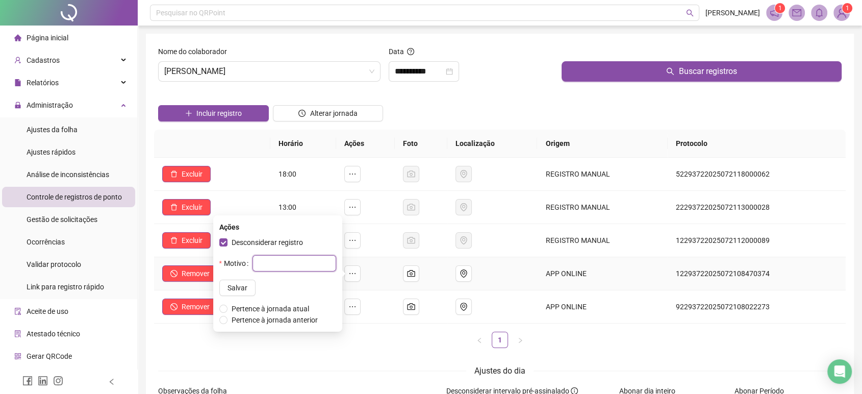
click at [307, 268] on input "text" at bounding box center [295, 263] width 84 height 16
type input "**********"
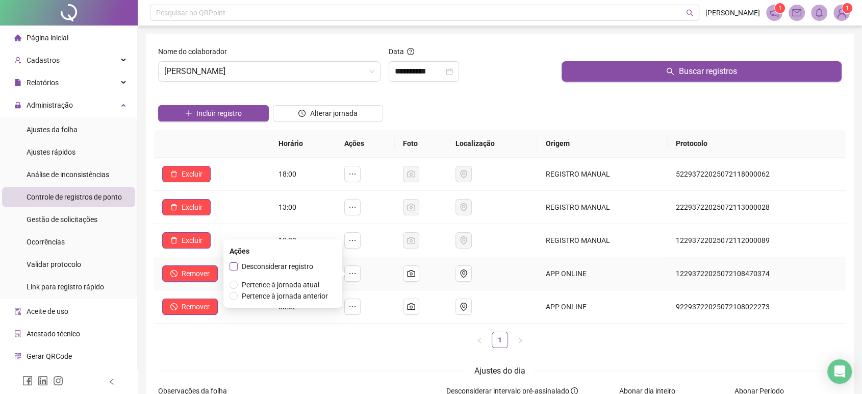
click at [284, 268] on span "Desconsiderar registro" at bounding box center [277, 266] width 71 height 8
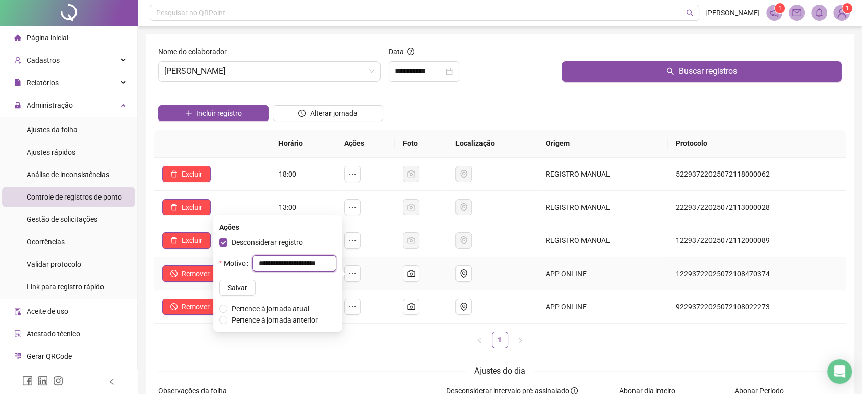
drag, startPoint x: 305, startPoint y: 263, endPoint x: 230, endPoint y: 268, distance: 75.7
click at [230, 268] on div "**********" at bounding box center [277, 263] width 117 height 16
click at [253, 266] on input "**********" at bounding box center [295, 263] width 84 height 16
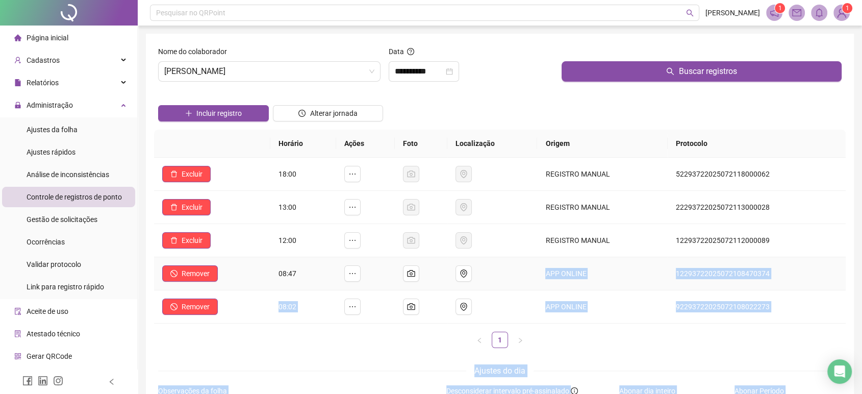
drag, startPoint x: 248, startPoint y: 261, endPoint x: 383, endPoint y: 268, distance: 135.4
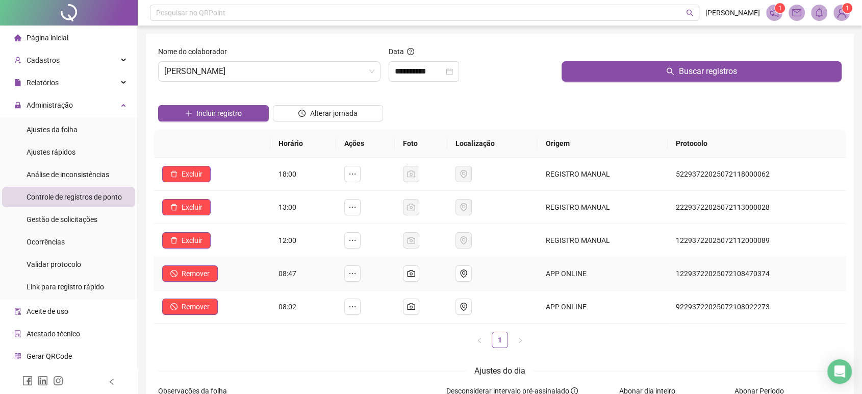
click at [366, 270] on td at bounding box center [365, 273] width 59 height 33
click at [365, 274] on td at bounding box center [365, 273] width 59 height 33
click at [361, 274] on button "button" at bounding box center [352, 273] width 16 height 16
click at [278, 262] on span "Desconsiderar registro" at bounding box center [277, 266] width 71 height 8
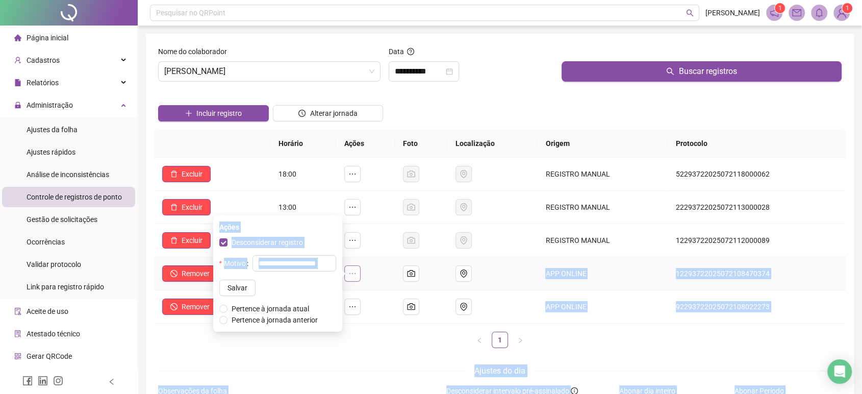
drag, startPoint x: 258, startPoint y: 264, endPoint x: 358, endPoint y: 268, distance: 99.6
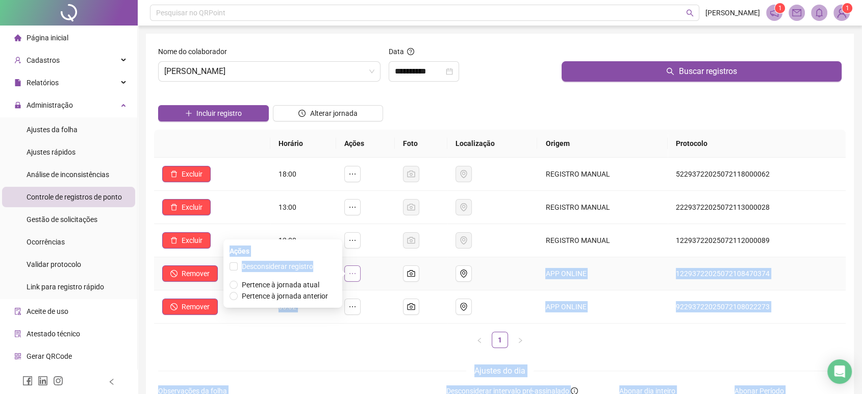
click at [353, 271] on icon "ellipsis" at bounding box center [352, 273] width 8 height 8
click at [282, 266] on span "Desconsiderar registro" at bounding box center [277, 266] width 71 height 8
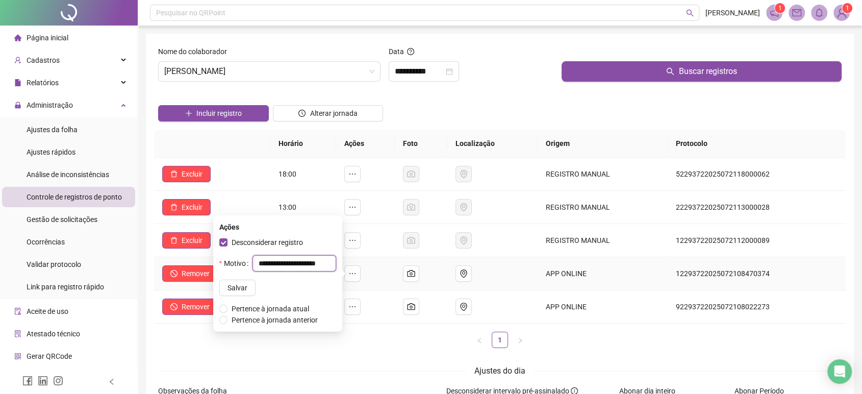
click at [278, 267] on input "**********" at bounding box center [295, 263] width 84 height 16
type input "**********"
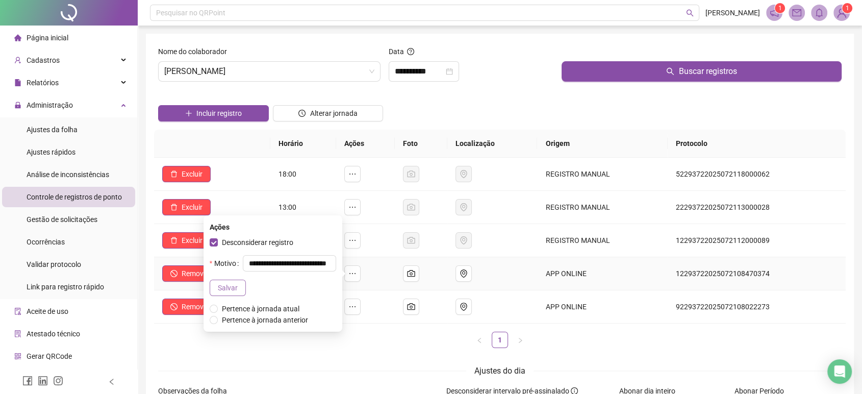
scroll to position [0, 0]
click at [229, 286] on span "Salvar" at bounding box center [228, 287] width 20 height 11
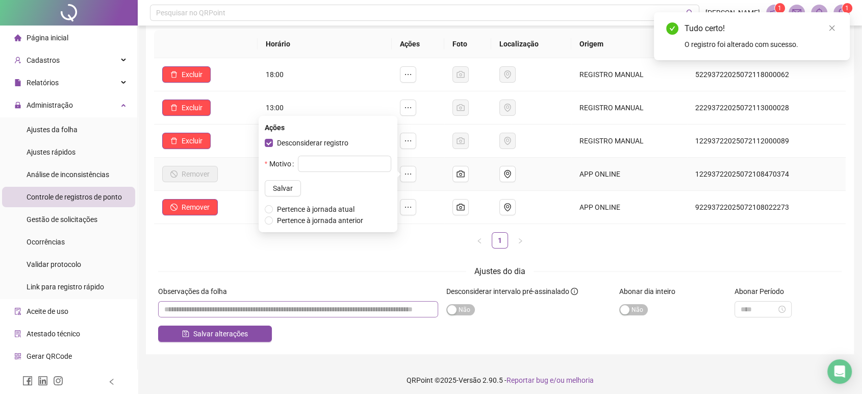
scroll to position [103, 0]
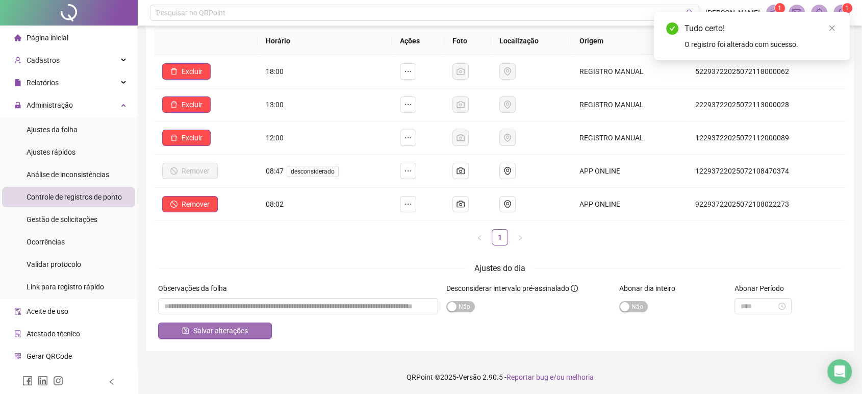
click at [240, 327] on span "Salvar alterações" at bounding box center [220, 330] width 55 height 11
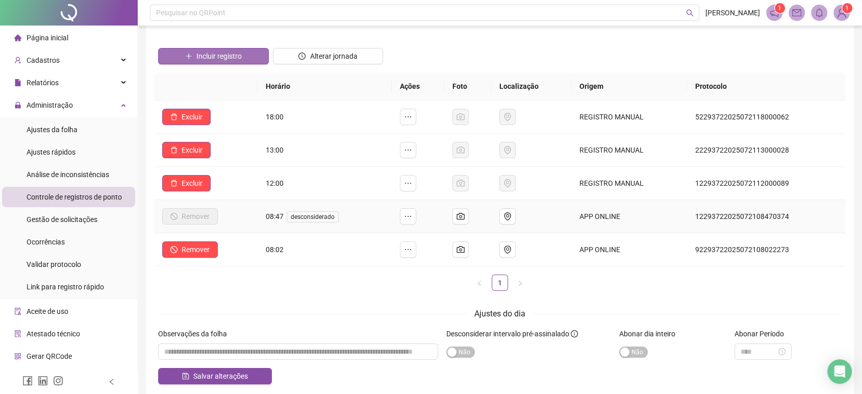
scroll to position [0, 0]
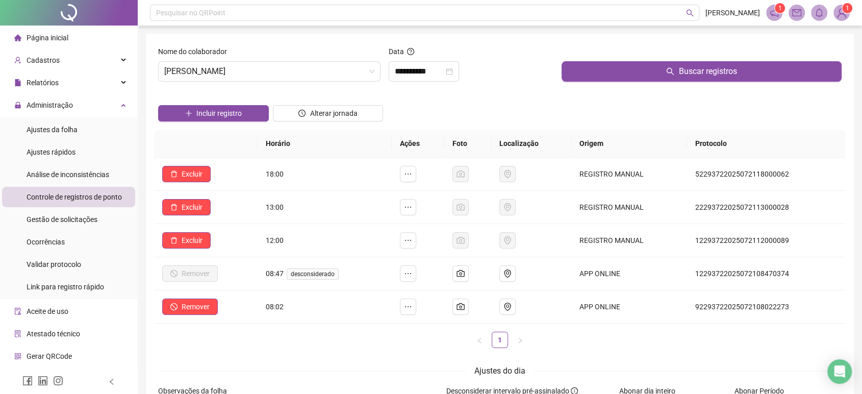
click at [282, 59] on div "Nome do colaborador" at bounding box center [269, 53] width 222 height 15
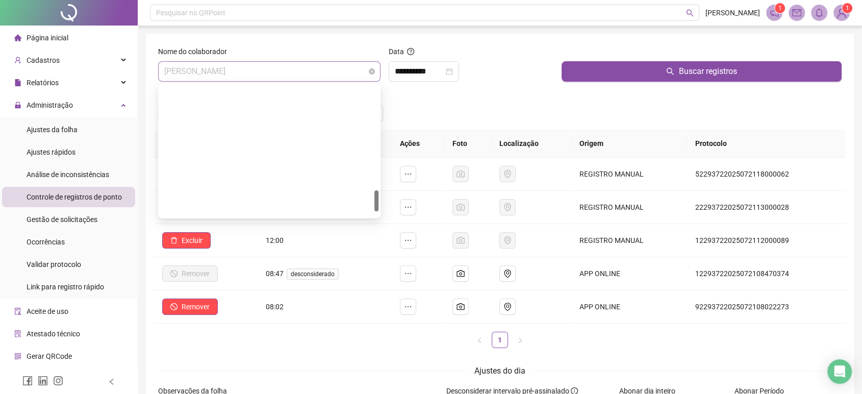
click at [279, 68] on span "[PERSON_NAME]" at bounding box center [269, 71] width 210 height 19
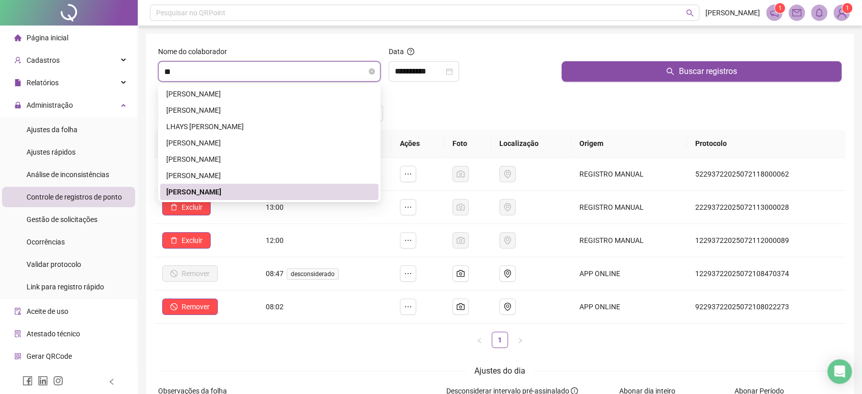
type input "*"
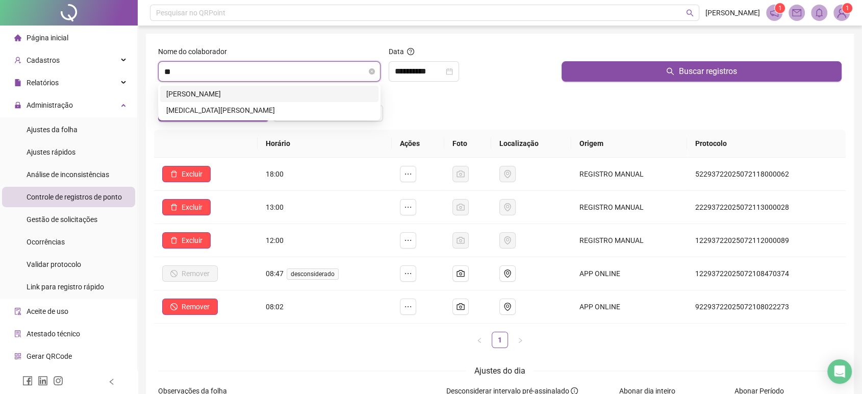
type input "***"
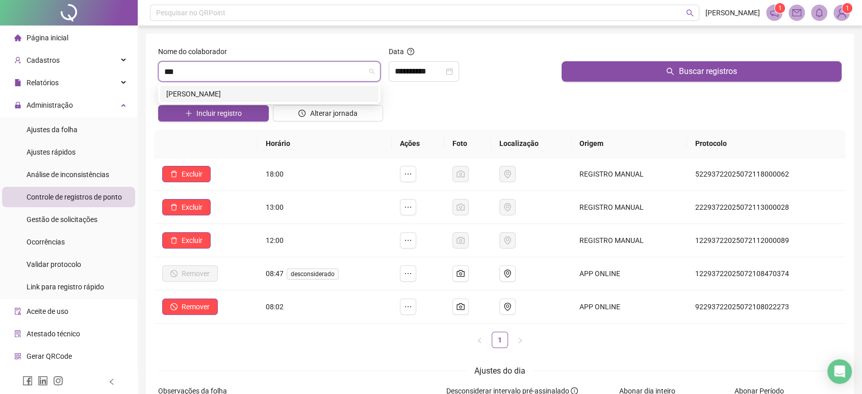
drag, startPoint x: 290, startPoint y: 97, endPoint x: 329, endPoint y: 83, distance: 41.6
click at [290, 97] on div "[PERSON_NAME]" at bounding box center [269, 93] width 206 height 11
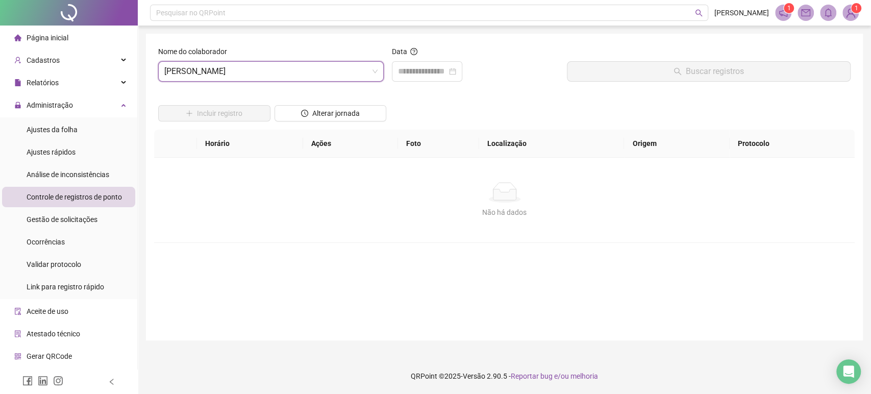
click at [397, 86] on div "Data" at bounding box center [475, 68] width 175 height 44
click at [416, 77] on input at bounding box center [422, 71] width 49 height 12
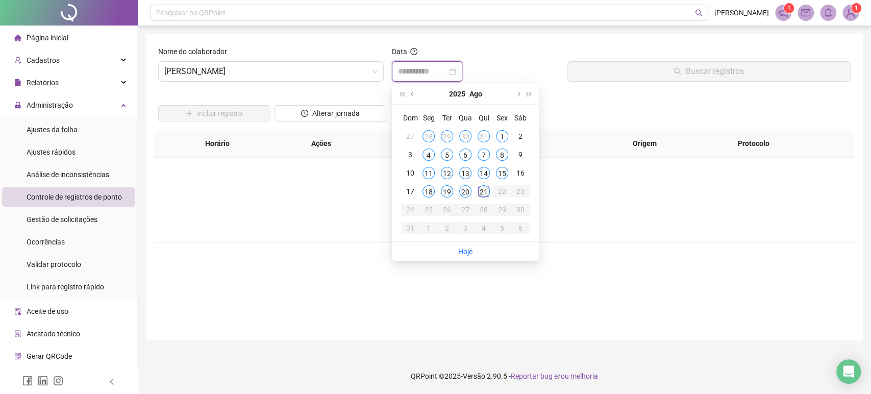
type input "**********"
click at [483, 197] on div "21" at bounding box center [484, 191] width 12 height 12
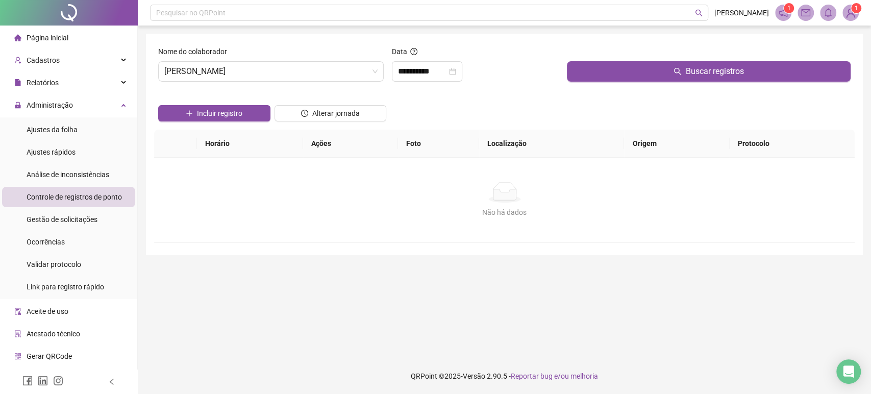
click at [661, 58] on div "Buscar registros" at bounding box center [709, 64] width 284 height 36
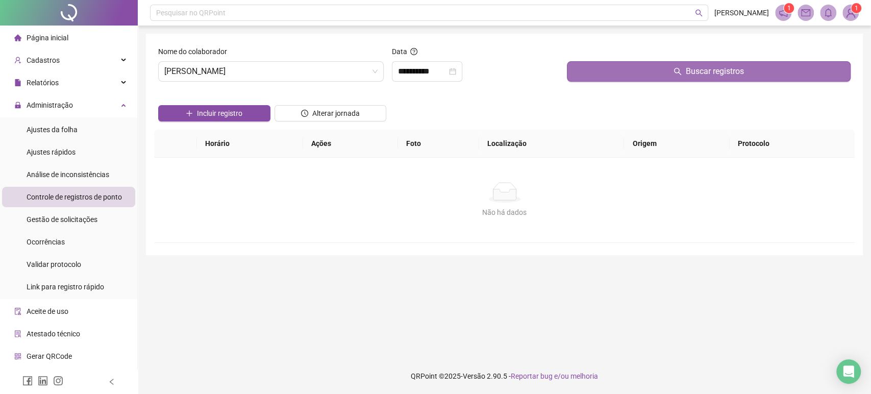
click at [659, 63] on button "Buscar registros" at bounding box center [709, 71] width 284 height 20
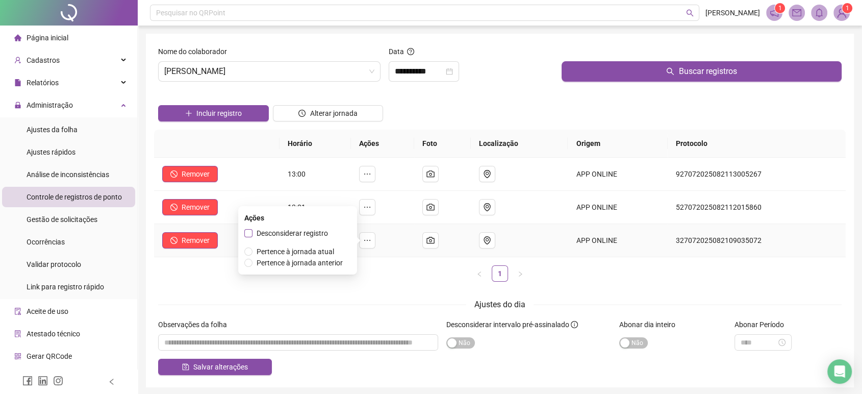
click at [318, 238] on span "Desconsiderar registro" at bounding box center [293, 233] width 80 height 11
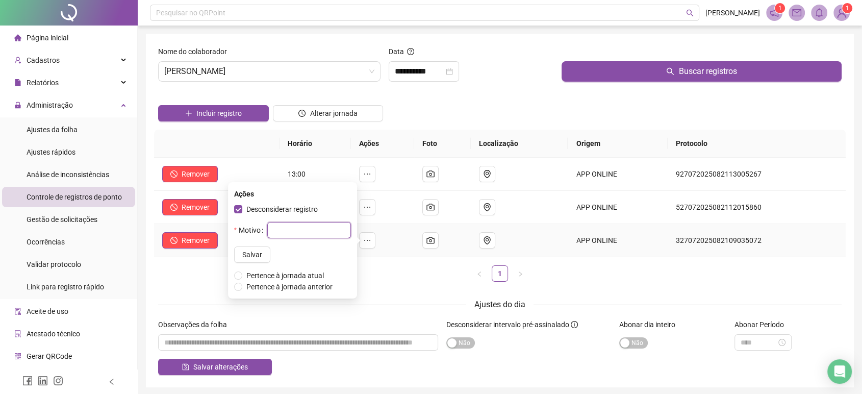
click at [307, 235] on input "text" at bounding box center [309, 230] width 84 height 16
click at [307, 235] on input "**********" at bounding box center [304, 230] width 93 height 16
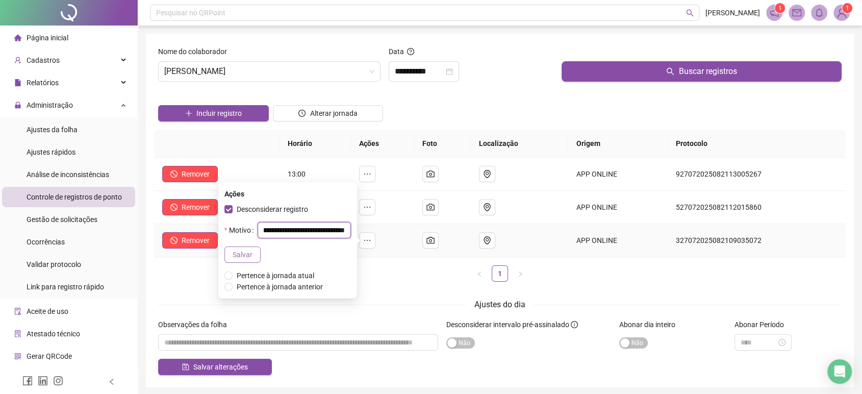
type input "**********"
click at [257, 255] on button "Salvar" at bounding box center [242, 254] width 36 height 16
click at [298, 230] on input "text" at bounding box center [304, 230] width 93 height 16
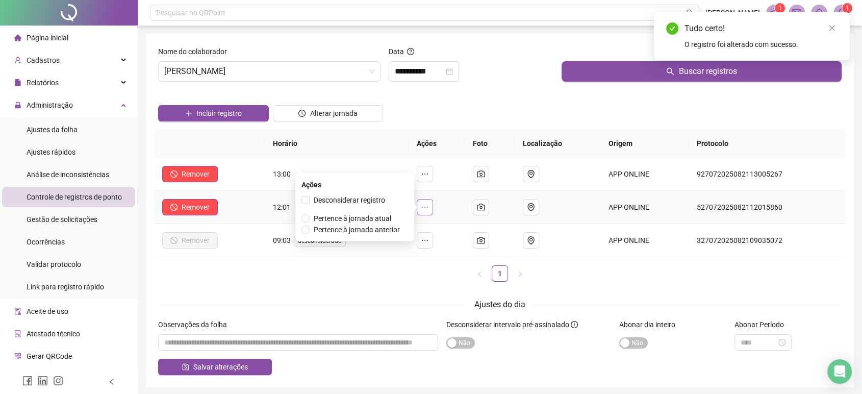
click at [429, 204] on icon "ellipsis" at bounding box center [425, 207] width 8 height 8
click at [361, 204] on span "Desconsiderar registro" at bounding box center [349, 200] width 71 height 8
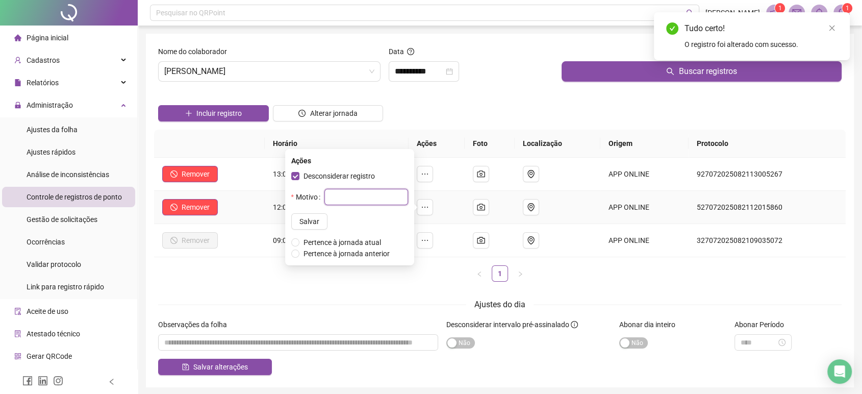
click at [359, 199] on input "text" at bounding box center [366, 197] width 84 height 16
paste input "**********"
type input "**********"
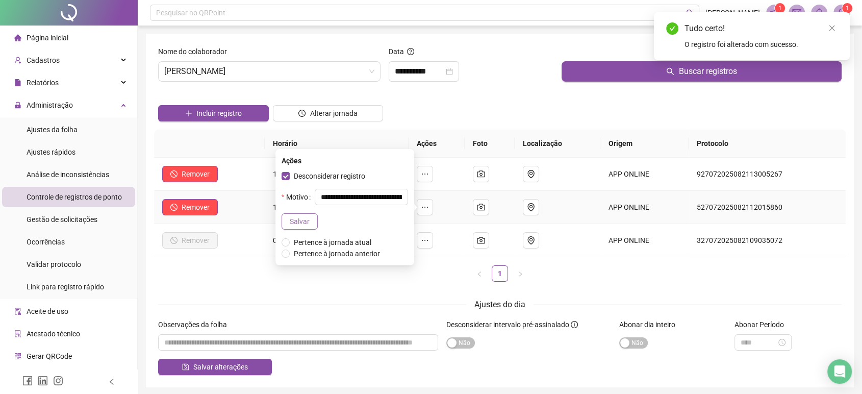
click at [307, 217] on button "Salvar" at bounding box center [300, 221] width 36 height 16
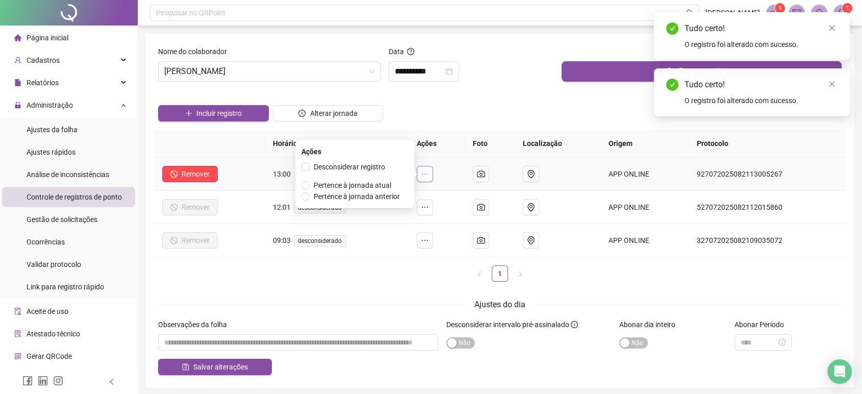
click at [427, 174] on icon "ellipsis" at bounding box center [425, 174] width 8 height 8
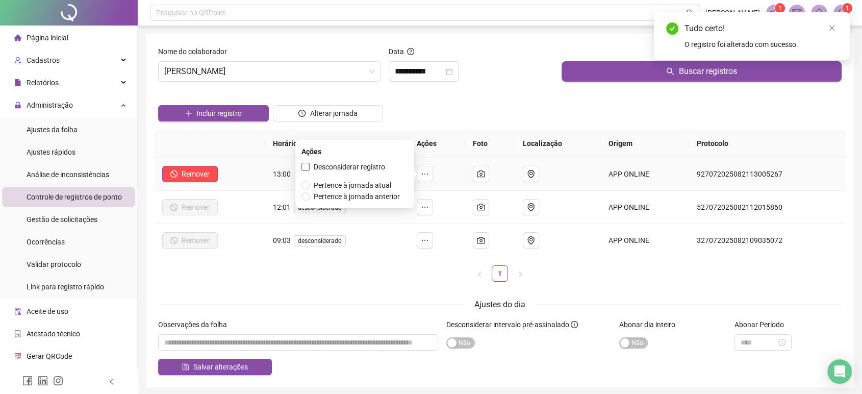
click at [384, 165] on span "Desconsiderar registro" at bounding box center [349, 167] width 71 height 8
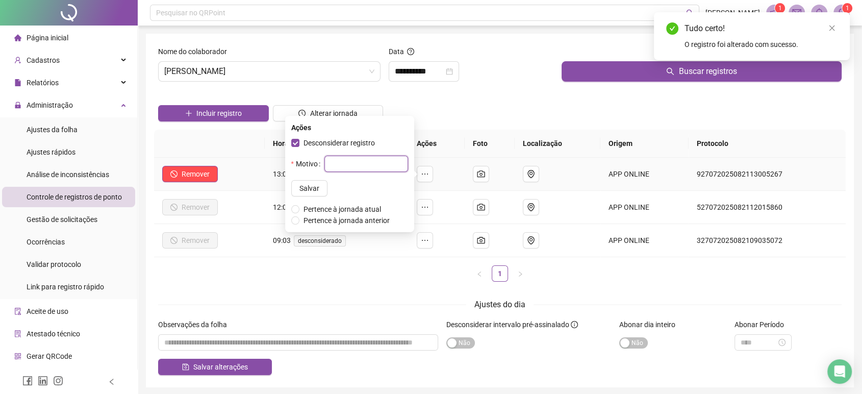
click at [361, 162] on input "text" at bounding box center [366, 164] width 84 height 16
paste input "**********"
type input "**********"
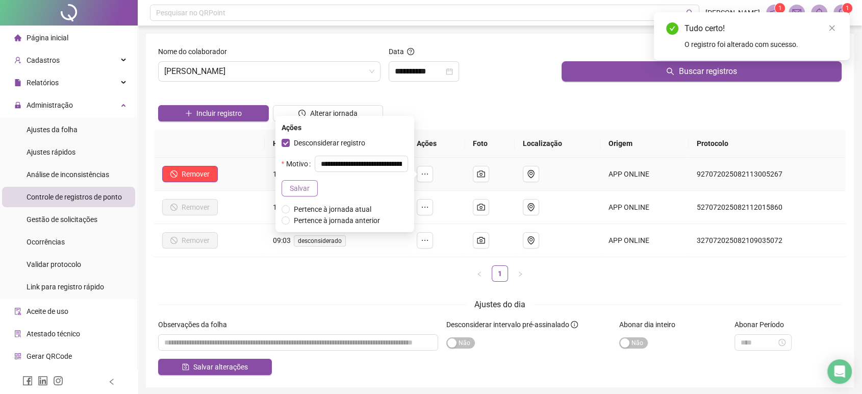
click at [306, 186] on span "Salvar" at bounding box center [300, 188] width 20 height 11
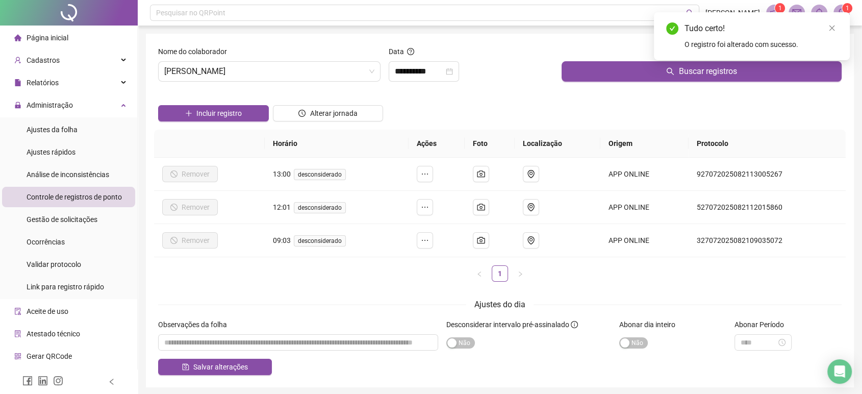
click at [410, 278] on ul "1" at bounding box center [500, 273] width 692 height 16
click at [213, 359] on button "Salvar alterações" at bounding box center [215, 367] width 114 height 16
click at [833, 23] on link "Close" at bounding box center [831, 27] width 11 height 11
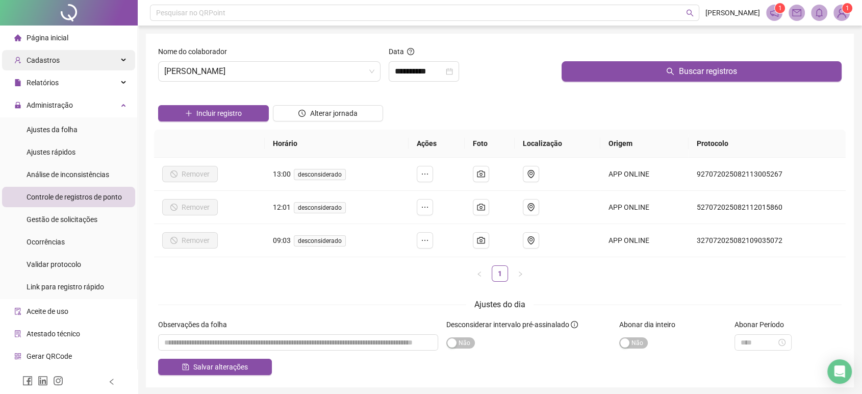
click at [76, 60] on div "Cadastros" at bounding box center [68, 60] width 133 height 20
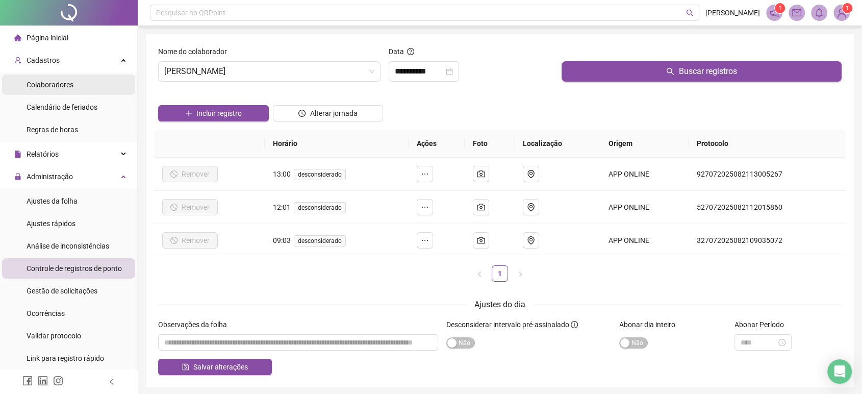
click at [69, 82] on span "Colaboradores" at bounding box center [50, 85] width 47 height 8
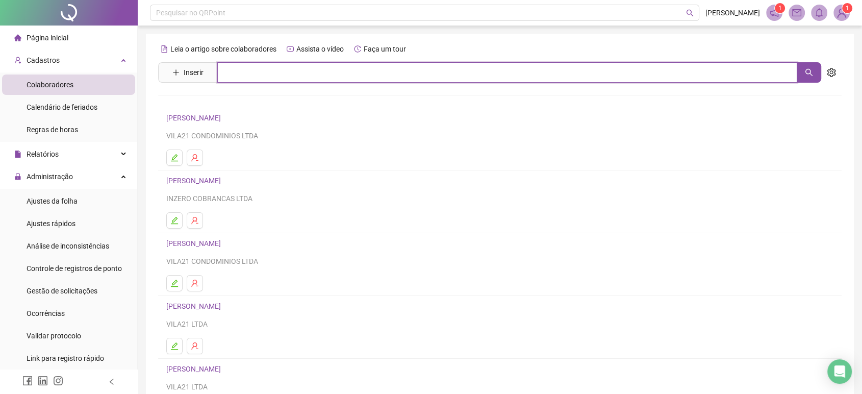
click at [258, 66] on input "text" at bounding box center [507, 72] width 580 height 20
type input "****"
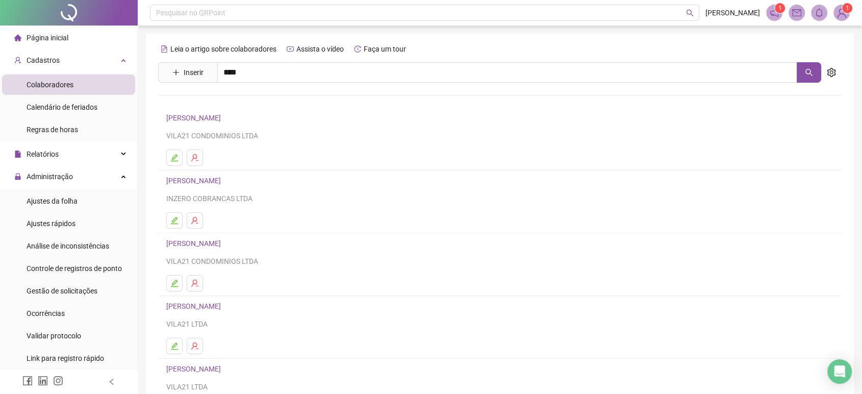
click at [232, 120] on link "[PERSON_NAME]" at bounding box center [204, 124] width 55 height 8
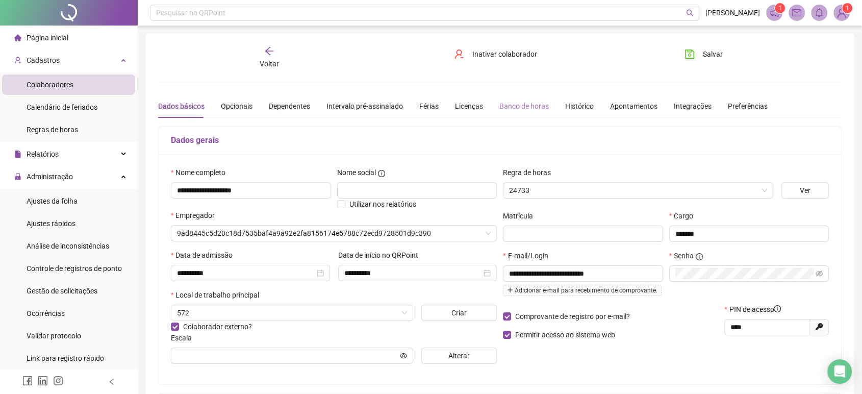
type input "**********"
click at [514, 106] on div "Banco de horas" at bounding box center [523, 106] width 49 height 11
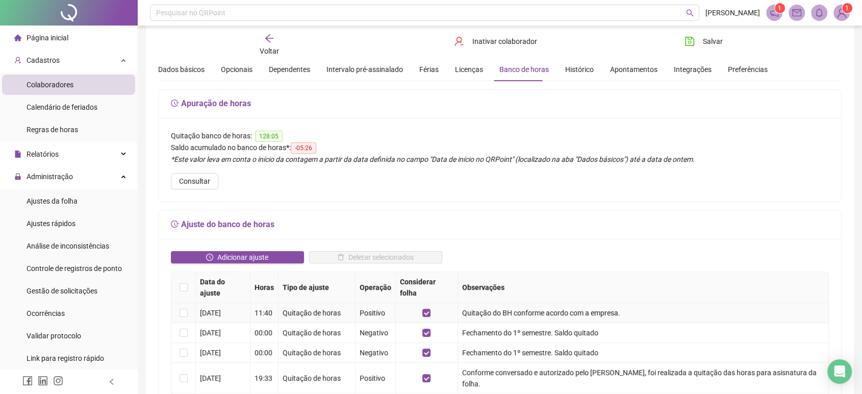
scroll to position [57, 0]
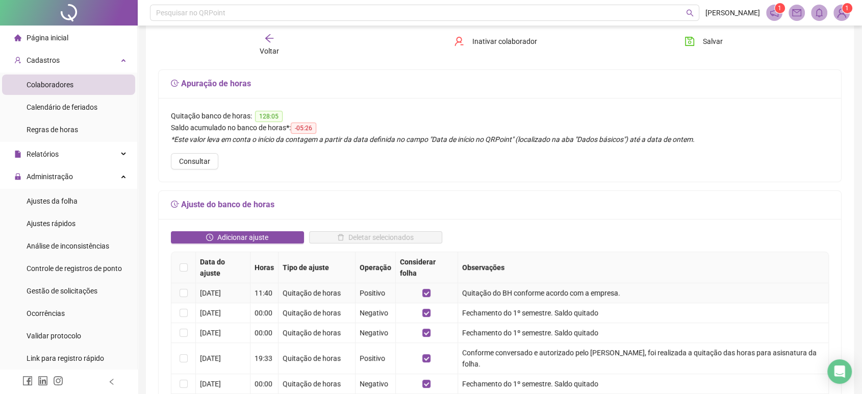
click at [583, 286] on td "Quitação do BH conforme acordo com a empresa." at bounding box center [643, 293] width 371 height 20
copy td "Quitação do BH conforme acordo com a empresa."
click at [267, 233] on span "Adicionar ajuste" at bounding box center [242, 237] width 51 height 11
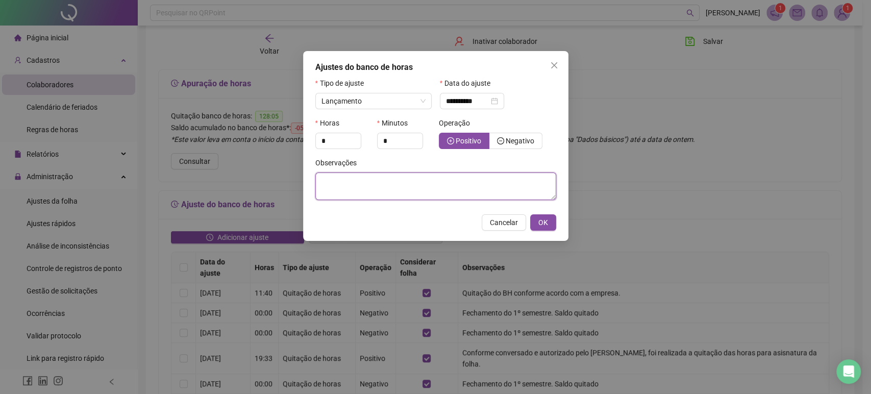
click at [381, 176] on textarea at bounding box center [435, 186] width 241 height 28
paste textarea "**********"
type textarea "**********"
click at [367, 111] on div at bounding box center [373, 113] width 116 height 8
click at [369, 111] on div at bounding box center [373, 113] width 116 height 8
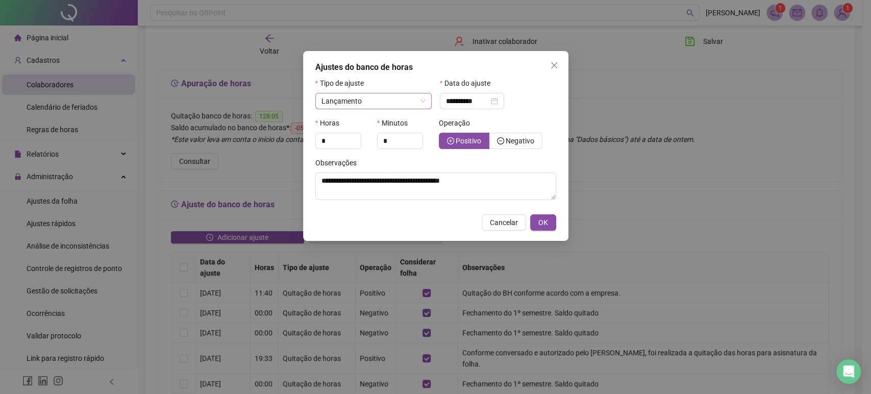
click at [371, 99] on span "Lançamento" at bounding box center [373, 100] width 104 height 15
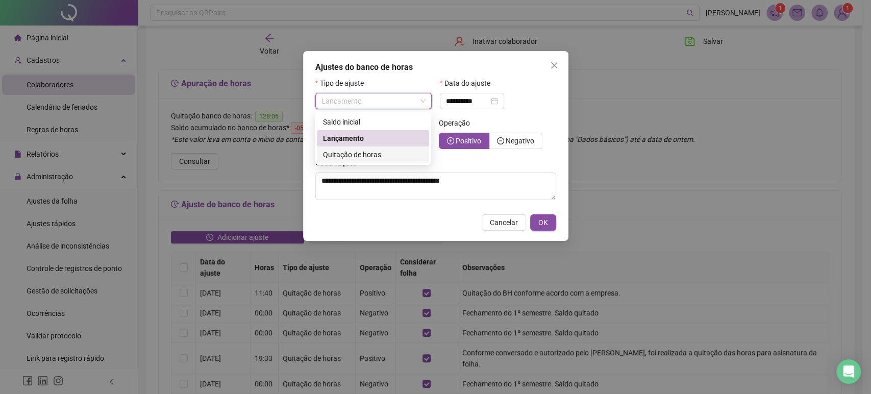
click at [377, 153] on span "Quitação de horas" at bounding box center [352, 155] width 58 height 8
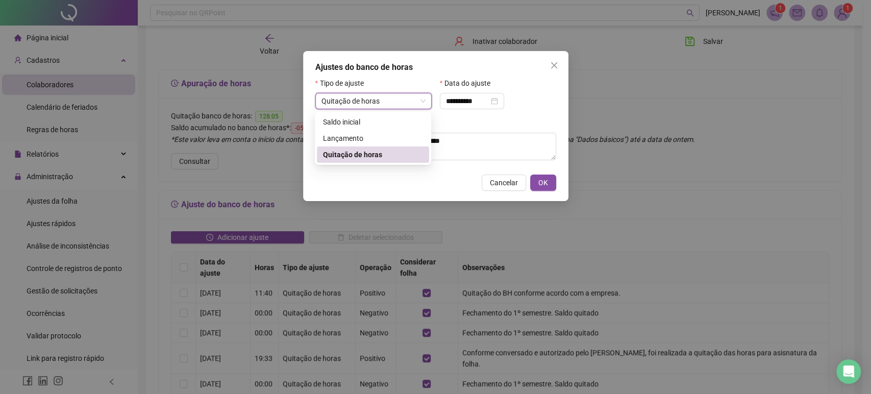
type input "**********"
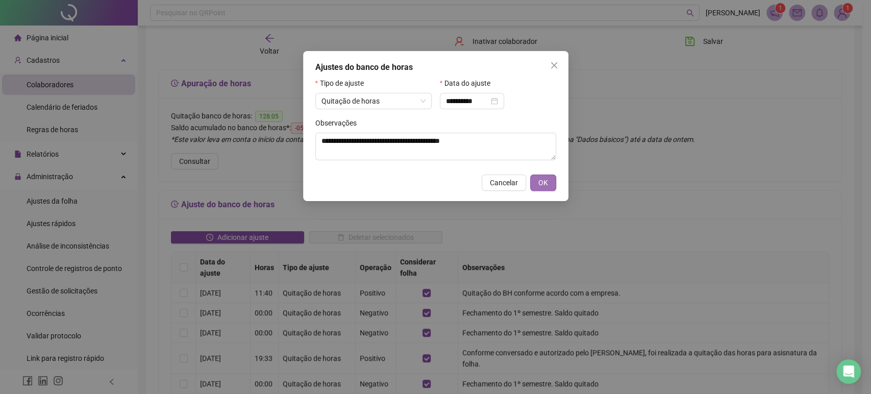
click at [531, 179] on button "OK" at bounding box center [543, 182] width 26 height 16
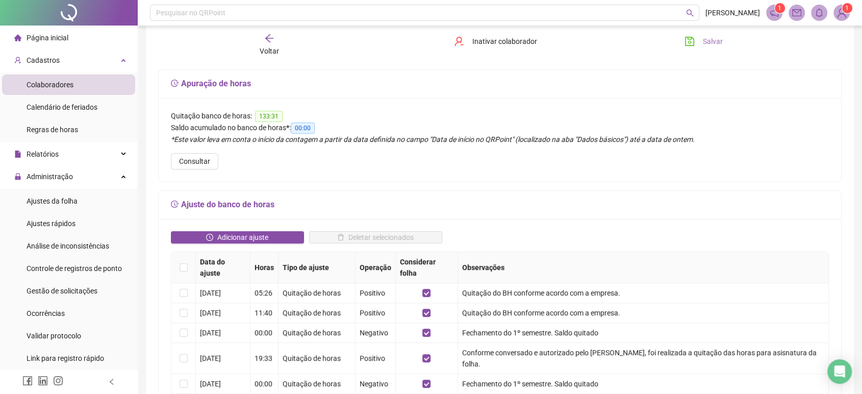
click at [694, 42] on icon "save" at bounding box center [690, 41] width 10 height 10
click at [279, 38] on div "Voltar" at bounding box center [269, 44] width 107 height 23
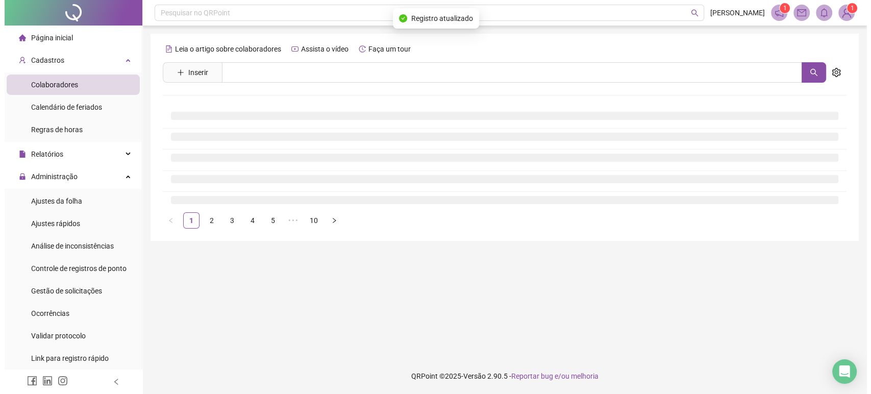
scroll to position [0, 0]
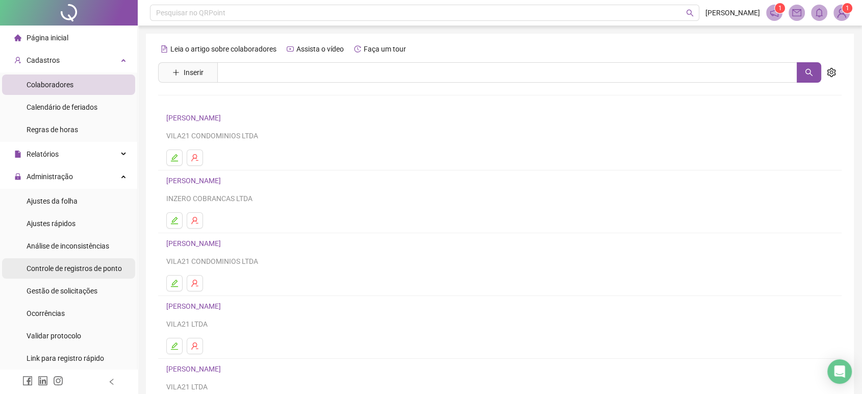
click at [88, 267] on span "Controle de registros de ponto" at bounding box center [74, 268] width 95 height 8
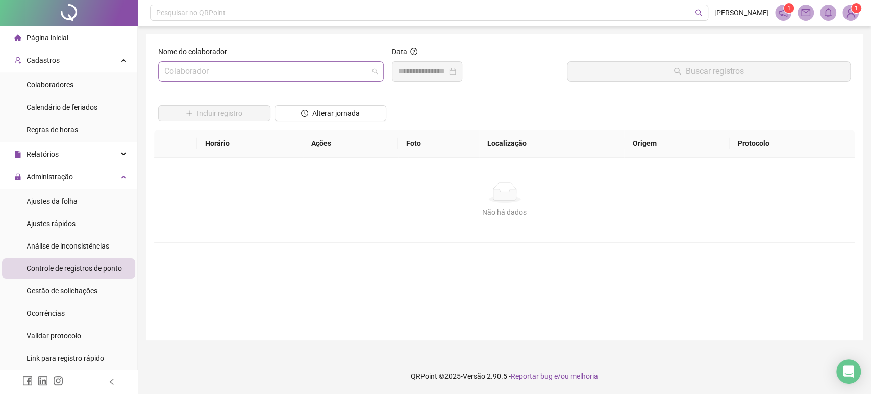
click at [220, 61] on div "Colaborador" at bounding box center [270, 71] width 225 height 20
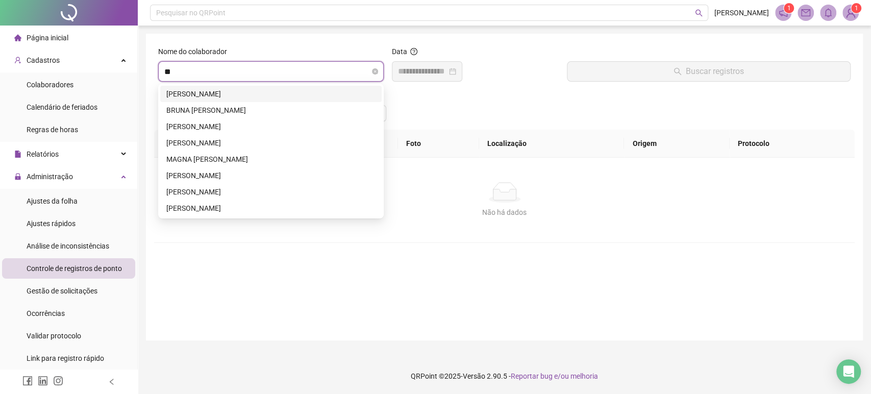
type input "***"
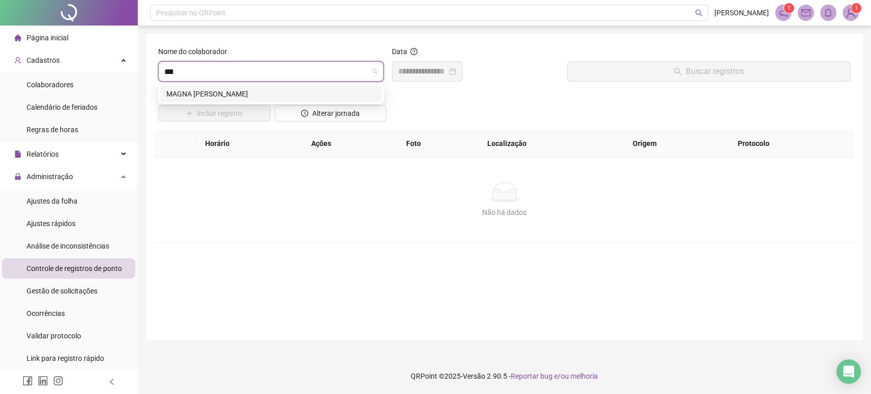
click at [223, 93] on div "MAGNA [PERSON_NAME]" at bounding box center [270, 93] width 209 height 11
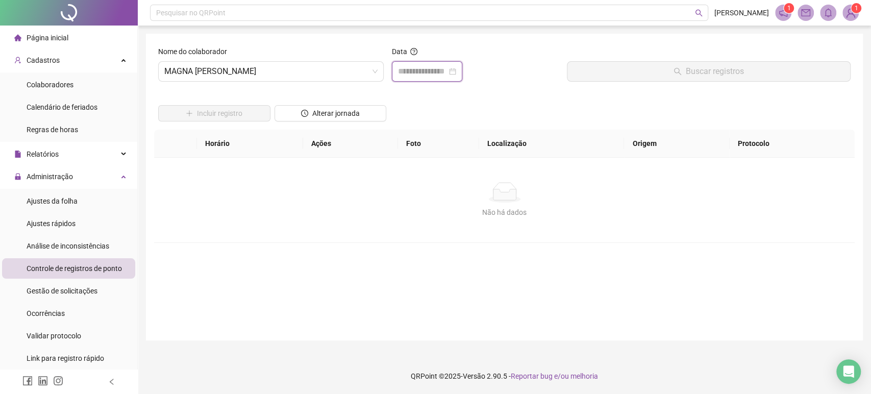
click at [426, 73] on input at bounding box center [422, 71] width 49 height 12
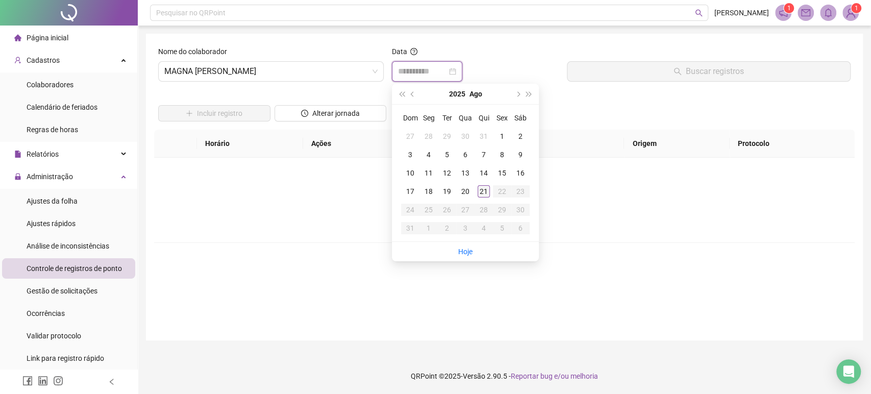
type input "**********"
click at [478, 191] on div "21" at bounding box center [484, 191] width 12 height 12
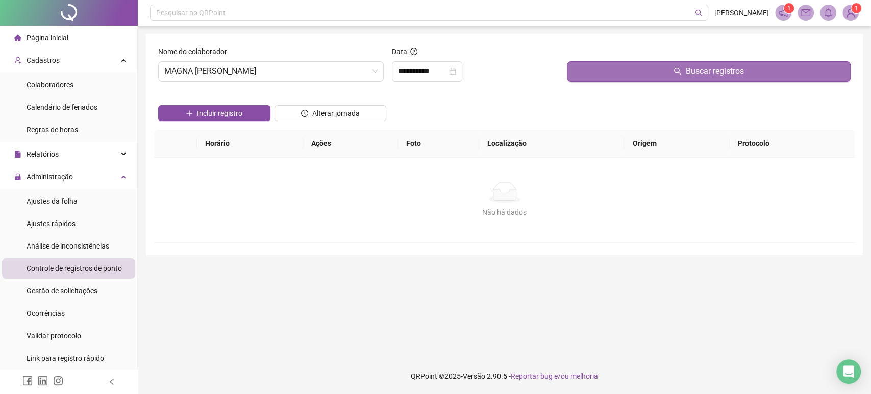
click at [661, 73] on button "Buscar registros" at bounding box center [709, 71] width 284 height 20
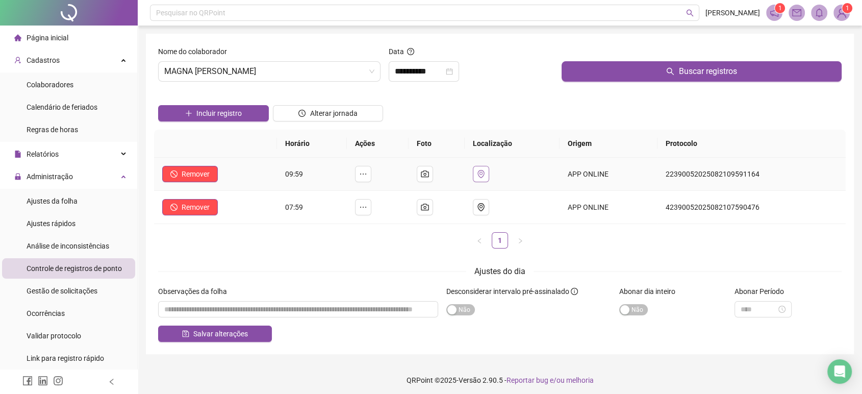
click at [484, 173] on icon "environment" at bounding box center [481, 174] width 7 height 8
click at [523, 100] on div "Incluir registro Alterar jornada" at bounding box center [500, 110] width 688 height 40
click at [67, 10] on div at bounding box center [69, 13] width 138 height 26
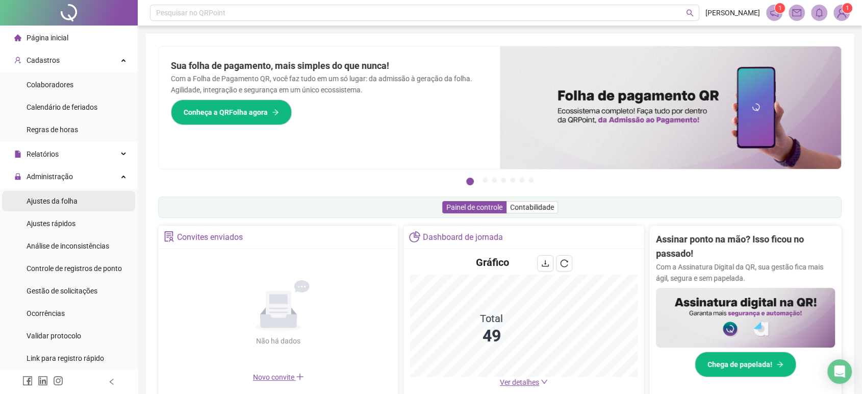
click at [73, 206] on div "Ajustes da folha" at bounding box center [52, 201] width 51 height 20
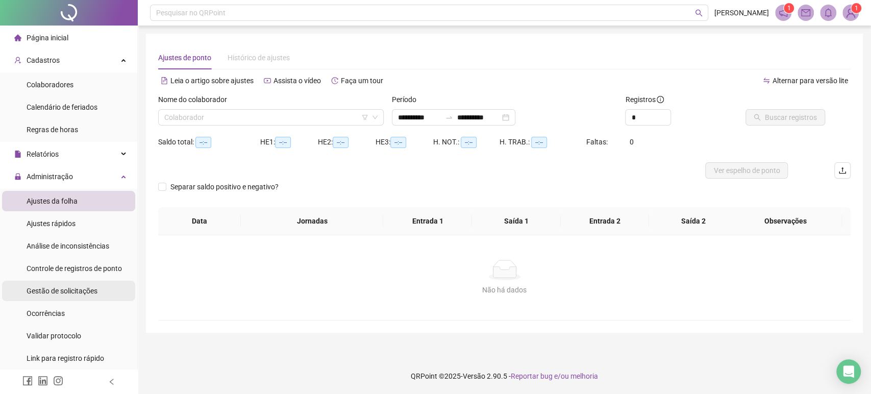
click at [80, 297] on div "Gestão de solicitações" at bounding box center [62, 291] width 71 height 20
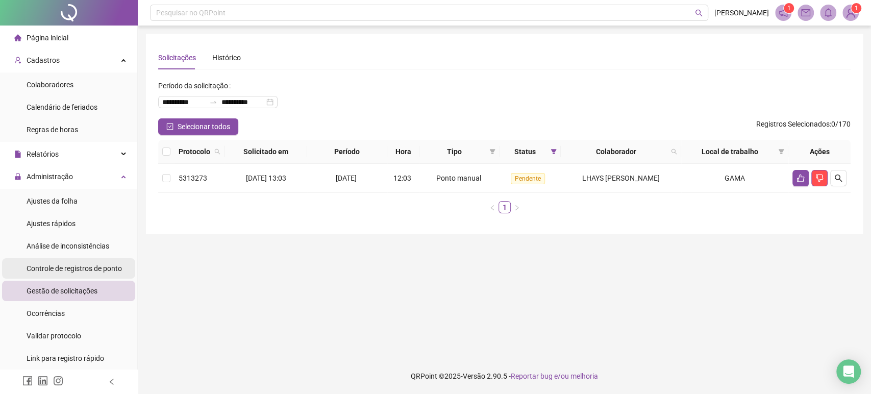
click at [76, 273] on div "Controle de registros de ponto" at bounding box center [74, 268] width 95 height 20
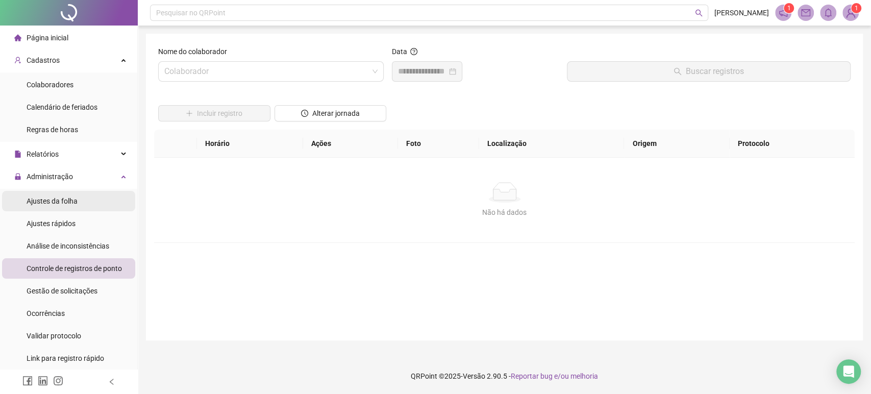
click at [85, 201] on li "Ajustes da folha" at bounding box center [68, 201] width 133 height 20
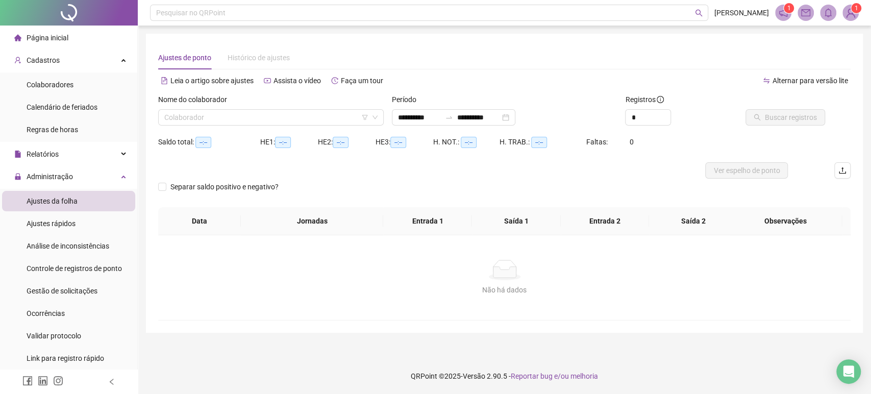
type input "**********"
click at [94, 244] on span "Análise de inconsistências" at bounding box center [68, 246] width 83 height 8
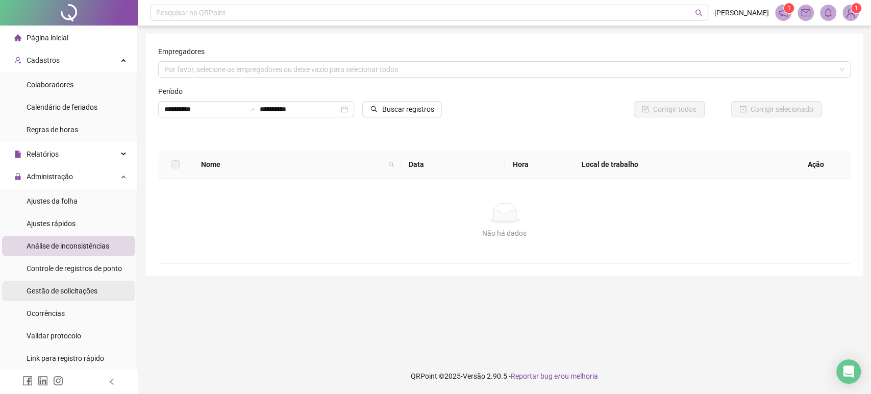
click at [82, 293] on span "Gestão de solicitações" at bounding box center [62, 291] width 71 height 8
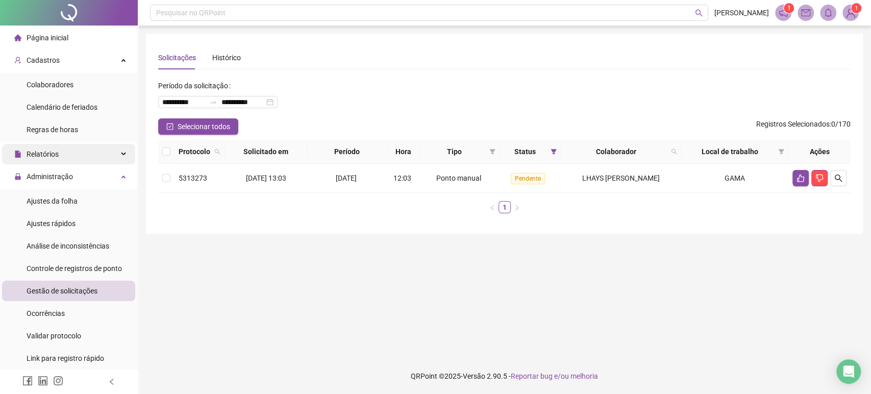
click at [104, 155] on div "Relatórios" at bounding box center [68, 154] width 133 height 20
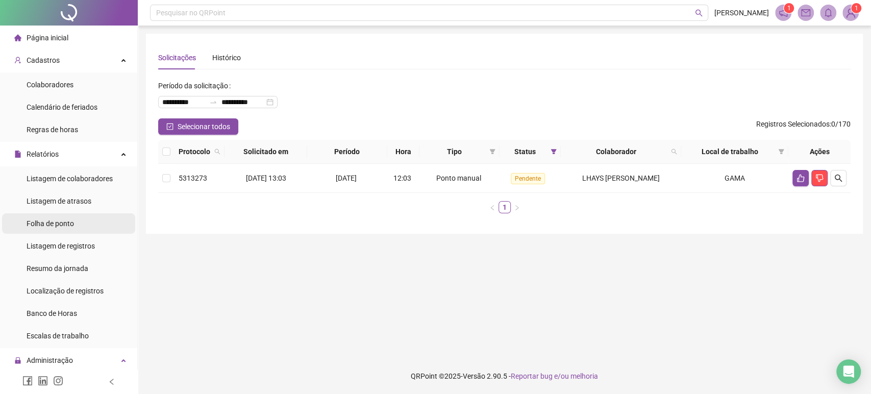
click at [81, 219] on li "Folha de ponto" at bounding box center [68, 223] width 133 height 20
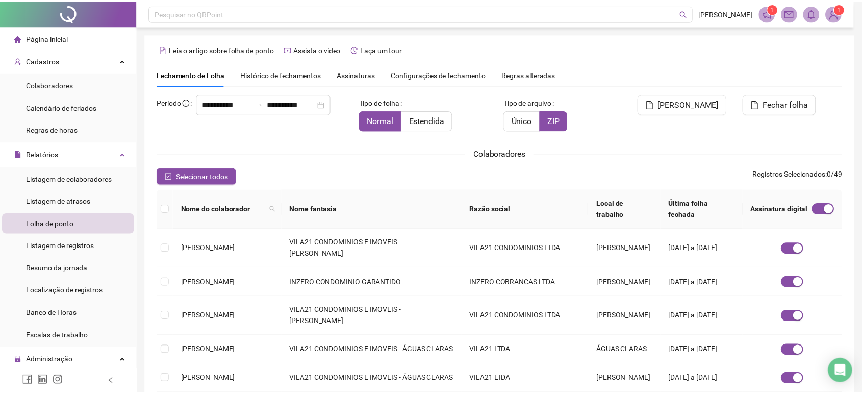
scroll to position [12, 0]
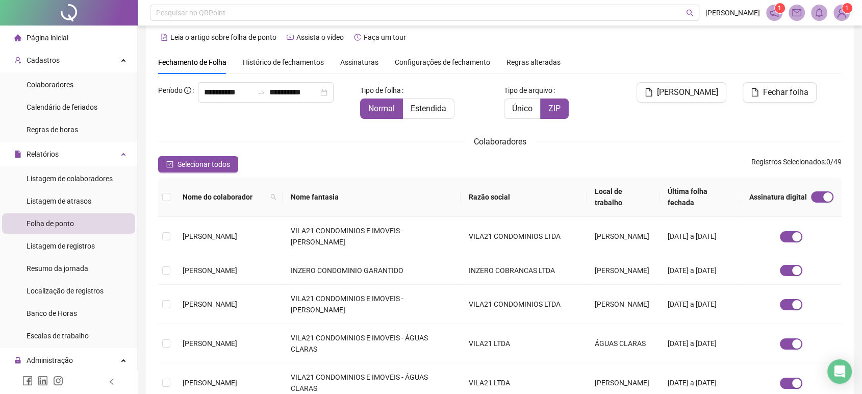
click at [291, 67] on div "Histórico de fechamentos" at bounding box center [283, 62] width 81 height 11
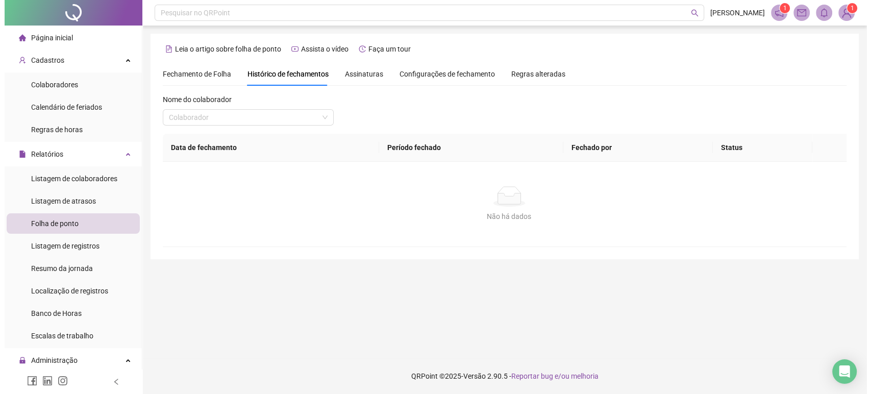
scroll to position [0, 0]
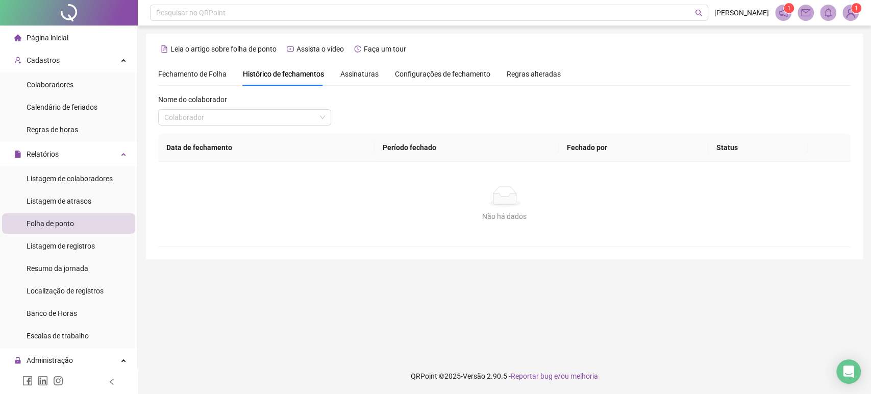
click at [269, 126] on div "Nome do colaborador Colaborador" at bounding box center [244, 114] width 173 height 40
click at [351, 72] on span "Assinaturas" at bounding box center [359, 73] width 38 height 7
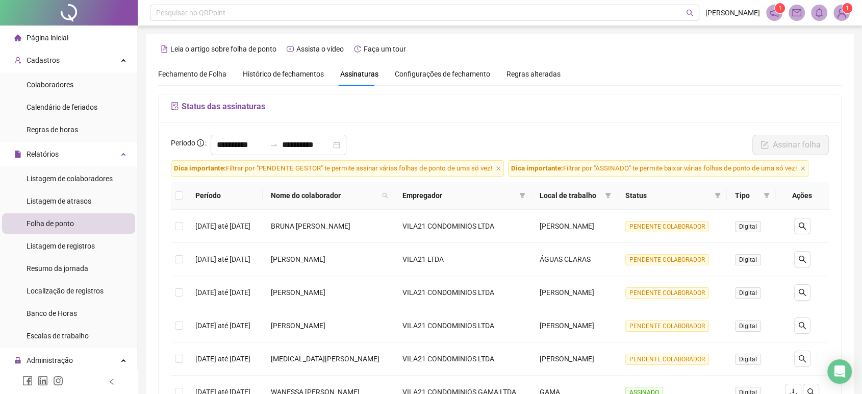
click at [259, 70] on span "Histórico de fechamentos" at bounding box center [283, 74] width 81 height 8
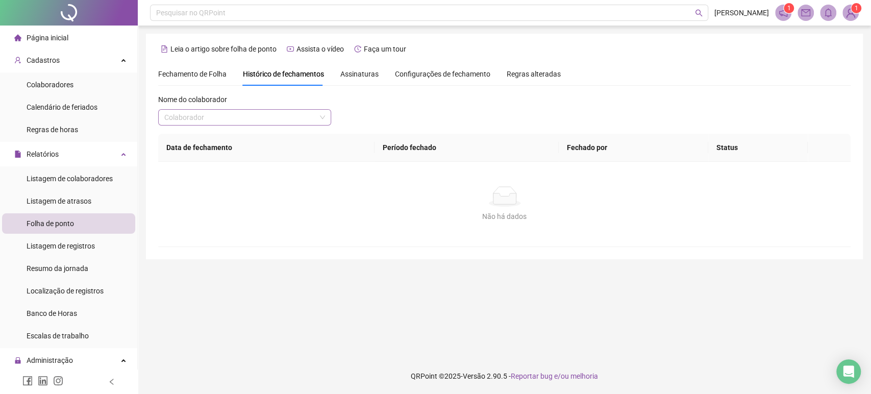
click at [230, 110] on input "search" at bounding box center [240, 117] width 152 height 15
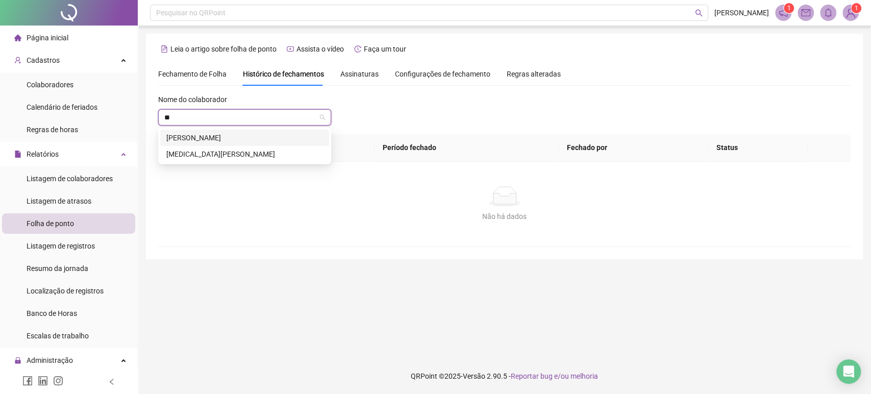
type input "***"
click at [197, 142] on div "[MEDICAL_DATA][PERSON_NAME]" at bounding box center [244, 137] width 157 height 11
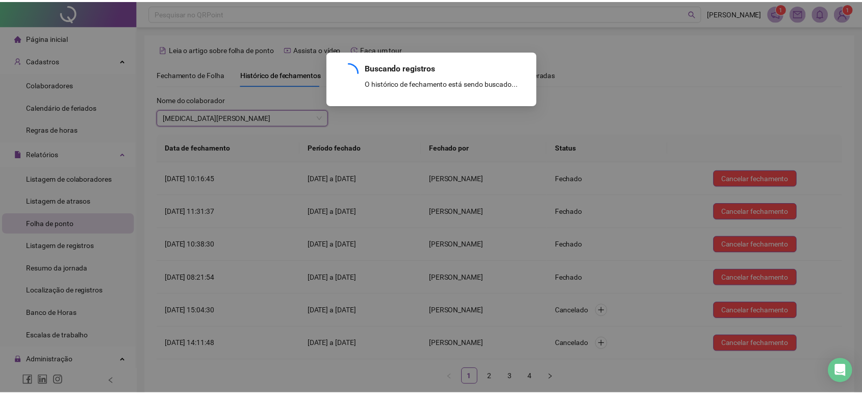
scroll to position [55, 0]
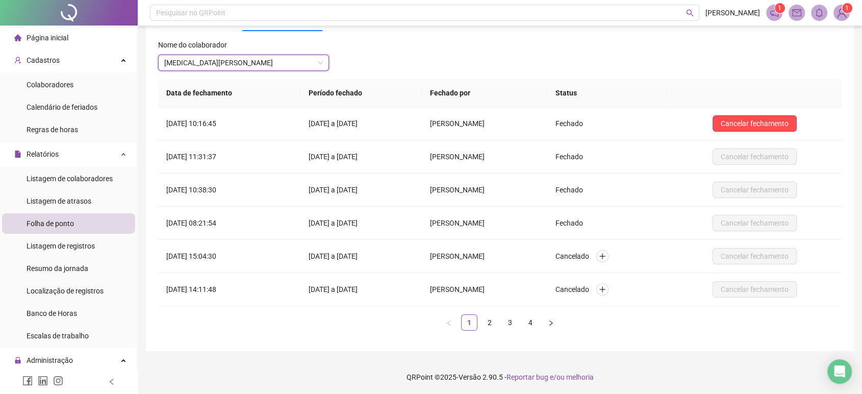
drag, startPoint x: 63, startPoint y: 10, endPoint x: 94, endPoint y: 3, distance: 31.6
click at [63, 10] on div at bounding box center [69, 13] width 138 height 26
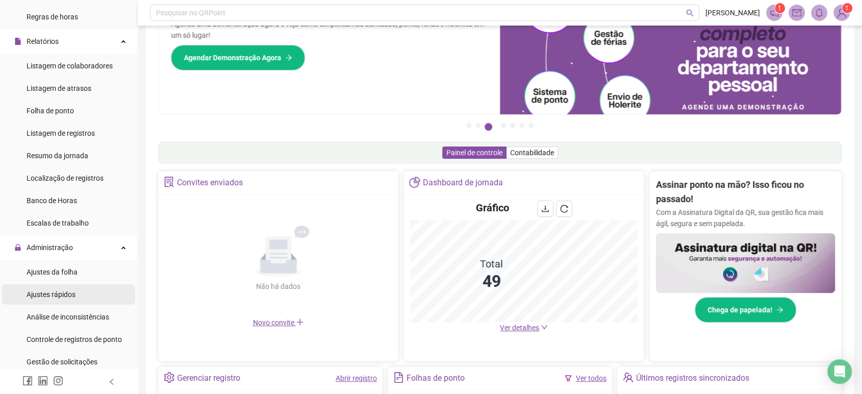
scroll to position [113, 0]
click at [84, 357] on span "Gestão de solicitações" at bounding box center [62, 361] width 71 height 8
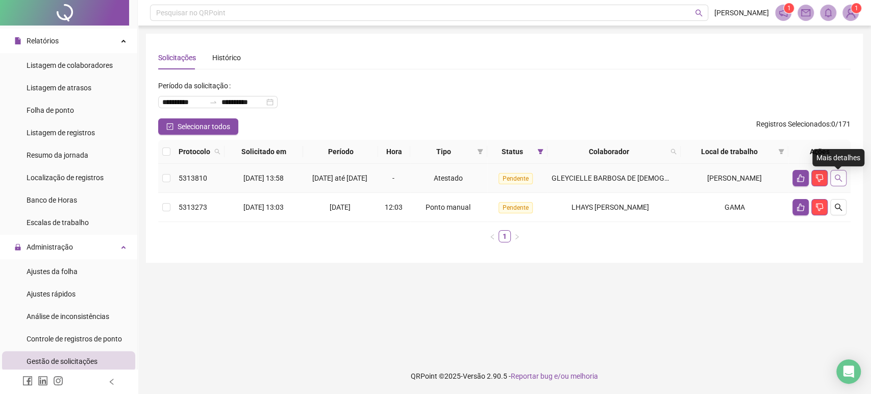
click at [836, 182] on icon "search" at bounding box center [838, 178] width 8 height 8
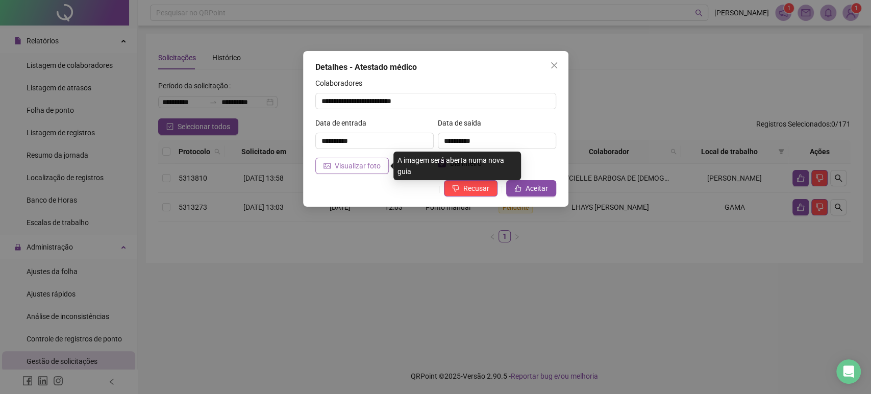
click at [351, 165] on span "Visualizar foto" at bounding box center [358, 165] width 46 height 11
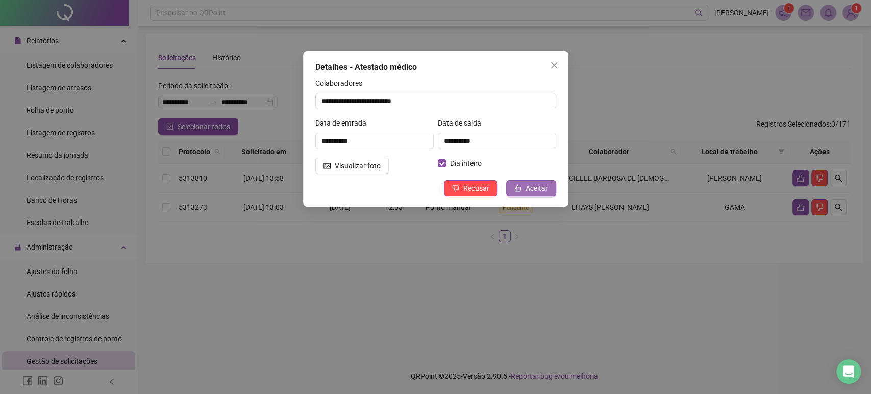
click at [533, 187] on span "Aceitar" at bounding box center [536, 188] width 22 height 11
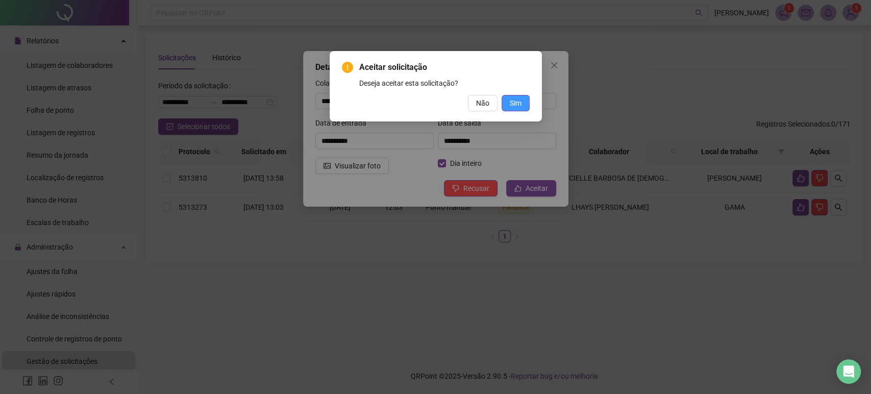
click at [520, 102] on span "Sim" at bounding box center [516, 102] width 12 height 11
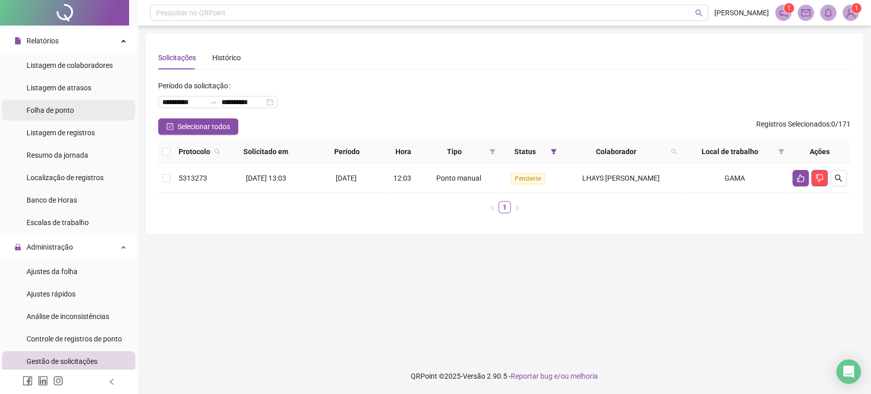
click at [74, 109] on span "Folha de ponto" at bounding box center [50, 110] width 47 height 8
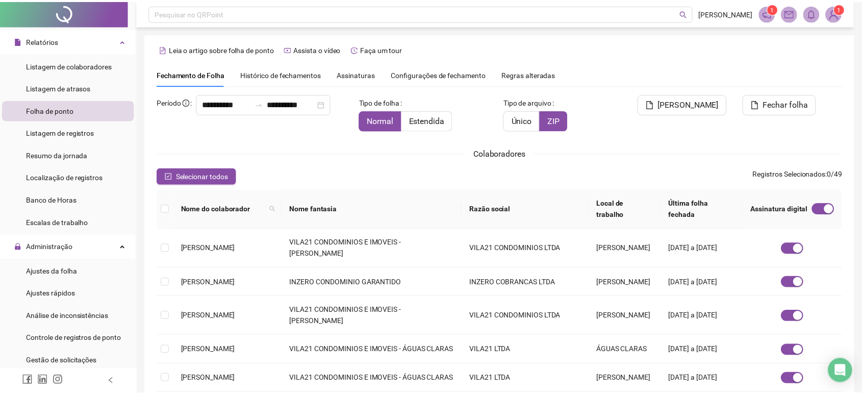
scroll to position [12, 0]
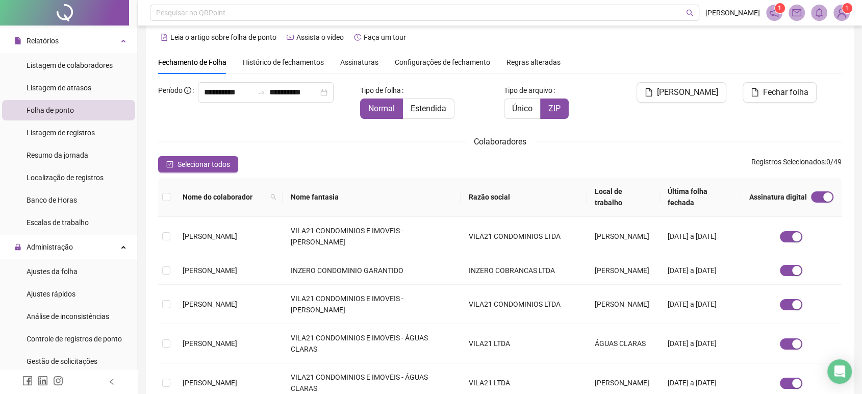
click at [317, 66] on div "Histórico de fechamentos" at bounding box center [283, 62] width 81 height 11
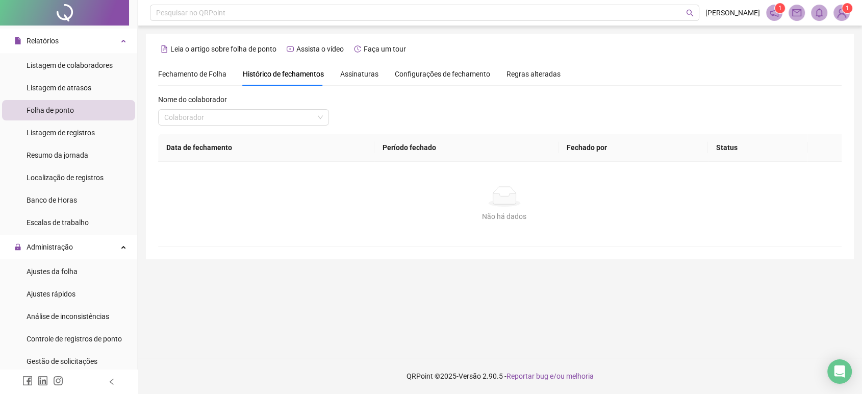
scroll to position [0, 0]
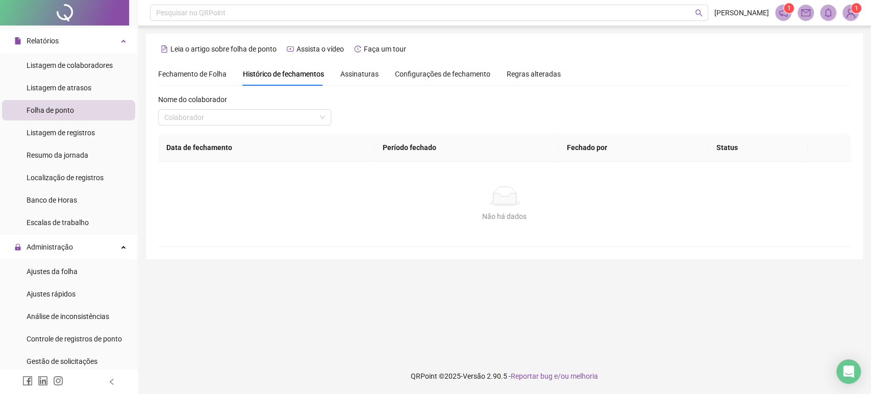
click at [355, 70] on span "Assinaturas" at bounding box center [359, 73] width 38 height 7
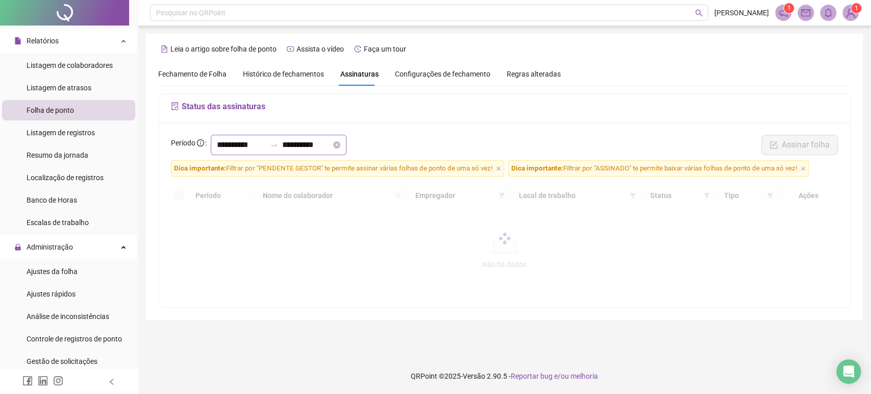
click at [266, 151] on div "**********" at bounding box center [279, 145] width 136 height 20
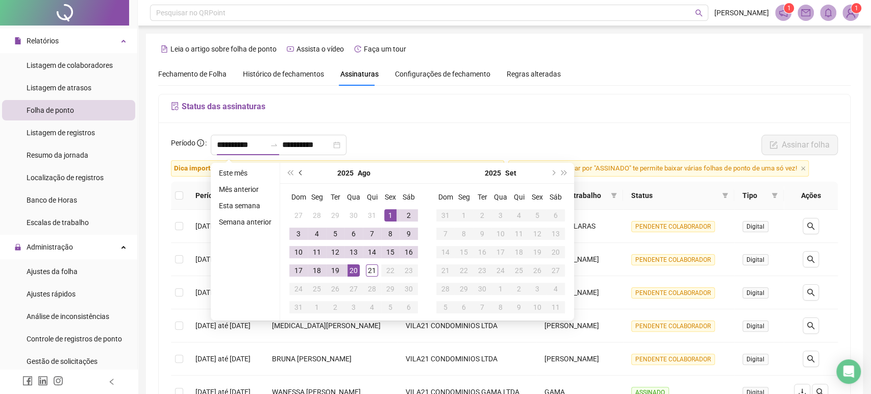
click at [298, 174] on button "prev-year" at bounding box center [300, 173] width 11 height 20
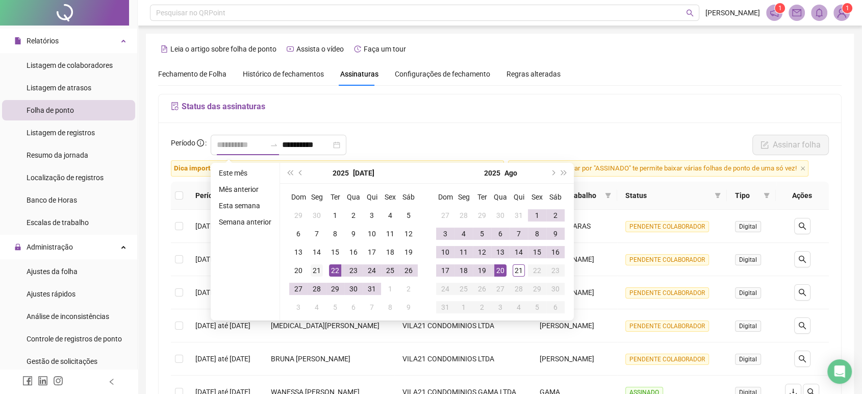
type input "**********"
click at [315, 271] on div "21" at bounding box center [317, 270] width 12 height 12
type input "**********"
click at [504, 272] on div "20" at bounding box center [500, 270] width 12 height 12
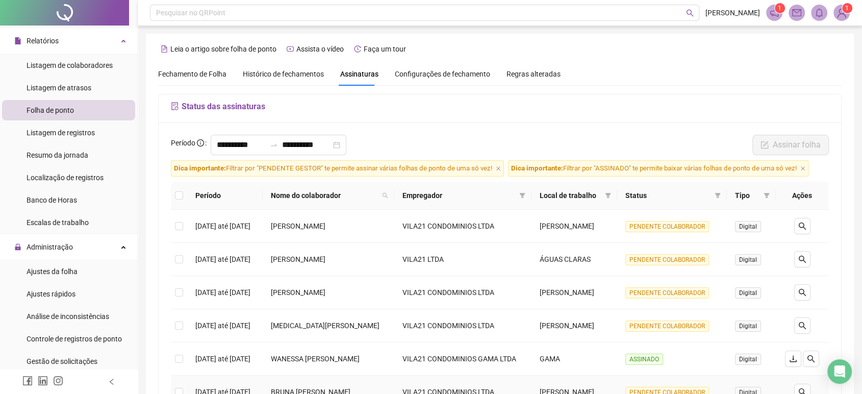
scroll to position [283, 0]
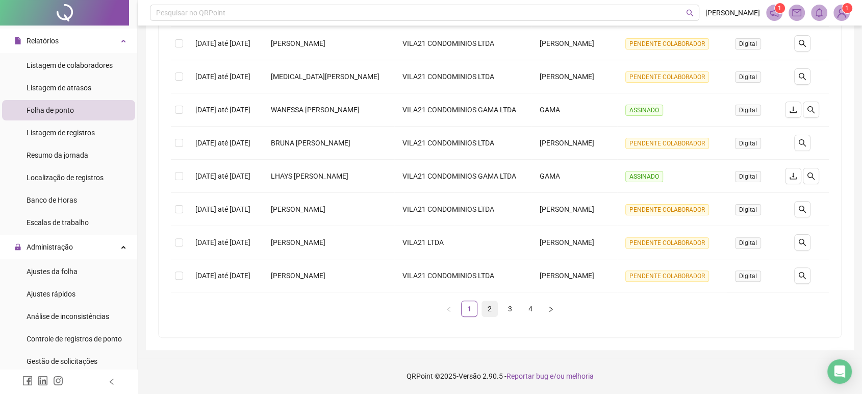
click at [489, 316] on link "2" at bounding box center [489, 308] width 15 height 15
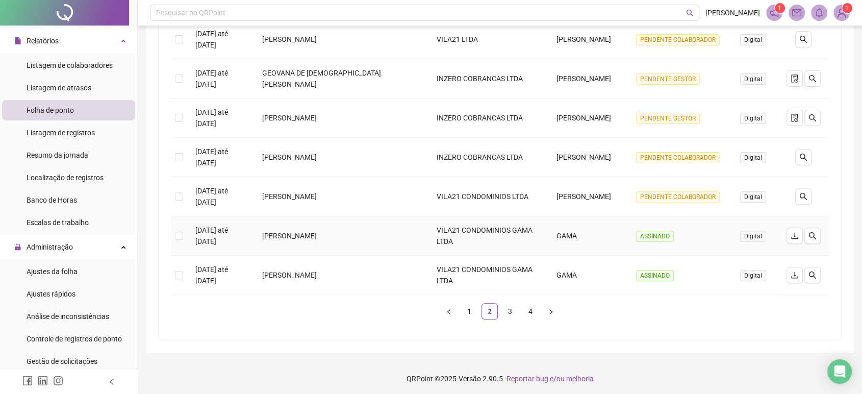
scroll to position [320, 0]
click at [503, 309] on link "3" at bounding box center [510, 310] width 15 height 15
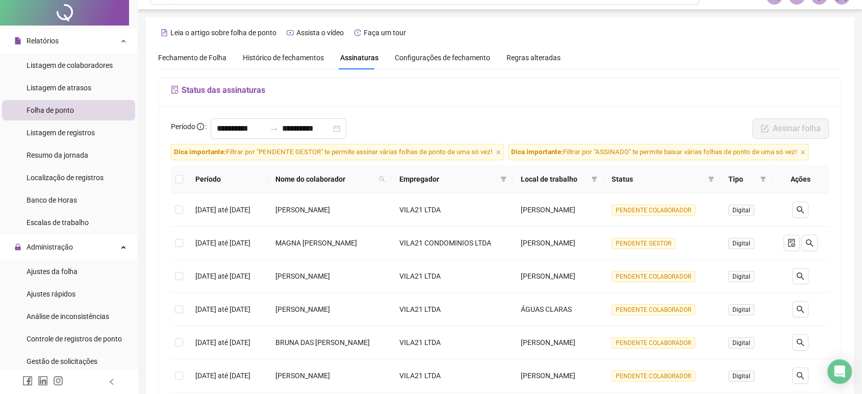
scroll to position [0, 0]
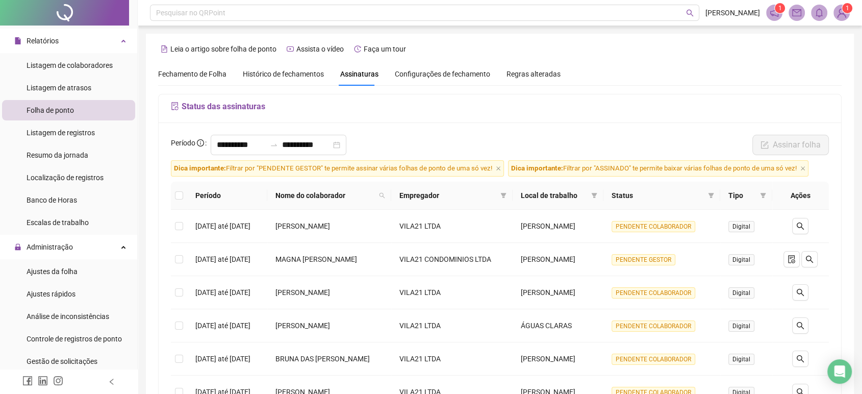
click at [205, 72] on span "Fechamento de Folha" at bounding box center [192, 74] width 68 height 8
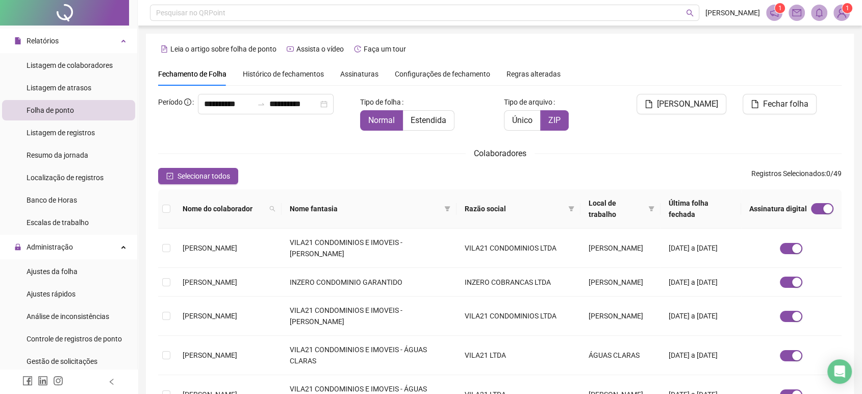
scroll to position [12, 0]
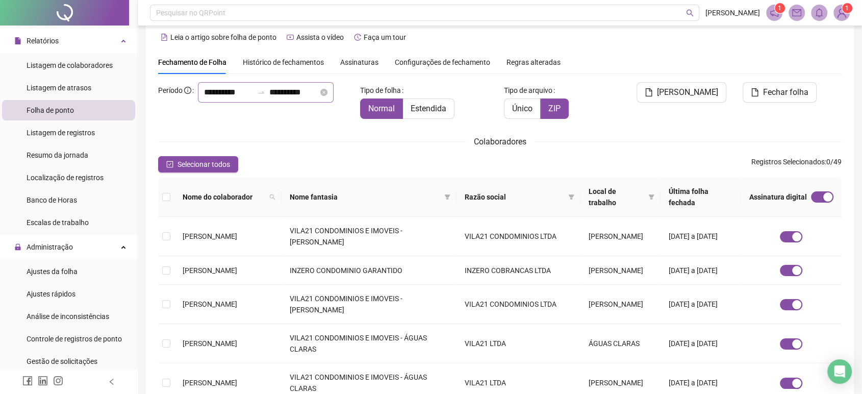
click at [244, 101] on div "**********" at bounding box center [266, 92] width 136 height 20
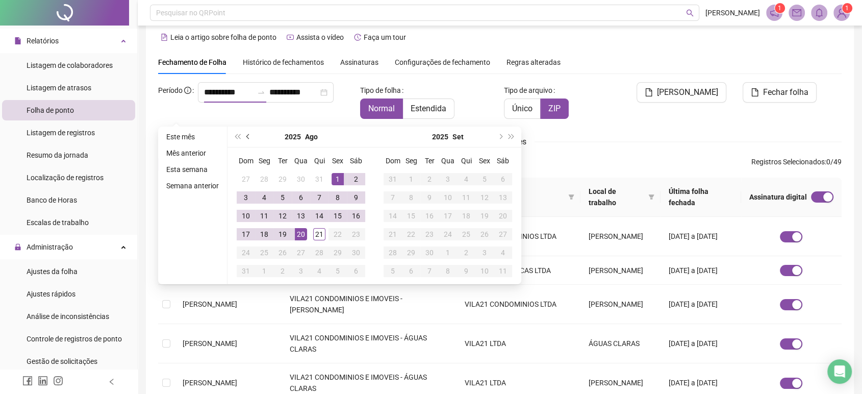
click at [243, 137] on button "prev-year" at bounding box center [248, 137] width 11 height 20
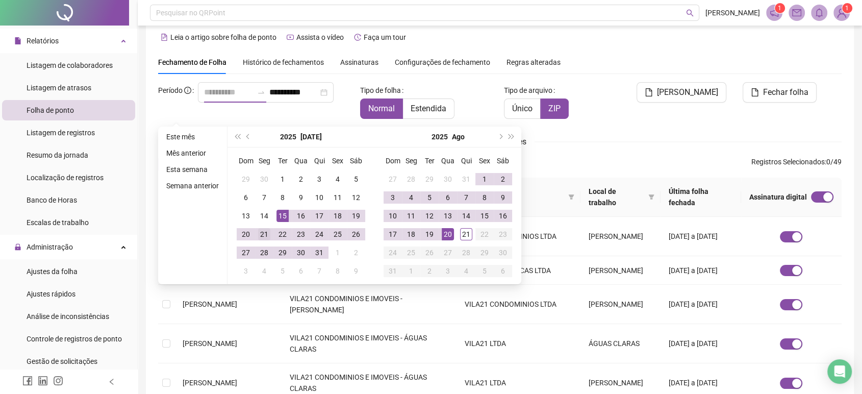
type input "**********"
drag, startPoint x: 264, startPoint y: 235, endPoint x: 480, endPoint y: 253, distance: 216.5
click at [264, 235] on div "21" at bounding box center [264, 234] width 12 height 12
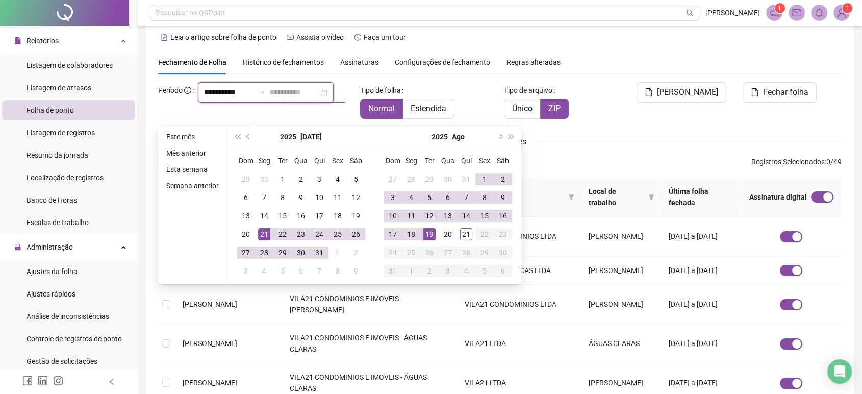
type input "**********"
click at [444, 233] on div "20" at bounding box center [448, 234] width 12 height 12
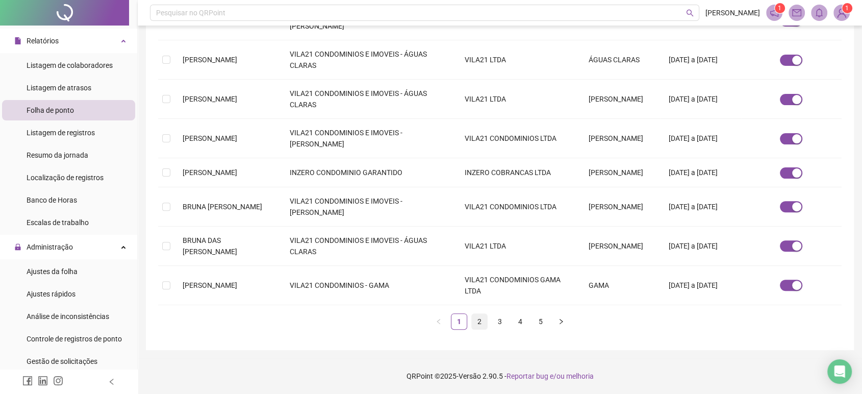
click at [477, 324] on link "2" at bounding box center [479, 321] width 15 height 15
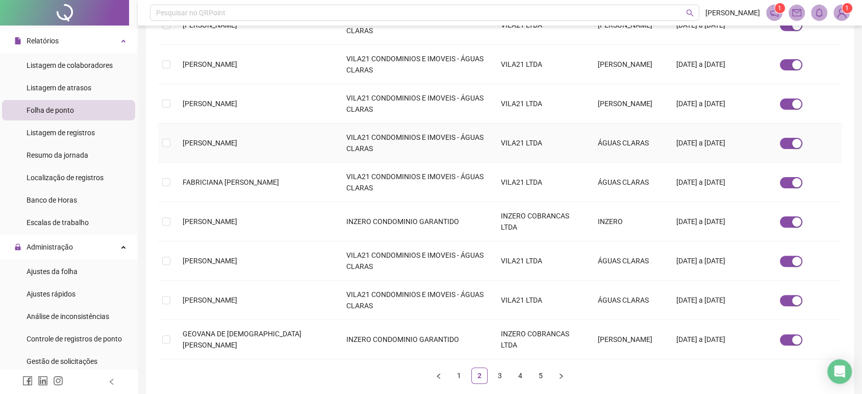
scroll to position [315, 0]
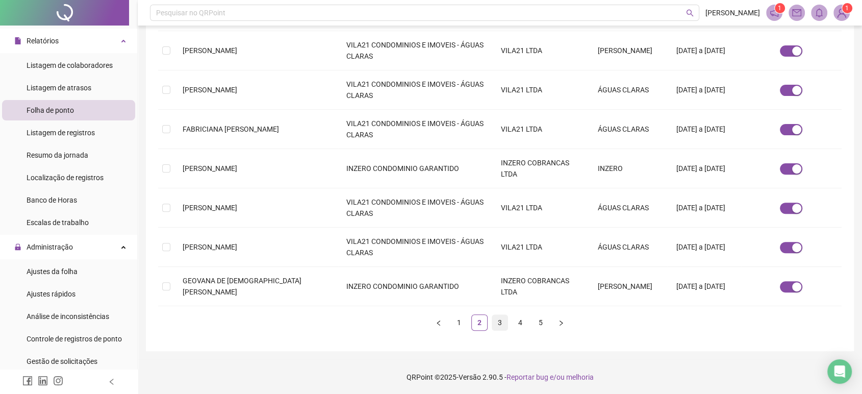
click at [496, 321] on link "3" at bounding box center [499, 322] width 15 height 15
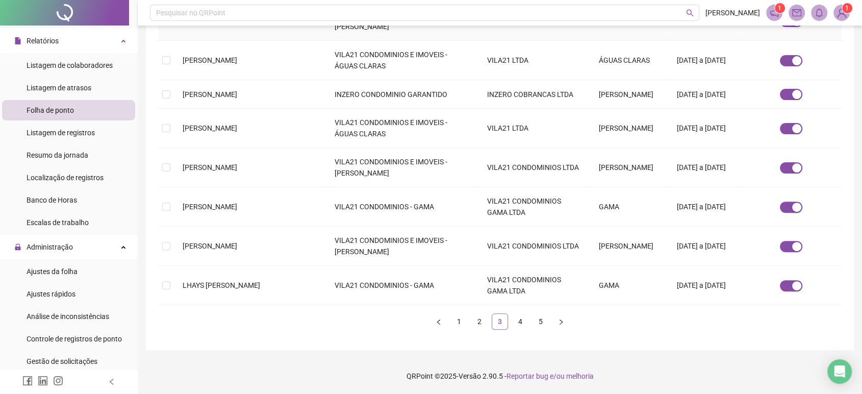
scroll to position [12, 0]
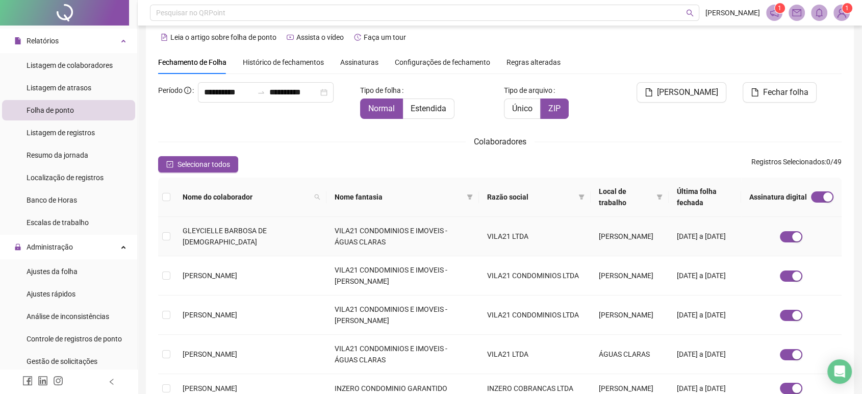
click at [306, 237] on td "GLEYCIELLE BARBOSA DE [DEMOGRAPHIC_DATA]" at bounding box center [250, 236] width 152 height 39
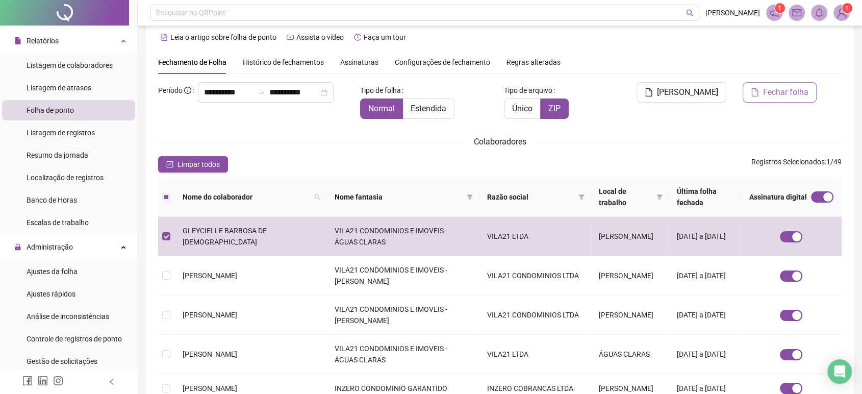
click at [800, 91] on span "Fechar folha" at bounding box center [785, 92] width 45 height 12
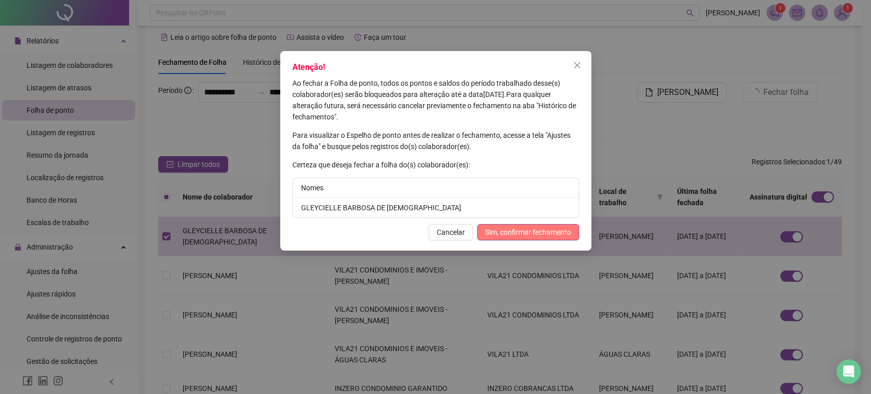
click at [551, 227] on span "Sim, confirmar fechamento" at bounding box center [528, 232] width 86 height 11
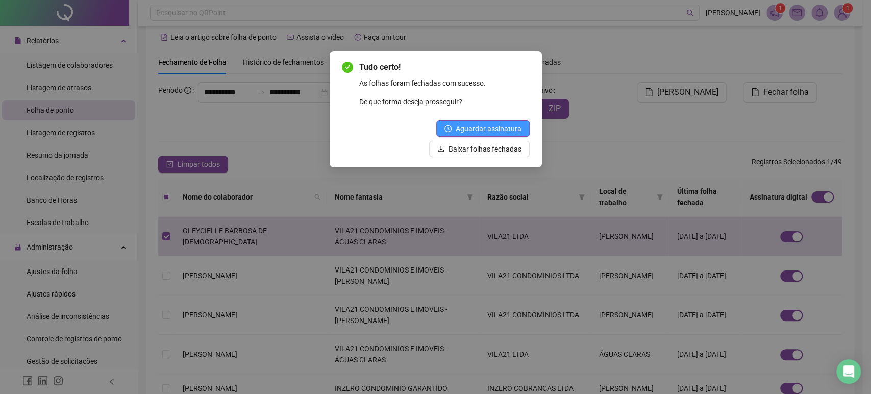
click at [503, 129] on span "Aguardar assinatura" at bounding box center [489, 128] width 66 height 11
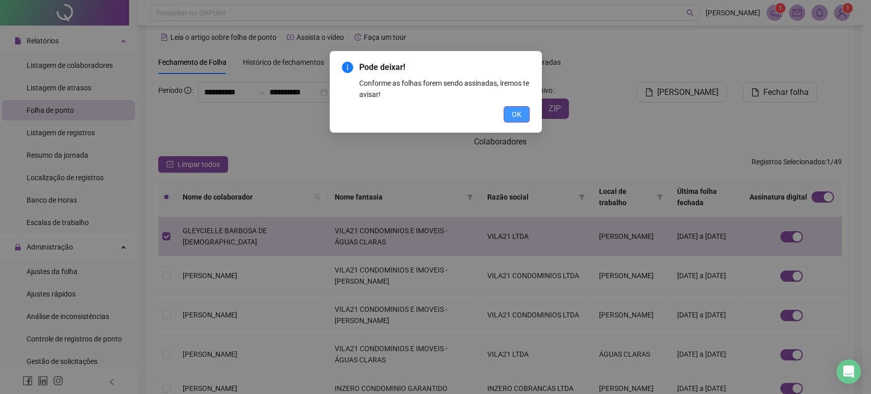
click at [509, 115] on button "OK" at bounding box center [517, 114] width 26 height 16
